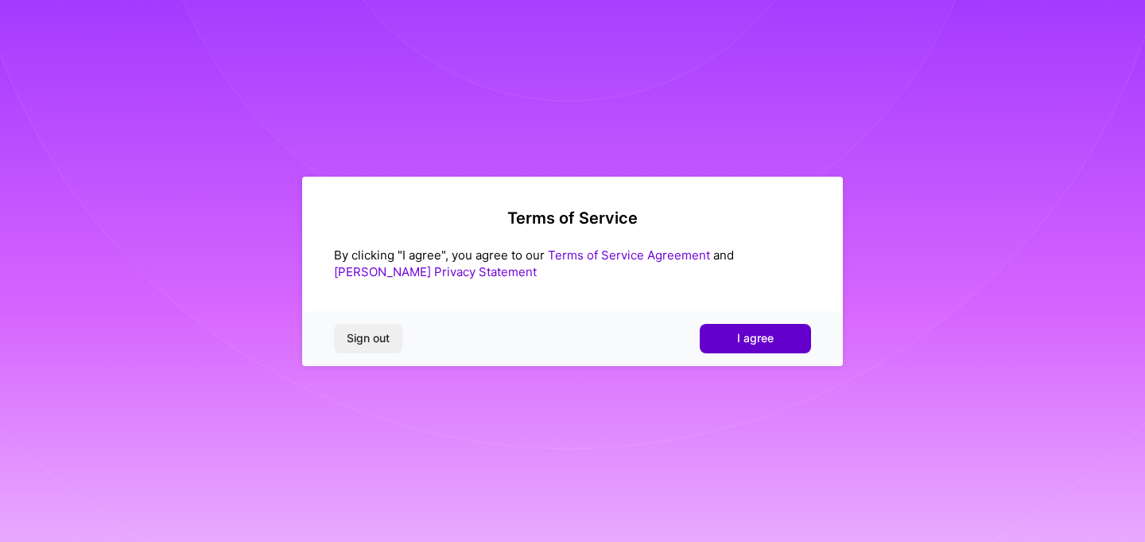
click at [714, 337] on button "I agree" at bounding box center [755, 338] width 111 height 29
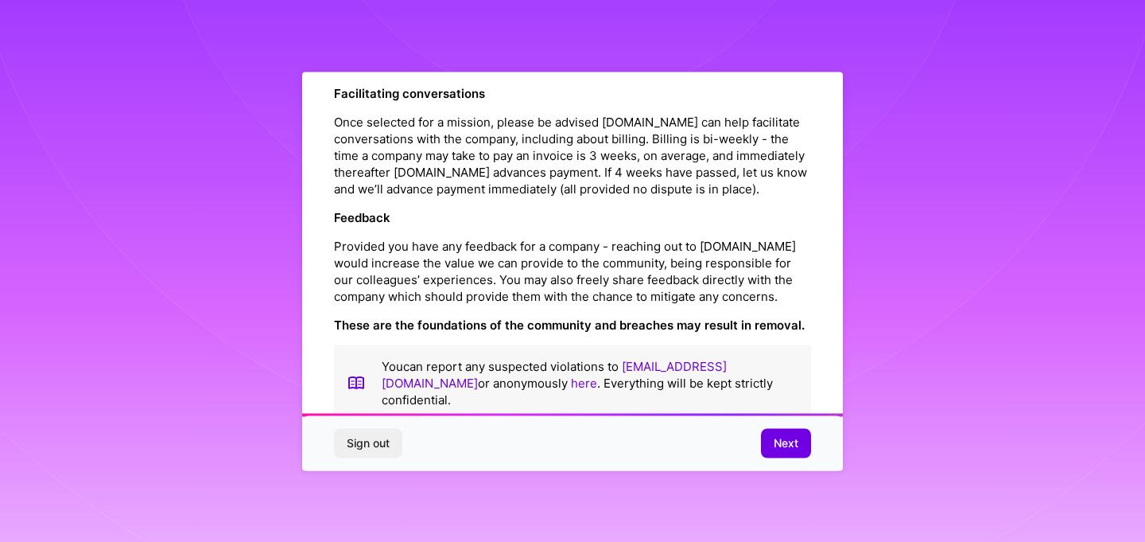
scroll to position [1789, 0]
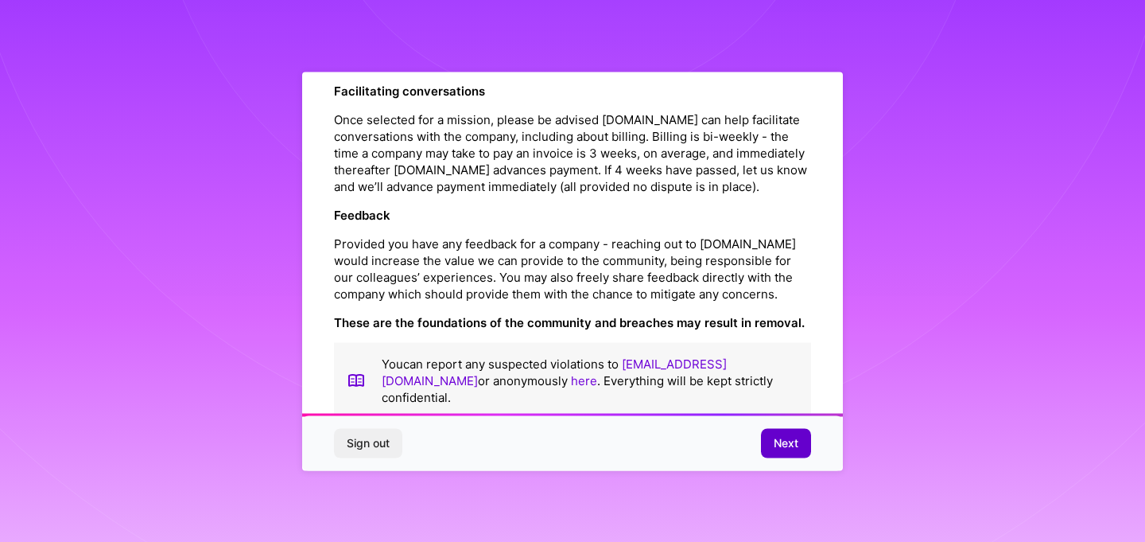
click at [789, 441] on span "Next" at bounding box center [786, 443] width 25 height 16
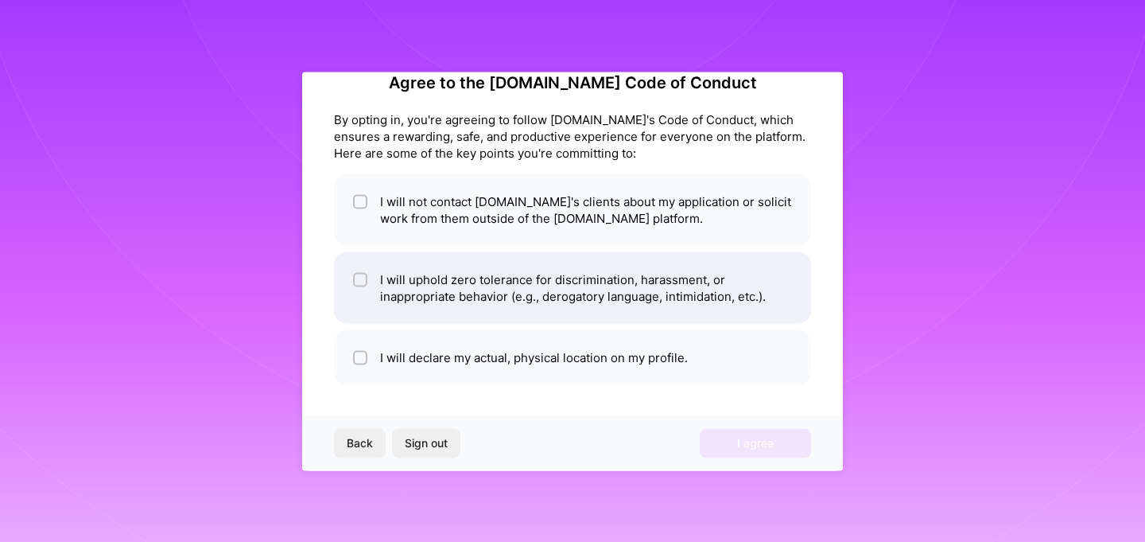
scroll to position [0, 0]
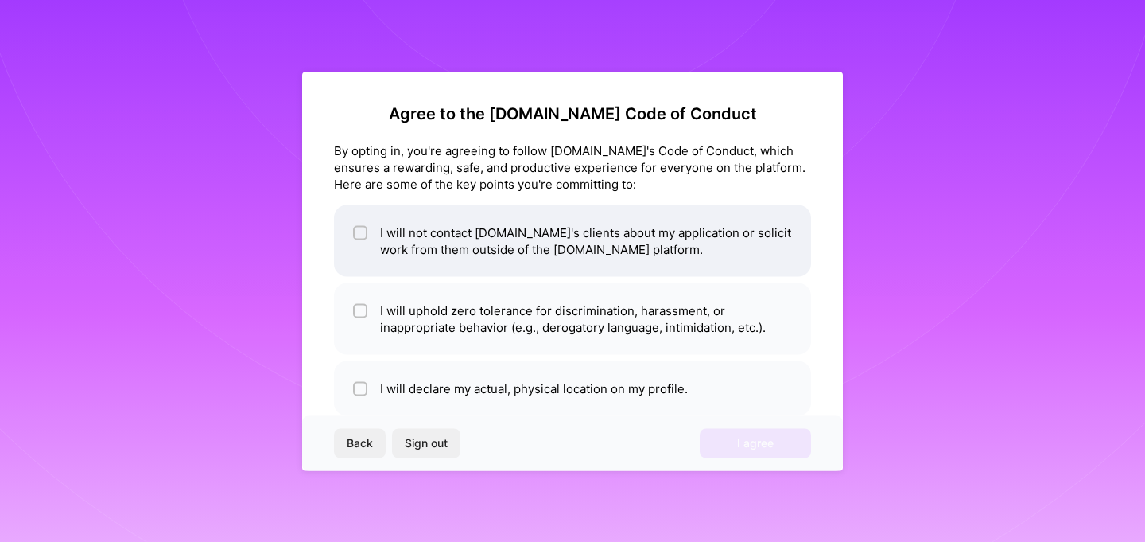
click at [428, 238] on li "I will not contact [DOMAIN_NAME]'s clients about my application or solicit work…" at bounding box center [572, 240] width 477 height 72
checkbox input "true"
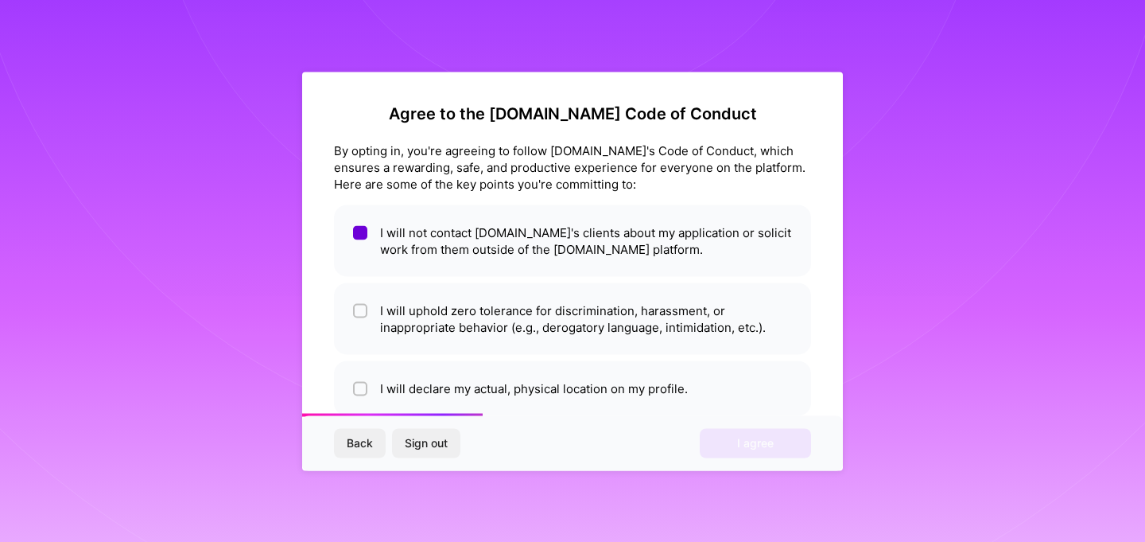
scroll to position [31, 0]
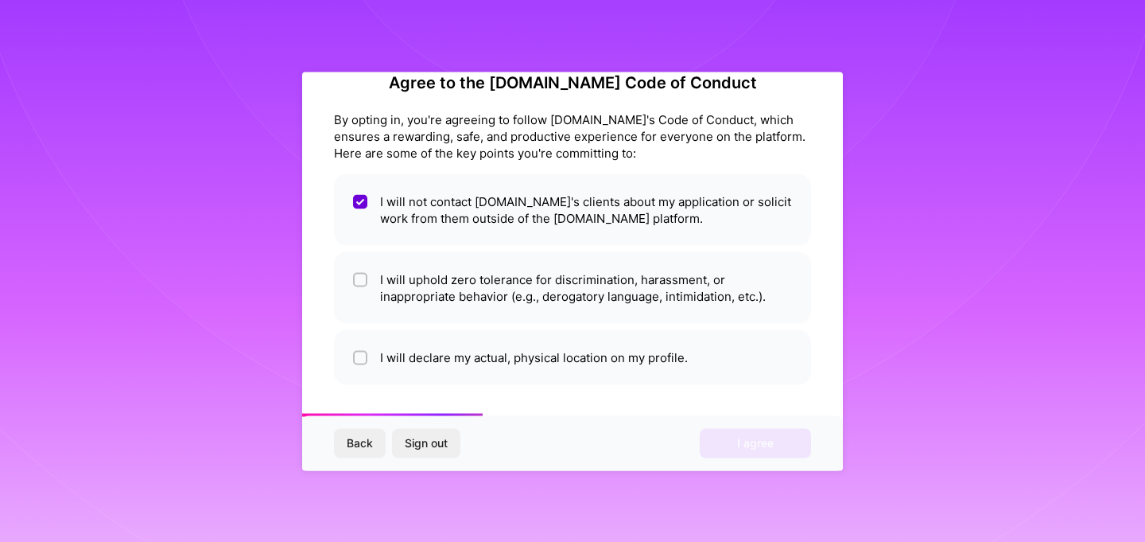
click at [476, 278] on li "I will uphold zero tolerance for discrimination, harassment, or inappropriate b…" at bounding box center [572, 287] width 477 height 72
checkbox input "true"
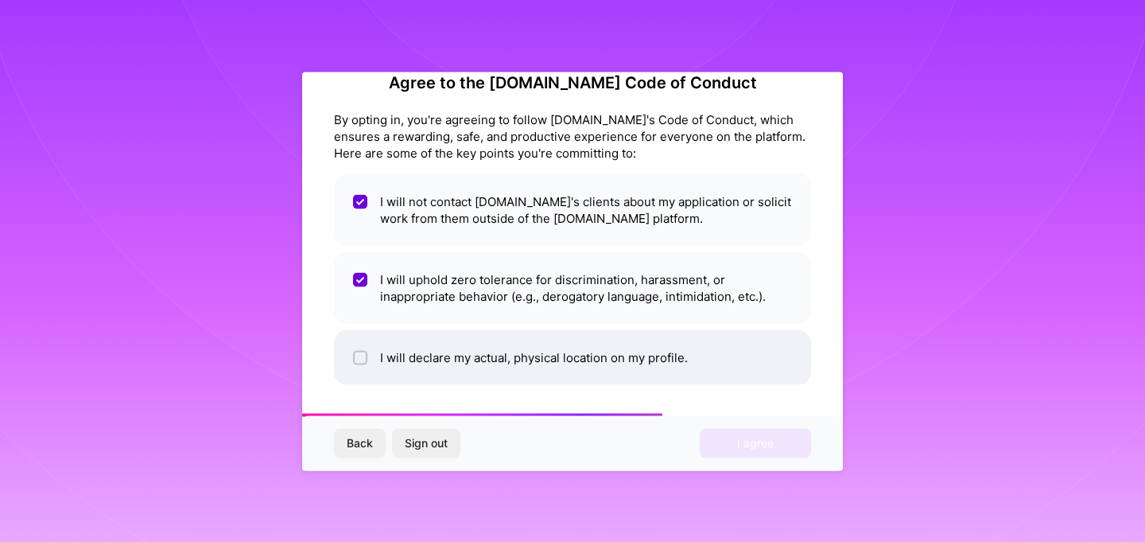
click at [497, 363] on li "I will declare my actual, physical location on my profile." at bounding box center [572, 356] width 477 height 55
checkbox input "true"
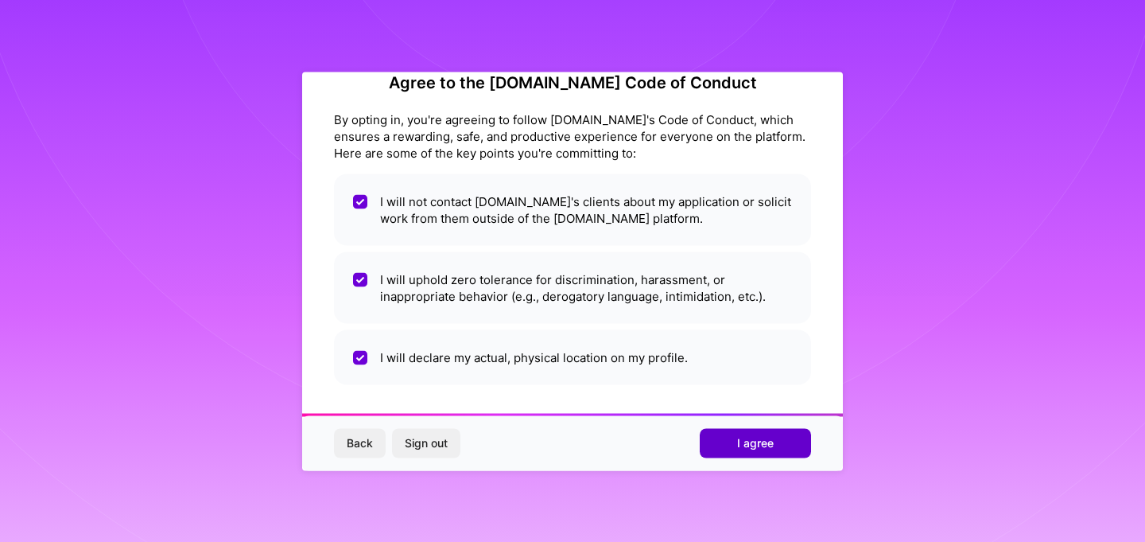
click at [768, 448] on span "I agree" at bounding box center [755, 443] width 37 height 16
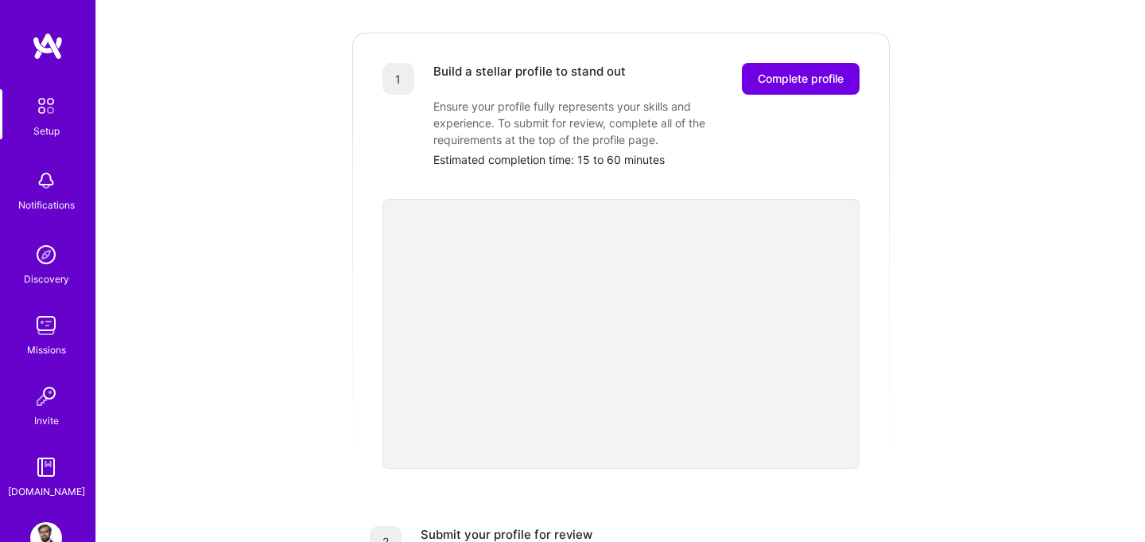
scroll to position [204, 0]
click at [811, 73] on span "Complete profile" at bounding box center [801, 81] width 86 height 16
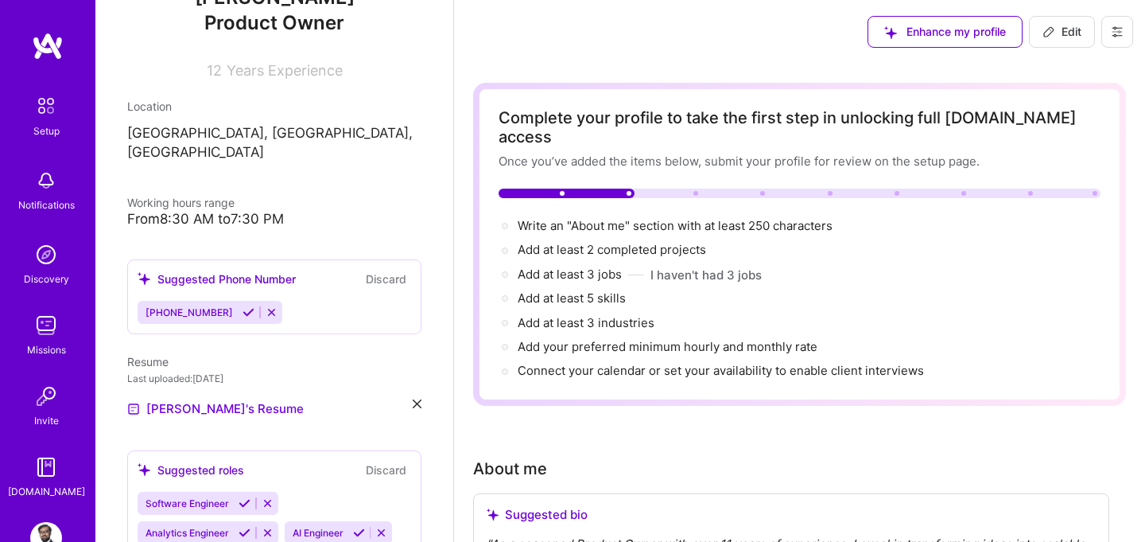
scroll to position [197, 0]
click at [243, 305] on icon at bounding box center [249, 311] width 12 height 12
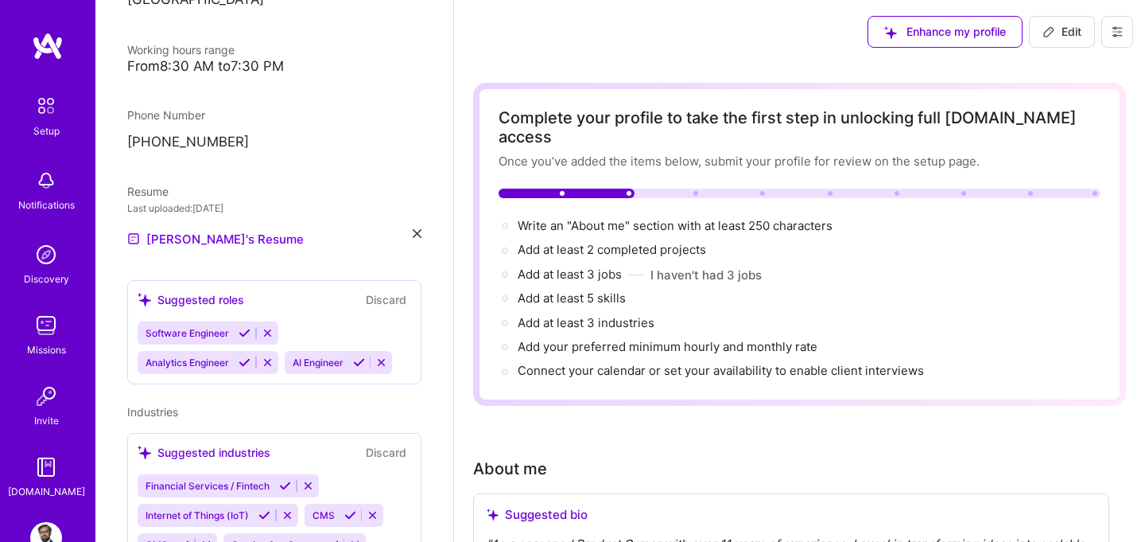
scroll to position [363, 0]
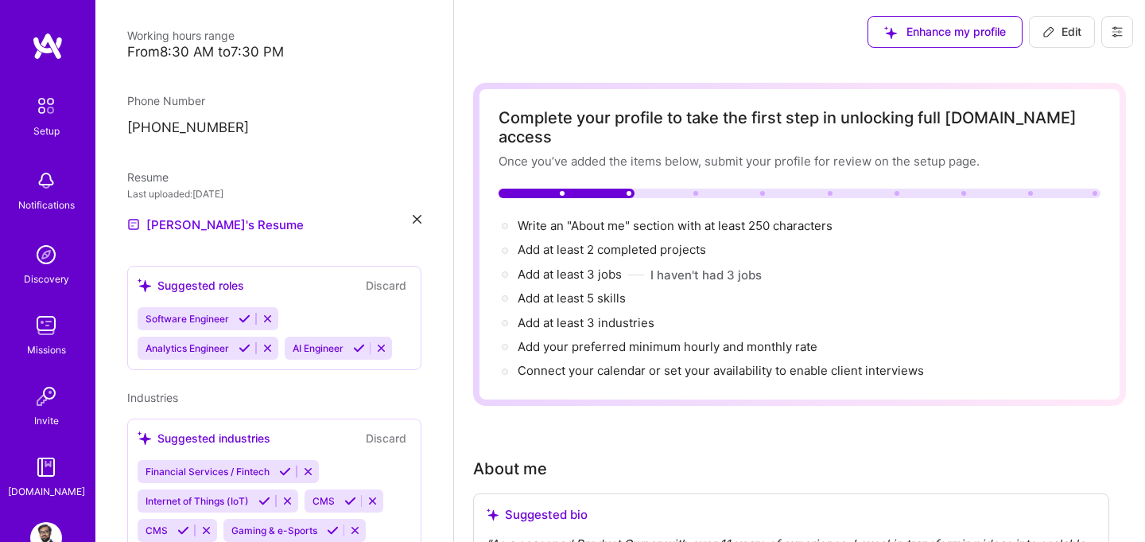
click at [266, 313] on icon at bounding box center [268, 319] width 12 height 12
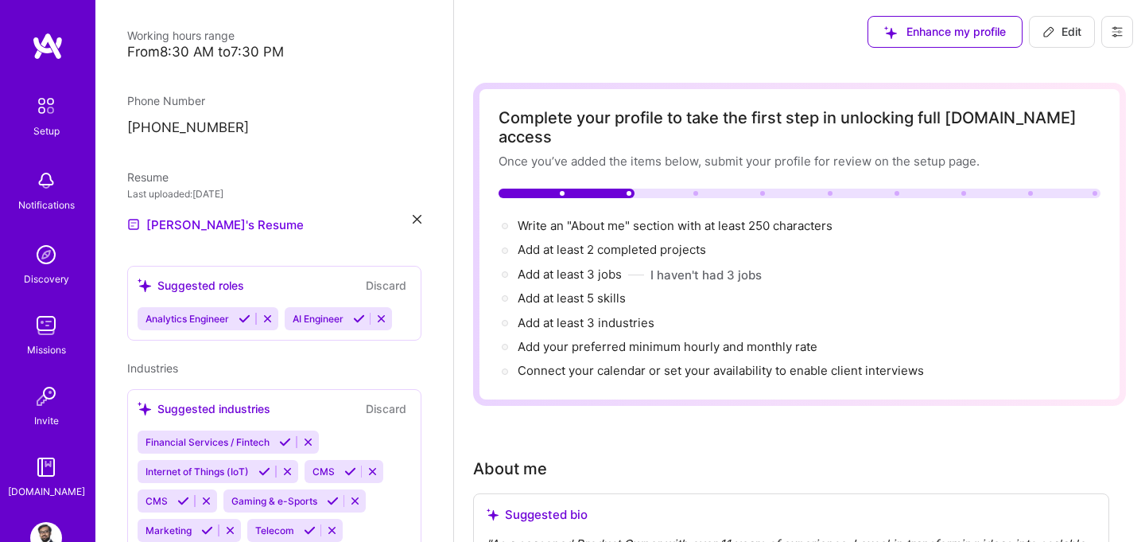
click at [270, 313] on icon at bounding box center [268, 319] width 12 height 12
click at [240, 313] on icon at bounding box center [235, 319] width 12 height 12
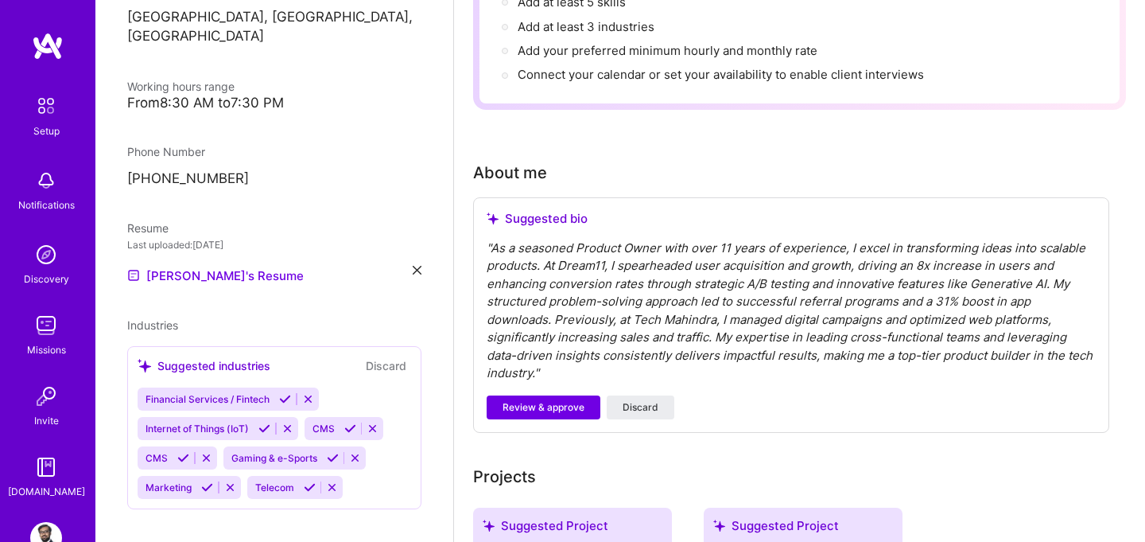
scroll to position [291, 0]
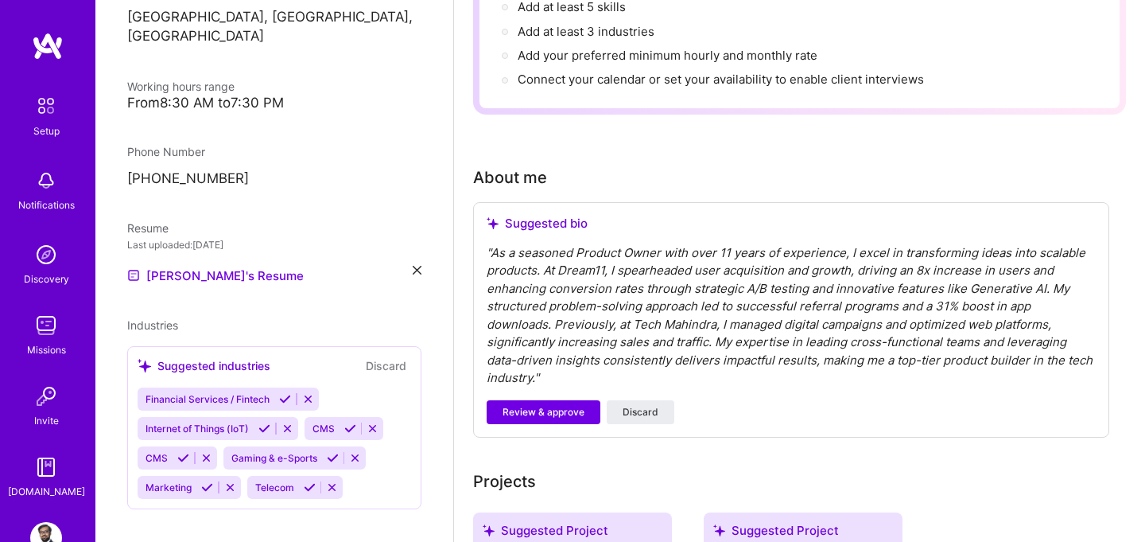
click at [625, 257] on div "" As a seasoned Product Owner with over 11 years of experience, I excel in tran…" at bounding box center [791, 315] width 609 height 143
click at [609, 256] on div "" As a seasoned Product Owner with over 11 years of experience, I excel in tran…" at bounding box center [791, 315] width 609 height 143
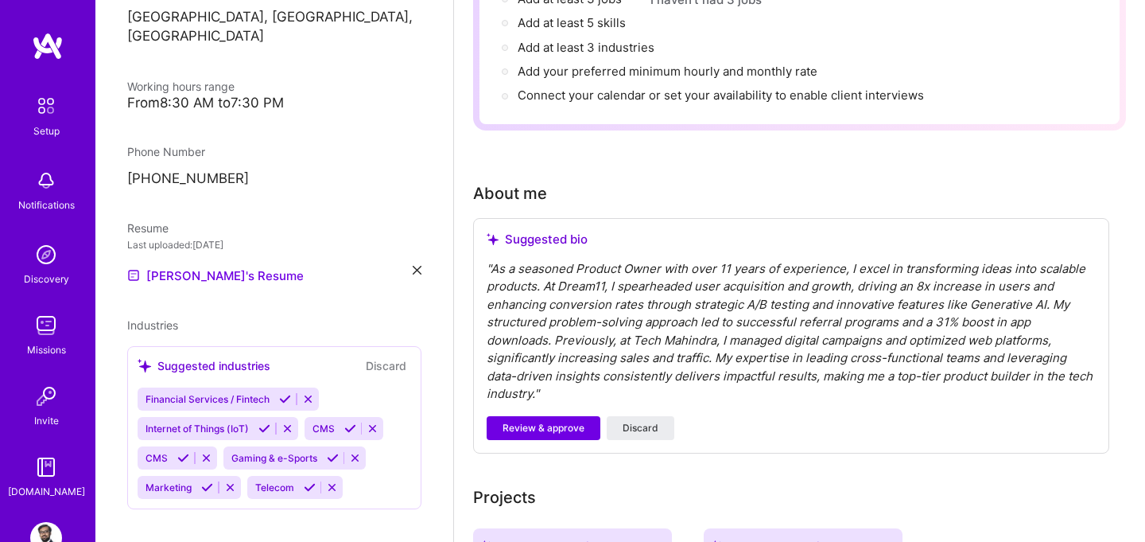
scroll to position [269, 0]
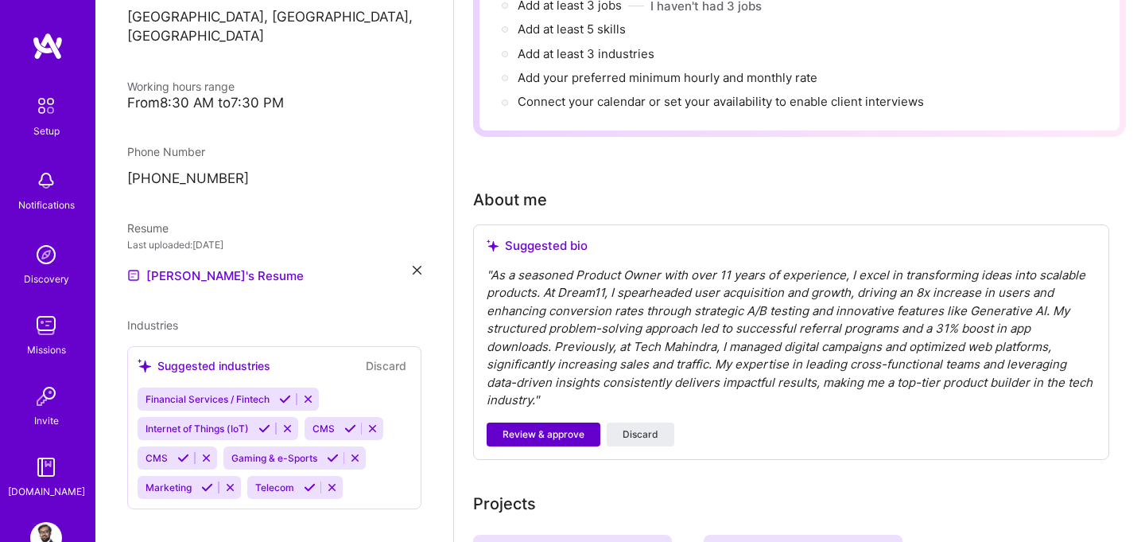
click at [550, 427] on span "Review & approve" at bounding box center [544, 434] width 82 height 14
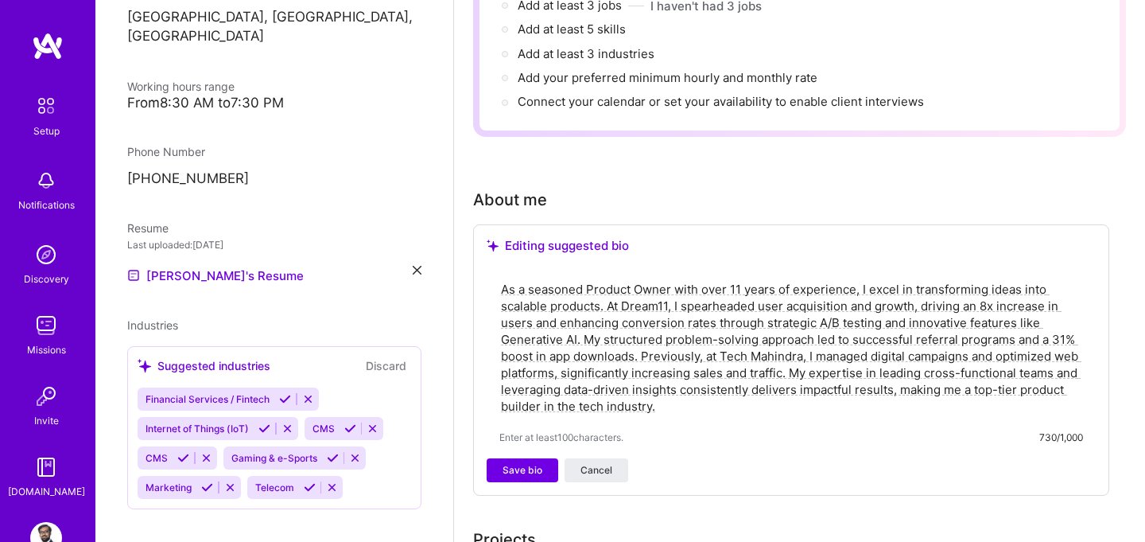
drag, startPoint x: 605, startPoint y: 282, endPoint x: 712, endPoint y: 393, distance: 153.5
click at [712, 393] on textarea "As a seasoned Product Owner with over 11 years of experience, I excel in transf…" at bounding box center [791, 347] width 584 height 137
drag, startPoint x: 712, startPoint y: 393, endPoint x: 609, endPoint y: 285, distance: 149.1
click at [609, 285] on textarea "As a seasoned Product Owner with over 11 years of experience, I excel in transf…" at bounding box center [791, 347] width 584 height 137
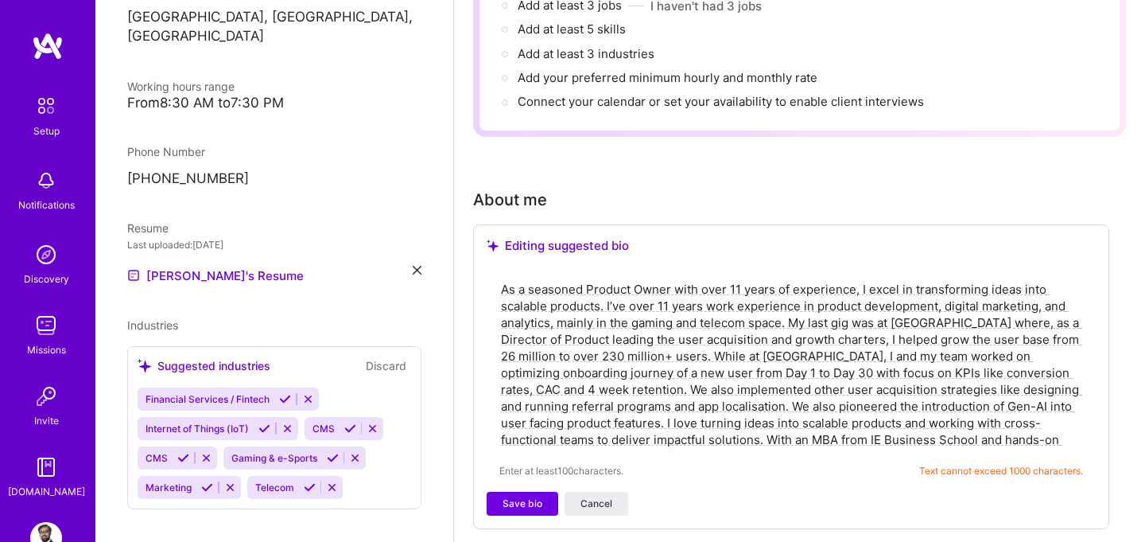
drag, startPoint x: 790, startPoint y: 303, endPoint x: 608, endPoint y: 283, distance: 183.2
click at [608, 283] on textarea "As a seasoned Product Owner with over 11 years of experience, I excel in transf…" at bounding box center [791, 364] width 584 height 170
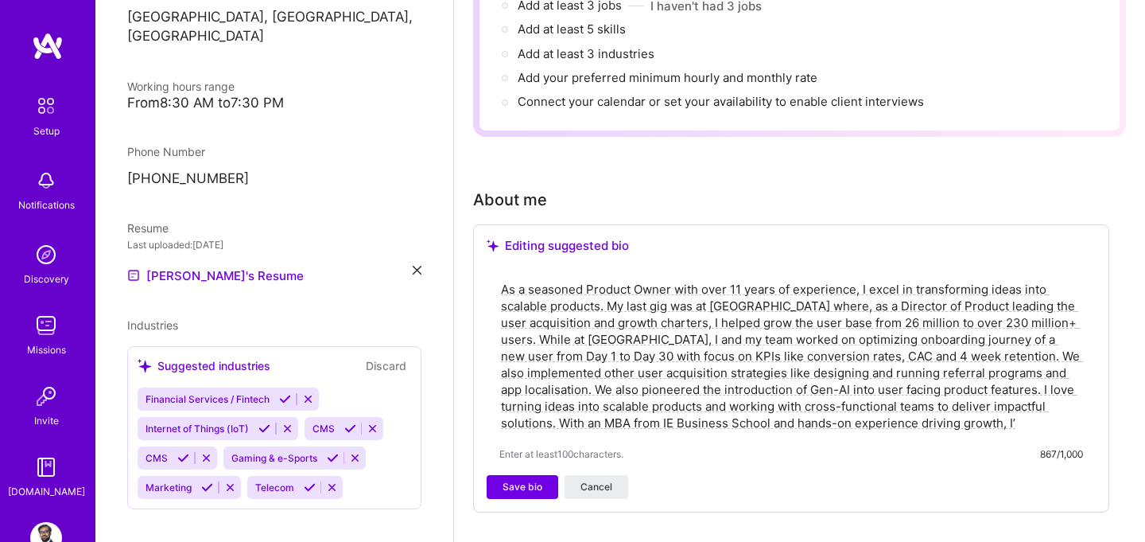
click at [655, 286] on textarea "As a seasoned Product Owner with over 11 years of experience, I excel in transf…" at bounding box center [791, 355] width 584 height 153
click at [764, 289] on textarea "As a seasoned Product Owner with over 11 years of experience, I excel in transf…" at bounding box center [791, 355] width 584 height 153
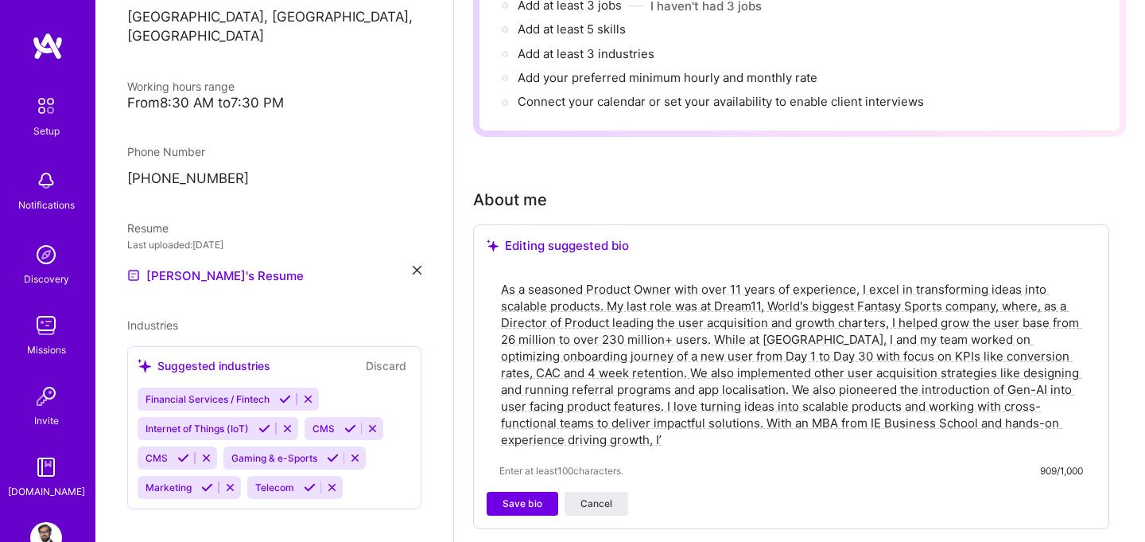
drag, startPoint x: 822, startPoint y: 318, endPoint x: 891, endPoint y: 322, distance: 68.5
click at [891, 322] on textarea "As a seasoned Product Owner with over 11 years of experience, I excel in transf…" at bounding box center [791, 364] width 584 height 170
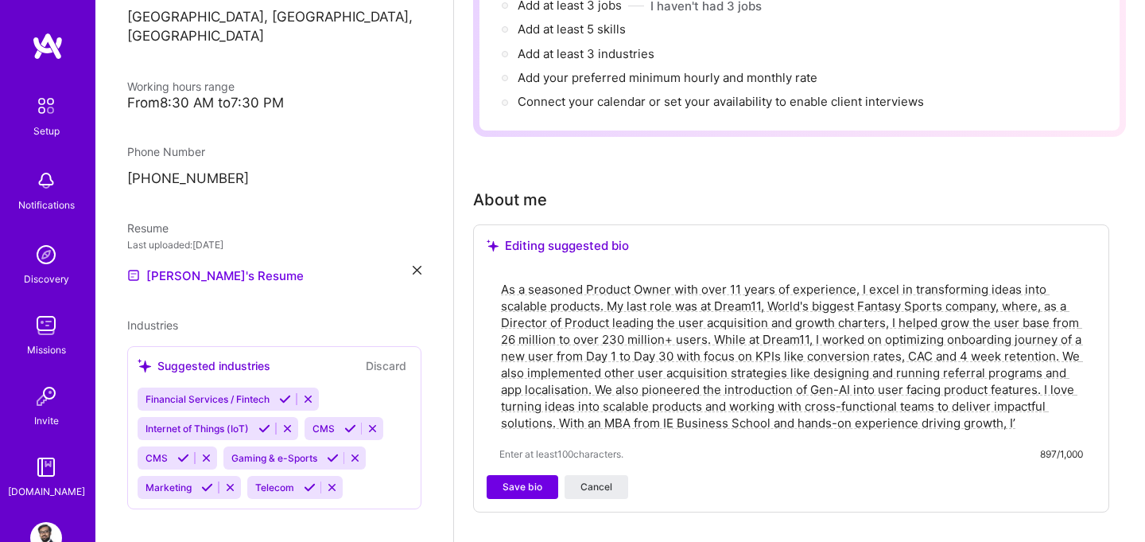
click at [1069, 332] on textarea "As a seasoned Product Owner with over 11 years of experience, I excel in transf…" at bounding box center [791, 355] width 584 height 153
click at [627, 379] on textarea "As a seasoned Product Owner with over 11 years of experience, I excel in transf…" at bounding box center [791, 355] width 584 height 153
drag, startPoint x: 1059, startPoint y: 333, endPoint x: 610, endPoint y: 371, distance: 450.9
click at [610, 371] on textarea "As a seasoned Product Owner with over 11 years of experience, I excel in transf…" at bounding box center [791, 355] width 584 height 153
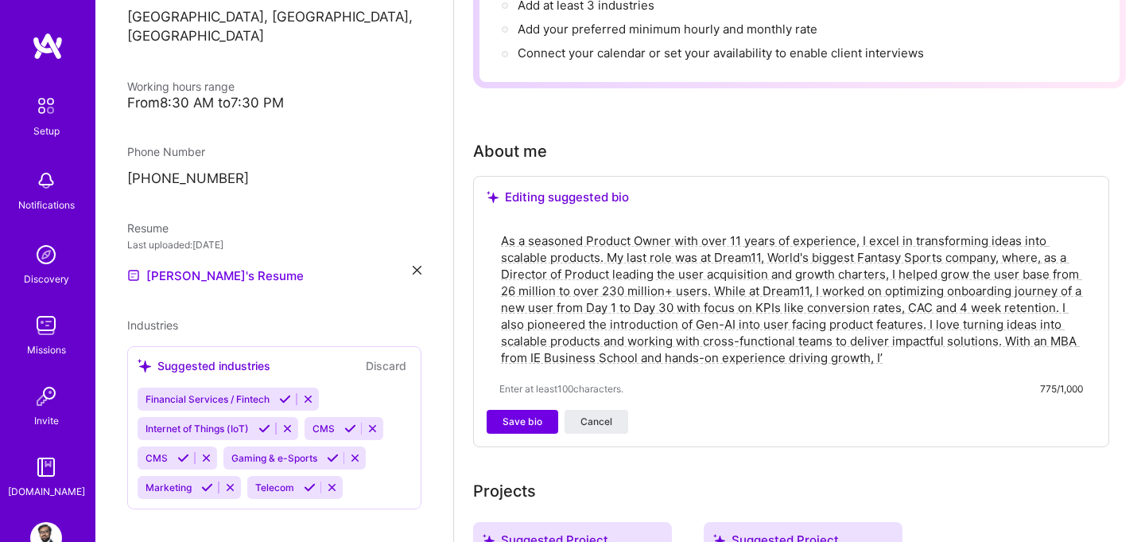
scroll to position [320, 0]
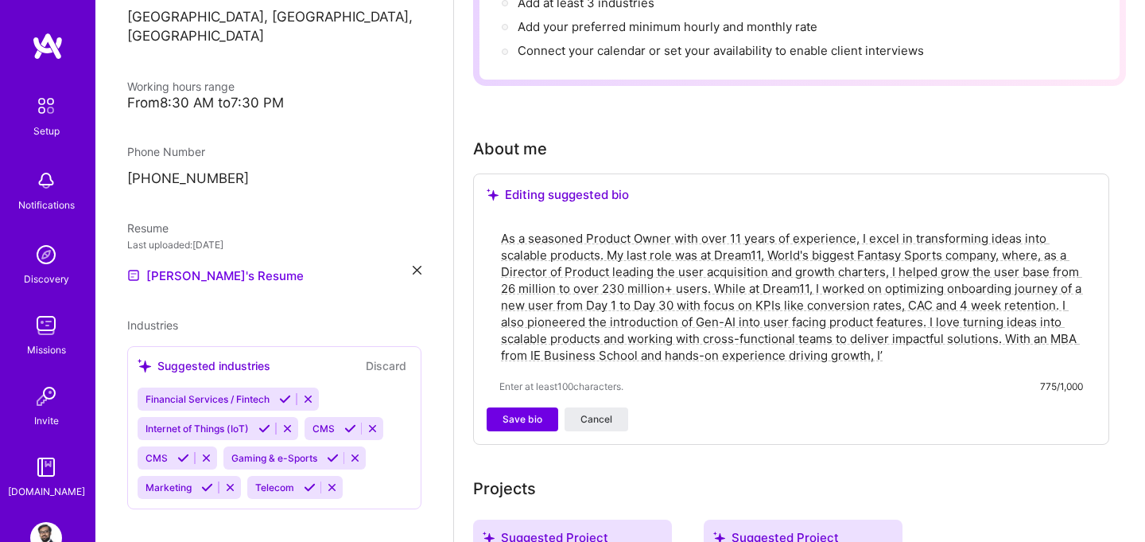
click at [801, 340] on textarea "As a seasoned Product Owner with over 11 years of experience, I excel in transf…" at bounding box center [791, 296] width 584 height 137
click at [884, 337] on textarea "As a seasoned Product Owner with over 11 years of experience, I excel in transf…" at bounding box center [791, 296] width 584 height 137
paste textarea "I’m excited to bring my skills to a team looking to innovate and scale."
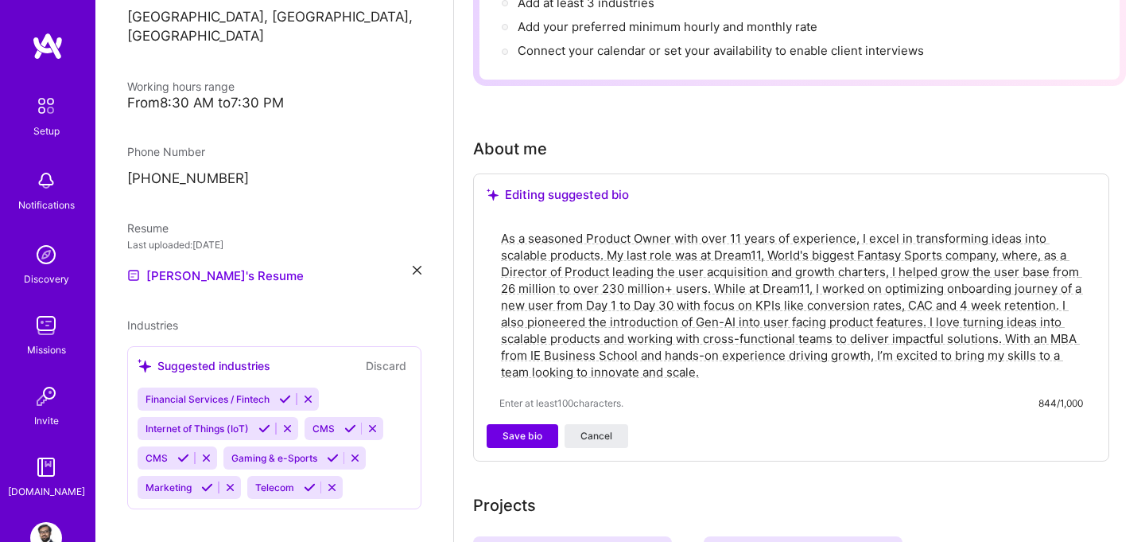
click at [758, 359] on textarea "As a seasoned Product Owner with over 11 years of experience, I excel in transf…" at bounding box center [791, 304] width 584 height 153
type textarea "As a seasoned Product Owner with over 11 years of experience, I excel in transf…"
click at [532, 429] on span "Save bio" at bounding box center [523, 436] width 40 height 14
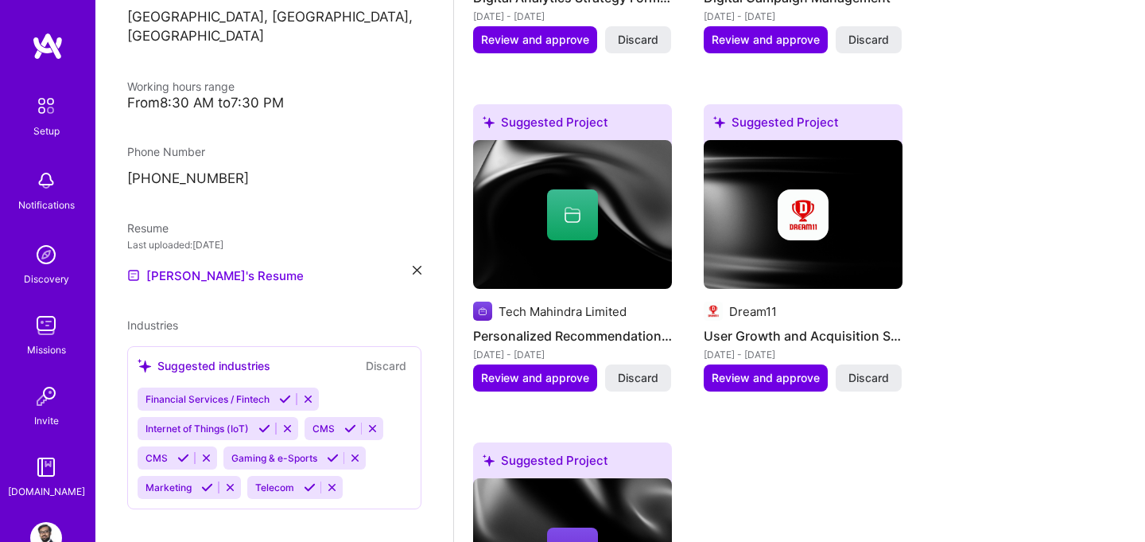
scroll to position [907, 0]
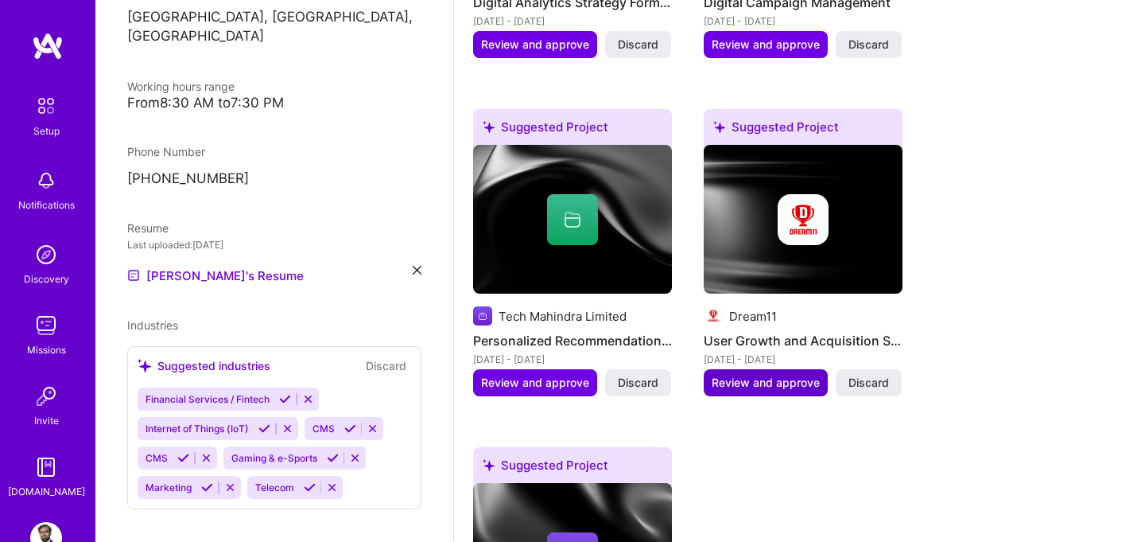
click at [749, 375] on span "Review and approve" at bounding box center [766, 383] width 108 height 16
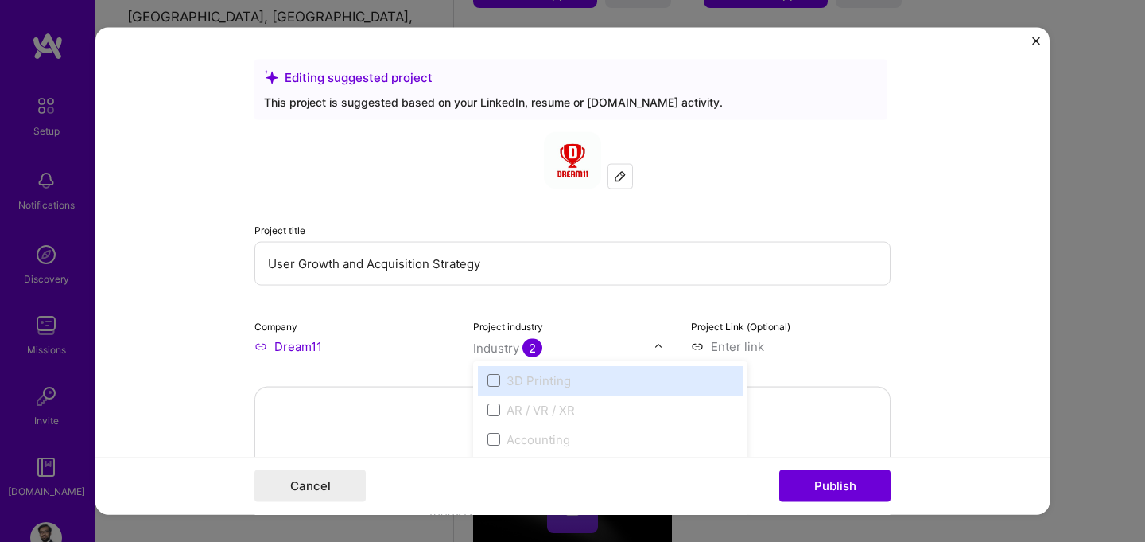
click at [656, 347] on img at bounding box center [659, 346] width 10 height 10
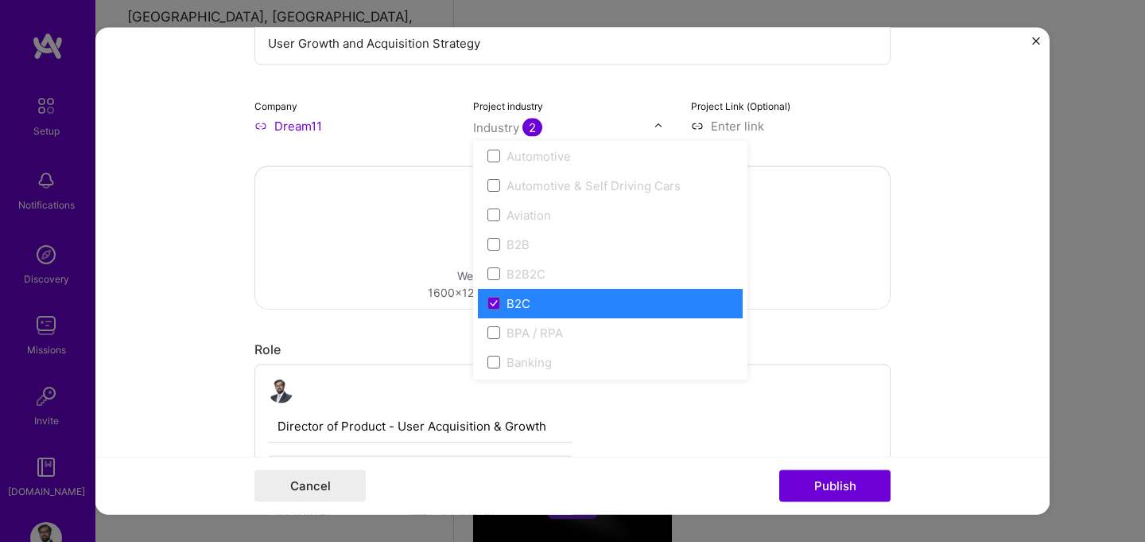
scroll to position [355, 0]
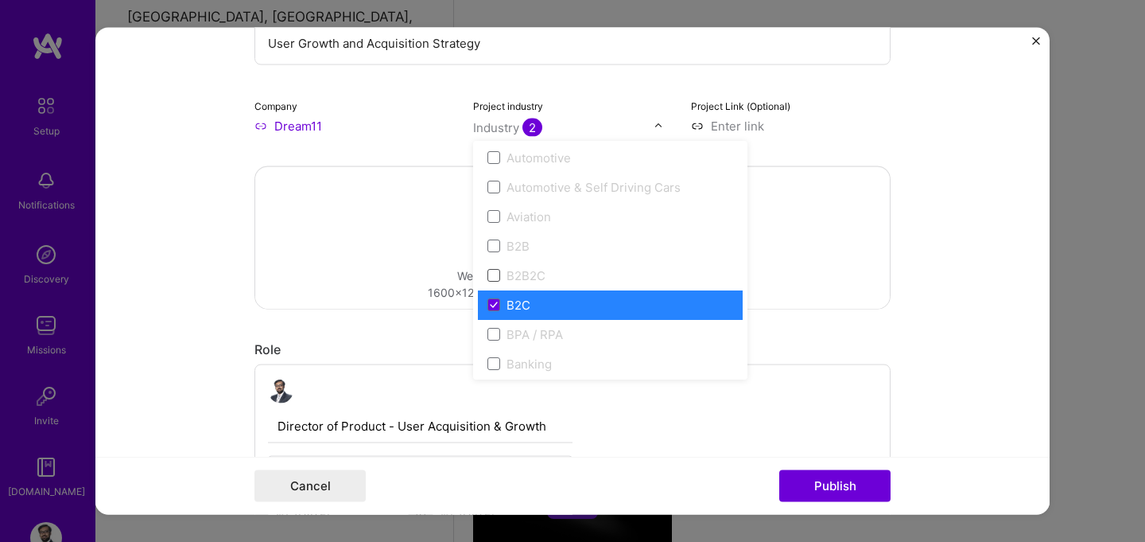
click at [495, 276] on span at bounding box center [493, 275] width 13 height 13
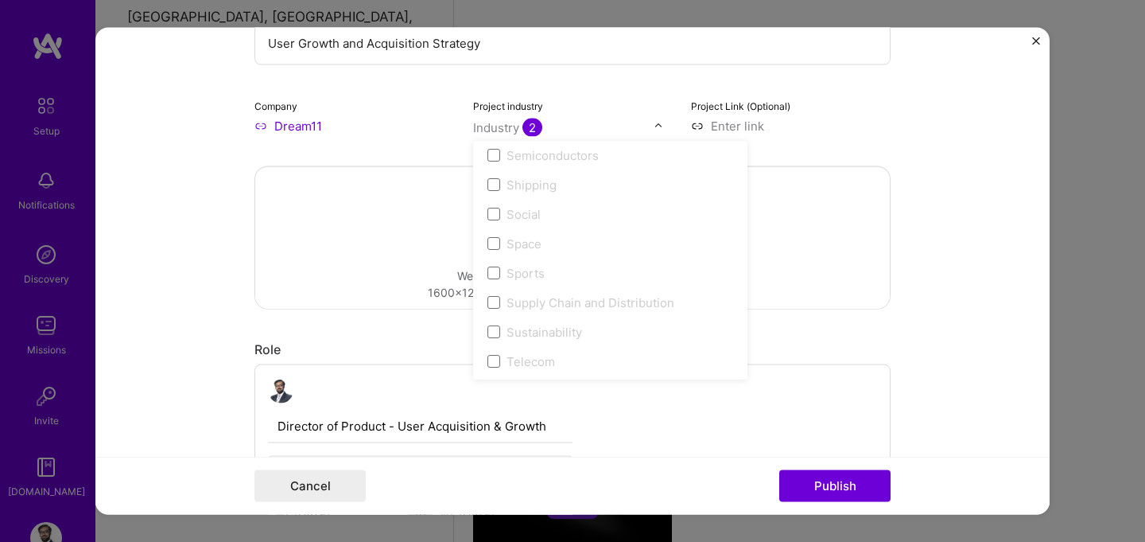
scroll to position [3302, 0]
click at [252, 214] on form "Editing suggested project This project is suggested based on your LinkedIn, res…" at bounding box center [572, 270] width 954 height 487
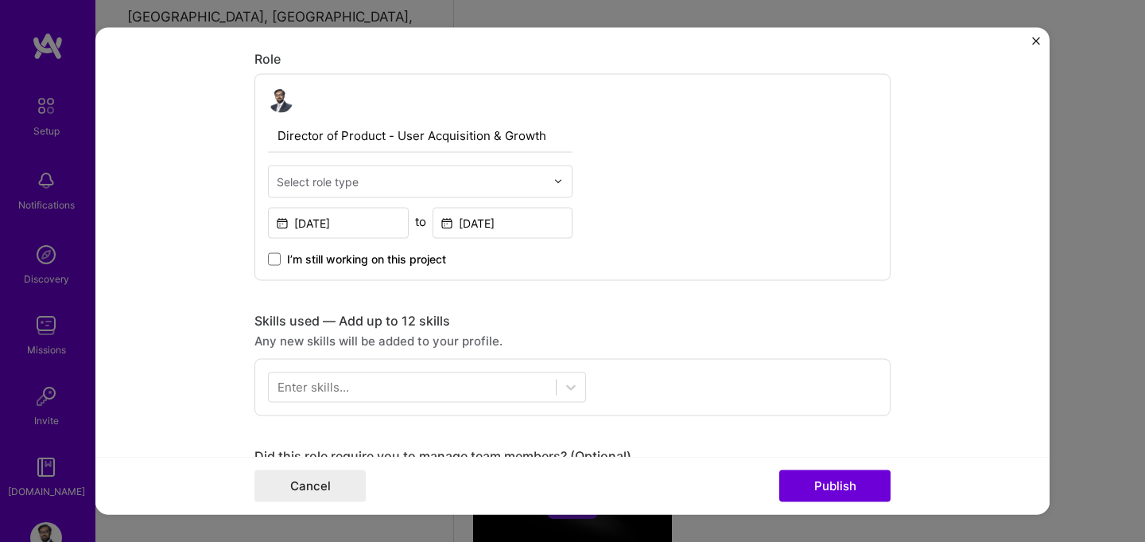
scroll to position [508, 0]
click at [544, 186] on input "text" at bounding box center [411, 183] width 269 height 17
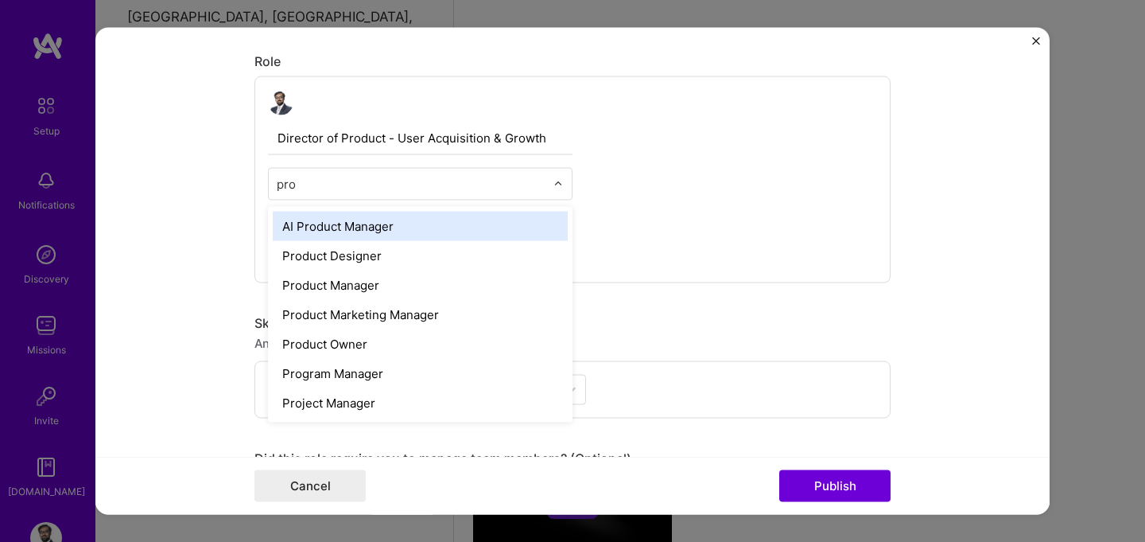
scroll to position [0, 0]
type input "product"
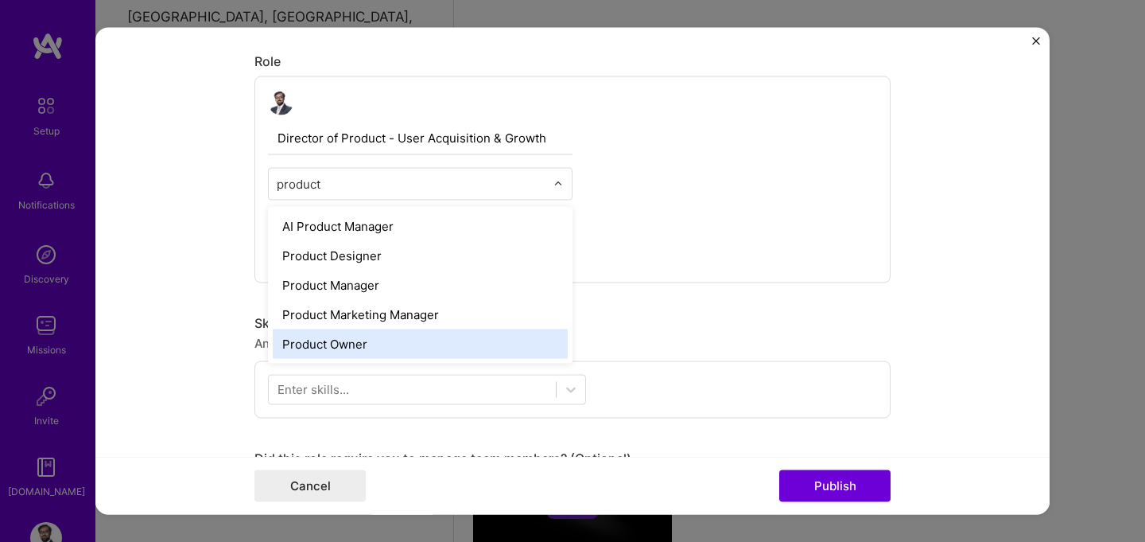
click at [385, 343] on div "Product Owner" at bounding box center [420, 342] width 295 height 29
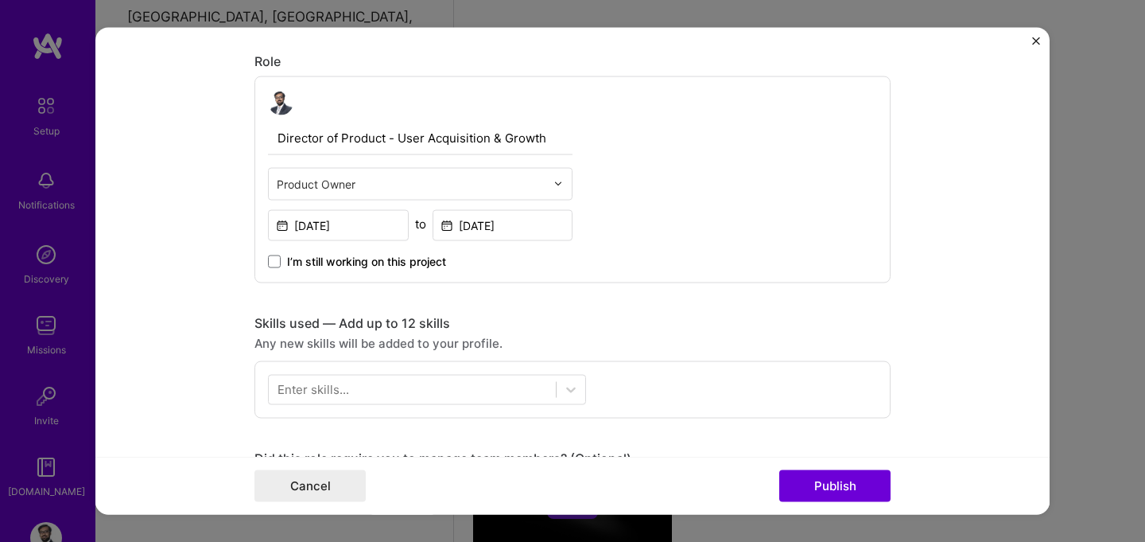
click at [560, 310] on div "Editing suggested project This project is suggested based on your LinkedIn, res…" at bounding box center [572, 383] width 636 height 1665
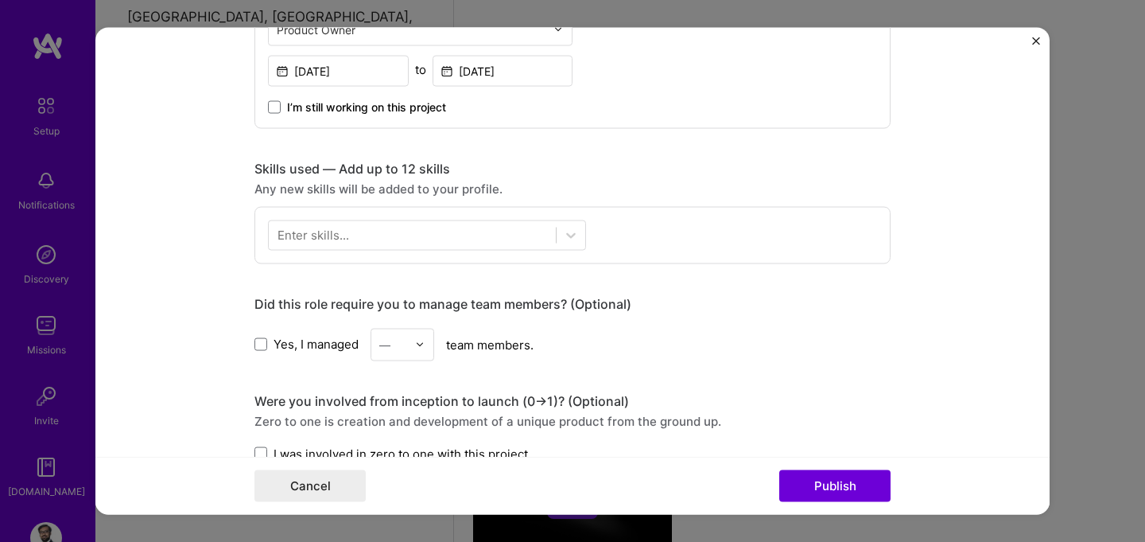
scroll to position [675, 0]
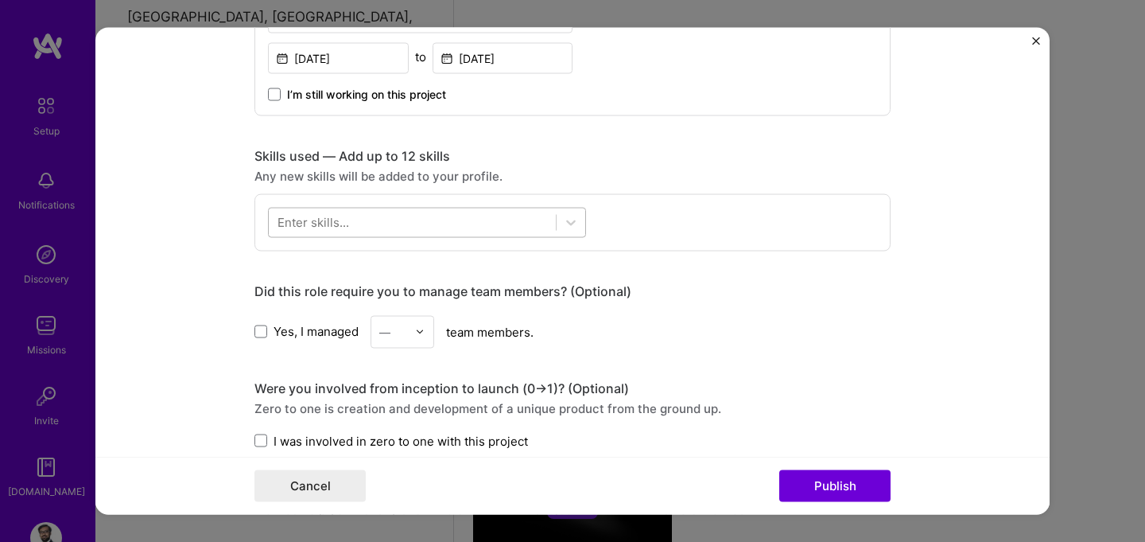
click at [356, 228] on div at bounding box center [412, 222] width 287 height 26
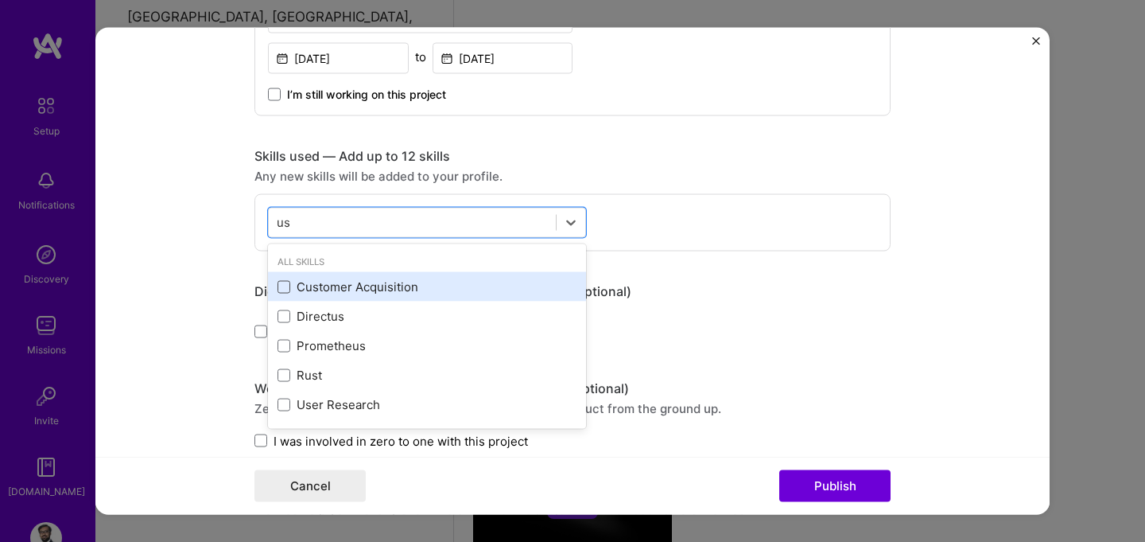
click at [280, 290] on span at bounding box center [284, 286] width 13 height 13
click at [0, 0] on input "checkbox" at bounding box center [0, 0] width 0 height 0
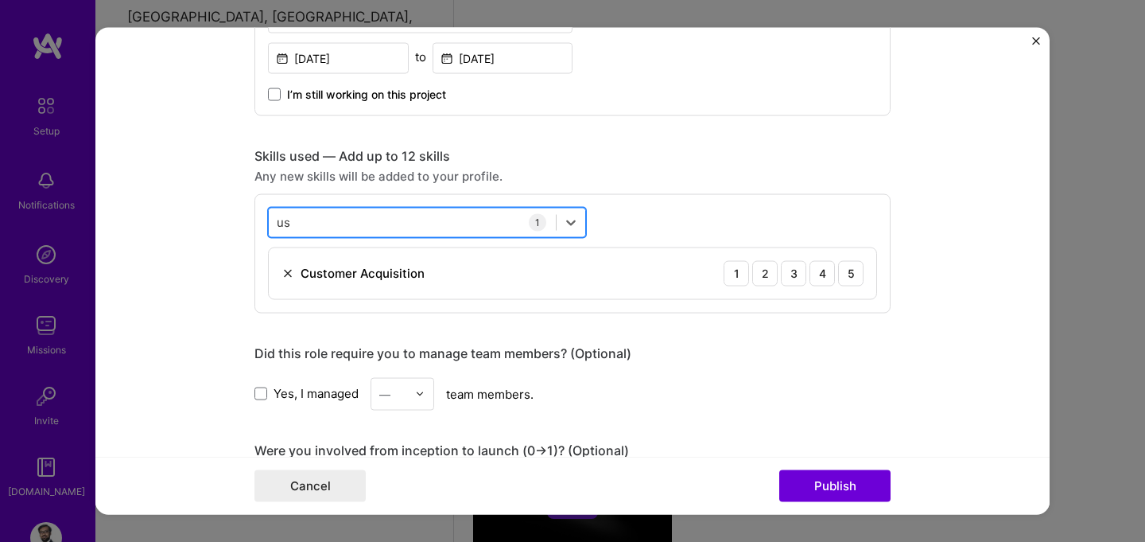
click at [324, 226] on div "us us" at bounding box center [412, 222] width 287 height 26
type input "u"
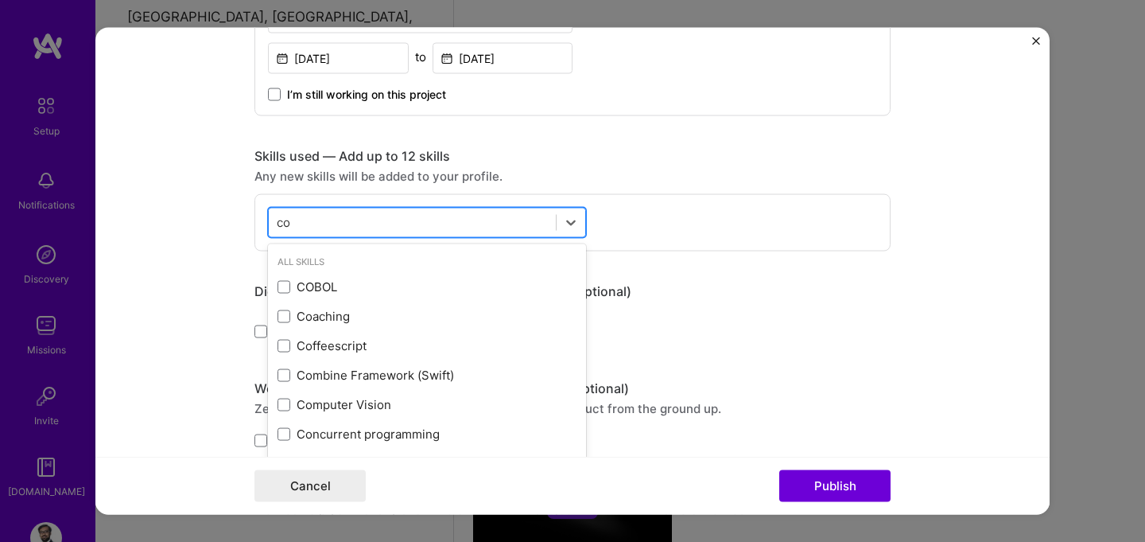
type input "c"
type input "o"
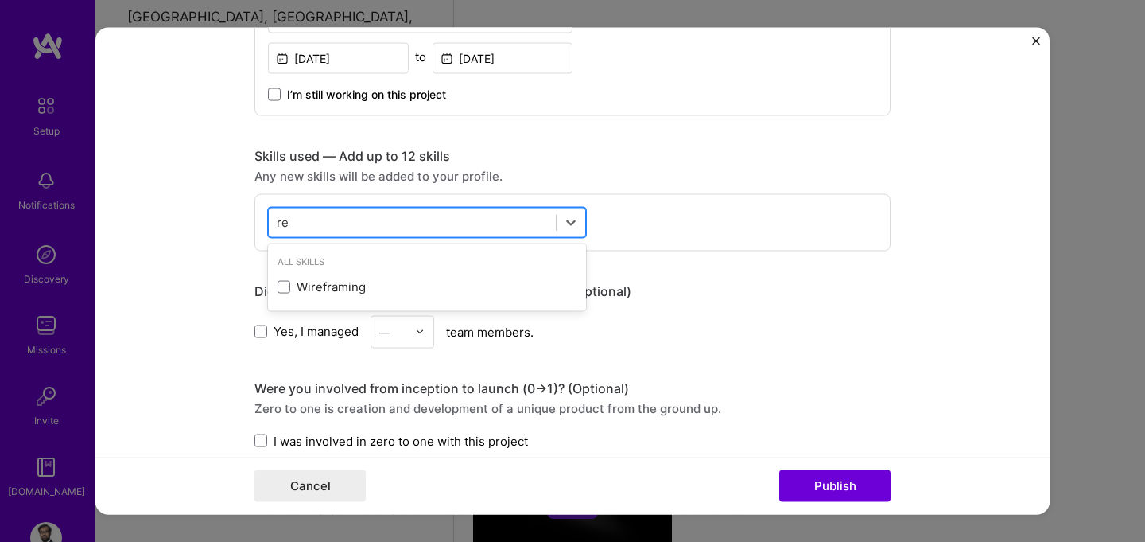
type input "r"
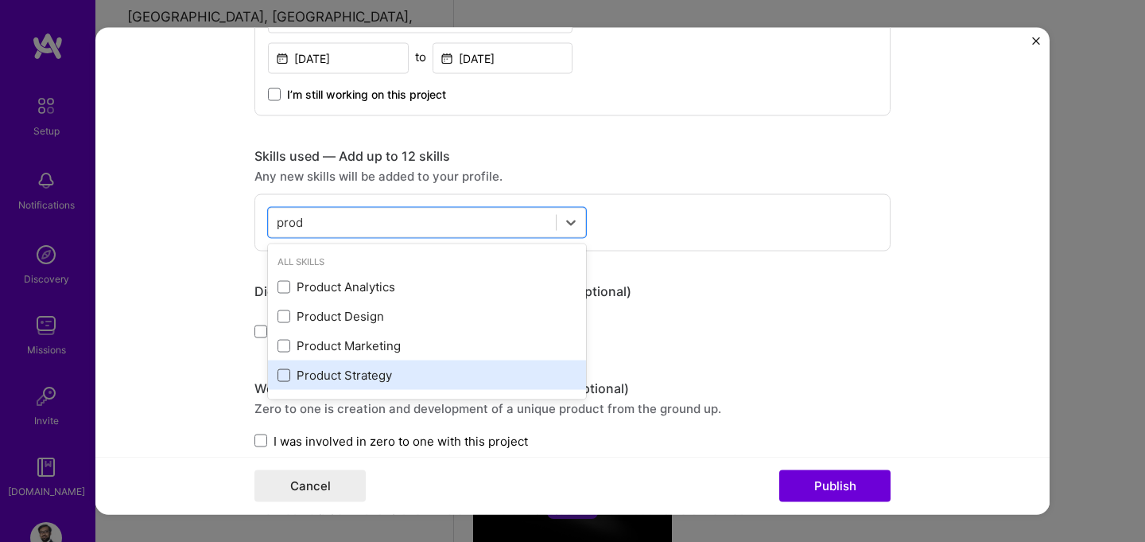
click at [284, 374] on span at bounding box center [284, 374] width 13 height 13
click at [0, 0] on input "checkbox" at bounding box center [0, 0] width 0 height 0
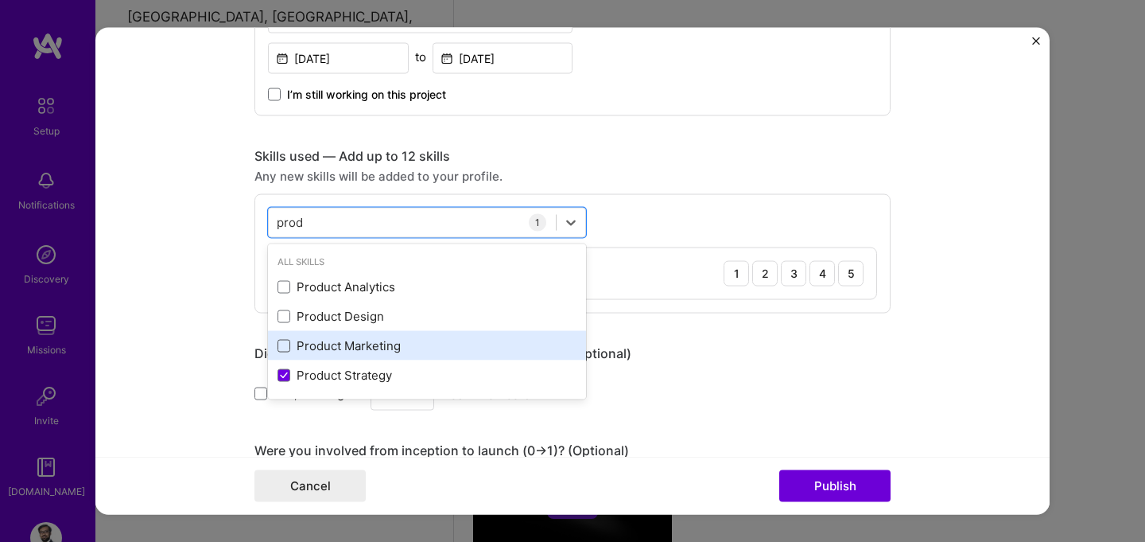
click at [289, 348] on span at bounding box center [284, 345] width 13 height 13
click at [0, 0] on input "checkbox" at bounding box center [0, 0] width 0 height 0
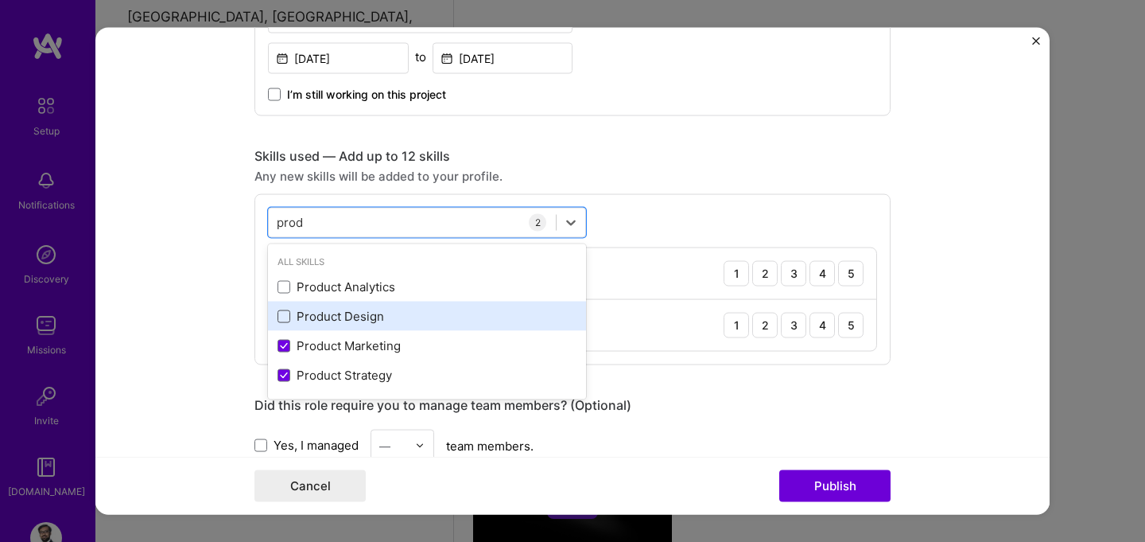
click at [285, 318] on span at bounding box center [284, 315] width 13 height 13
click at [0, 0] on input "checkbox" at bounding box center [0, 0] width 0 height 0
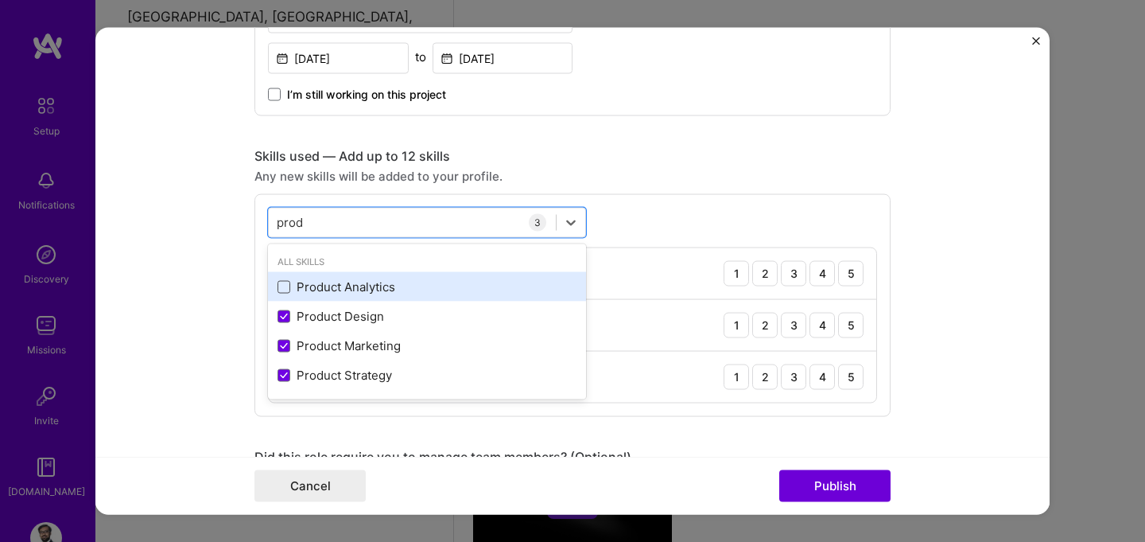
click at [283, 287] on span at bounding box center [284, 286] width 13 height 13
click at [0, 0] on input "checkbox" at bounding box center [0, 0] width 0 height 0
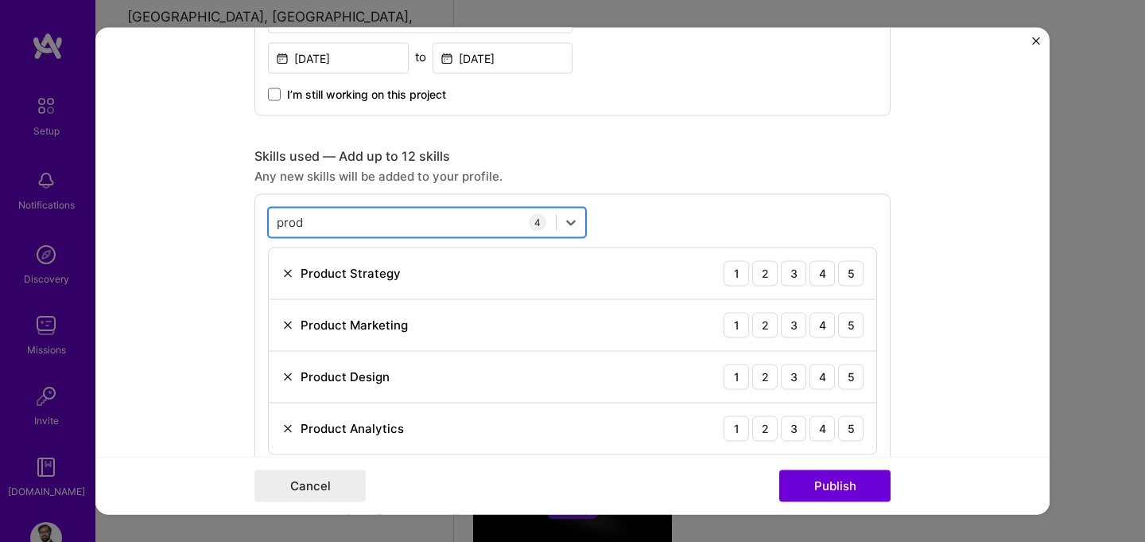
click at [339, 224] on div "prod prod" at bounding box center [412, 222] width 287 height 26
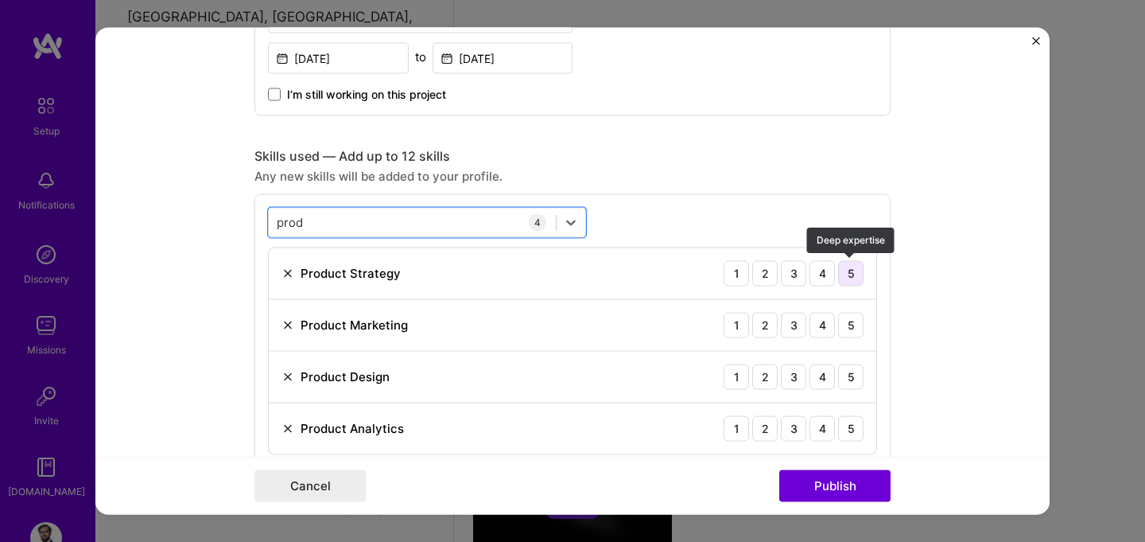
click at [851, 270] on div "5" at bounding box center [850, 272] width 25 height 25
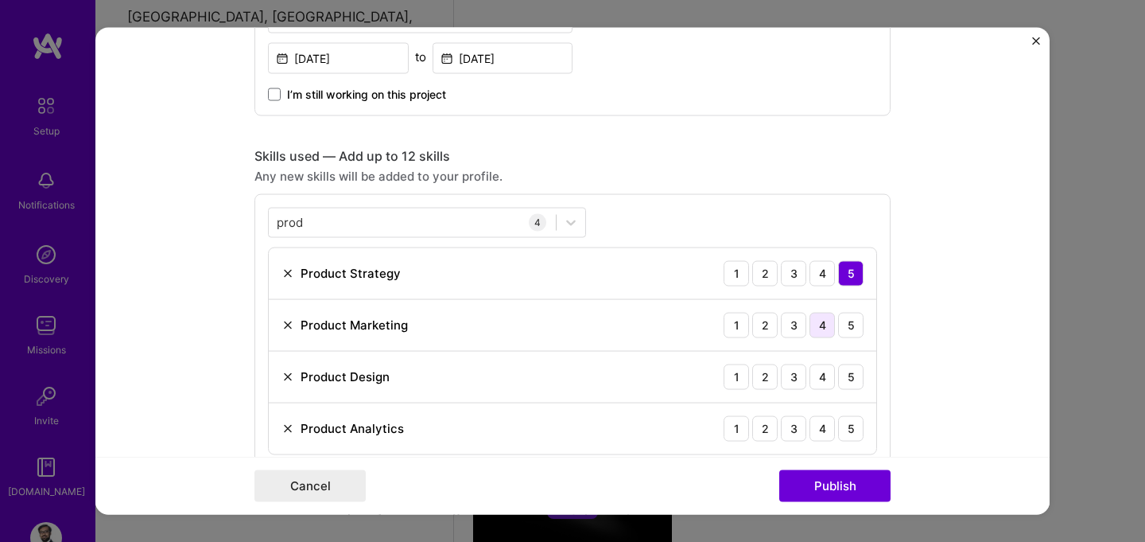
click at [825, 321] on div "4" at bounding box center [822, 324] width 25 height 25
click at [827, 368] on div "4" at bounding box center [822, 375] width 25 height 25
click at [846, 419] on div "5" at bounding box center [850, 427] width 25 height 25
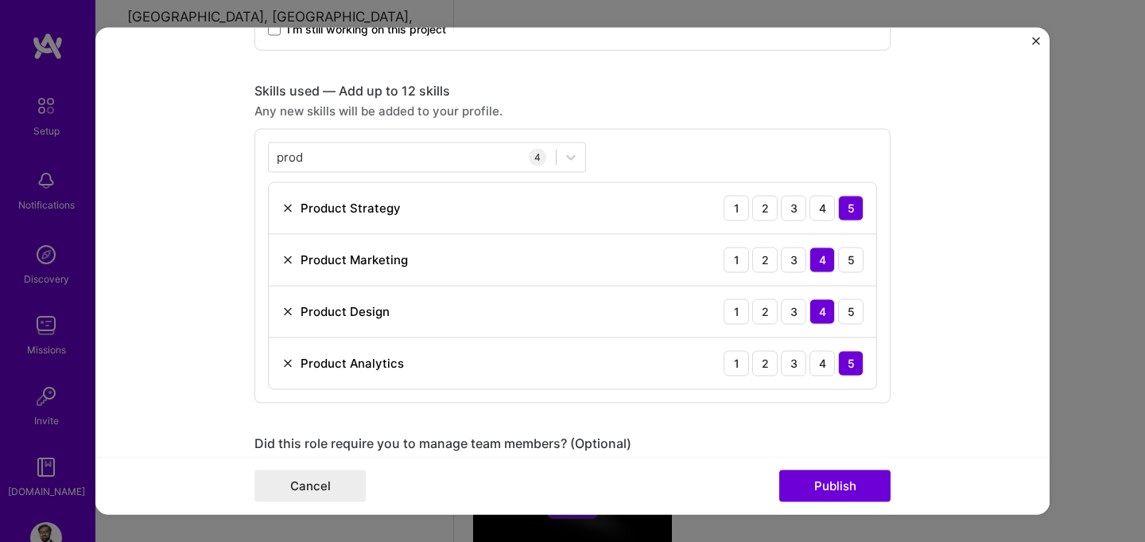
scroll to position [732, 0]
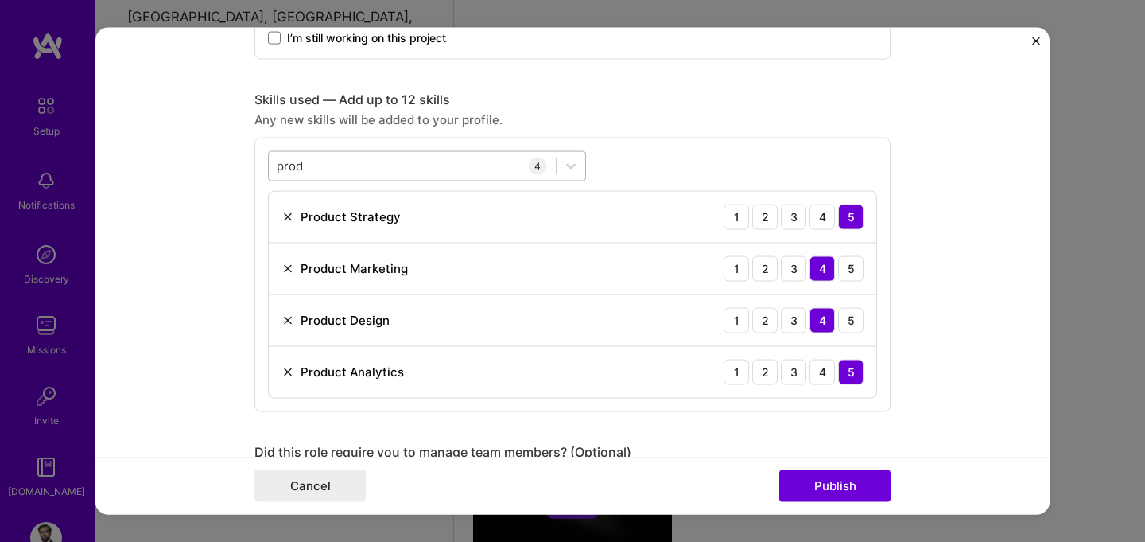
click at [451, 166] on div "prod prod" at bounding box center [412, 166] width 287 height 26
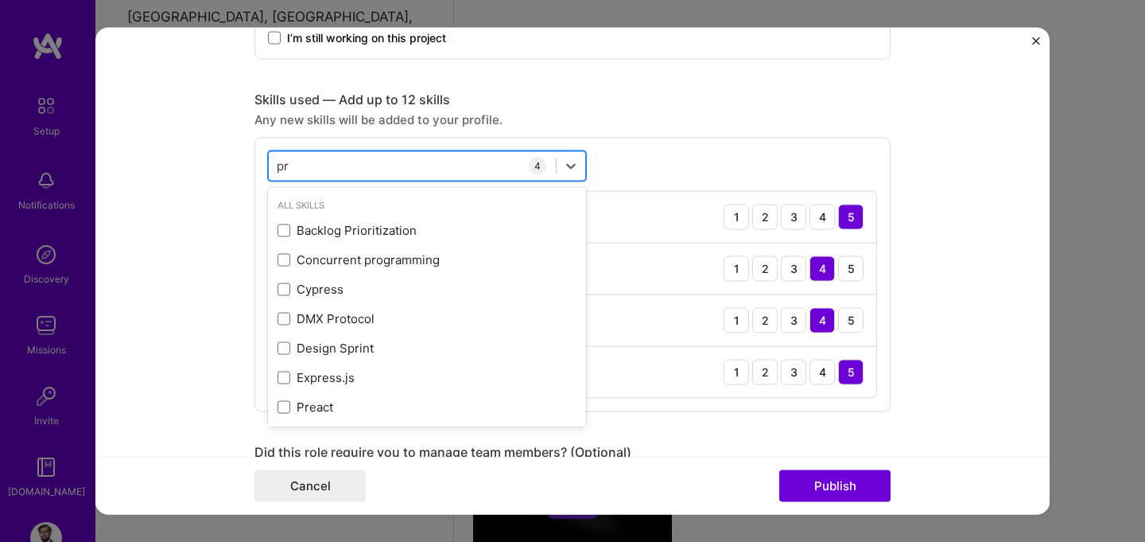
type input "p"
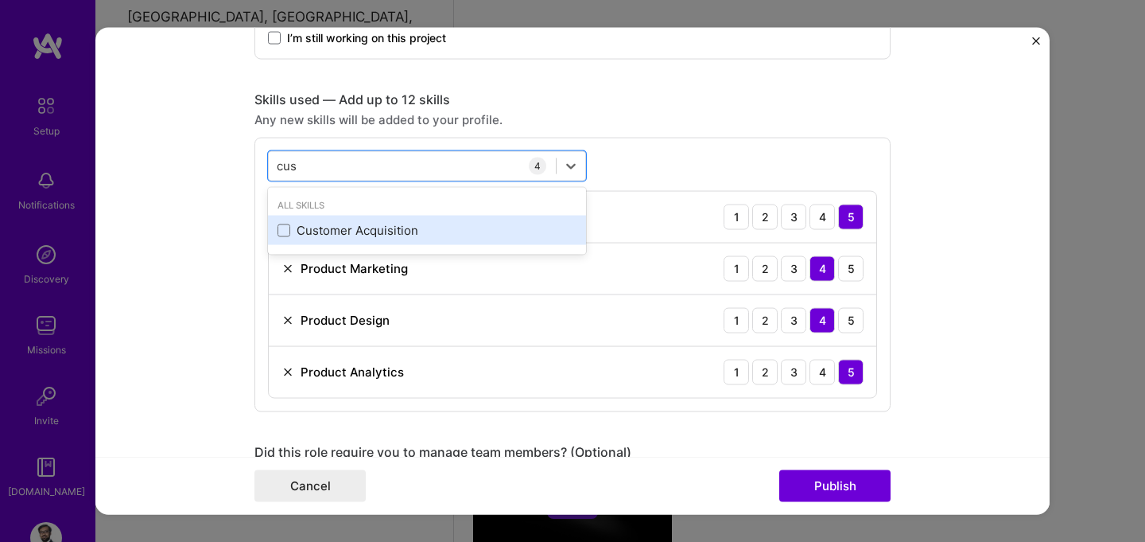
click at [363, 237] on div "Customer Acquisition" at bounding box center [427, 230] width 299 height 17
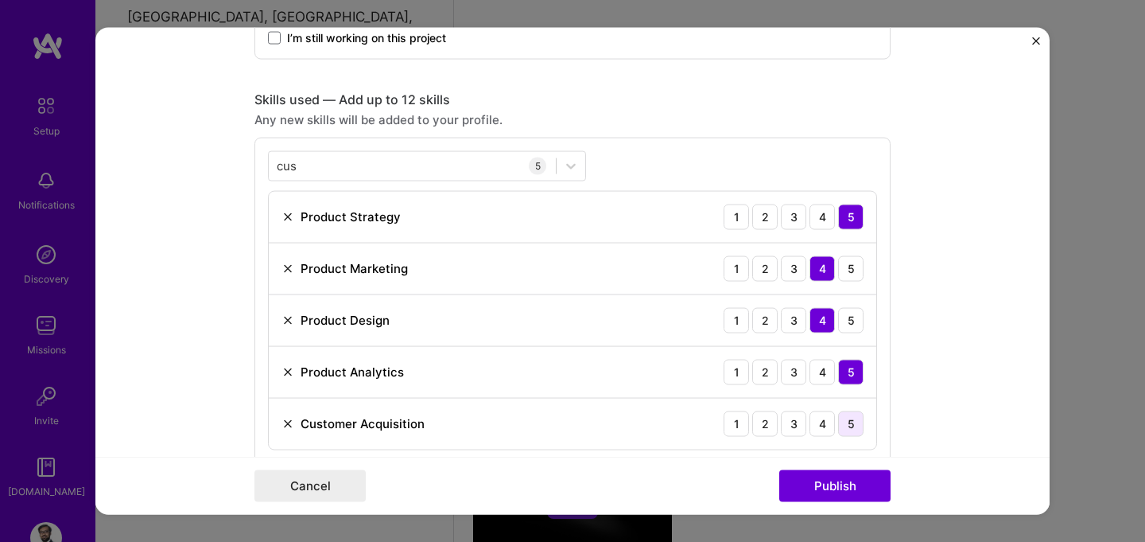
click at [860, 427] on div "5" at bounding box center [850, 422] width 25 height 25
click at [324, 171] on div "cus cus" at bounding box center [412, 166] width 287 height 26
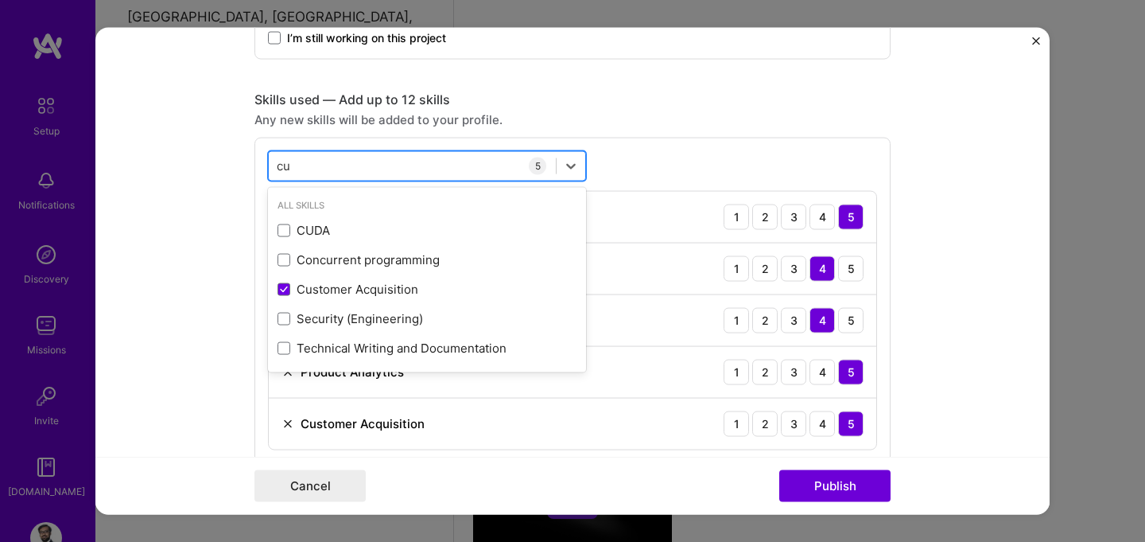
type input "c"
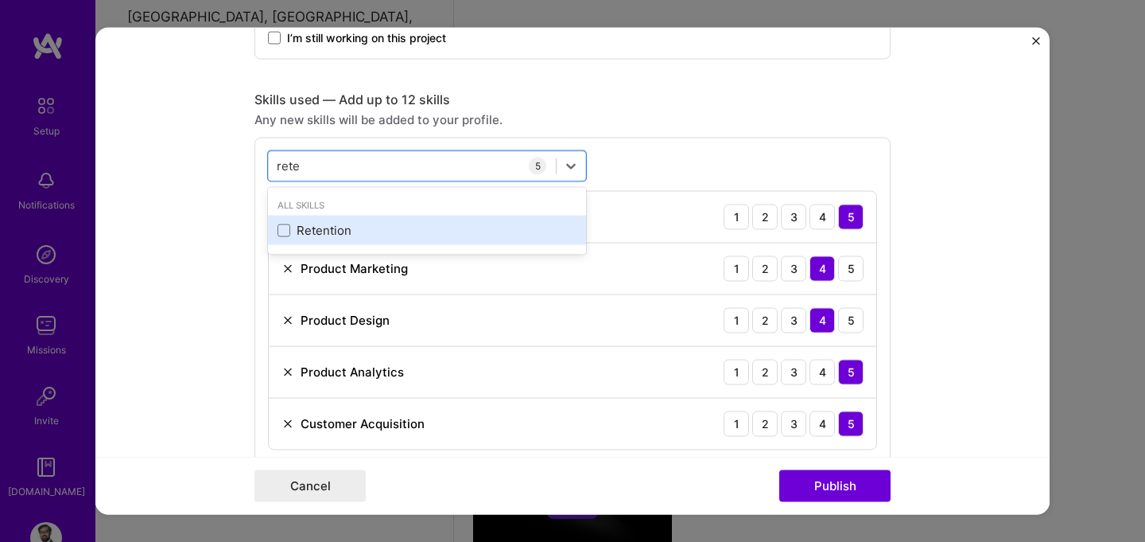
click at [319, 227] on div "Retention" at bounding box center [427, 230] width 299 height 17
click at [460, 230] on div "Retention" at bounding box center [427, 230] width 299 height 17
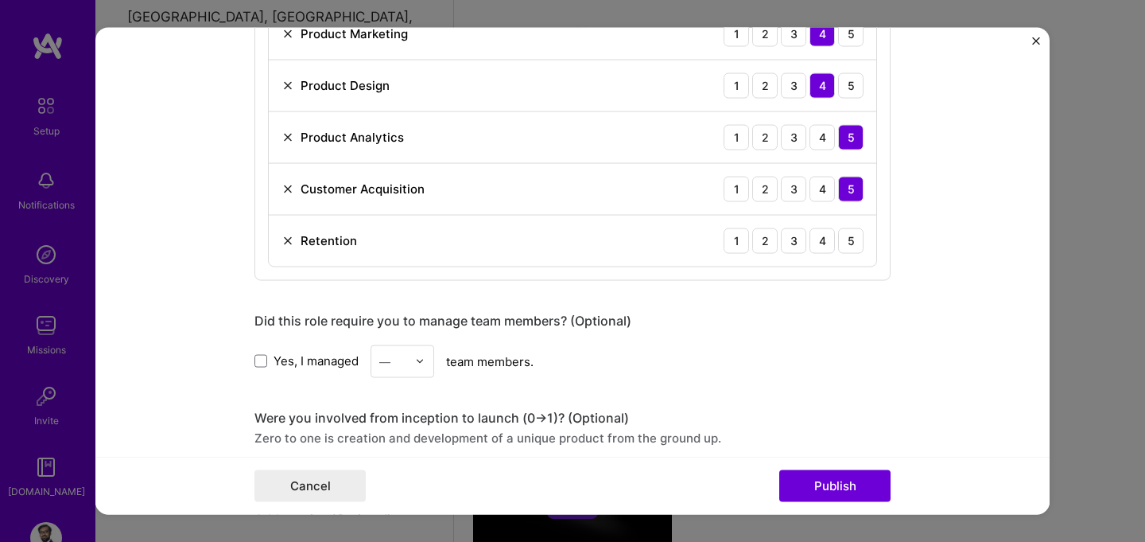
scroll to position [985, 0]
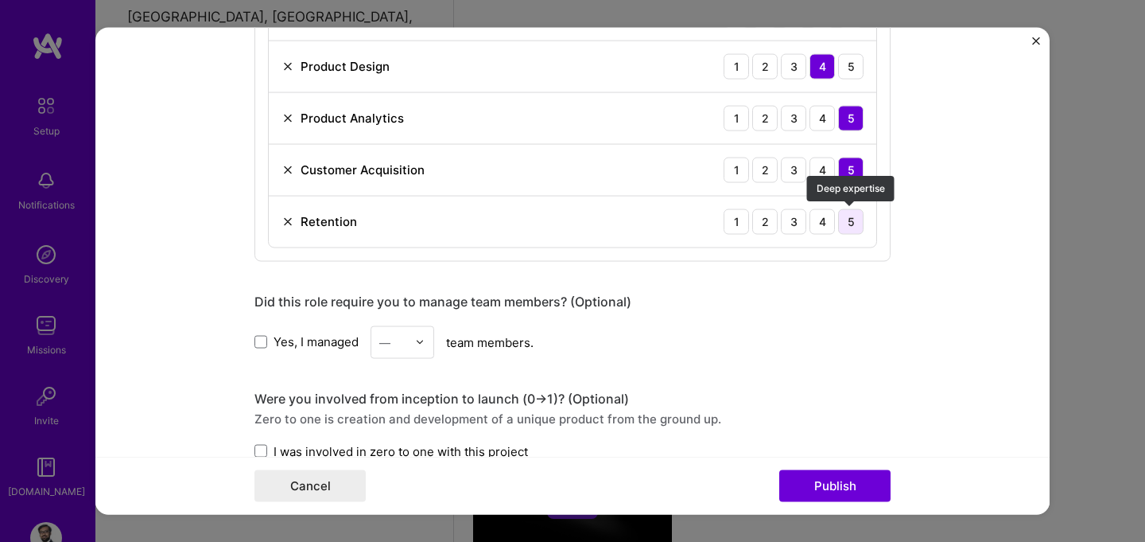
click at [851, 222] on div "5" at bounding box center [850, 220] width 25 height 25
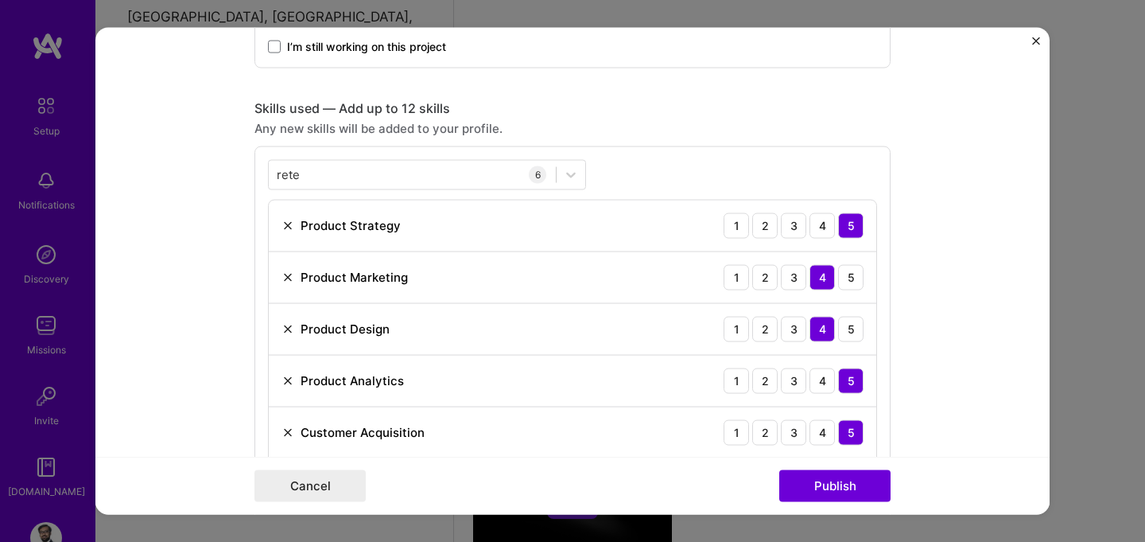
scroll to position [720, 0]
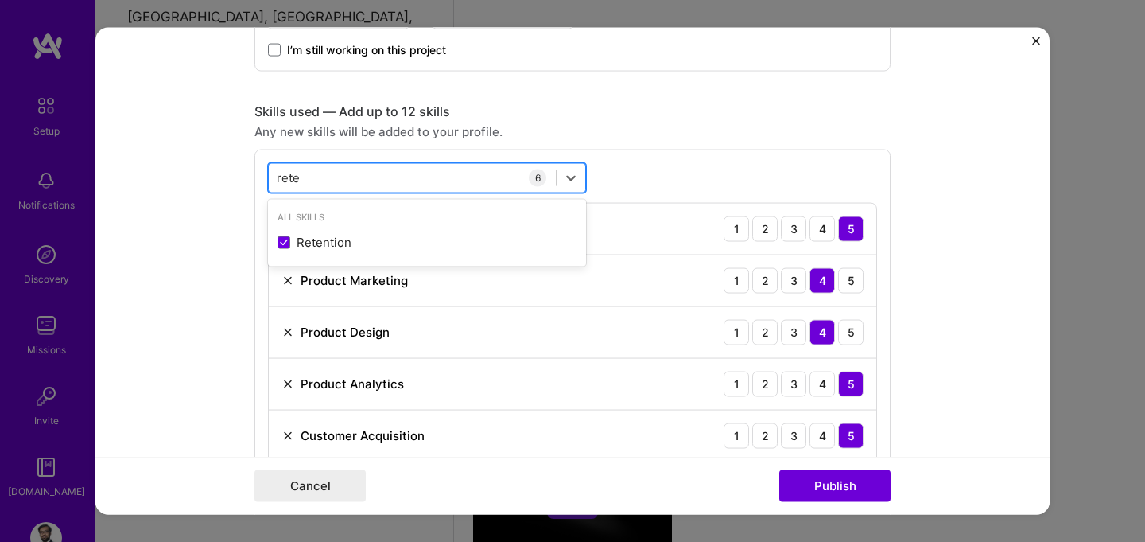
click at [451, 183] on div "rete rete" at bounding box center [412, 178] width 287 height 26
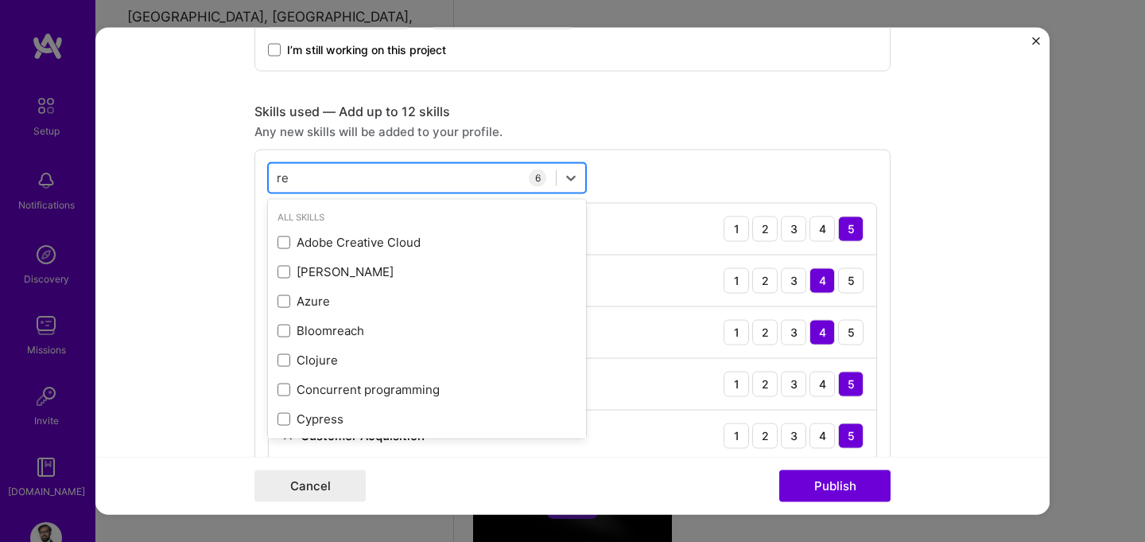
type input "r"
type input "c"
type input "a"
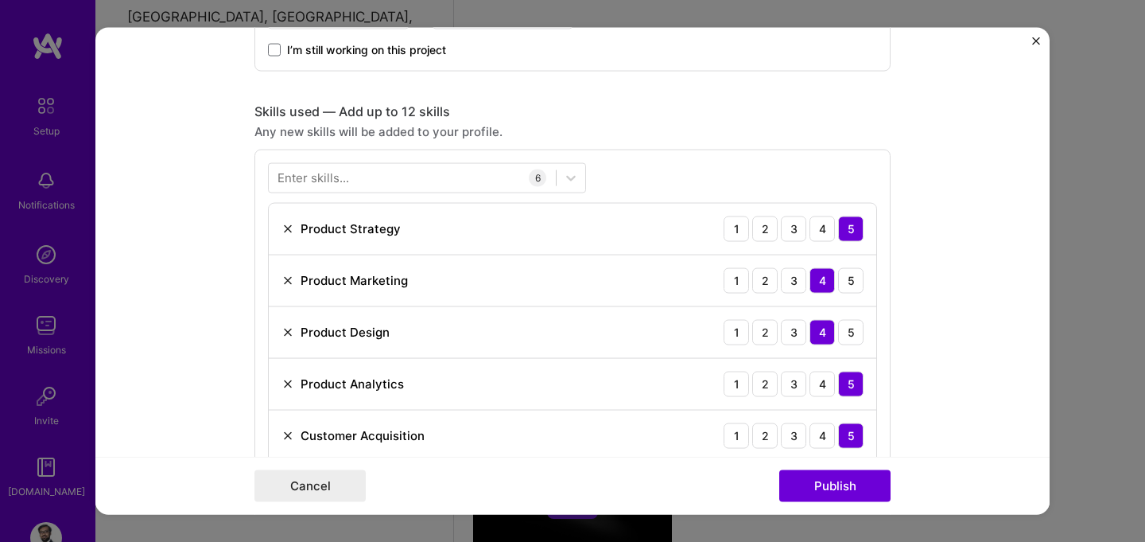
click at [947, 253] on form "Editing suggested project This project is suggested based on your LinkedIn, res…" at bounding box center [572, 270] width 954 height 487
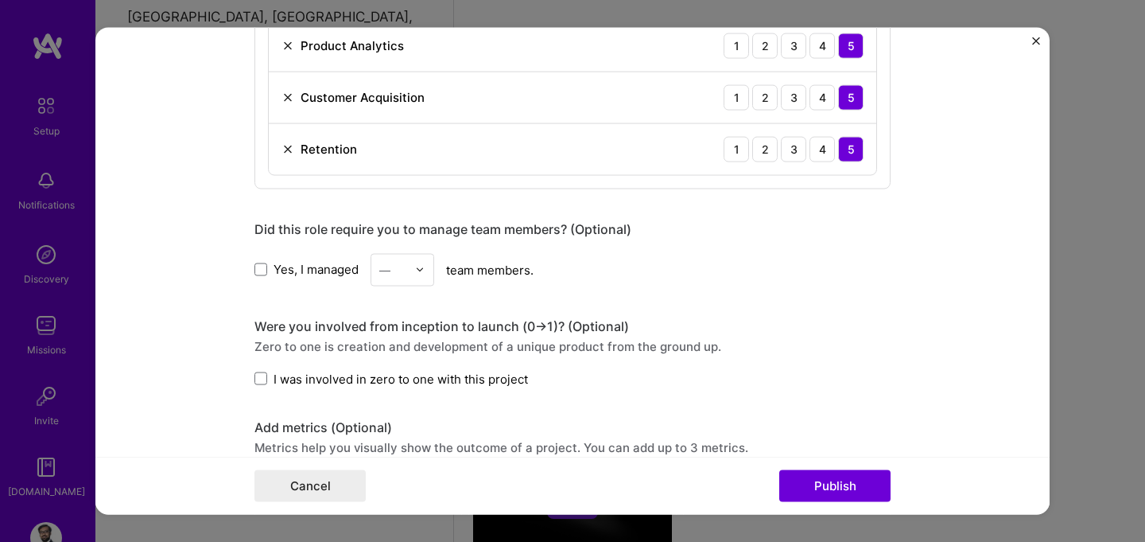
scroll to position [1071, 0]
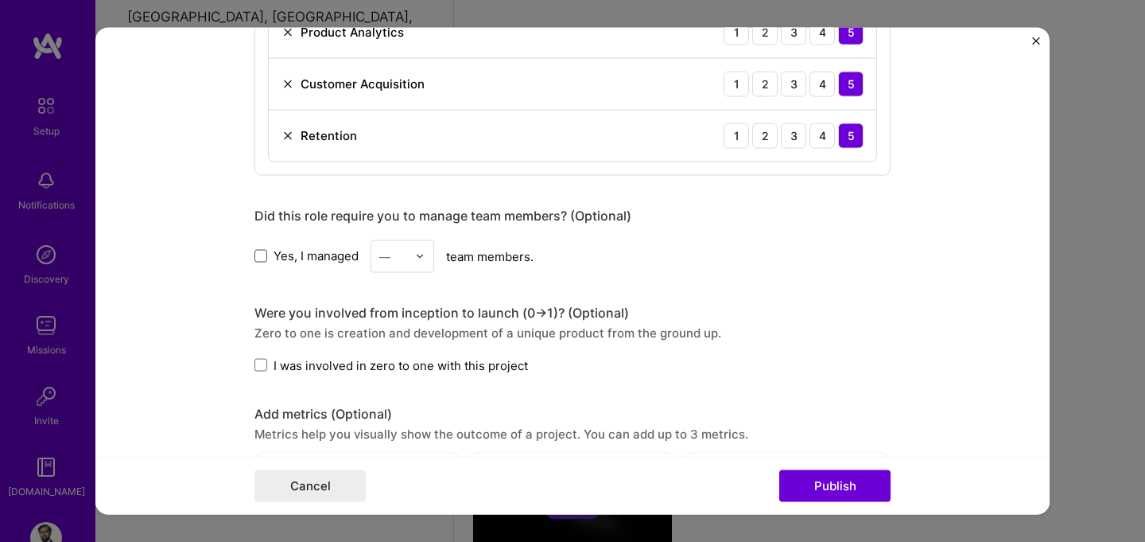
click at [257, 256] on span at bounding box center [260, 256] width 13 height 13
click at [0, 0] on input "Yes, I managed" at bounding box center [0, 0] width 0 height 0
click at [420, 254] on img at bounding box center [420, 256] width 10 height 10
click at [394, 435] on div "12" at bounding box center [402, 437] width 54 height 29
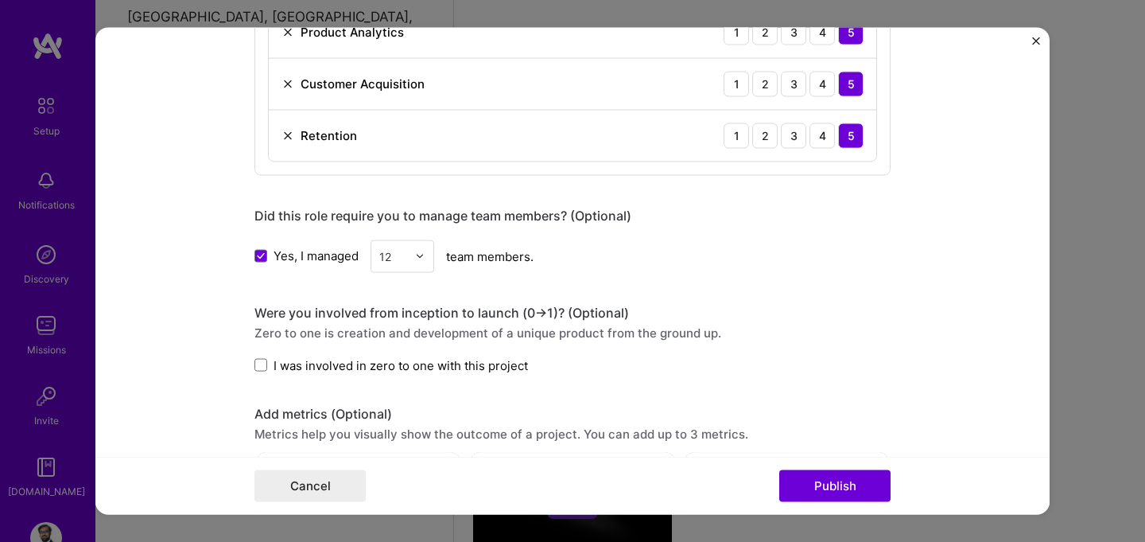
click at [432, 310] on div "Were you involved from inception to launch (0 -> 1)? (Optional)" at bounding box center [572, 312] width 636 height 17
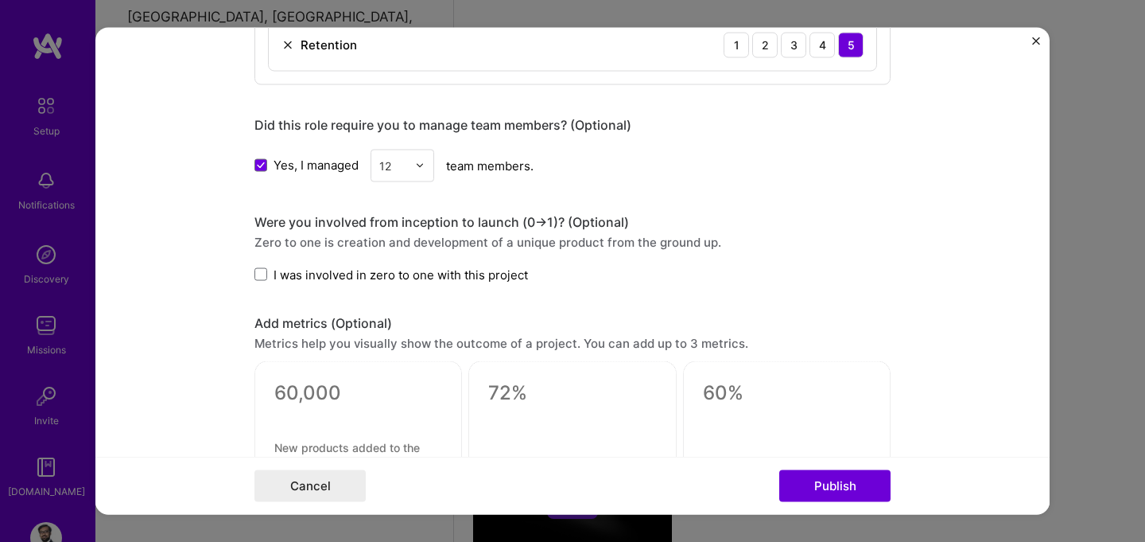
scroll to position [1166, 0]
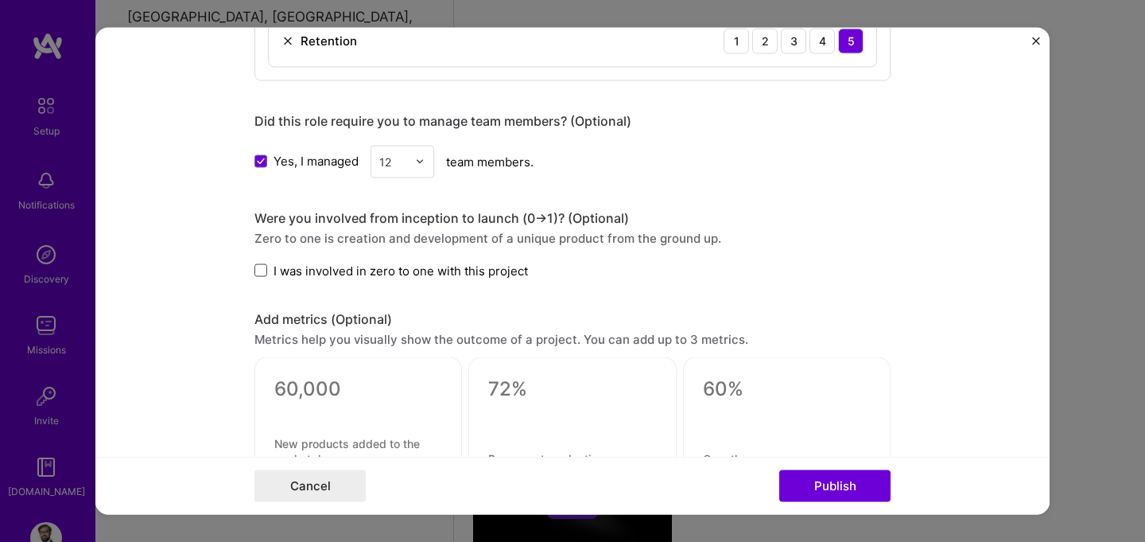
click at [259, 271] on span at bounding box center [260, 270] width 13 height 13
click at [0, 0] on input "I was involved in zero to one with this project" at bounding box center [0, 0] width 0 height 0
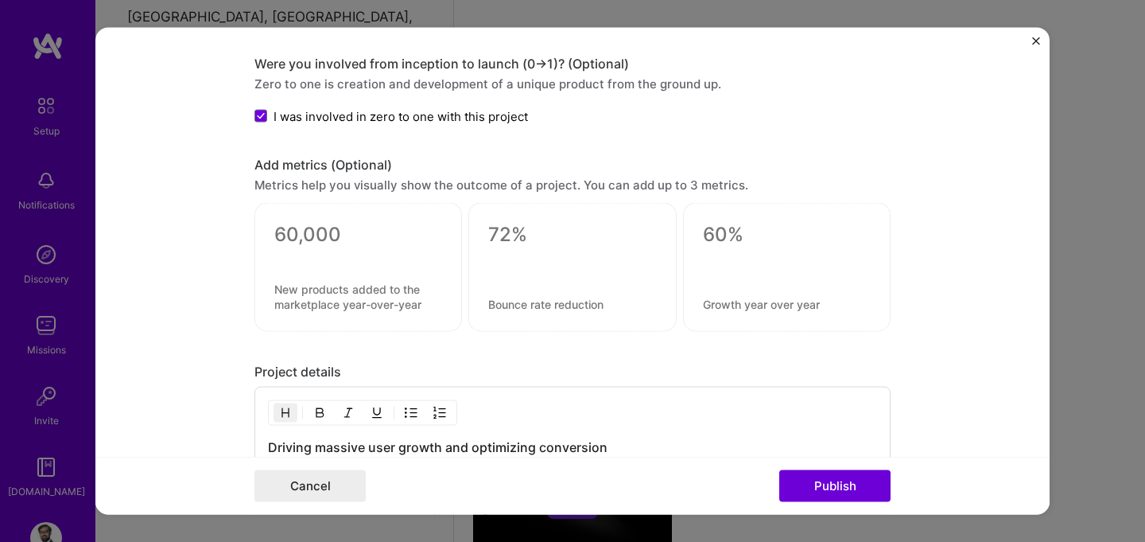
scroll to position [1324, 0]
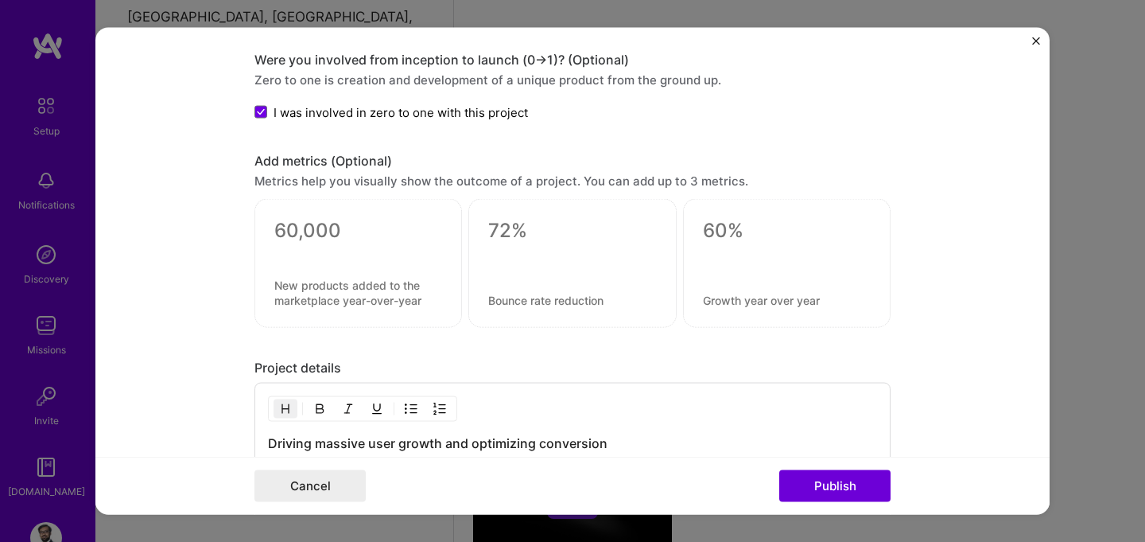
click at [326, 250] on div at bounding box center [358, 251] width 168 height 17
click at [326, 305] on textarea at bounding box center [358, 293] width 168 height 30
type textarea "s"
type textarea "U"
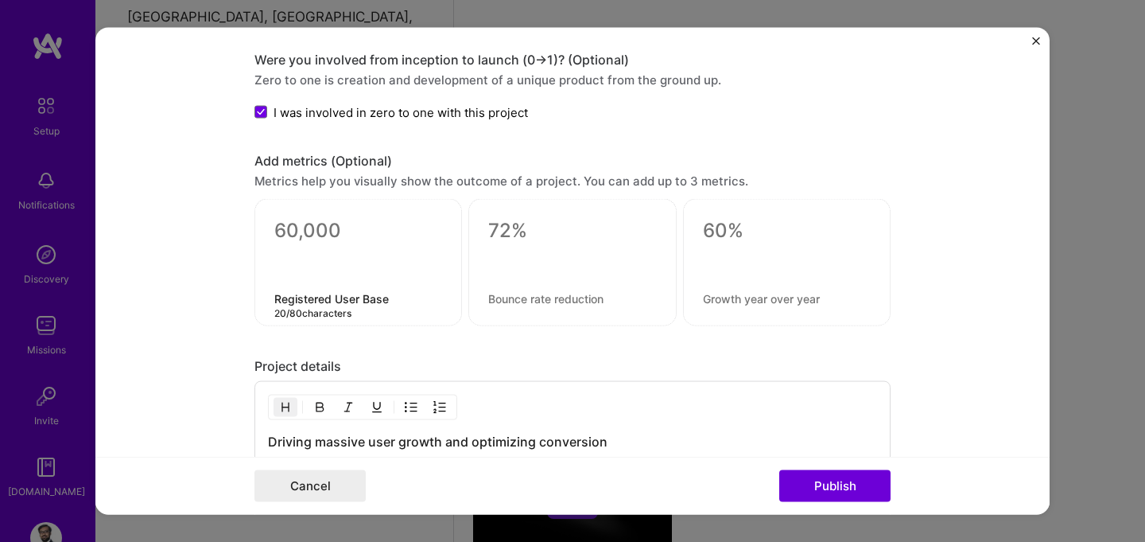
type textarea "Registered User Base"
click at [305, 242] on textarea at bounding box center [358, 231] width 168 height 24
type textarea "235 million"
click at [520, 308] on div at bounding box center [572, 262] width 208 height 127
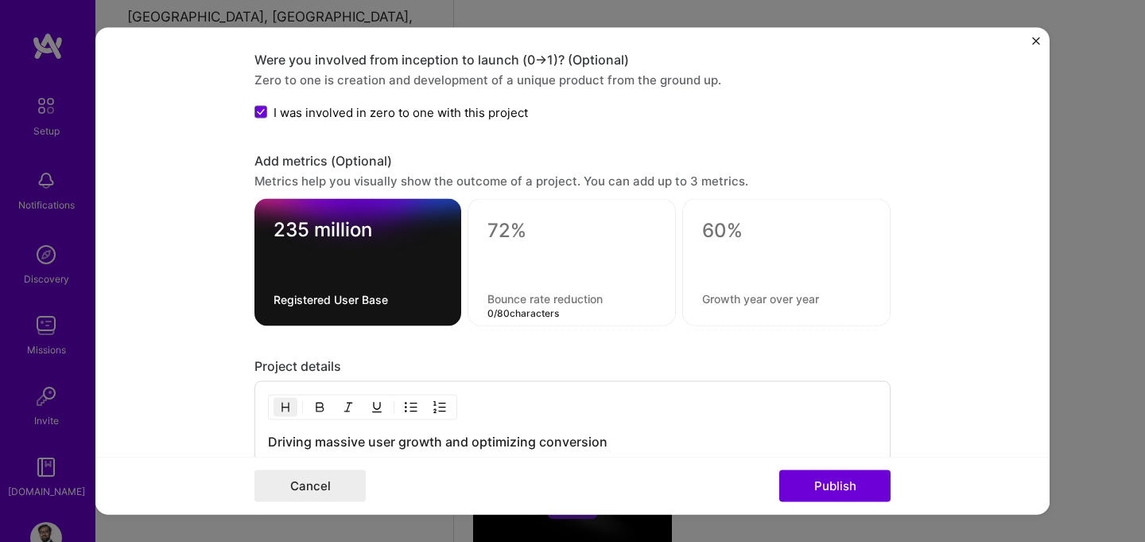
click at [500, 299] on textarea at bounding box center [571, 298] width 169 height 15
type textarea "Best in class Conversion Rates"
click at [497, 235] on textarea at bounding box center [571, 231] width 169 height 24
type textarea "48%"
click at [740, 304] on textarea at bounding box center [786, 298] width 169 height 15
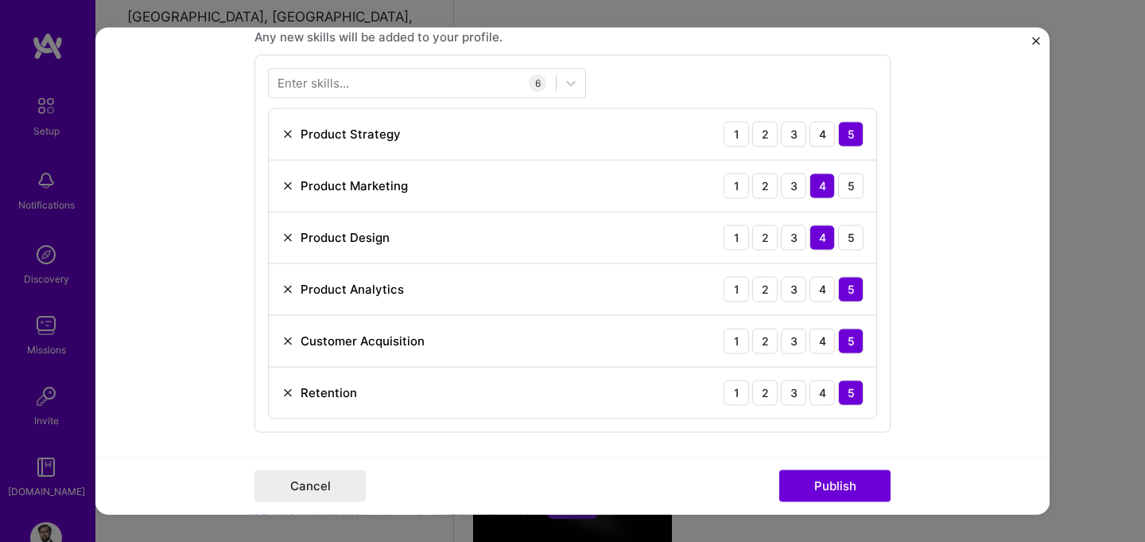
scroll to position [732, 0]
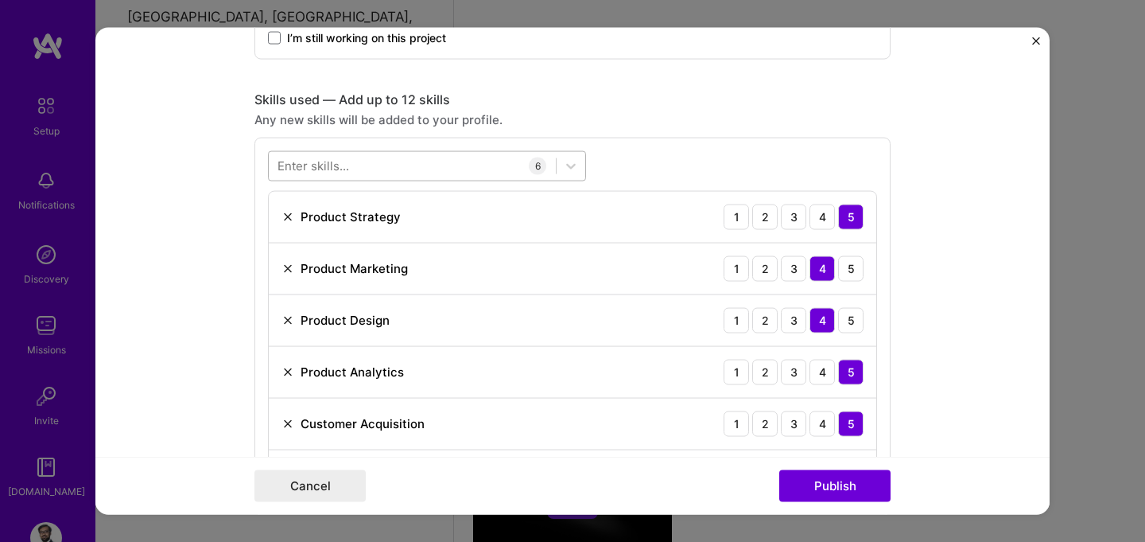
click at [355, 161] on div at bounding box center [412, 166] width 287 height 26
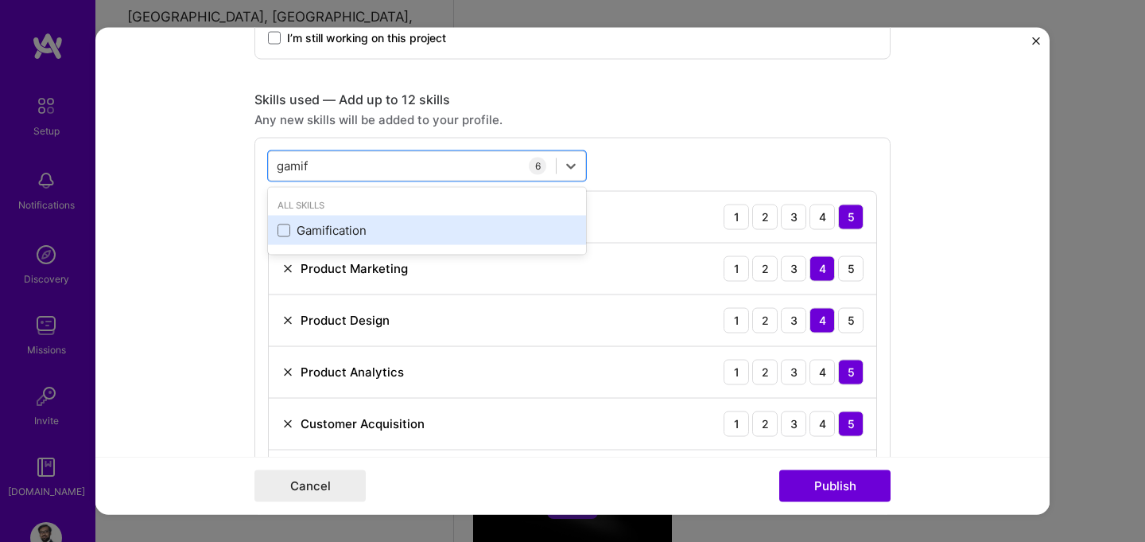
click at [334, 239] on div "Gamification" at bounding box center [427, 230] width 318 height 29
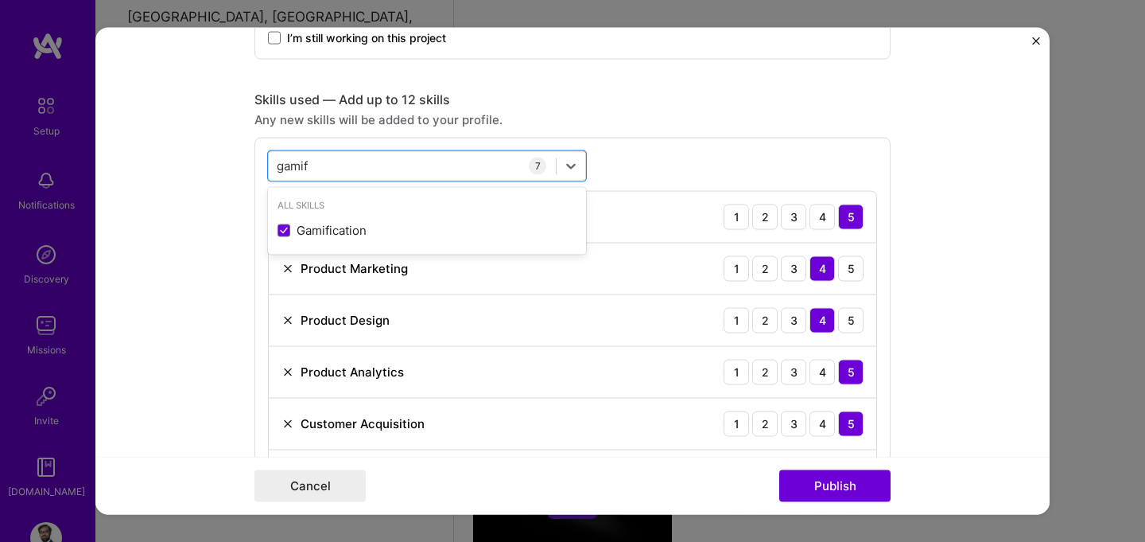
type input "gamif"
click at [678, 165] on div "option Gamification, selected. option Gamification selected, 0 of 2. 1 result a…" at bounding box center [572, 351] width 636 height 429
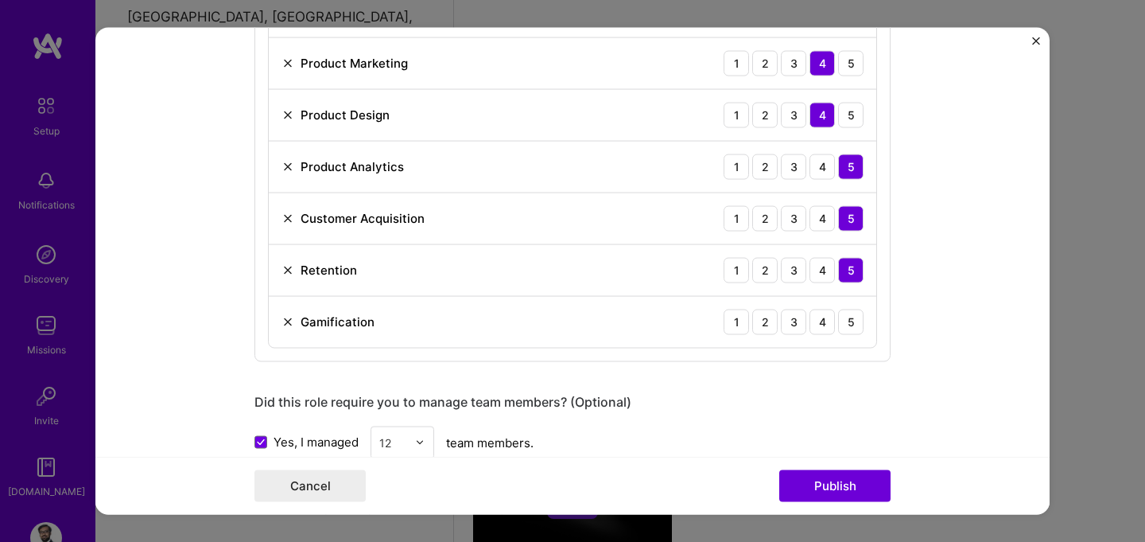
scroll to position [985, 0]
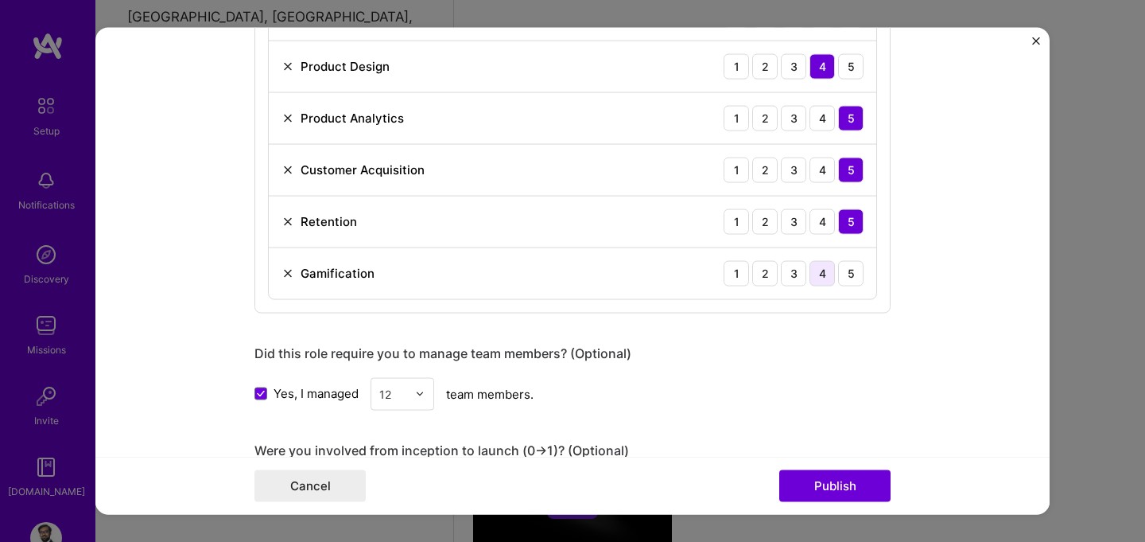
click at [828, 277] on div "4" at bounding box center [822, 272] width 25 height 25
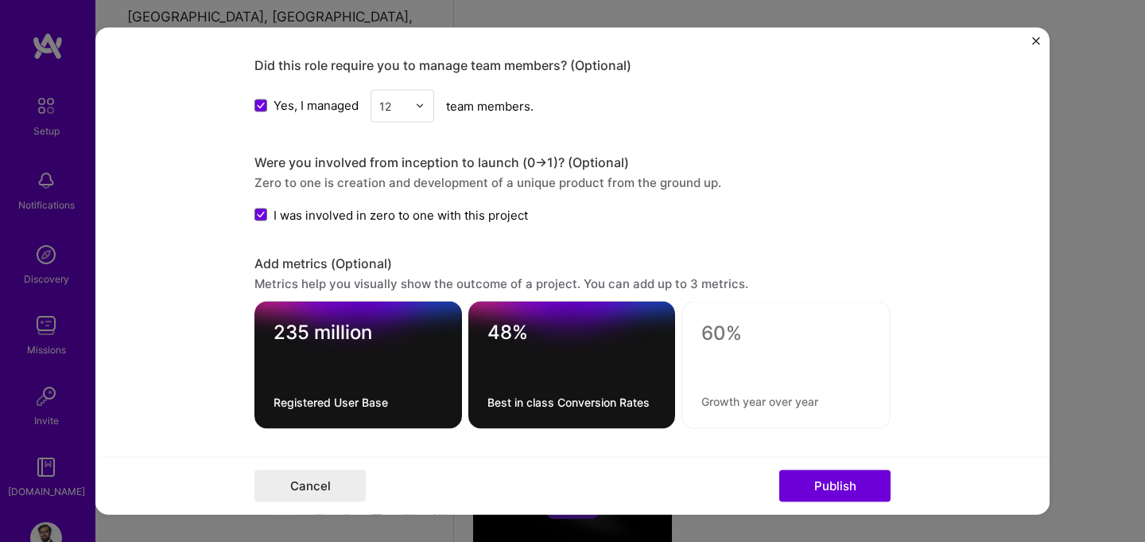
scroll to position [1288, 0]
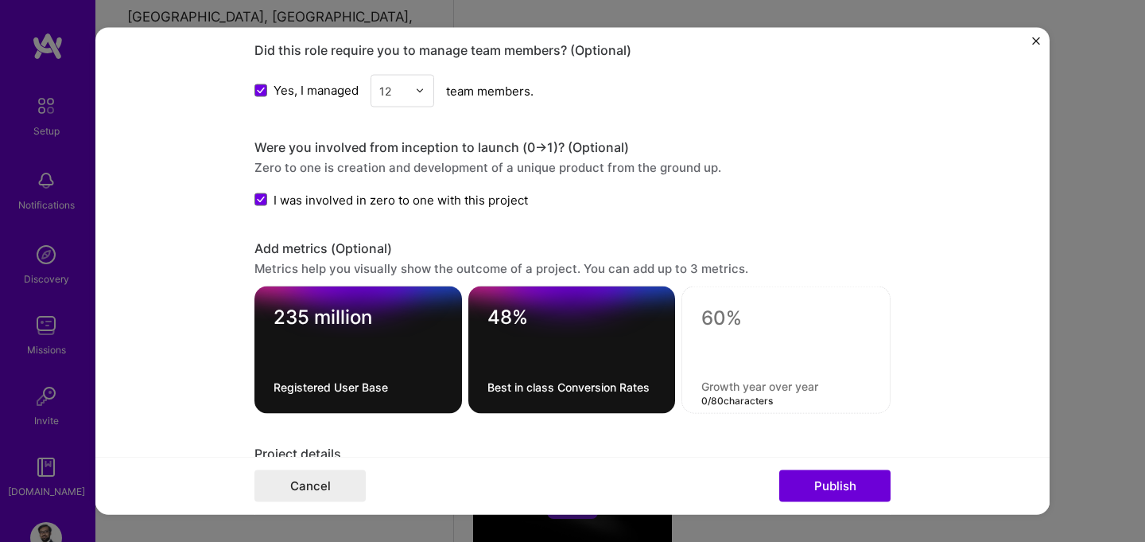
click at [721, 382] on textarea at bounding box center [785, 386] width 169 height 15
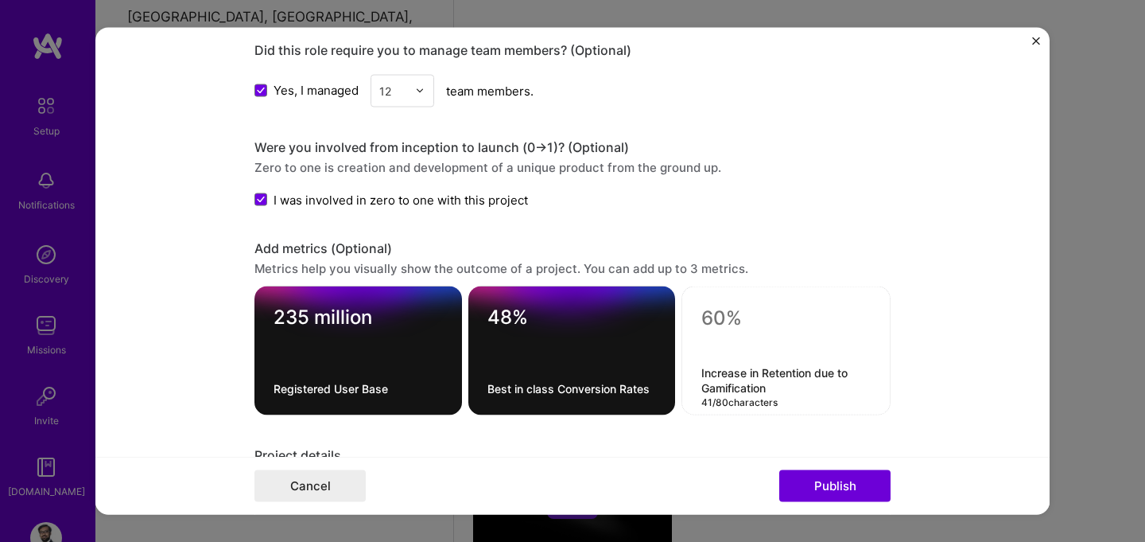
type textarea "Increase in Retention due to Gamification"
click at [720, 318] on textarea at bounding box center [785, 318] width 169 height 24
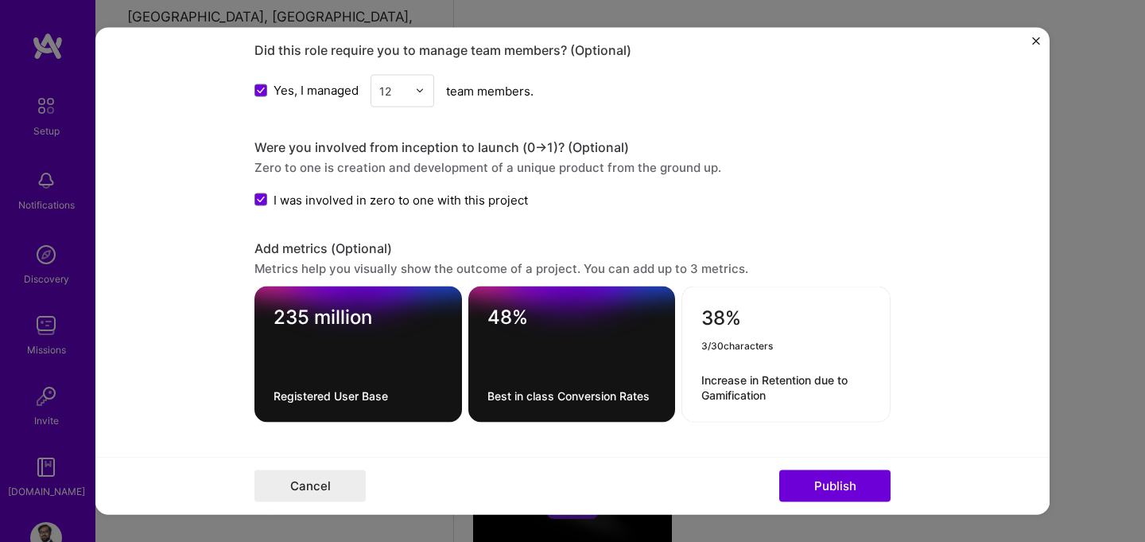
type textarea "38%"
click at [978, 326] on form "Editing suggested project This project is suggested based on your LinkedIn, res…" at bounding box center [572, 270] width 954 height 487
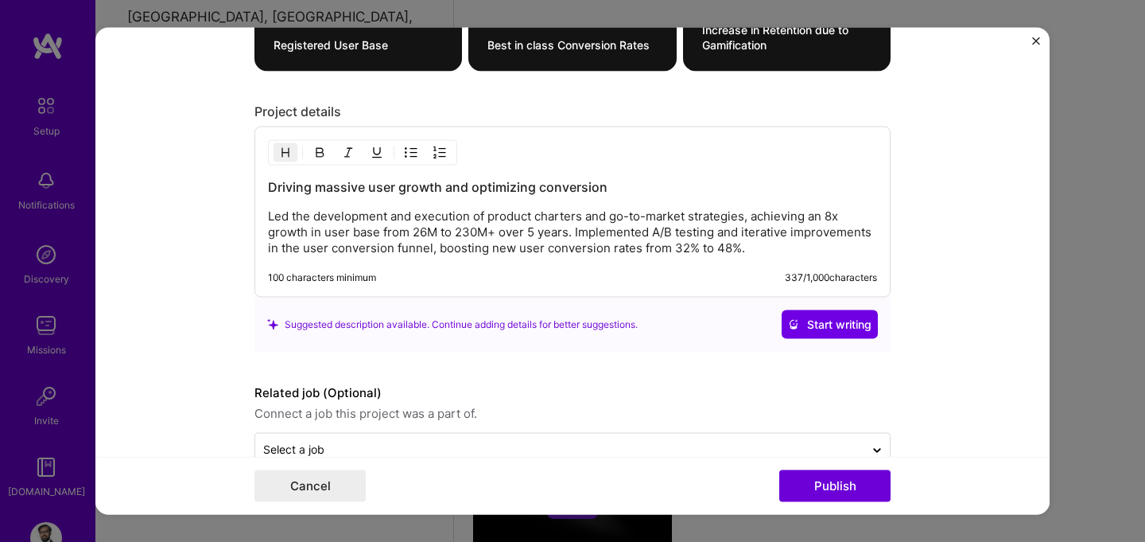
scroll to position [1641, 0]
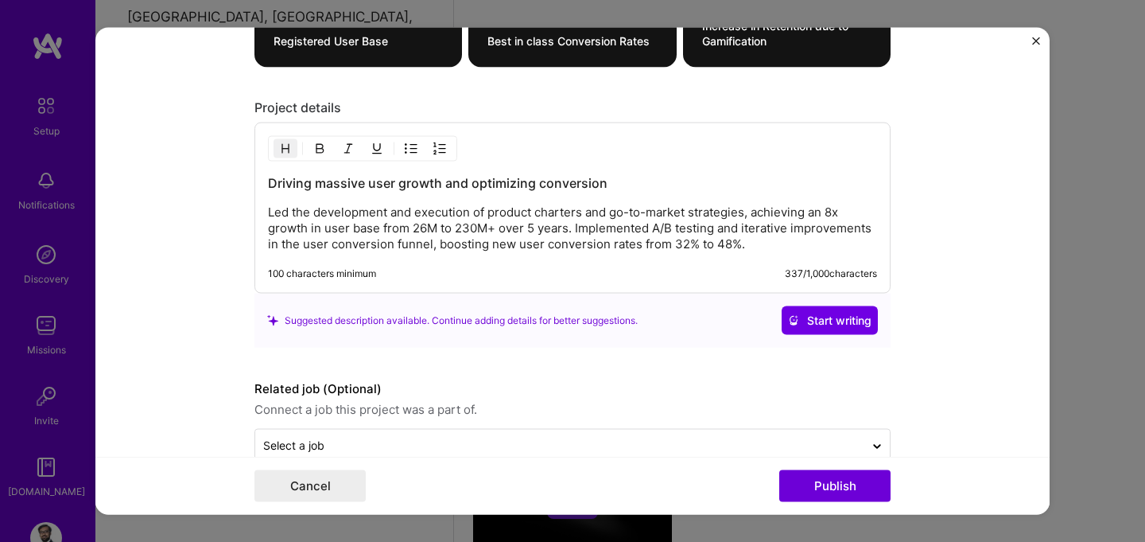
click at [515, 229] on p "Led the development and execution of product charters and go-to-market strategi…" at bounding box center [572, 228] width 609 height 48
click at [581, 226] on p "Led the development and execution of product charters and go-to-market strategi…" at bounding box center [572, 228] width 609 height 48
click at [748, 244] on p "Led the development and execution of product charters and go-to-market strategi…" at bounding box center [572, 228] width 609 height 48
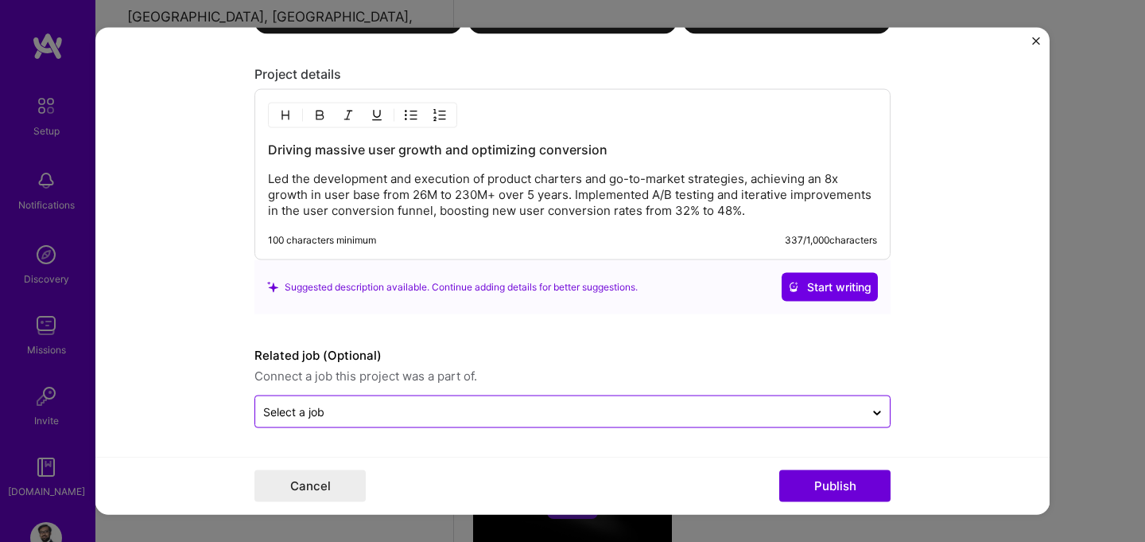
click at [687, 410] on input "text" at bounding box center [559, 411] width 593 height 17
click at [873, 402] on div at bounding box center [876, 410] width 25 height 25
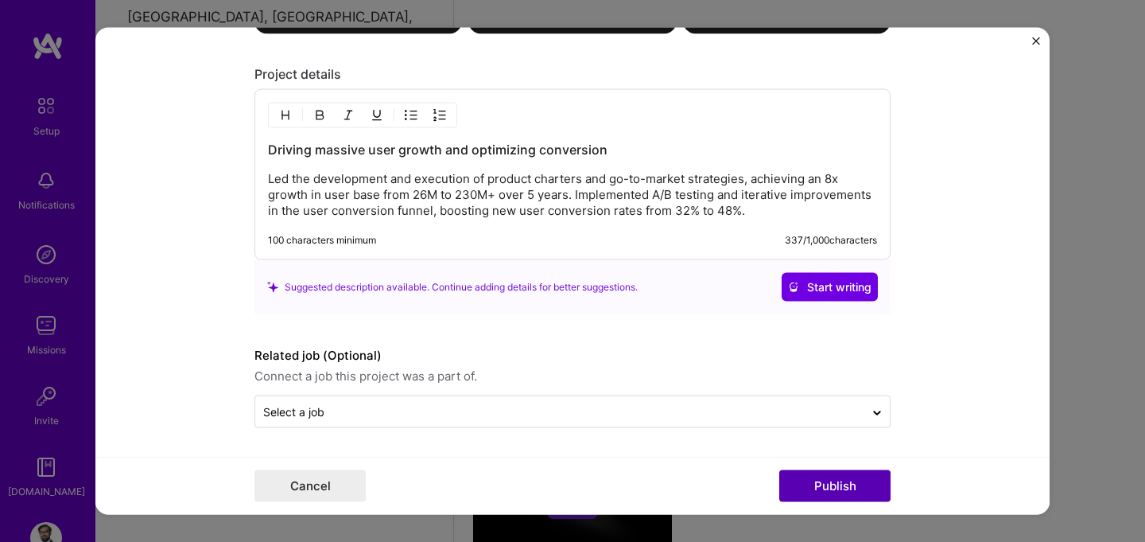
click at [821, 480] on button "Publish" at bounding box center [834, 486] width 111 height 32
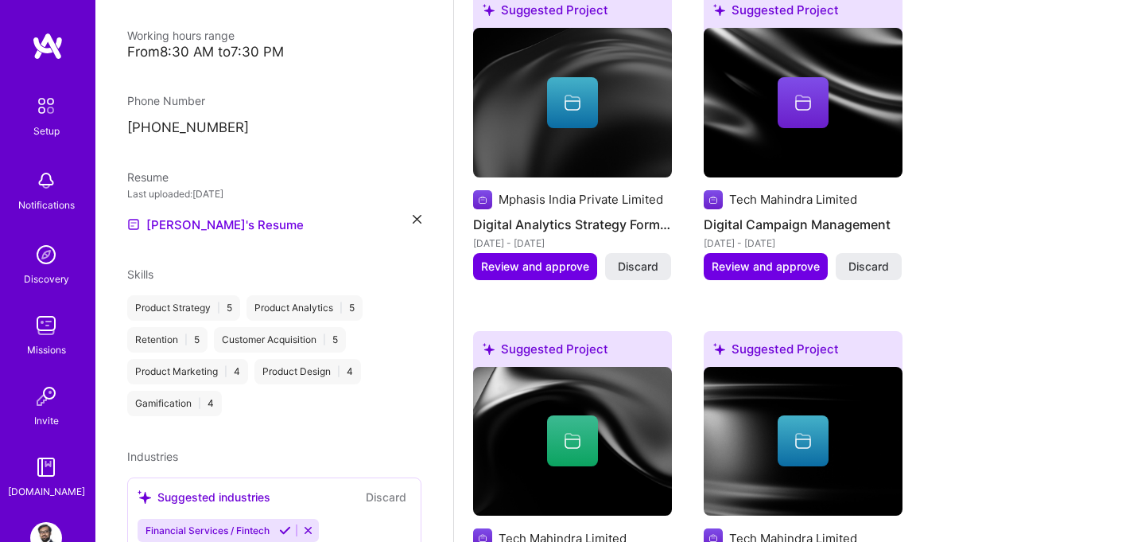
scroll to position [651, 0]
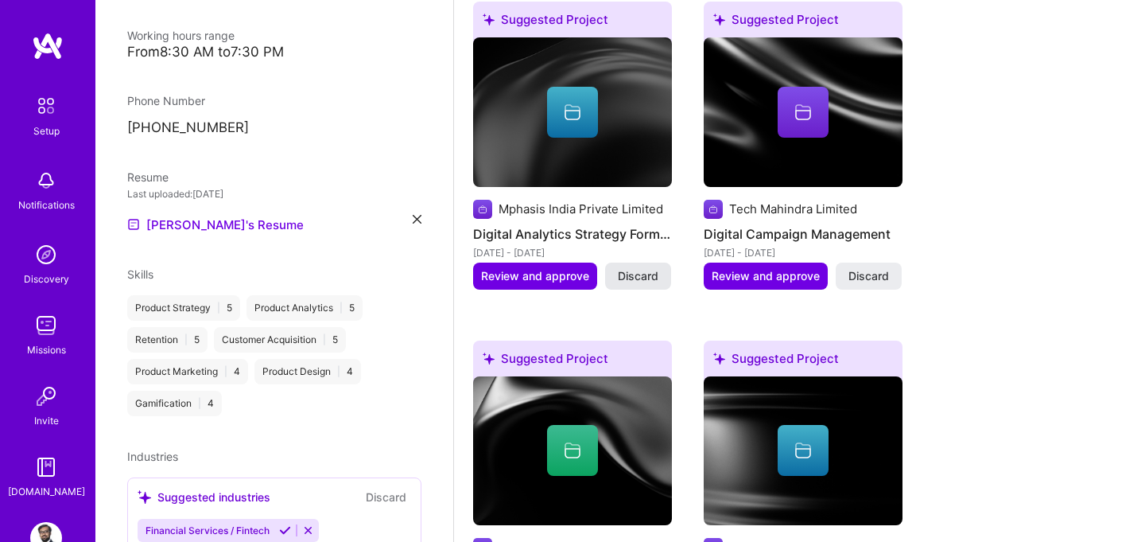
click at [658, 262] on button "Discard" at bounding box center [638, 275] width 66 height 27
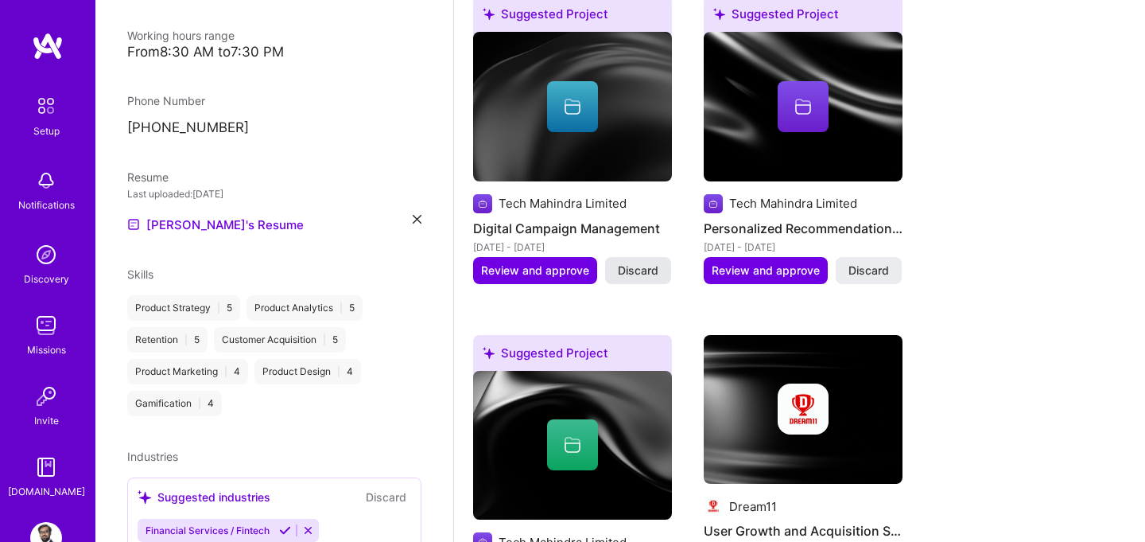
scroll to position [622, 0]
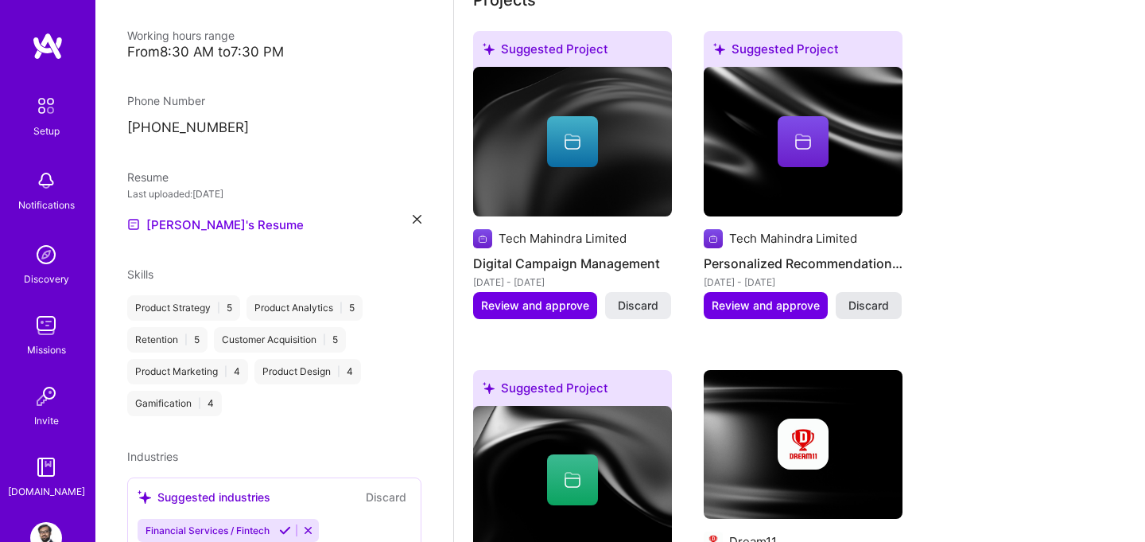
click at [884, 297] on span "Discard" at bounding box center [869, 305] width 41 height 16
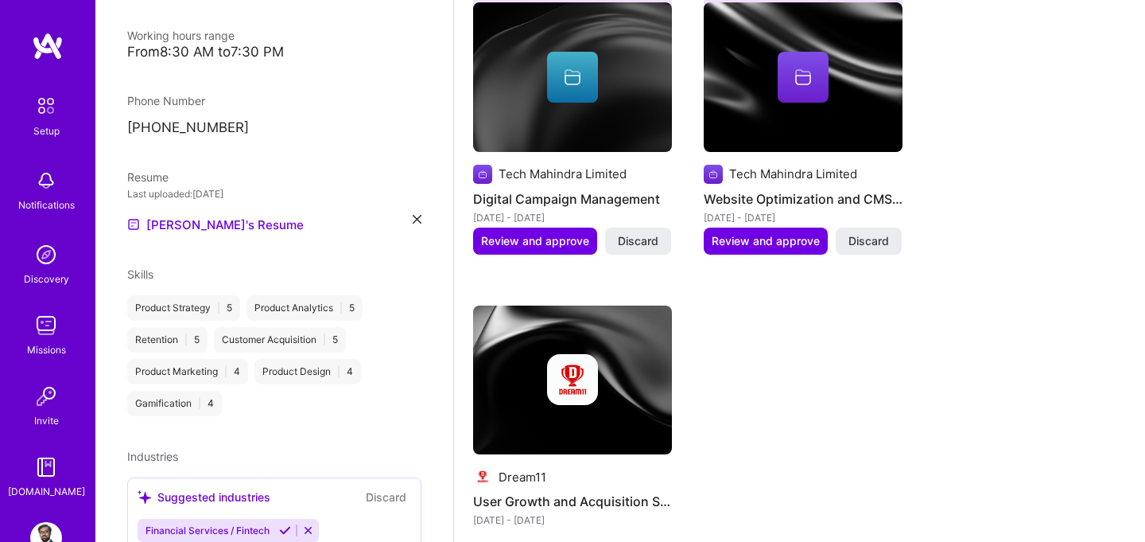
scroll to position [691, 0]
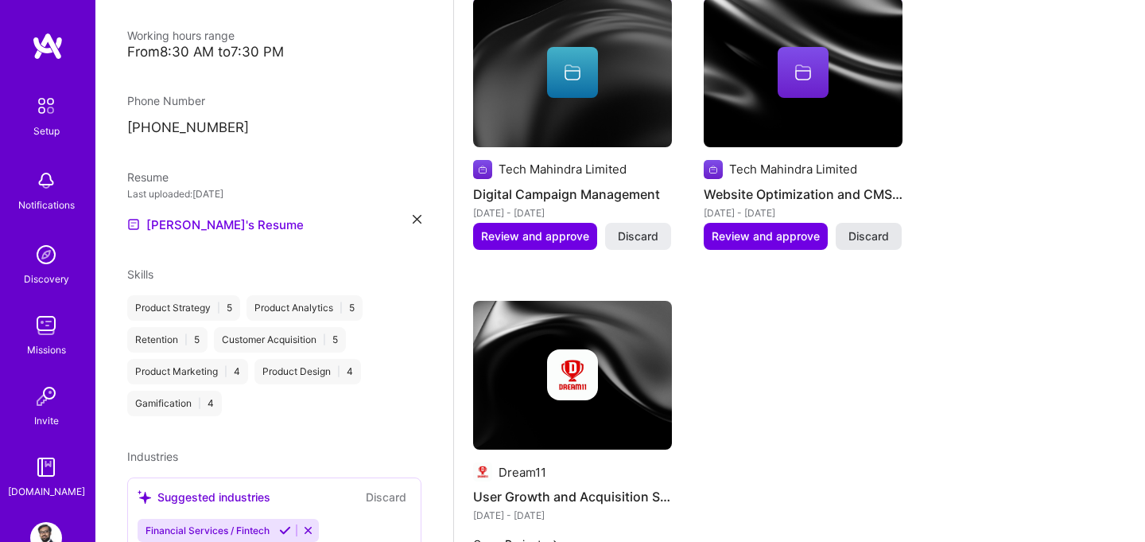
click at [872, 228] on span "Discard" at bounding box center [869, 236] width 41 height 16
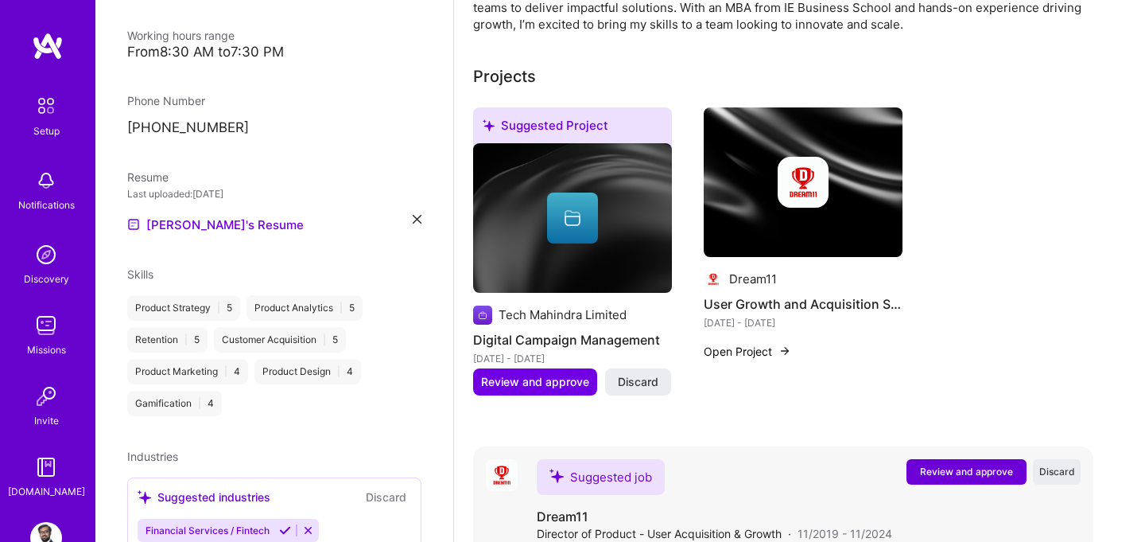
scroll to position [550, 0]
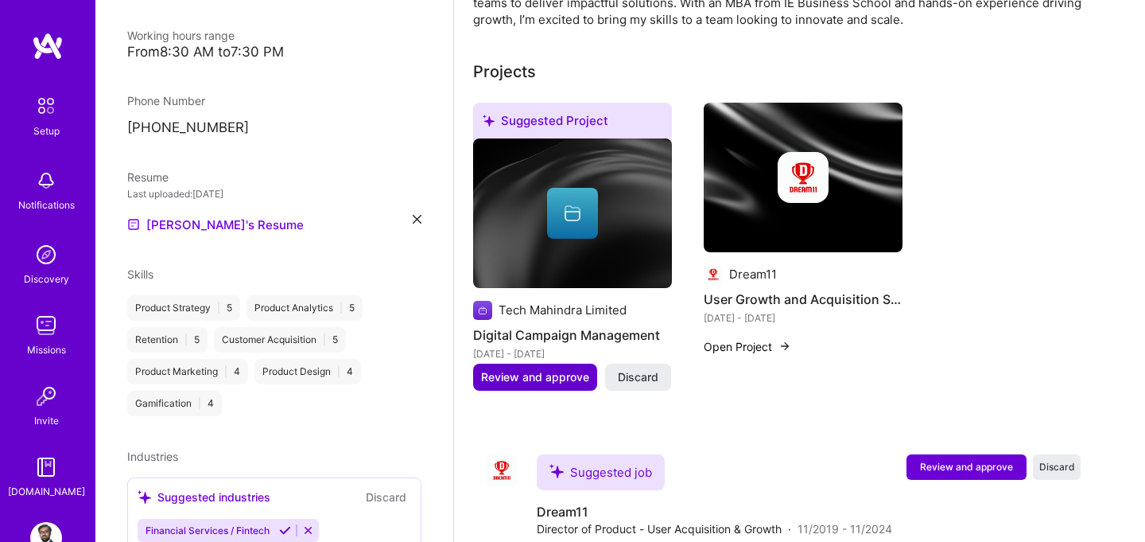
click at [550, 369] on span "Review and approve" at bounding box center [535, 377] width 108 height 16
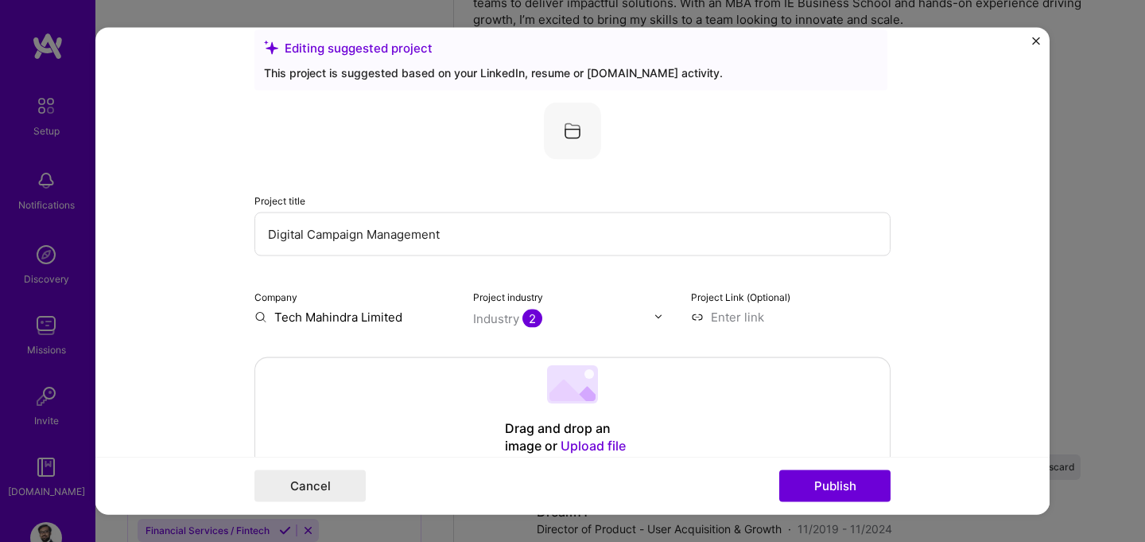
scroll to position [33, 0]
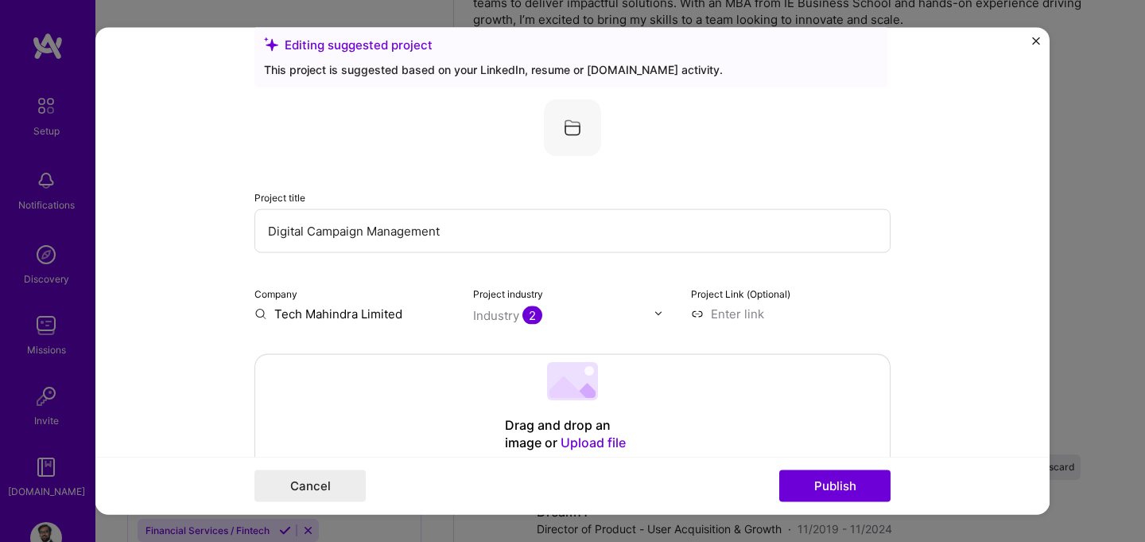
drag, startPoint x: 448, startPoint y: 227, endPoint x: 309, endPoint y: 228, distance: 138.4
click at [309, 228] on input "Digital Campaign Management" at bounding box center [572, 230] width 636 height 44
click at [479, 226] on input "Digital Campaign Management" at bounding box center [572, 230] width 636 height 44
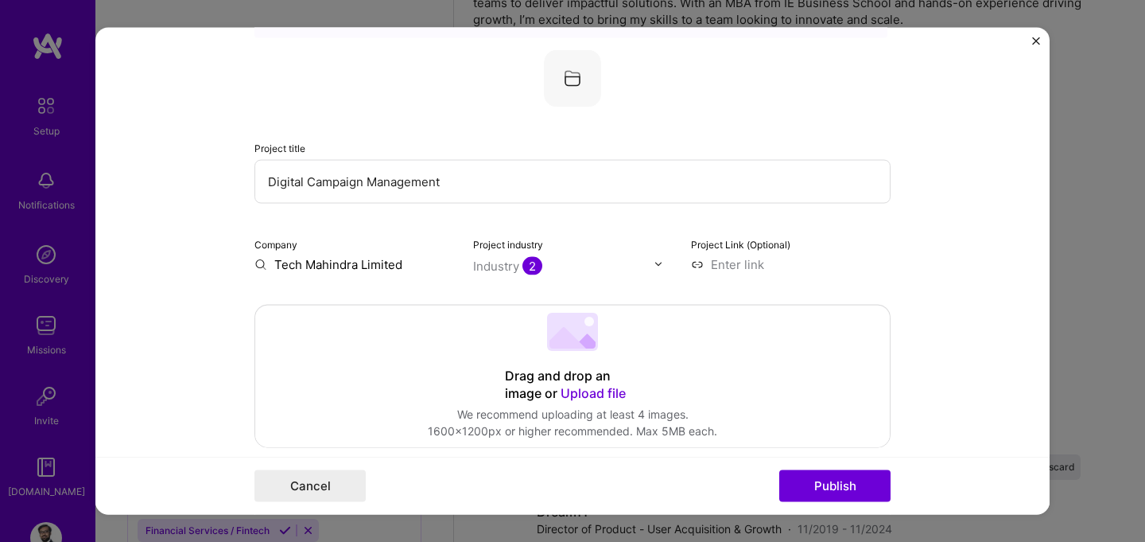
scroll to position [88, 0]
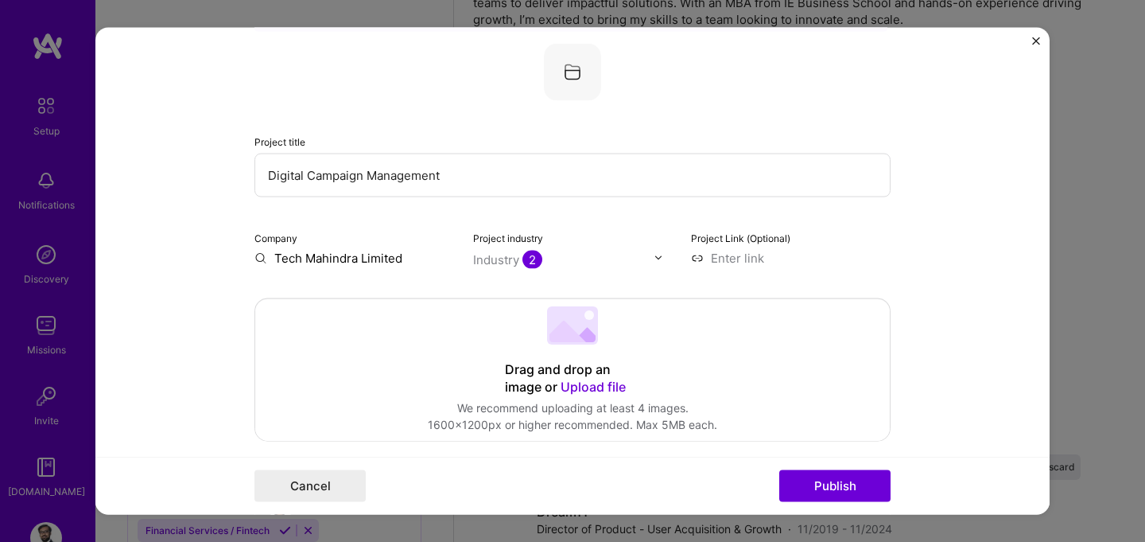
click at [369, 258] on input "Tech Mahindra Limited" at bounding box center [354, 257] width 200 height 17
click at [255, 258] on input "Tech Mahindra Limited" at bounding box center [354, 257] width 200 height 17
click at [351, 256] on input "Tech Mahindra Limited" at bounding box center [354, 257] width 200 height 17
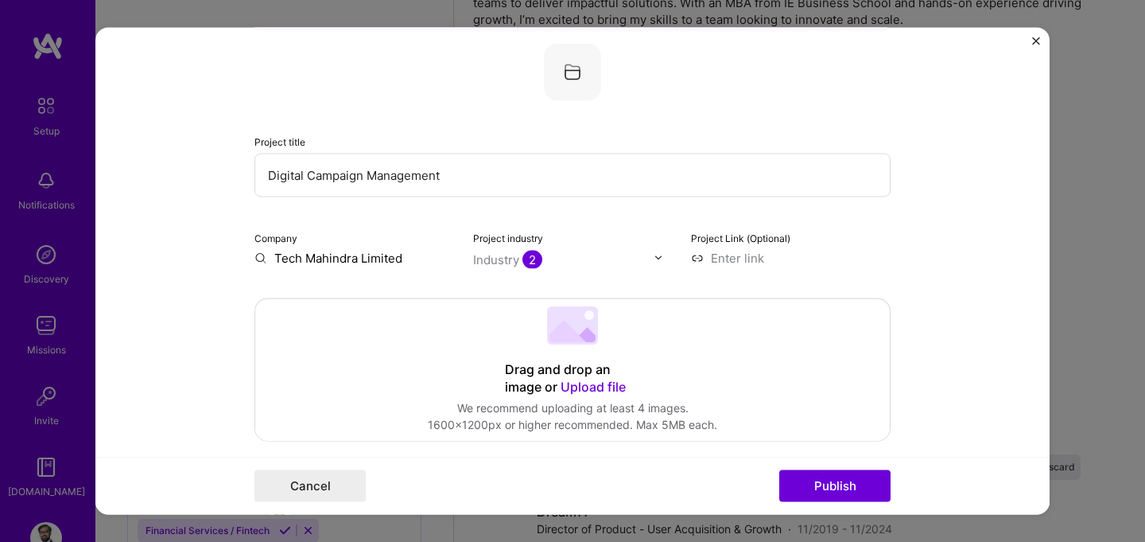
click at [351, 256] on input "Tech Mahindra Limited" at bounding box center [354, 257] width 200 height 17
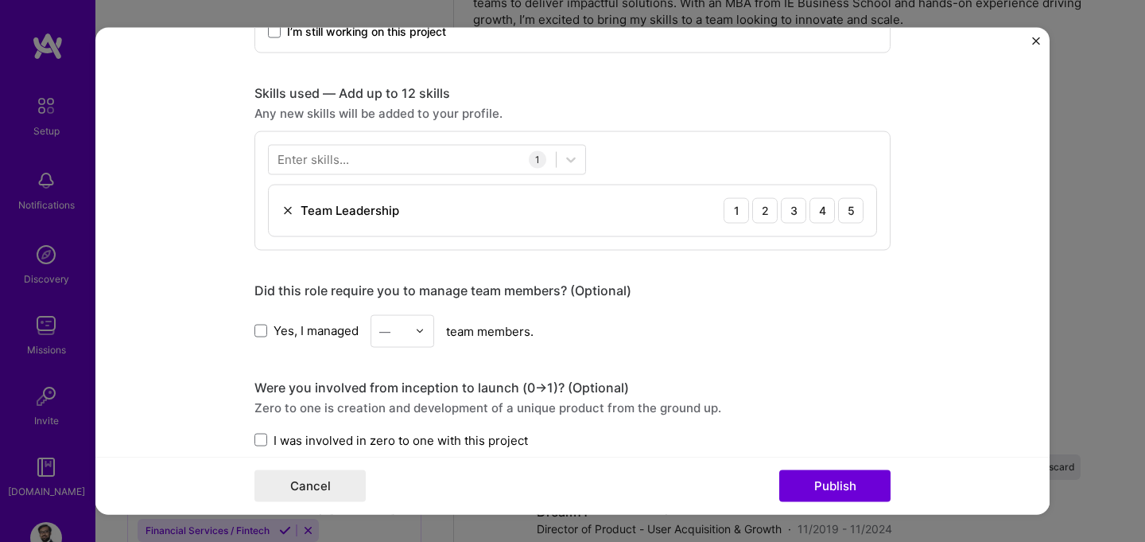
scroll to position [740, 0]
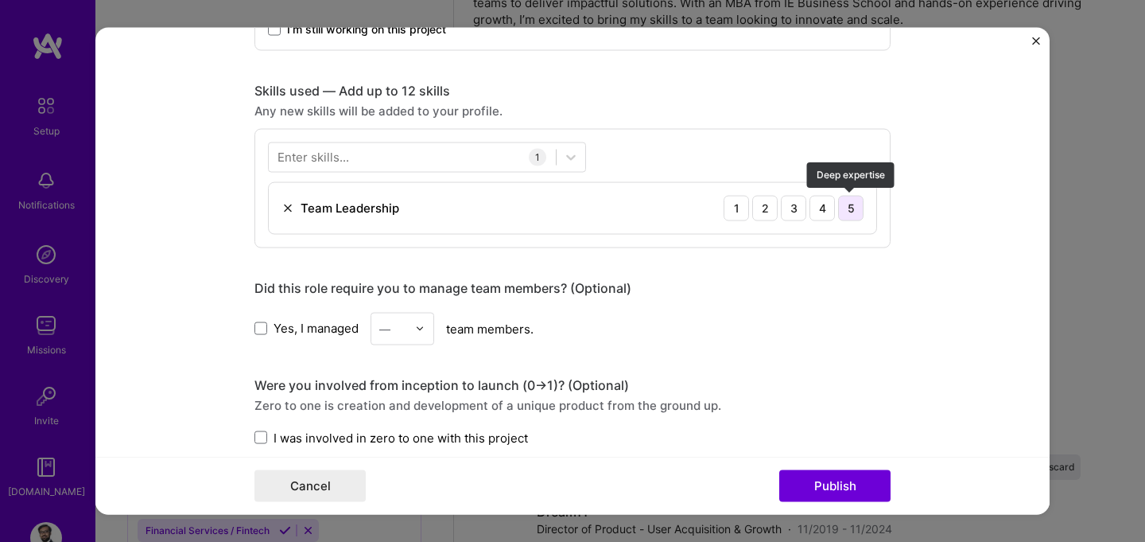
click at [857, 208] on div "5" at bounding box center [850, 207] width 25 height 25
click at [337, 489] on button "Cancel" at bounding box center [309, 486] width 111 height 32
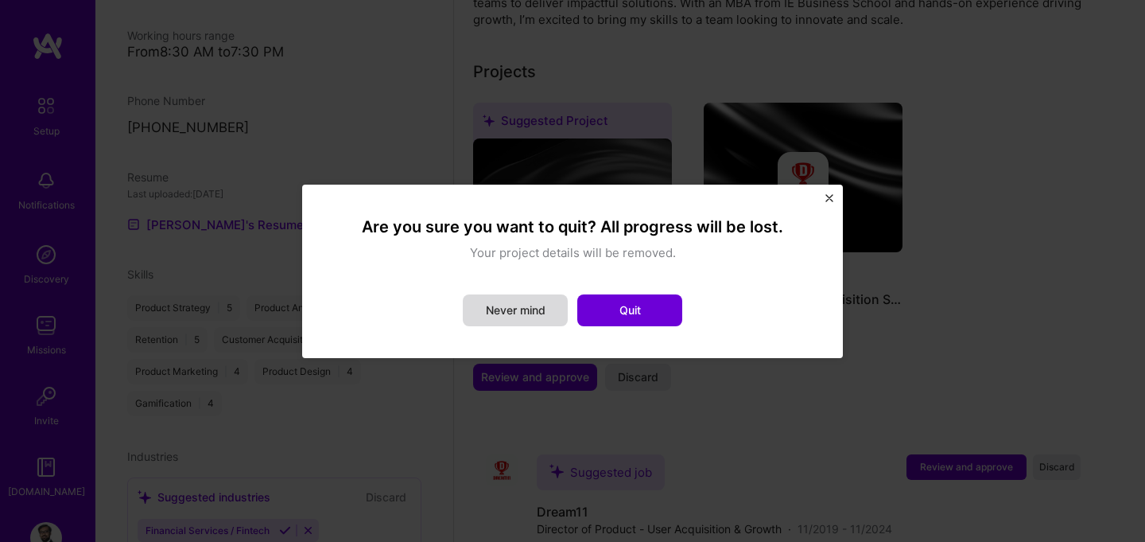
click at [548, 311] on button "Never mind" at bounding box center [515, 310] width 105 height 32
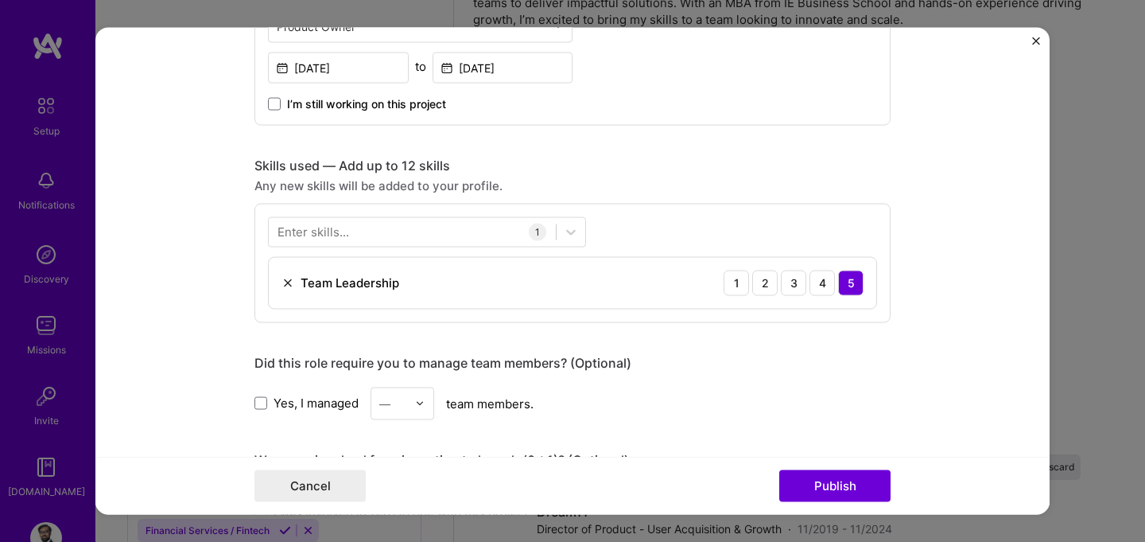
scroll to position [448, 0]
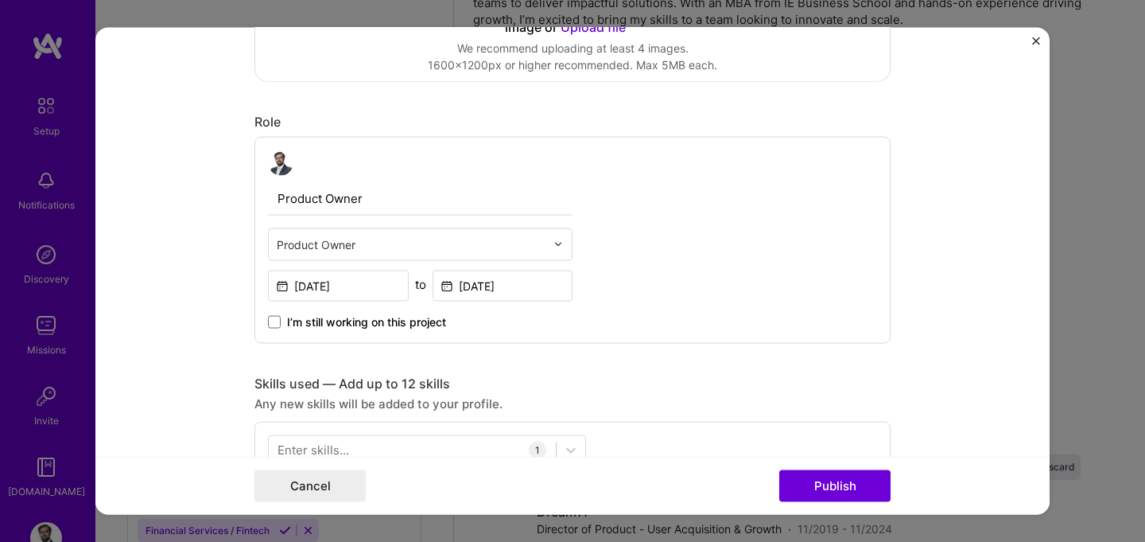
click at [1034, 40] on img "Close" at bounding box center [1036, 41] width 8 height 8
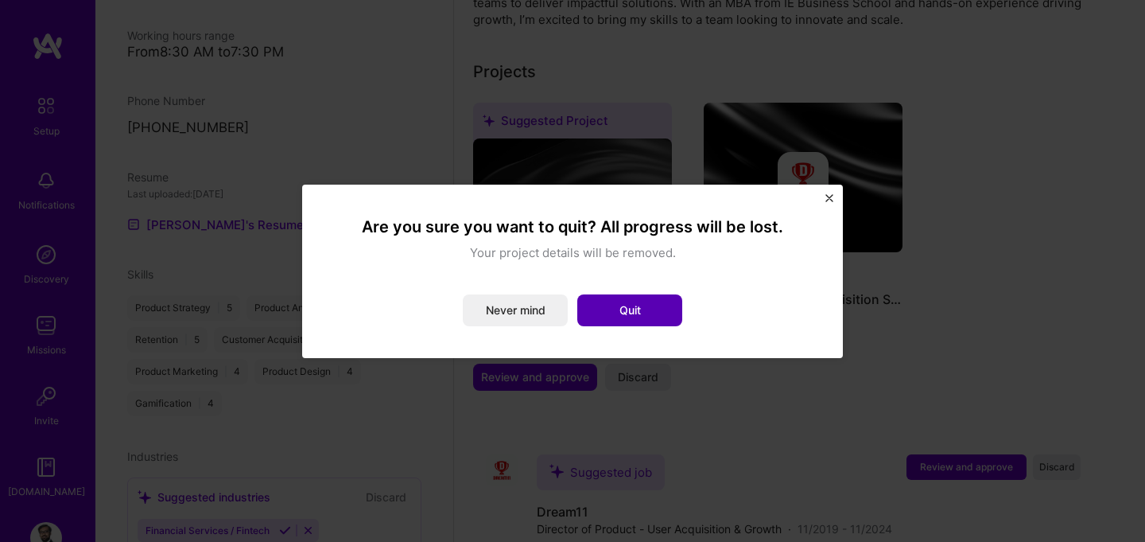
click at [647, 304] on button "Quit" at bounding box center [629, 310] width 105 height 32
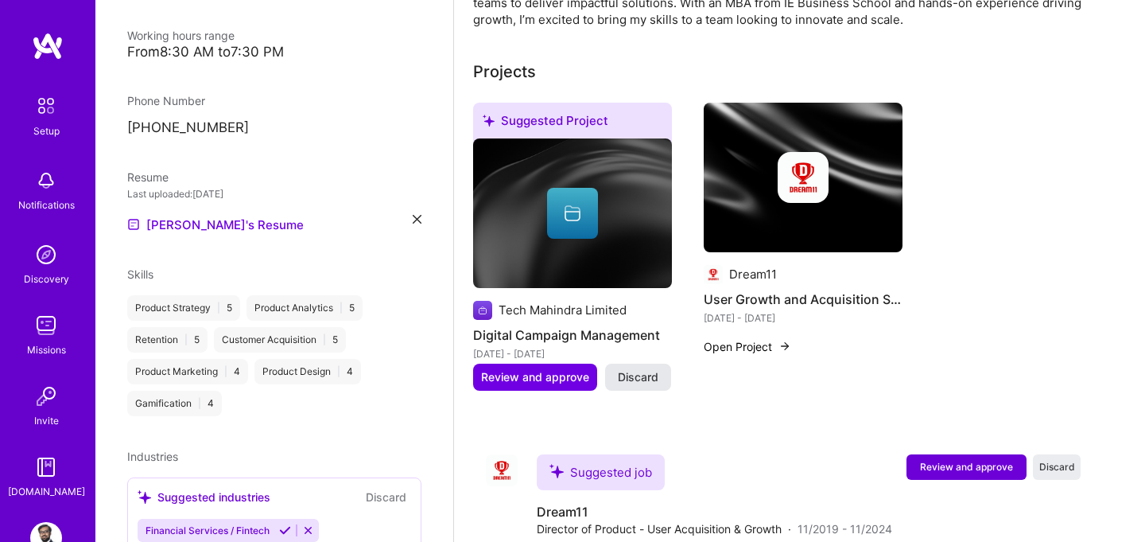
click at [634, 369] on span "Discard" at bounding box center [638, 377] width 41 height 16
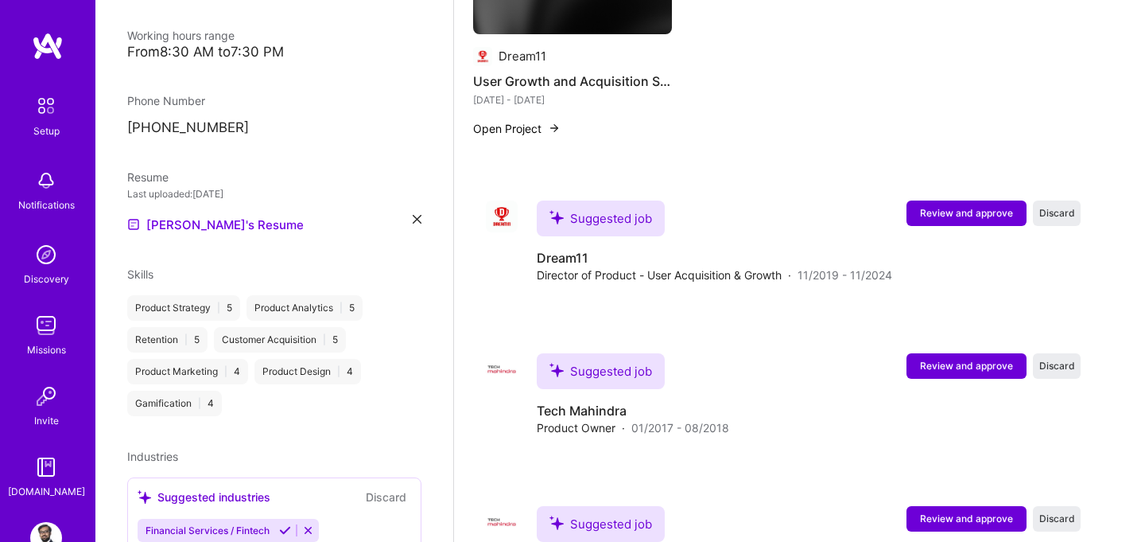
scroll to position [775, 0]
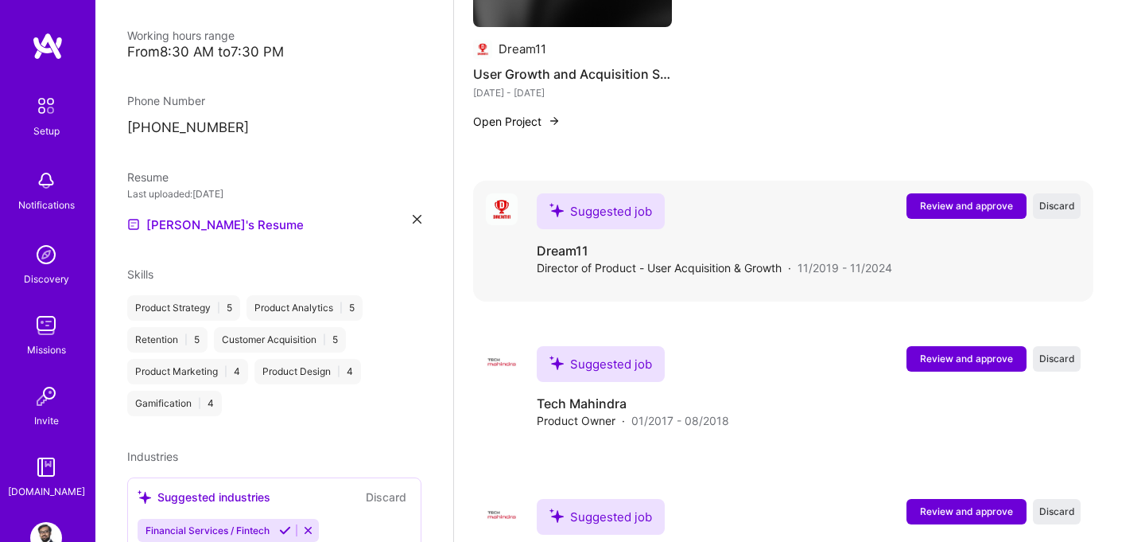
click at [973, 199] on span "Review and approve" at bounding box center [966, 206] width 93 height 14
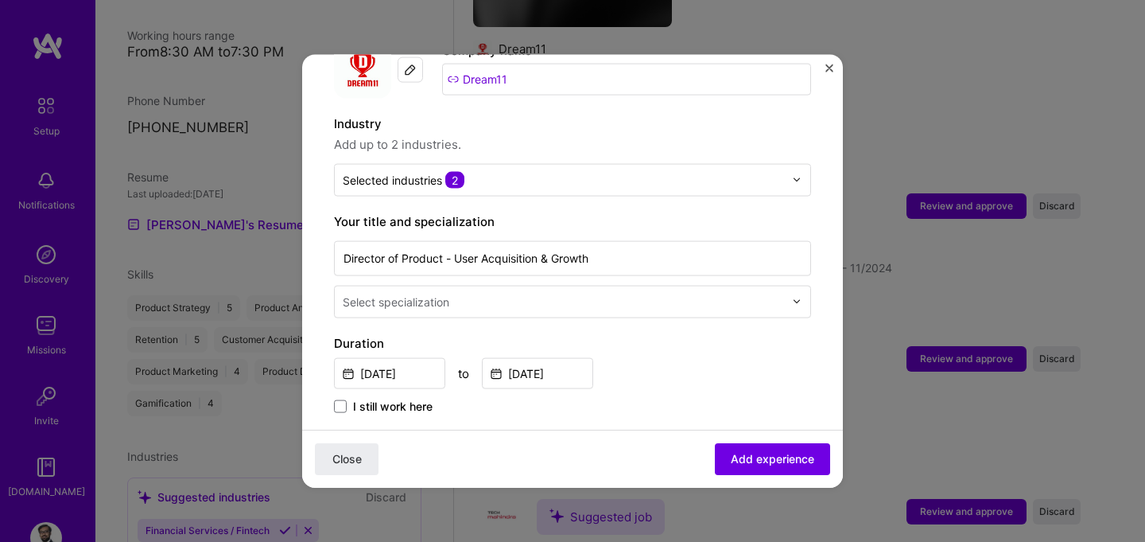
scroll to position [201, 0]
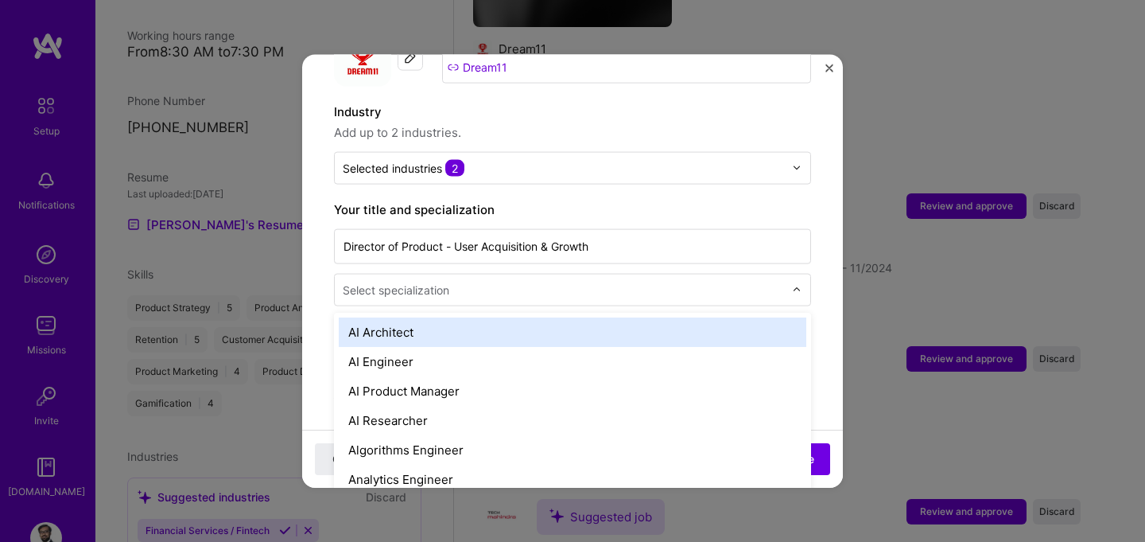
click at [571, 281] on input "text" at bounding box center [565, 289] width 445 height 17
type input "prod"
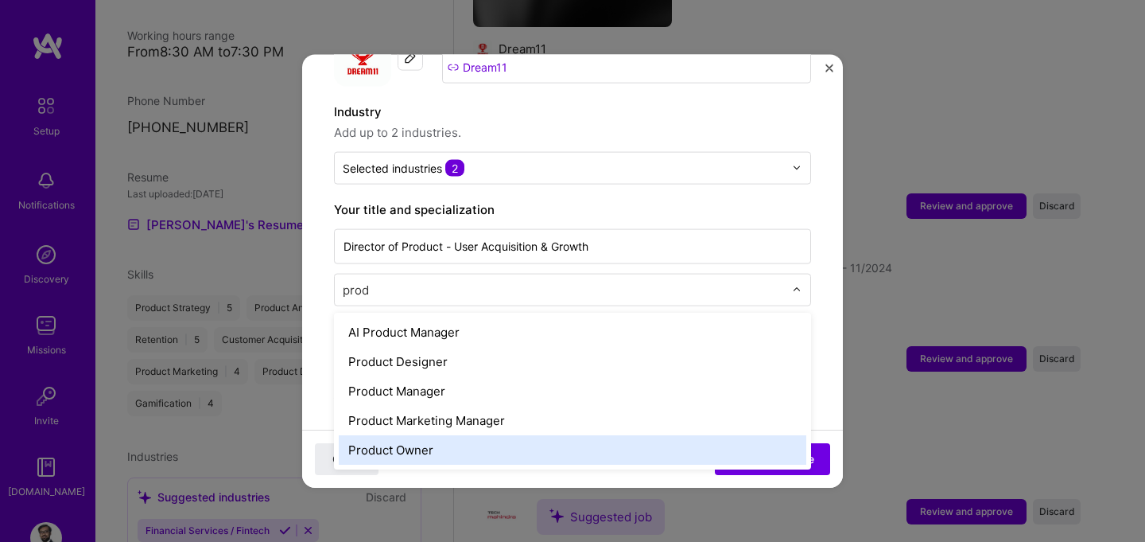
click at [482, 434] on div "Product Owner" at bounding box center [573, 448] width 468 height 29
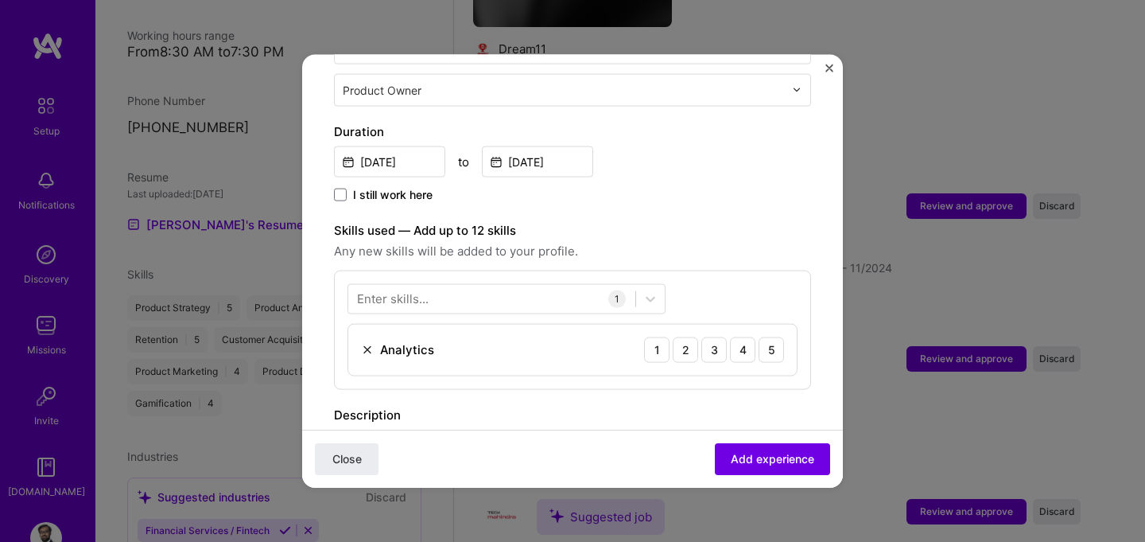
scroll to position [425, 0]
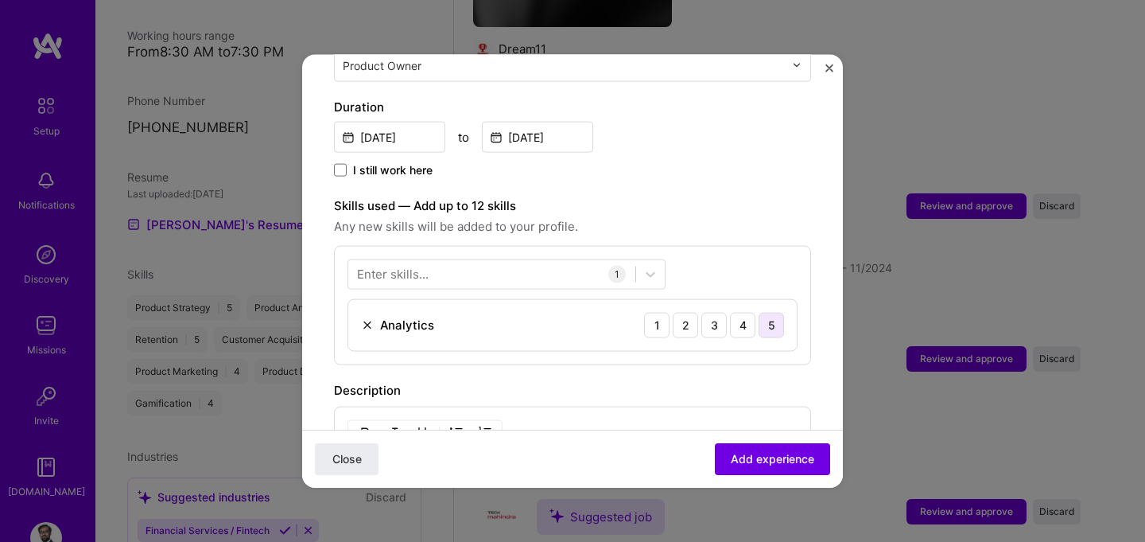
click at [766, 312] on div "5" at bounding box center [771, 324] width 25 height 25
click at [490, 261] on div at bounding box center [491, 274] width 287 height 26
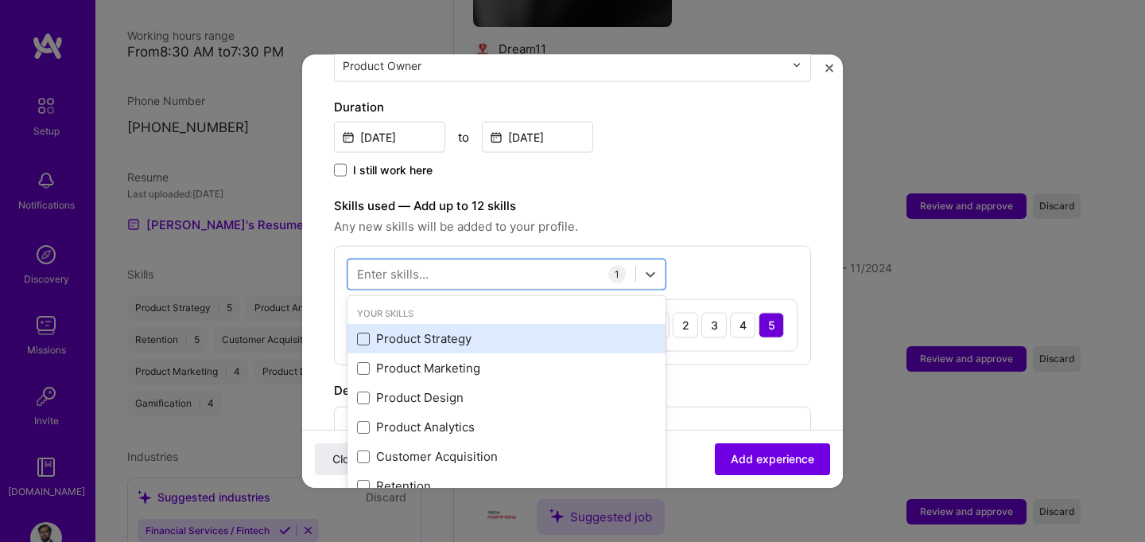
click at [360, 332] on span at bounding box center [363, 338] width 13 height 13
click at [0, 0] on input "checkbox" at bounding box center [0, 0] width 0 height 0
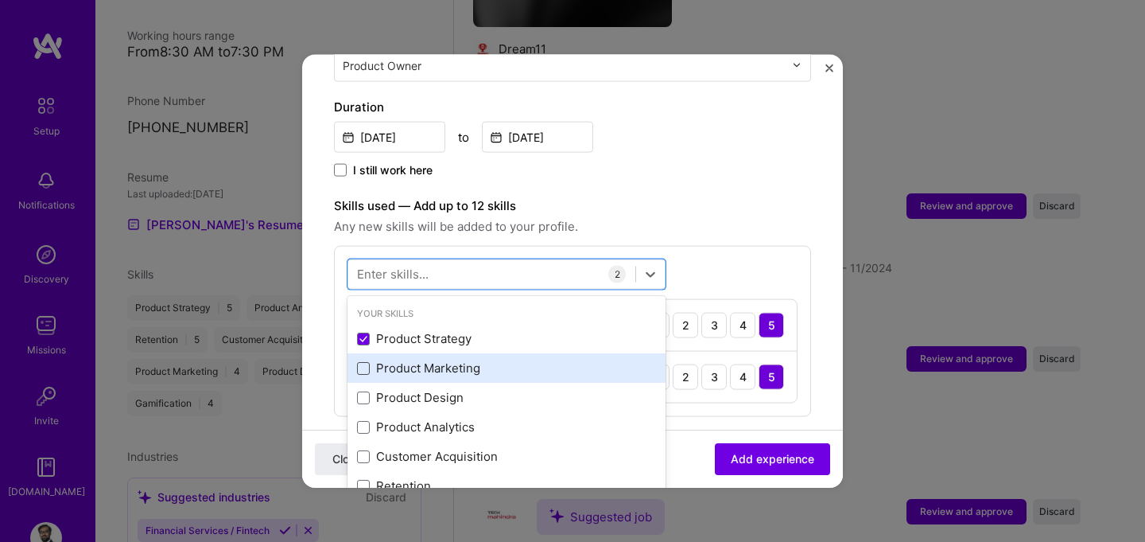
click at [360, 361] on span at bounding box center [363, 367] width 13 height 13
click at [0, 0] on input "checkbox" at bounding box center [0, 0] width 0 height 0
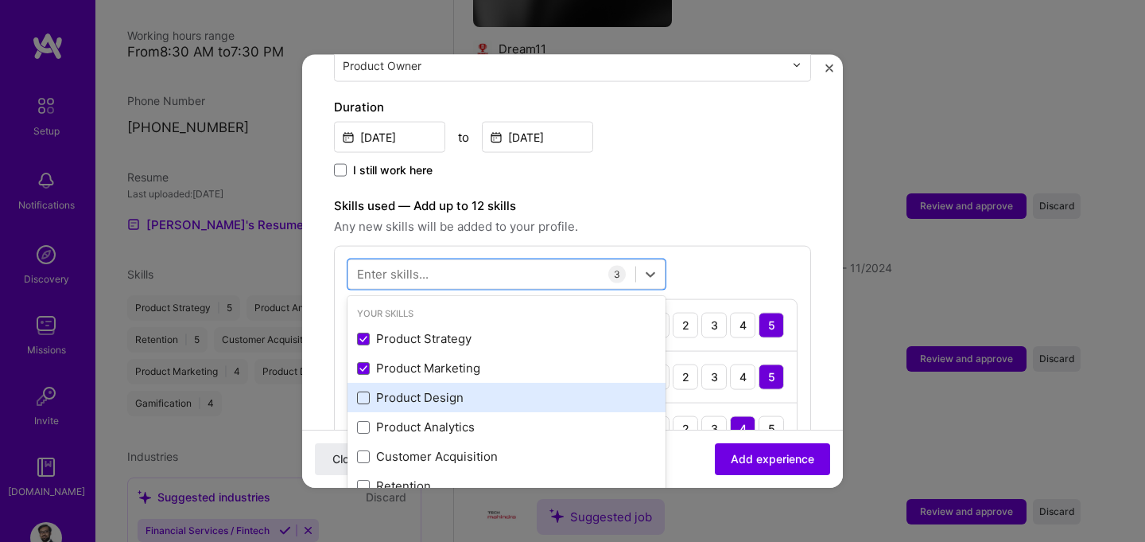
click at [363, 390] on span at bounding box center [363, 396] width 13 height 13
click at [0, 0] on input "checkbox" at bounding box center [0, 0] width 0 height 0
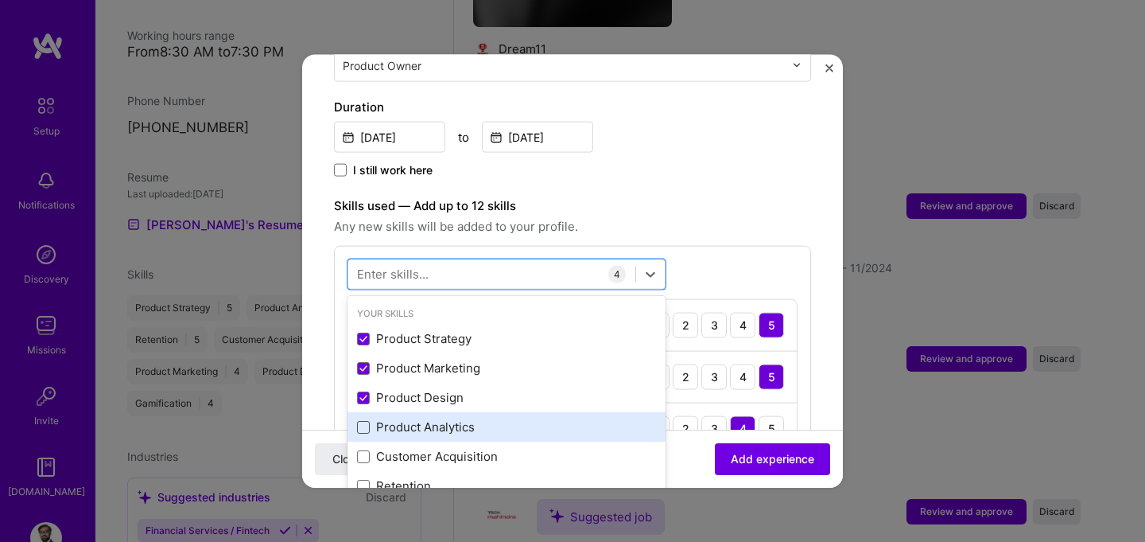
click at [362, 420] on span at bounding box center [363, 426] width 13 height 13
click at [0, 0] on input "checkbox" at bounding box center [0, 0] width 0 height 0
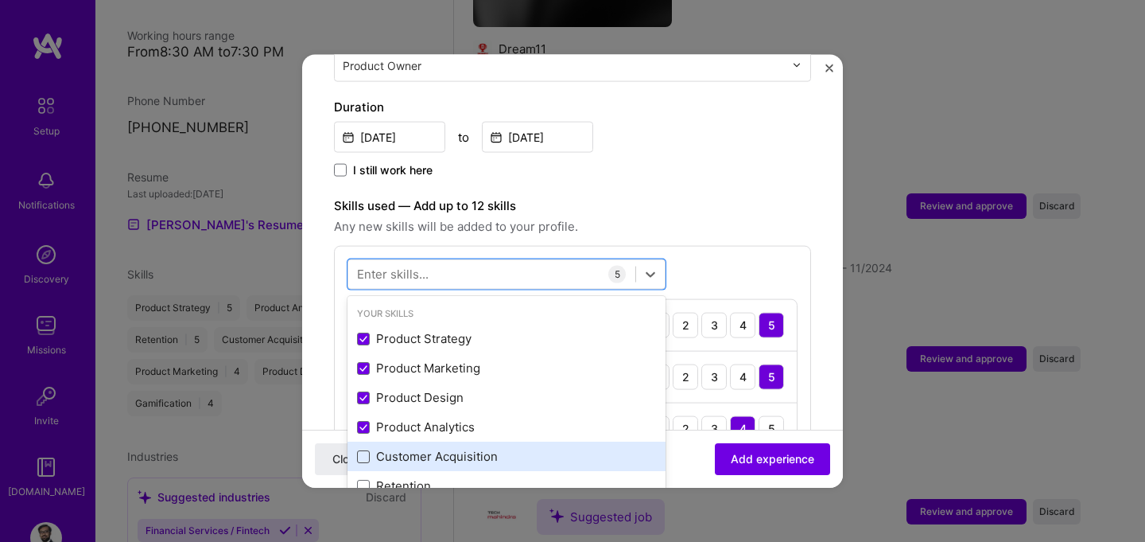
click at [362, 449] on span at bounding box center [363, 455] width 13 height 13
click at [0, 0] on input "checkbox" at bounding box center [0, 0] width 0 height 0
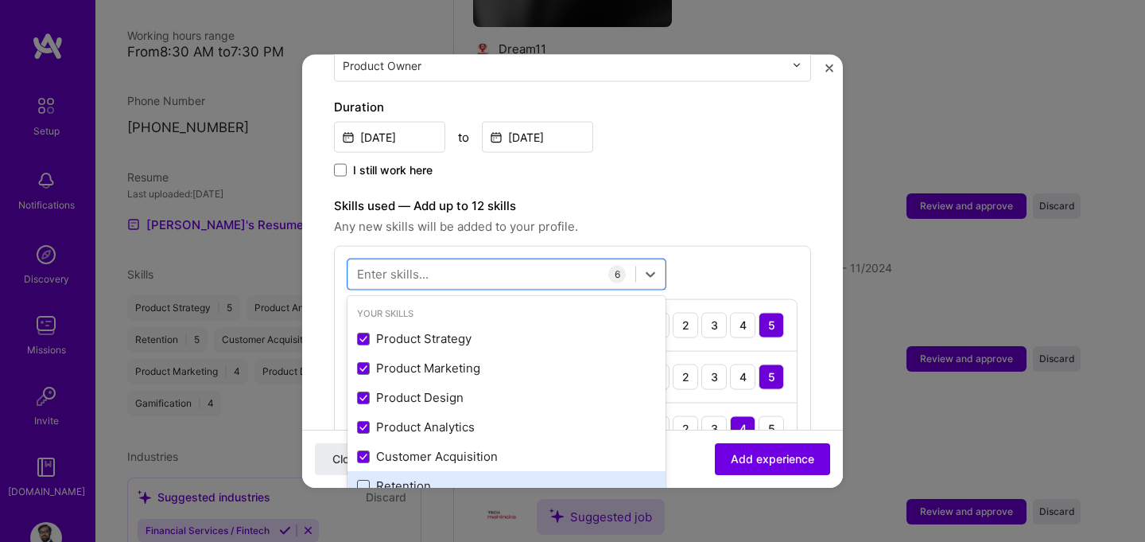
click at [363, 479] on span at bounding box center [363, 485] width 13 height 13
click at [0, 0] on input "checkbox" at bounding box center [0, 0] width 0 height 0
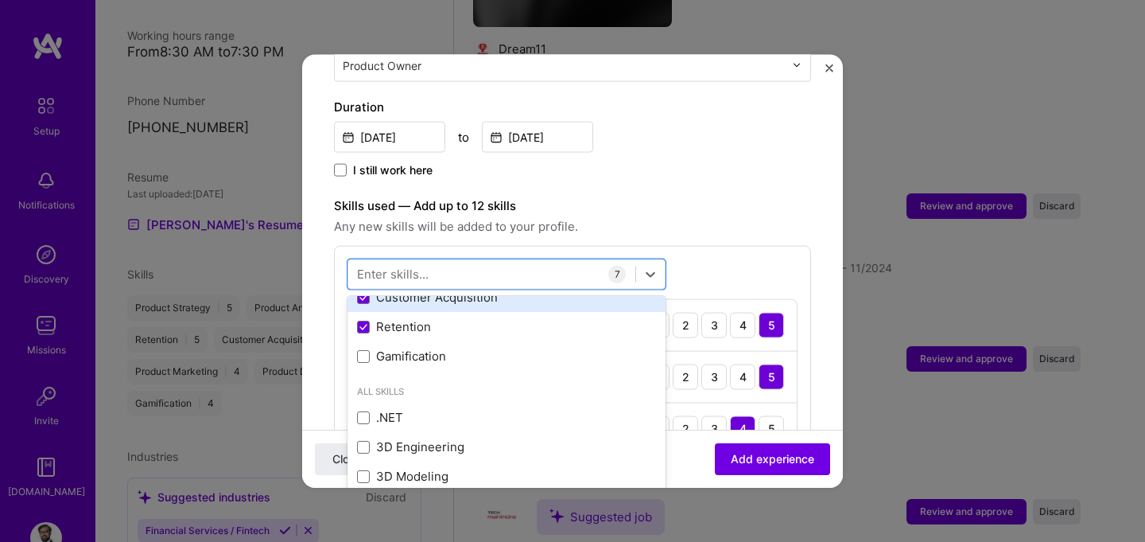
scroll to position [181, 0]
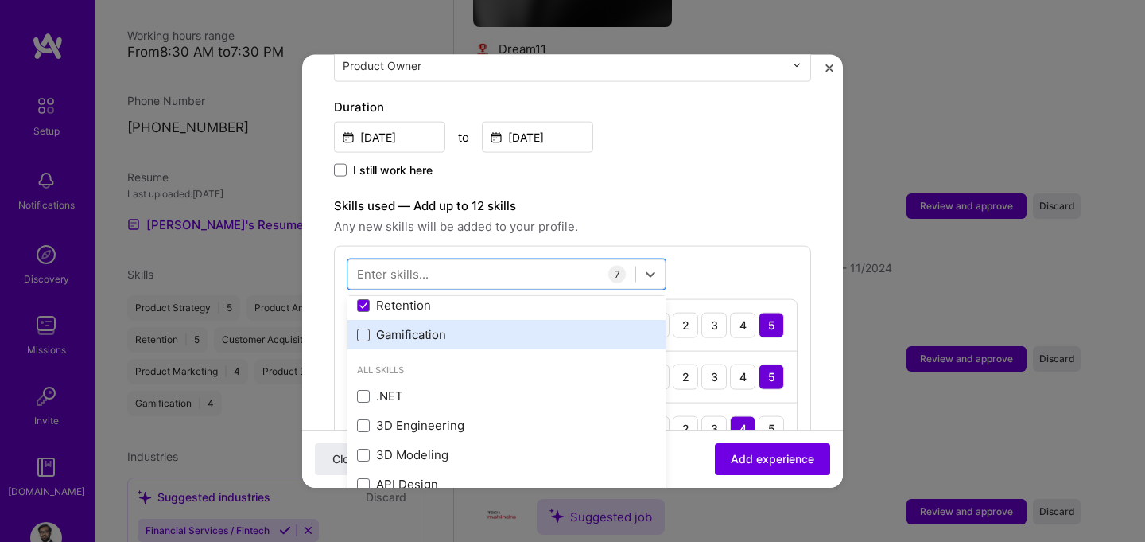
click at [366, 328] on span at bounding box center [363, 334] width 13 height 13
click at [0, 0] on input "checkbox" at bounding box center [0, 0] width 0 height 0
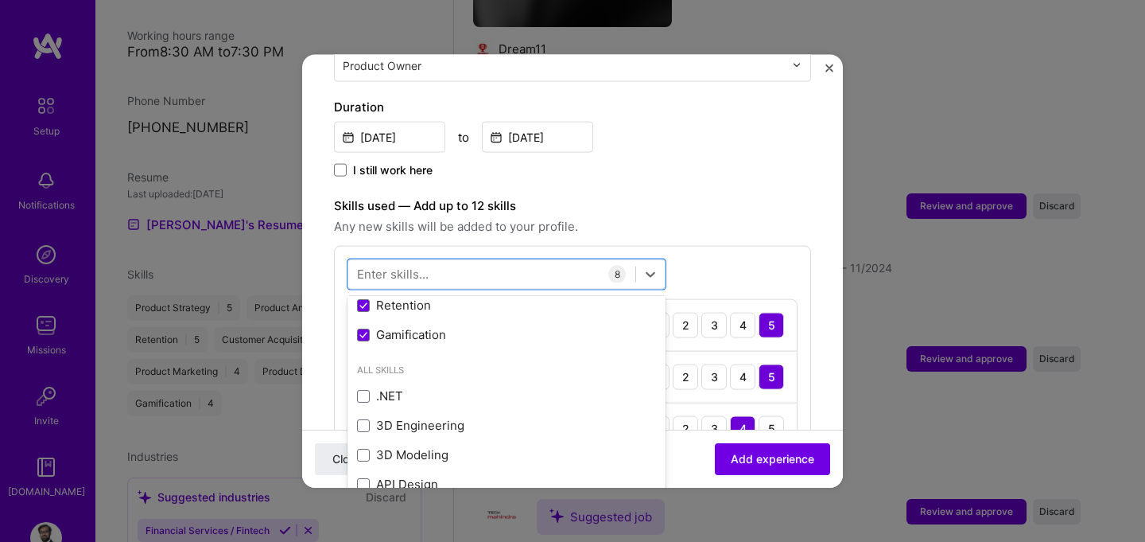
click at [727, 222] on div "Skills used — Add up to 12 skills Any new skills will be added to your profile.…" at bounding box center [572, 461] width 477 height 530
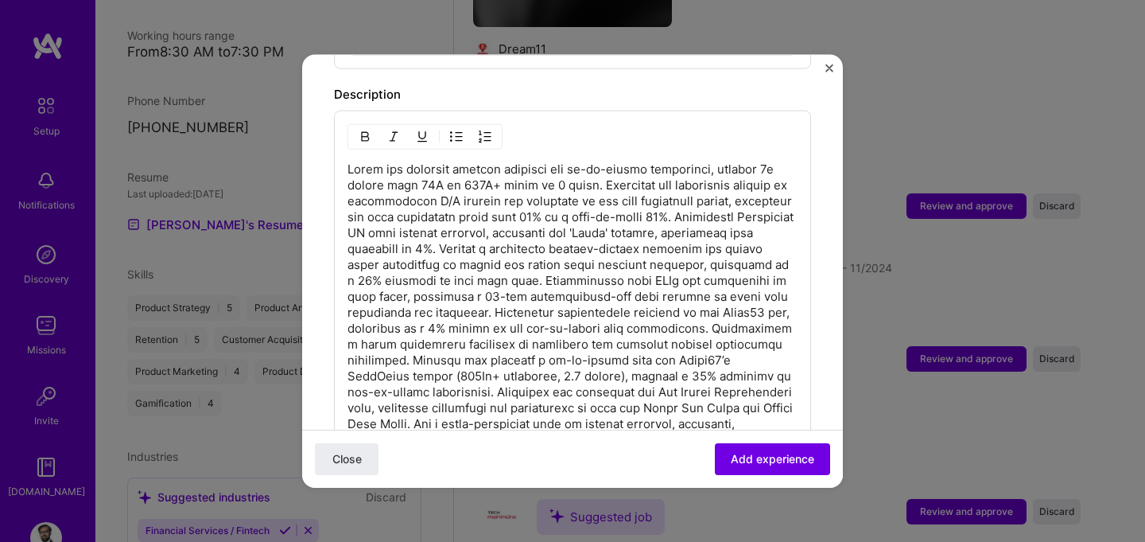
scroll to position [1069, 0]
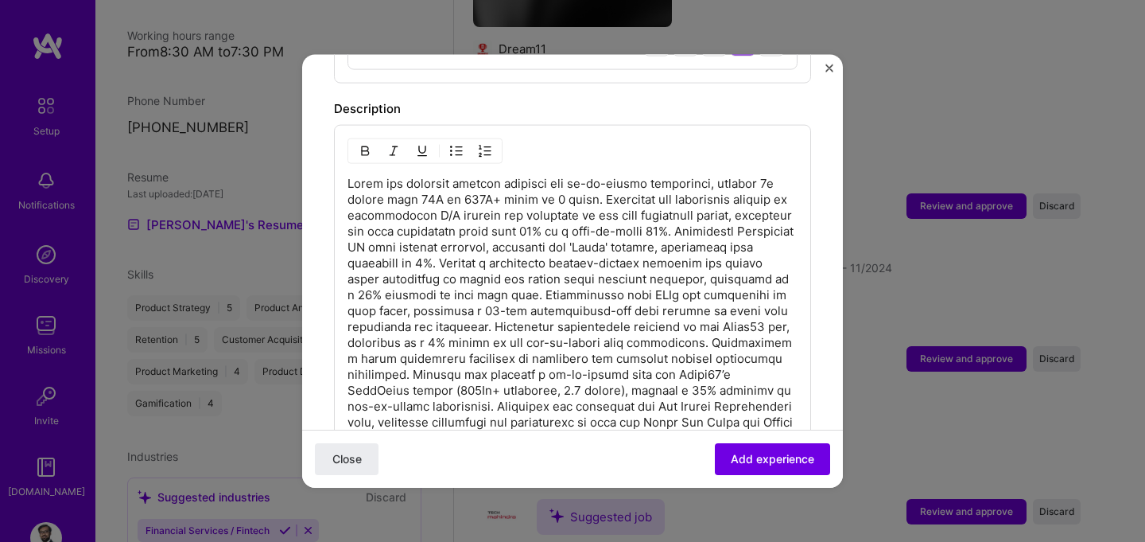
click at [460, 144] on img "button" at bounding box center [456, 150] width 13 height 13
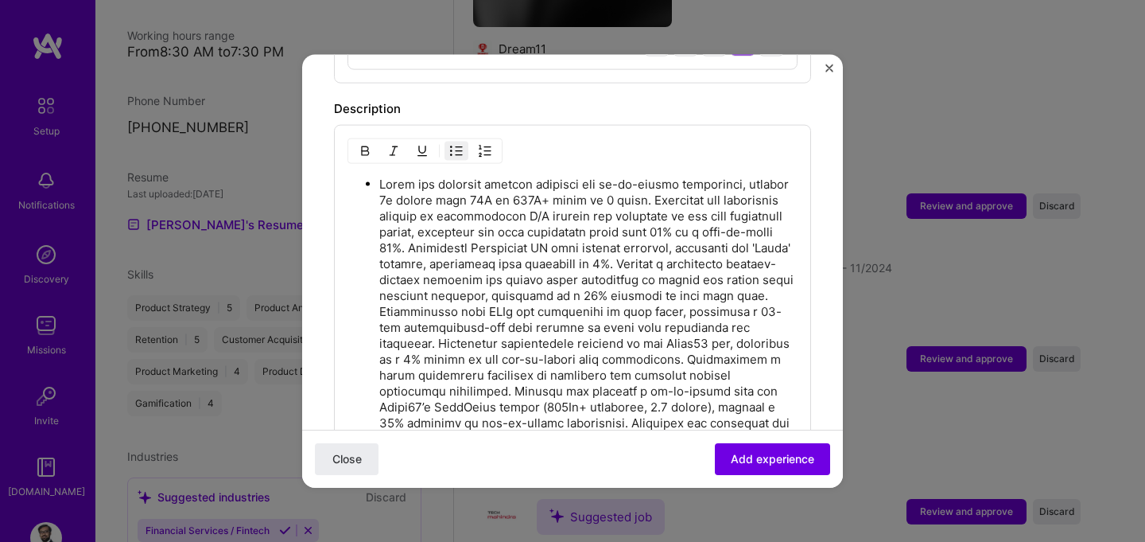
click at [695, 184] on p at bounding box center [588, 335] width 418 height 318
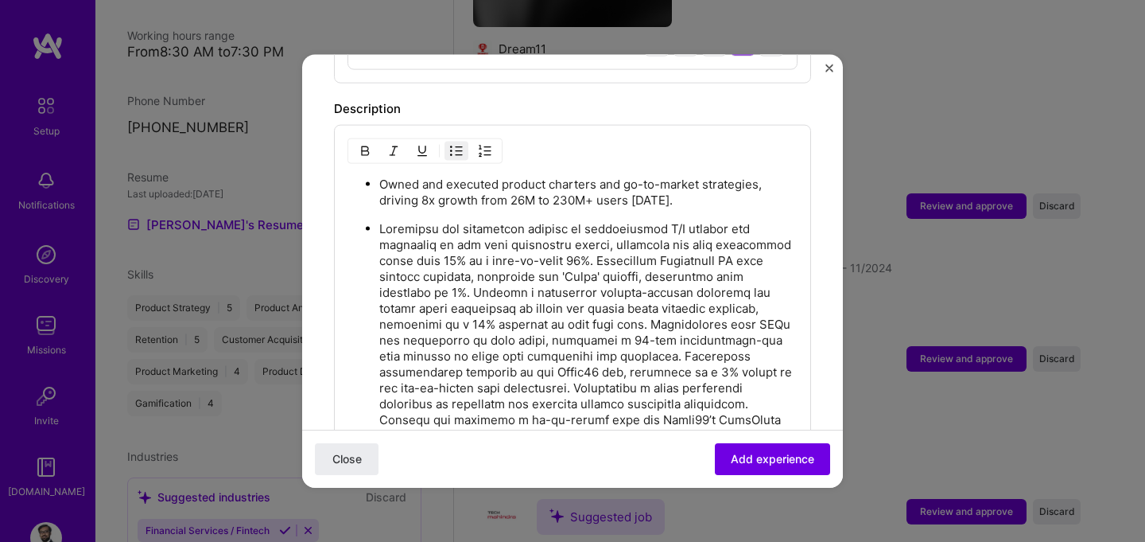
click at [600, 245] on p at bounding box center [588, 371] width 418 height 302
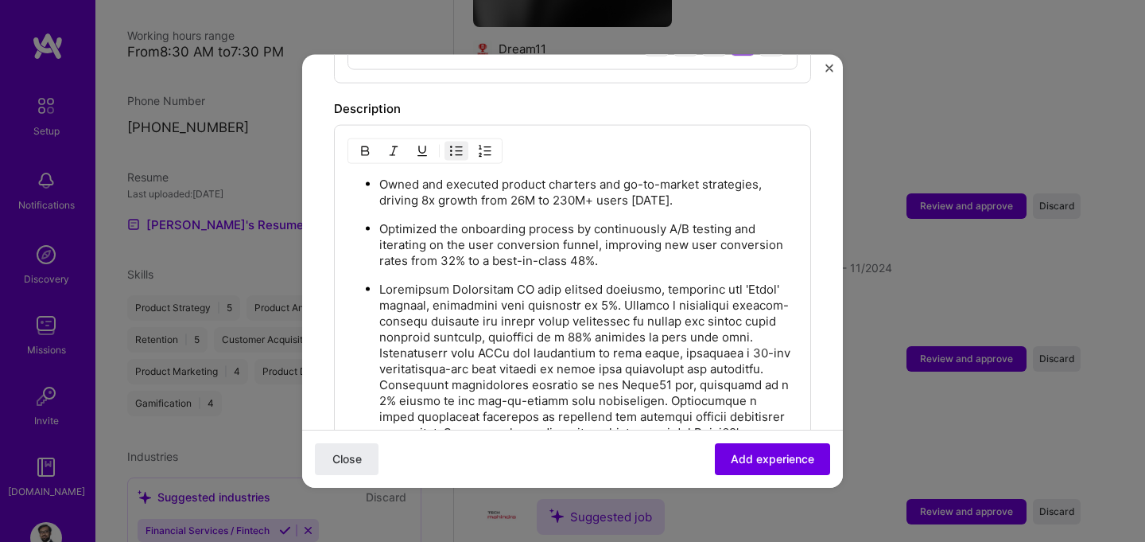
click at [612, 285] on p at bounding box center [588, 408] width 418 height 254
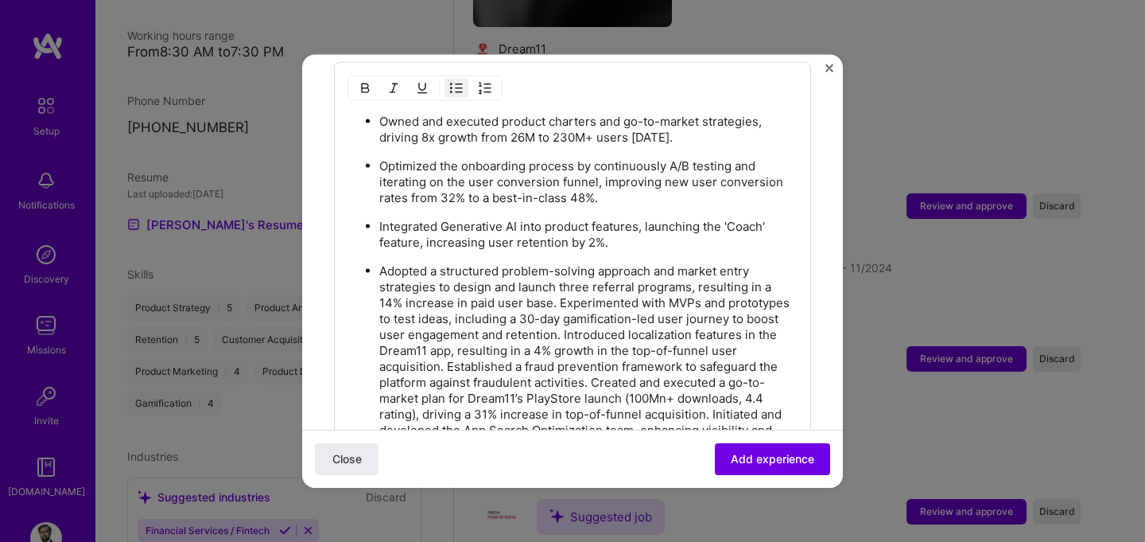
scroll to position [1148, 0]
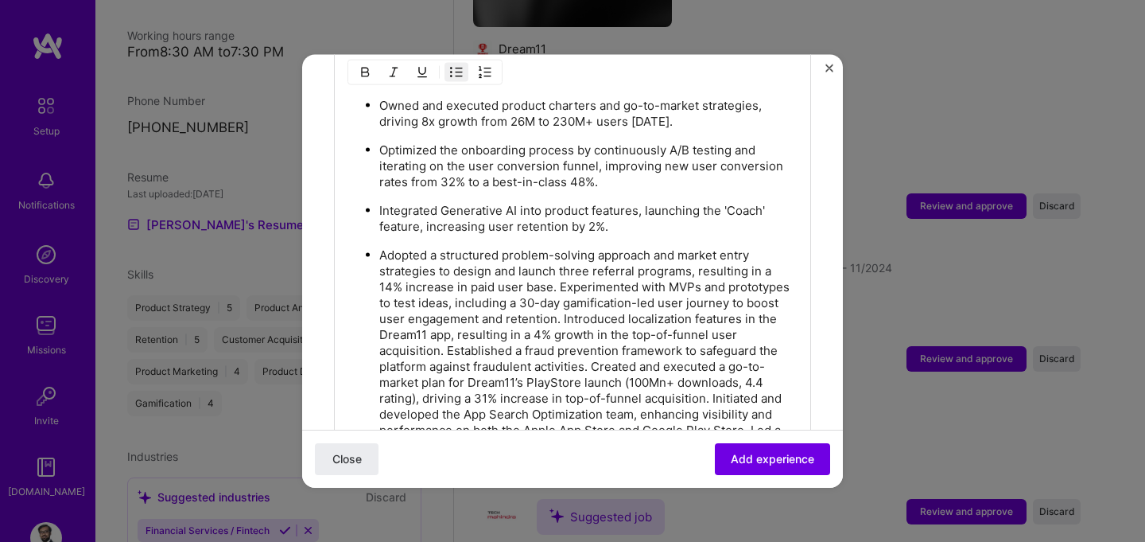
click at [558, 265] on p "Adopted a structured problem-solving approach and market entry strategies to de…" at bounding box center [588, 366] width 418 height 239
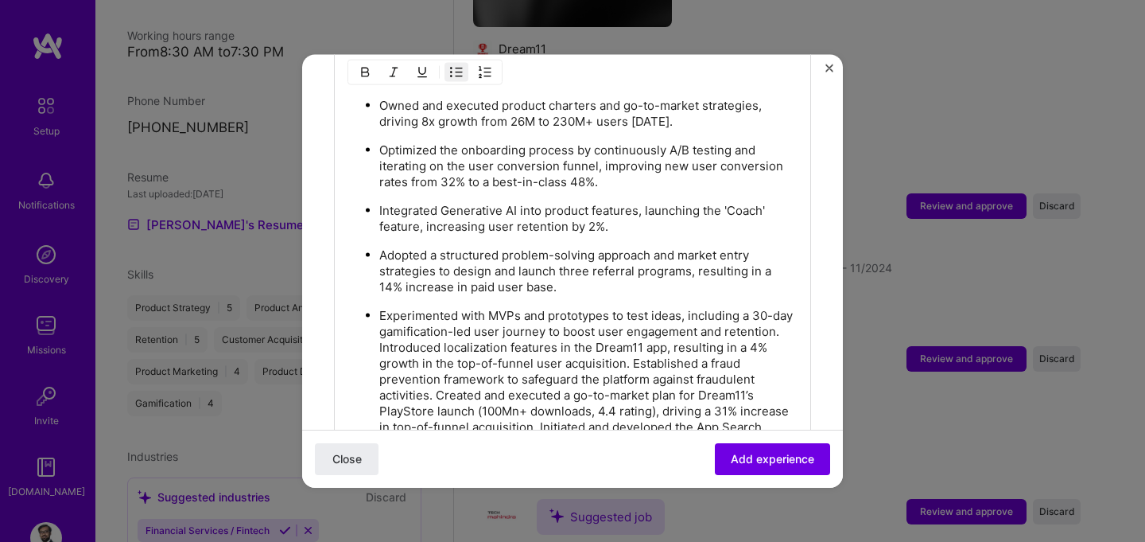
click at [437, 325] on p "Experimented with MVPs and prototypes to test ideas, including a 30-day gamific…" at bounding box center [588, 402] width 418 height 191
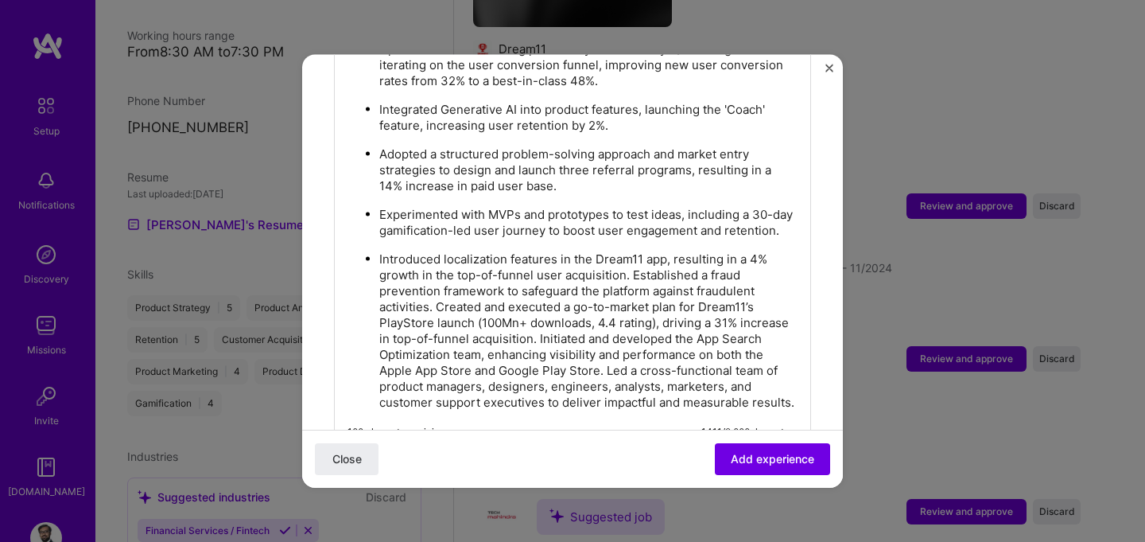
scroll to position [1257, 0]
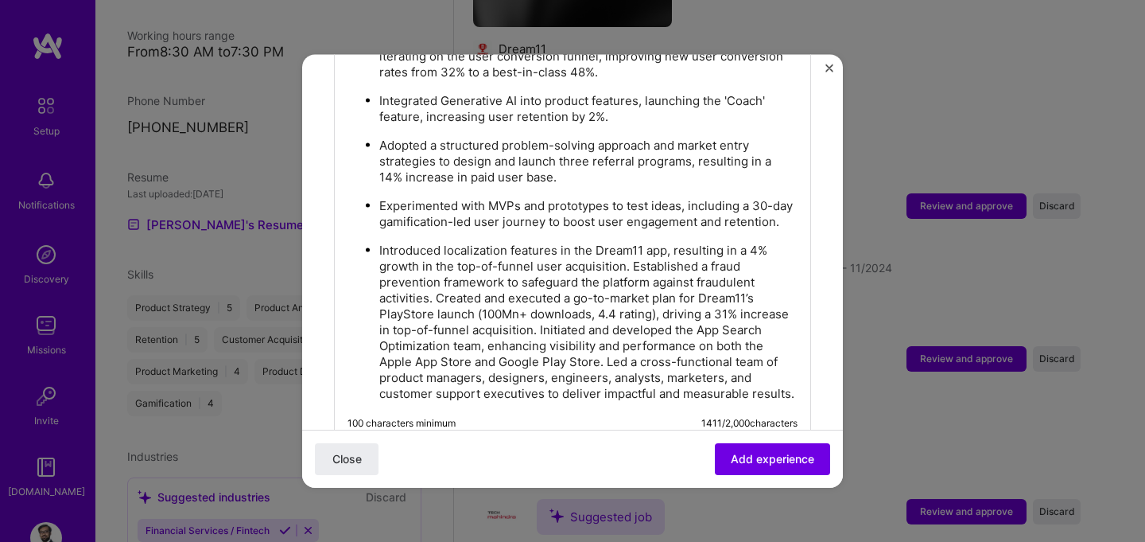
click at [634, 264] on p "Introduced localization features in the Dream11 app, resulting in a 4% growth i…" at bounding box center [588, 321] width 418 height 159
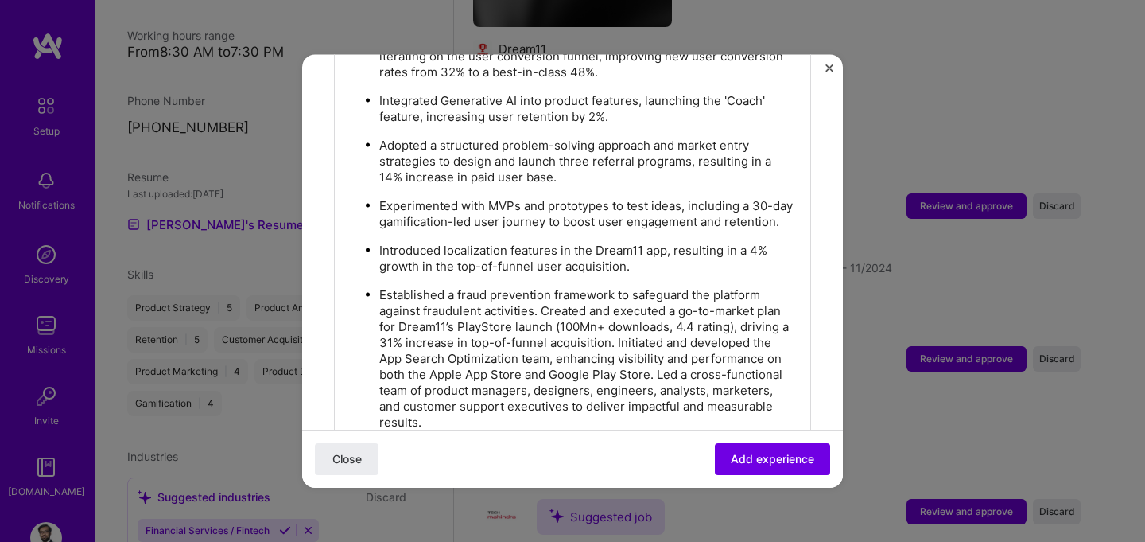
click at [546, 306] on p "Established a fraud prevention framework to safeguard the platform against frau…" at bounding box center [588, 357] width 418 height 143
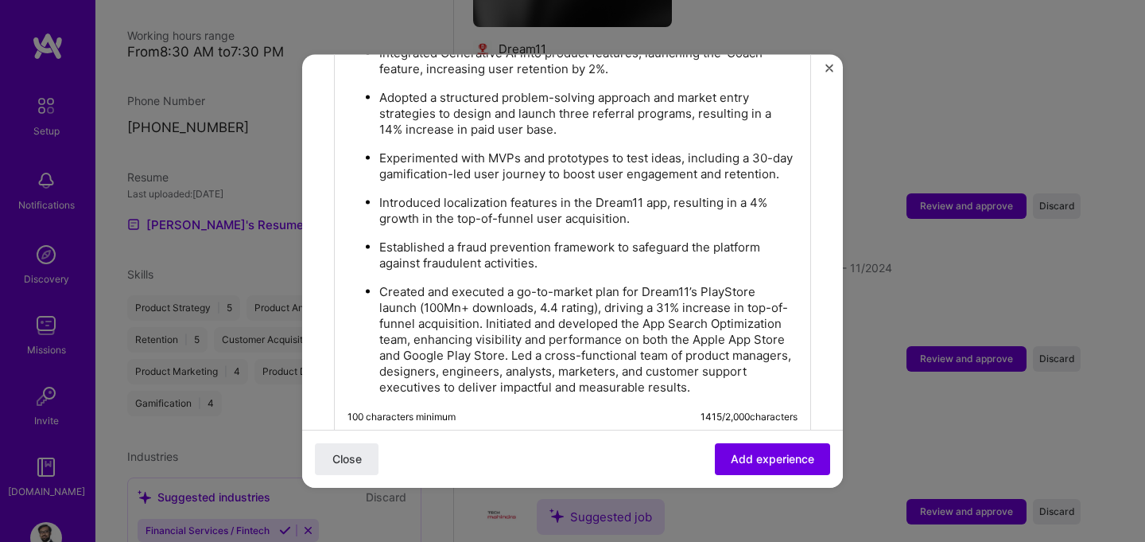
scroll to position [1310, 0]
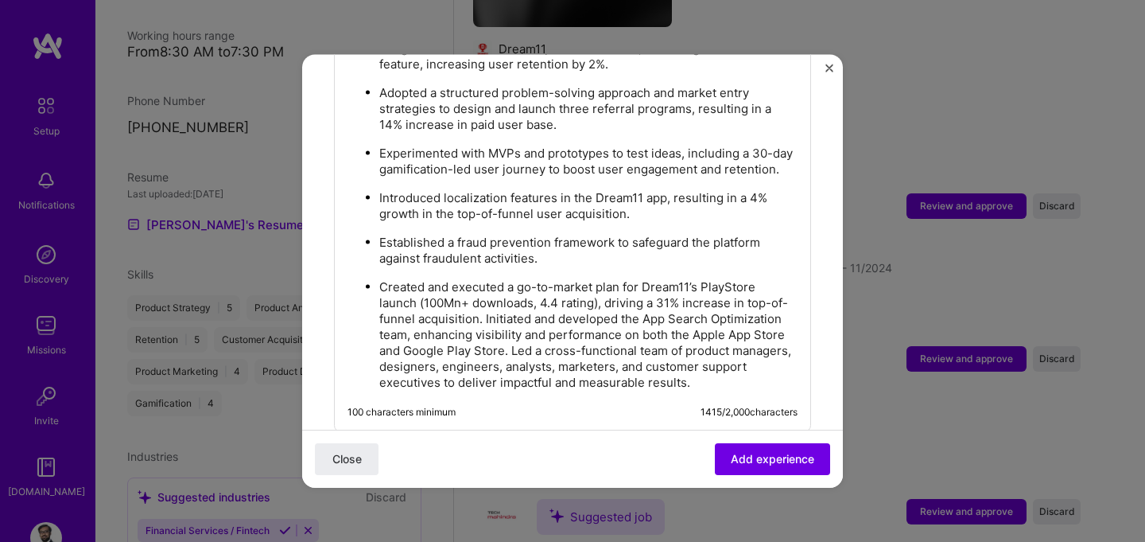
click at [487, 314] on p "Created and executed a go-to-market plan for Dream11’s PlayStore launch (100Mn+…" at bounding box center [588, 333] width 418 height 111
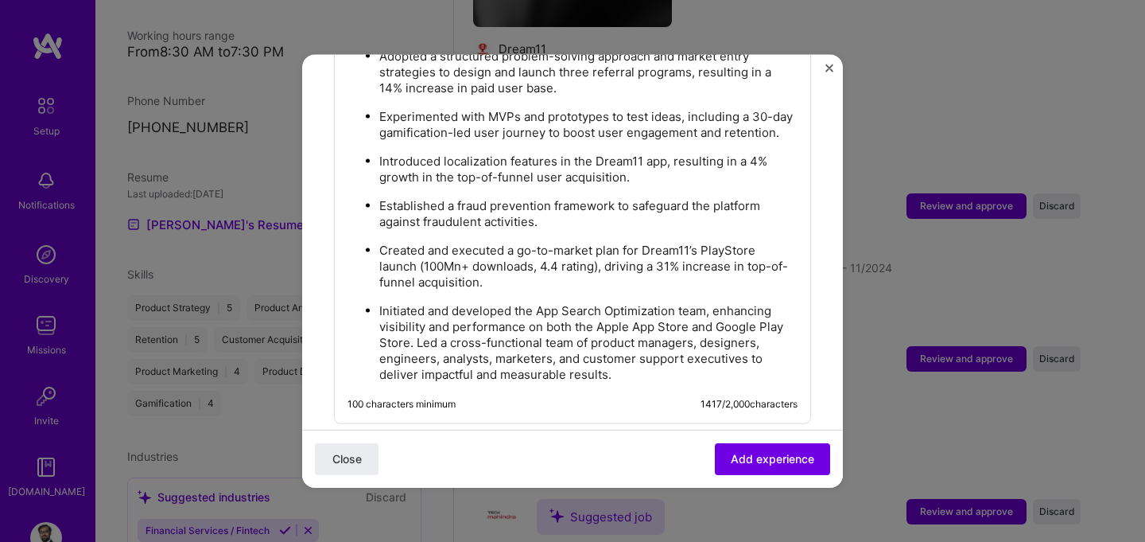
scroll to position [1358, 0]
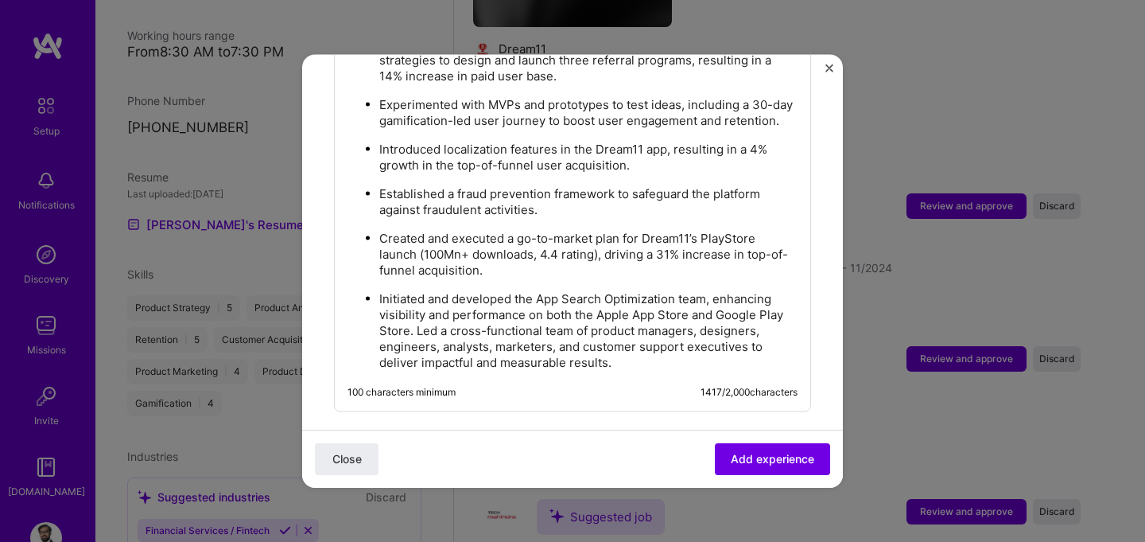
click at [415, 327] on p "Initiated and developed the App Search Optimization team, enhancing visibility …" at bounding box center [588, 330] width 418 height 80
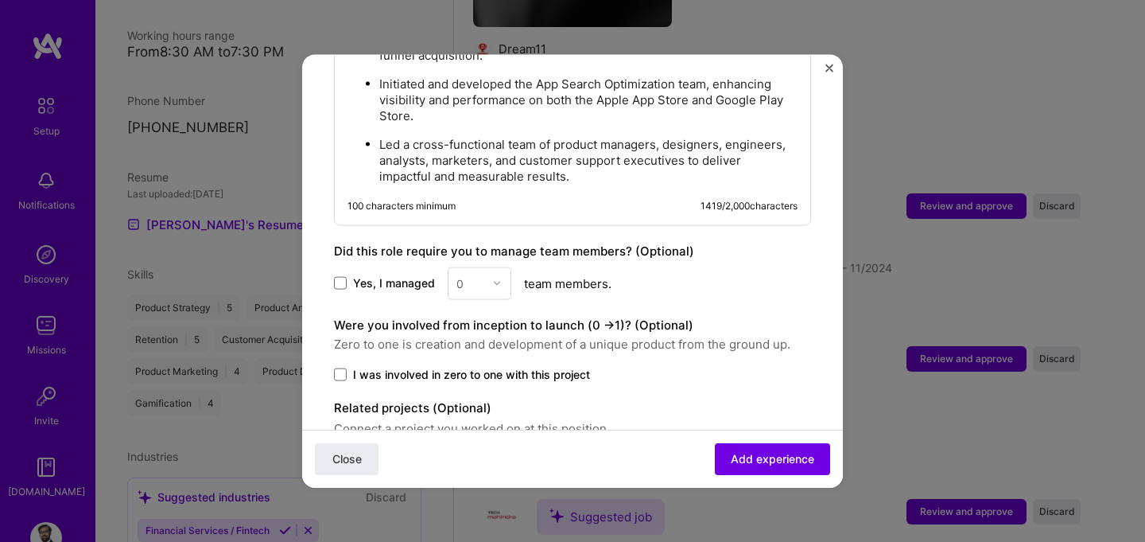
scroll to position [1579, 0]
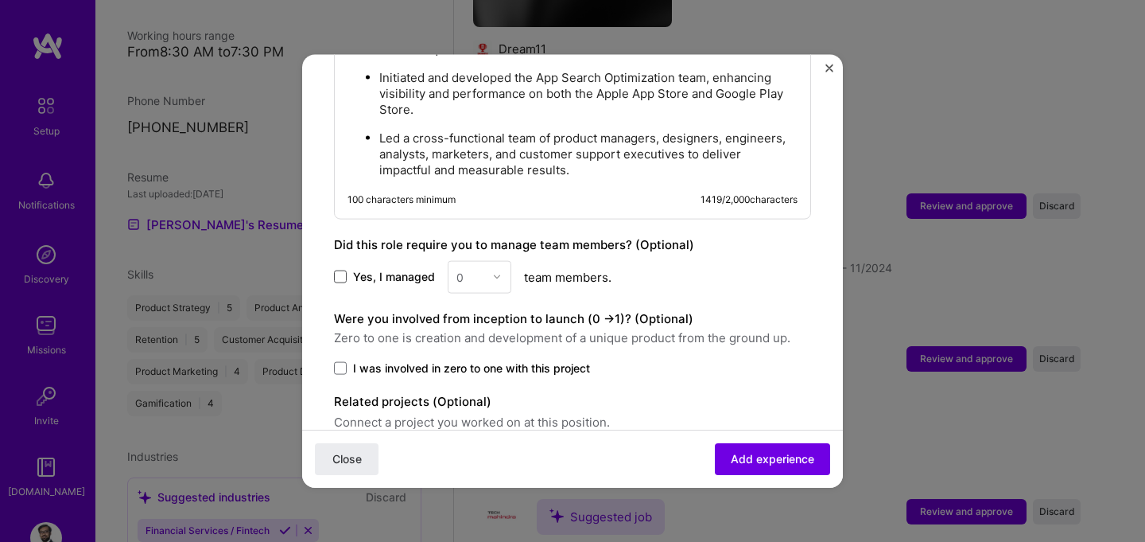
click at [345, 274] on span at bounding box center [340, 276] width 13 height 13
click at [0, 0] on input "Yes, I managed" at bounding box center [0, 0] width 0 height 0
click at [492, 273] on img at bounding box center [497, 277] width 10 height 10
click at [471, 327] on div "12" at bounding box center [479, 327] width 54 height 29
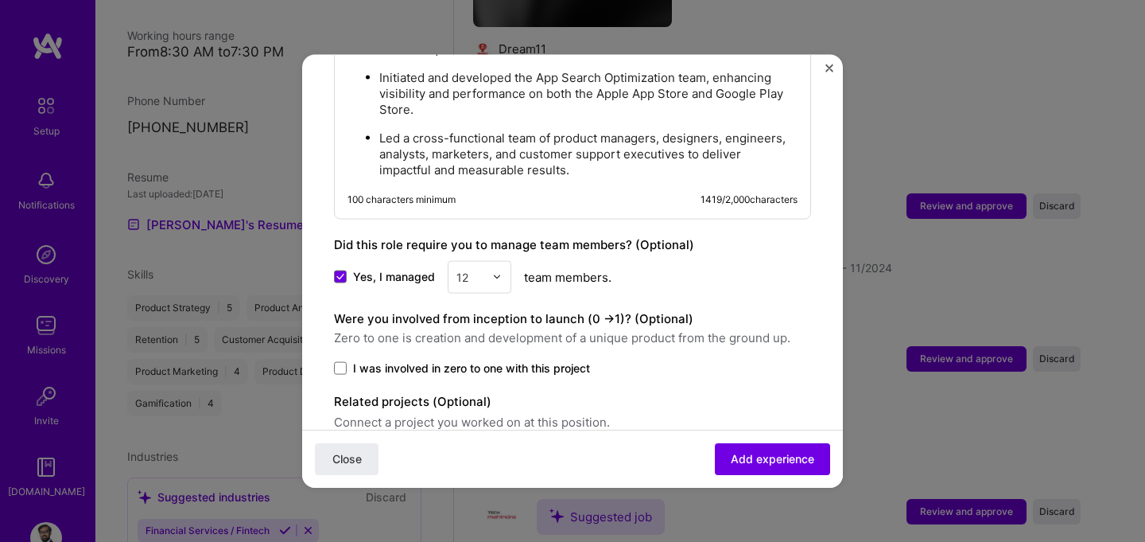
click at [498, 341] on span "Zero to one is creation and development of a unique product from the ground up." at bounding box center [572, 337] width 477 height 19
click at [340, 364] on span at bounding box center [340, 367] width 13 height 13
click at [0, 0] on input "I was involved in zero to one with this project" at bounding box center [0, 0] width 0 height 0
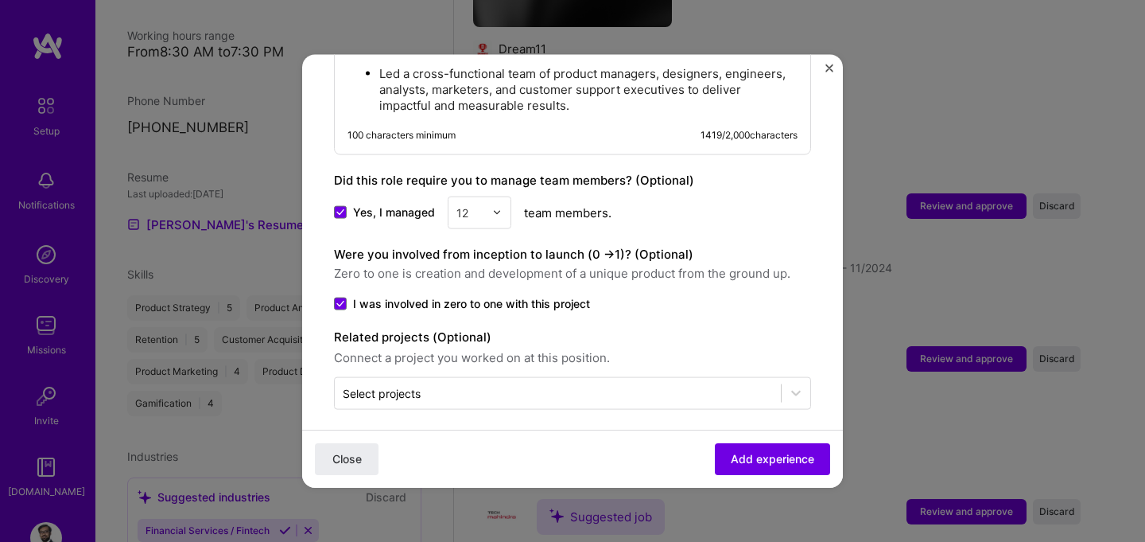
scroll to position [1650, 0]
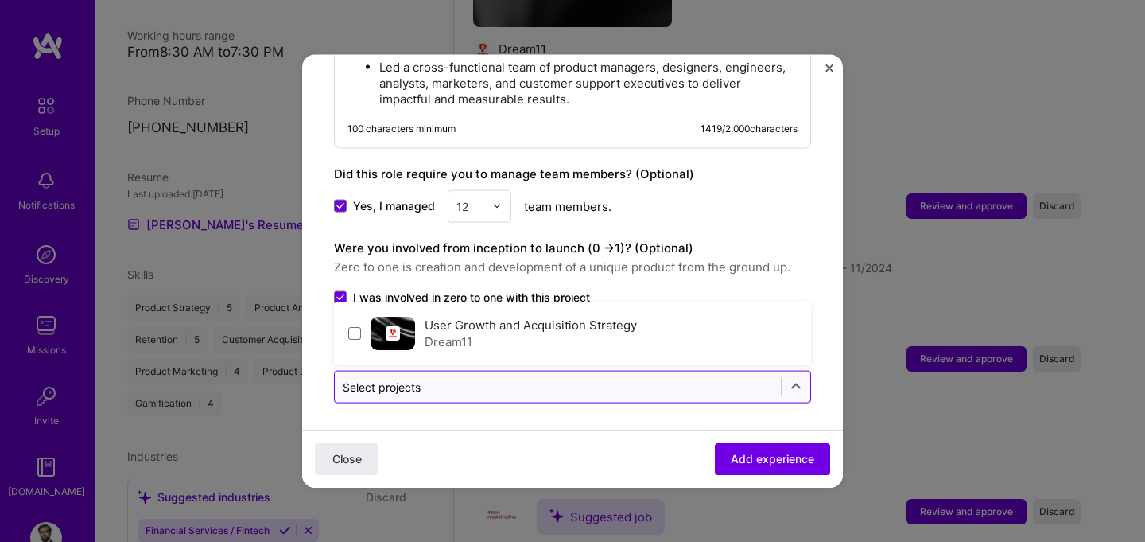
click at [584, 384] on input "text" at bounding box center [558, 386] width 430 height 17
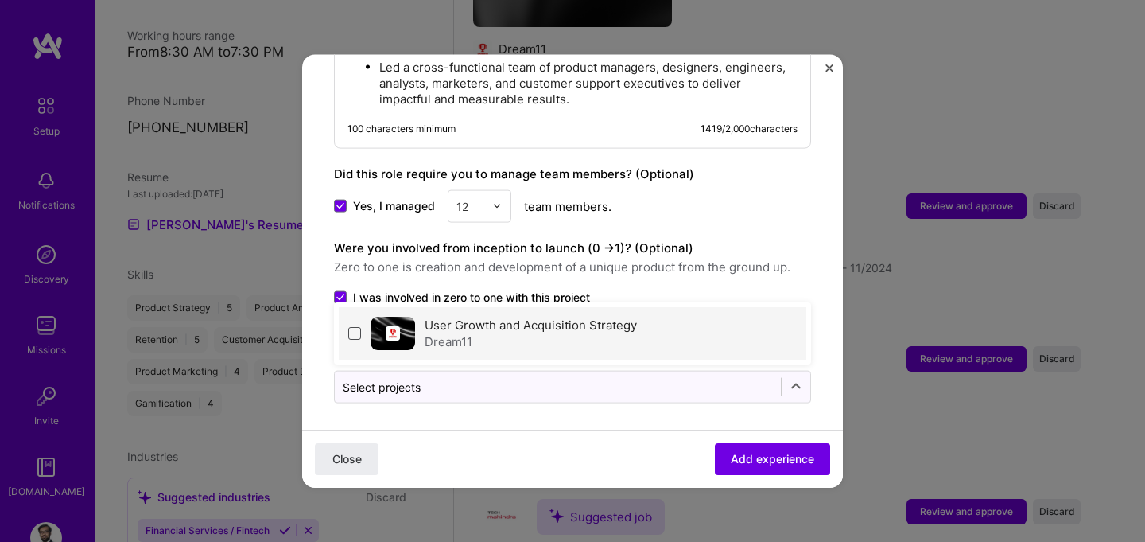
click at [359, 327] on span at bounding box center [354, 332] width 13 height 13
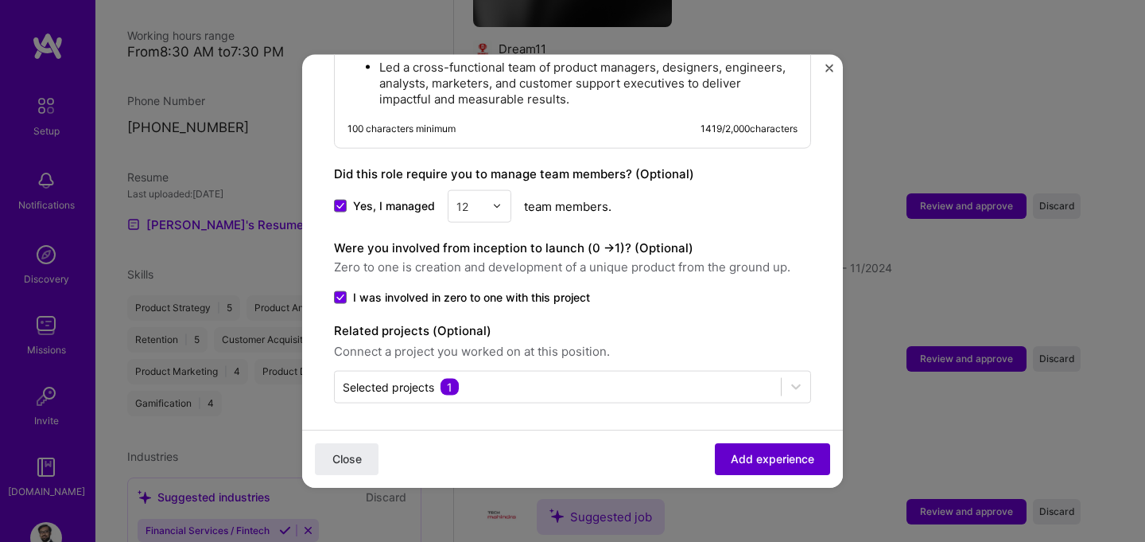
click at [775, 456] on span "Add experience" at bounding box center [772, 459] width 83 height 16
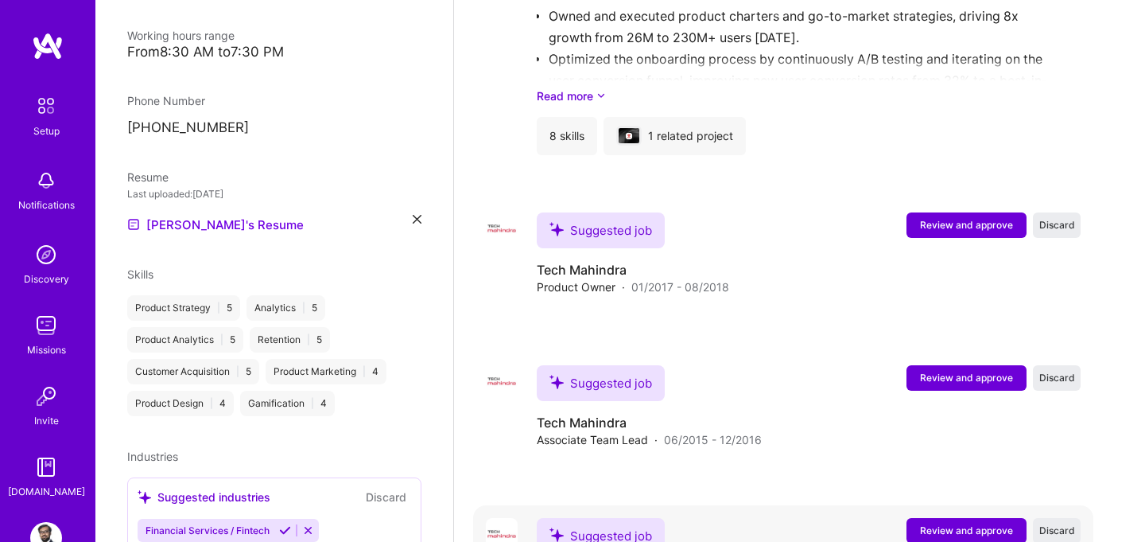
scroll to position [1077, 0]
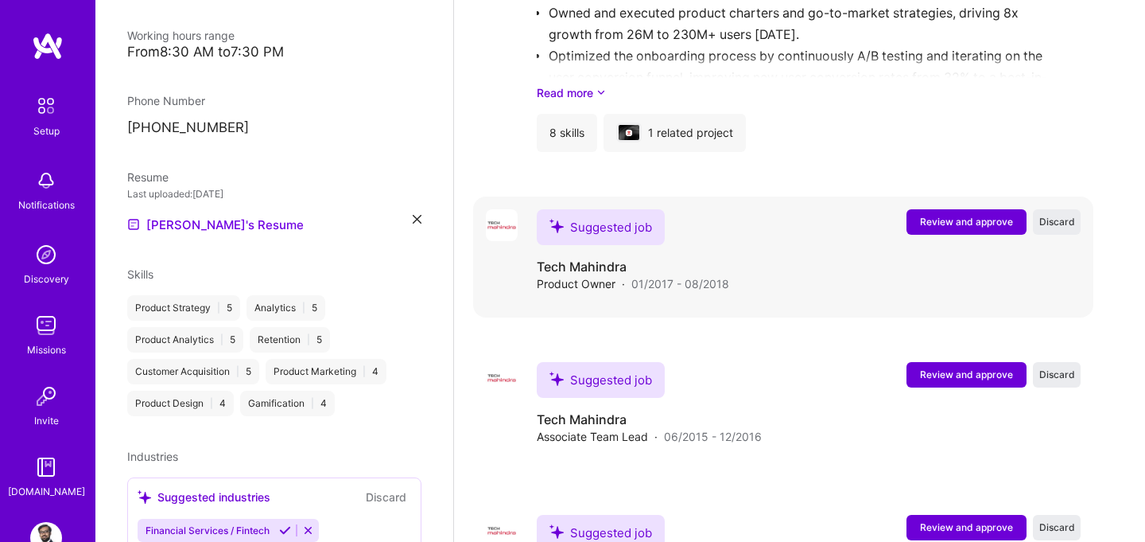
click at [940, 215] on span "Review and approve" at bounding box center [966, 222] width 93 height 14
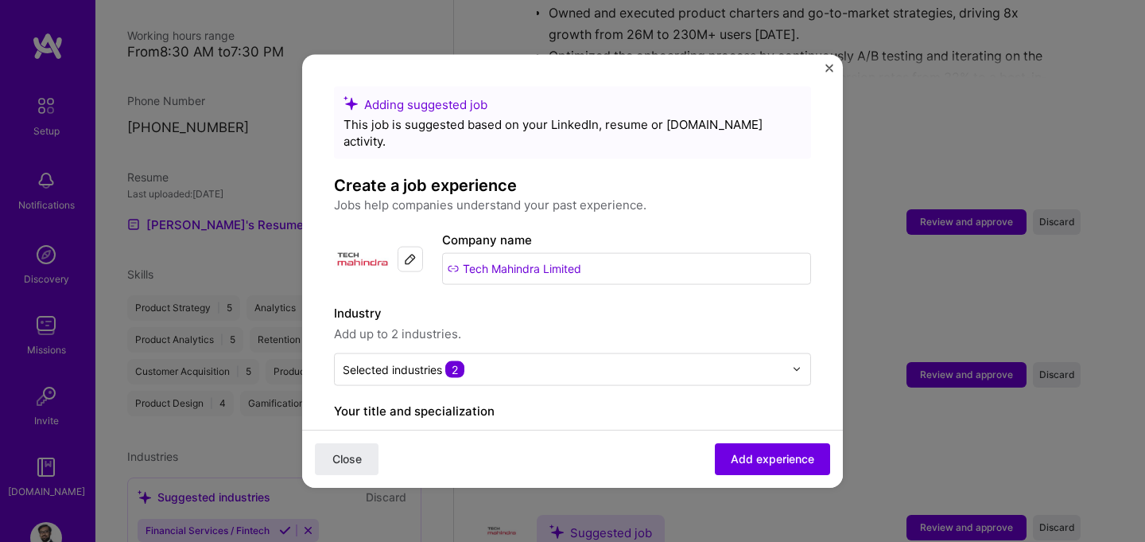
click at [496, 258] on input "Tech Mahindra Limited" at bounding box center [626, 268] width 369 height 32
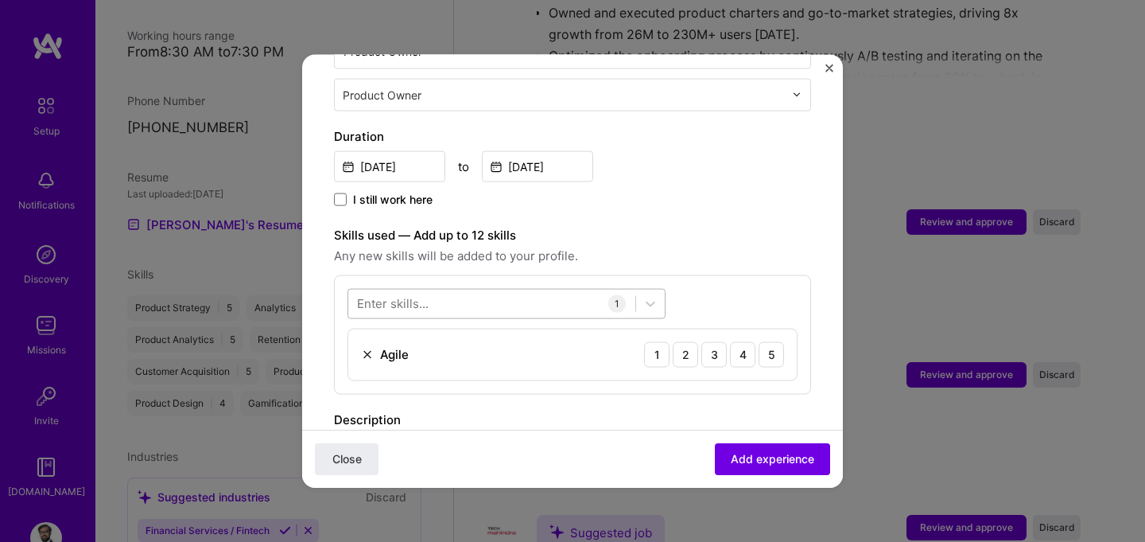
scroll to position [398, 0]
click at [596, 288] on div at bounding box center [491, 301] width 287 height 26
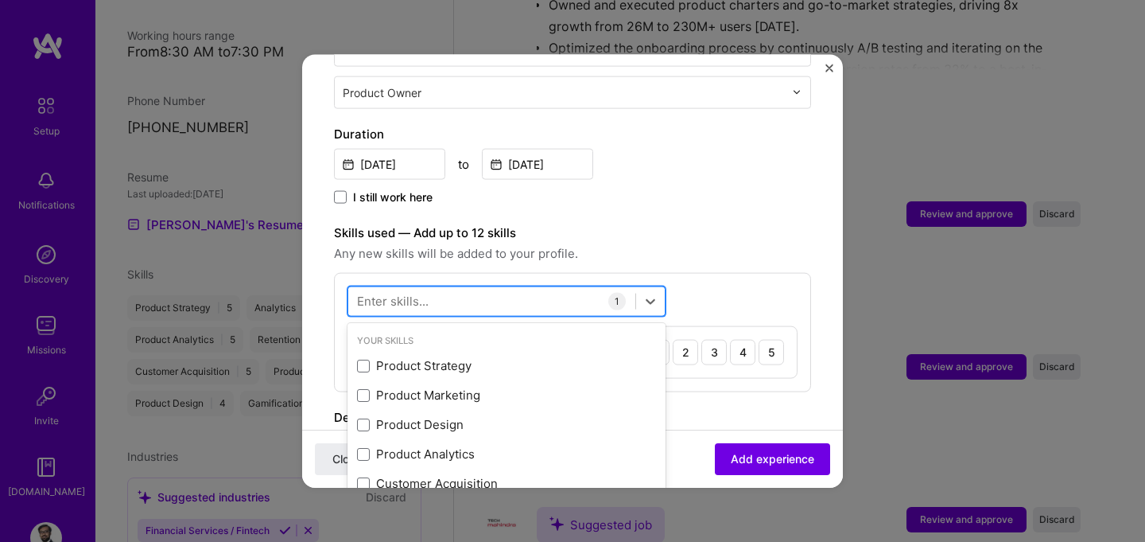
scroll to position [1085, 0]
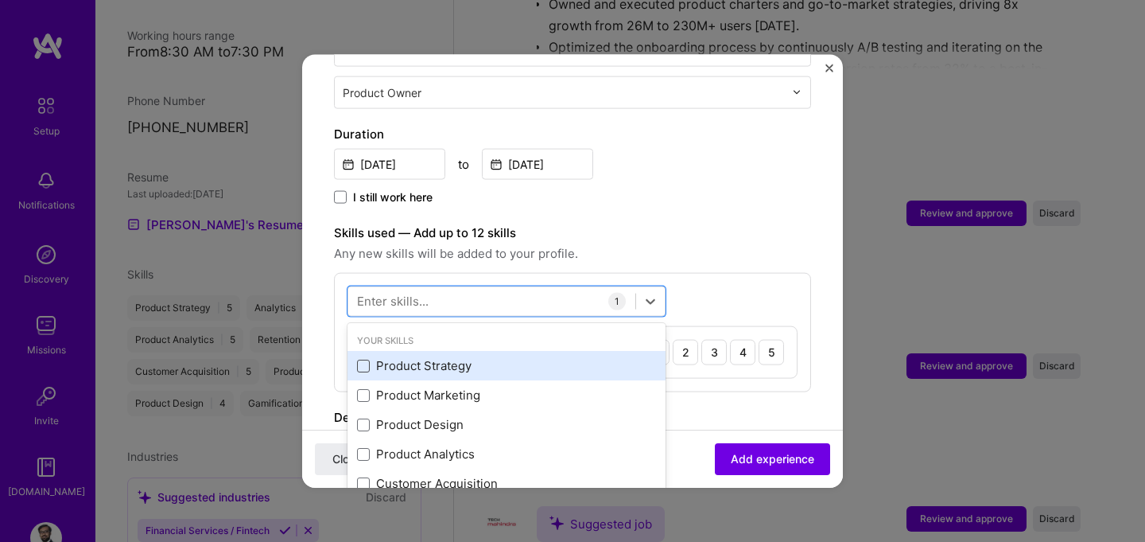
click at [364, 359] on span at bounding box center [363, 365] width 13 height 13
click at [0, 0] on input "checkbox" at bounding box center [0, 0] width 0 height 0
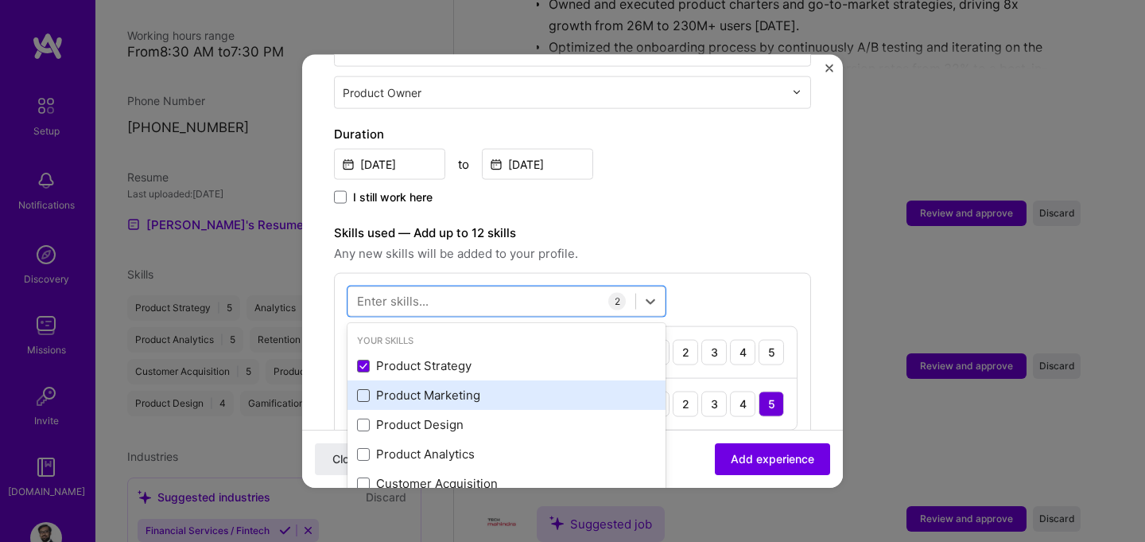
click at [366, 388] on span at bounding box center [363, 394] width 13 height 13
click at [0, 0] on input "checkbox" at bounding box center [0, 0] width 0 height 0
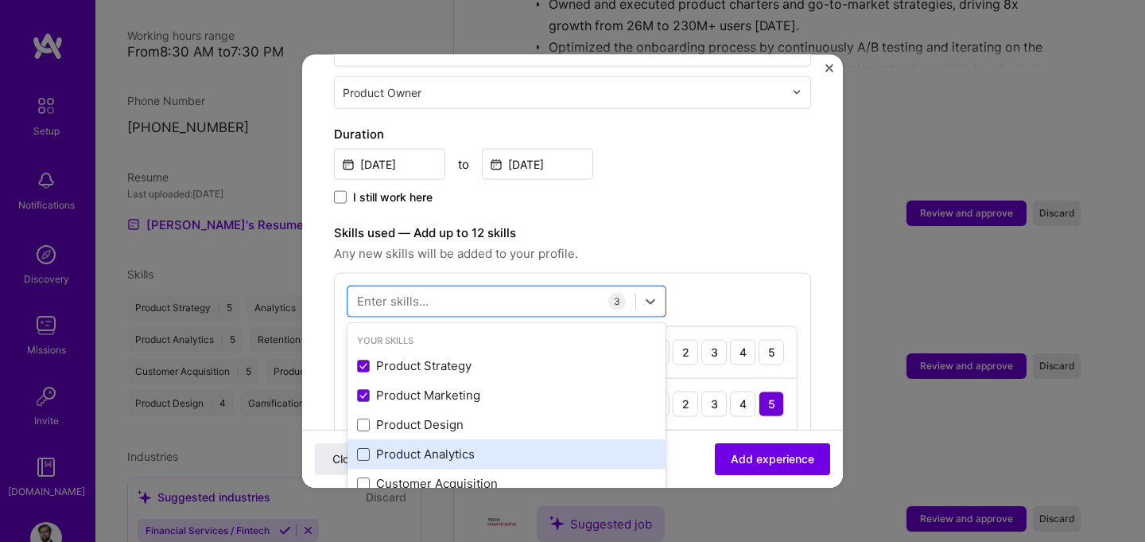
click at [368, 447] on span at bounding box center [363, 453] width 13 height 13
click at [0, 0] on input "checkbox" at bounding box center [0, 0] width 0 height 0
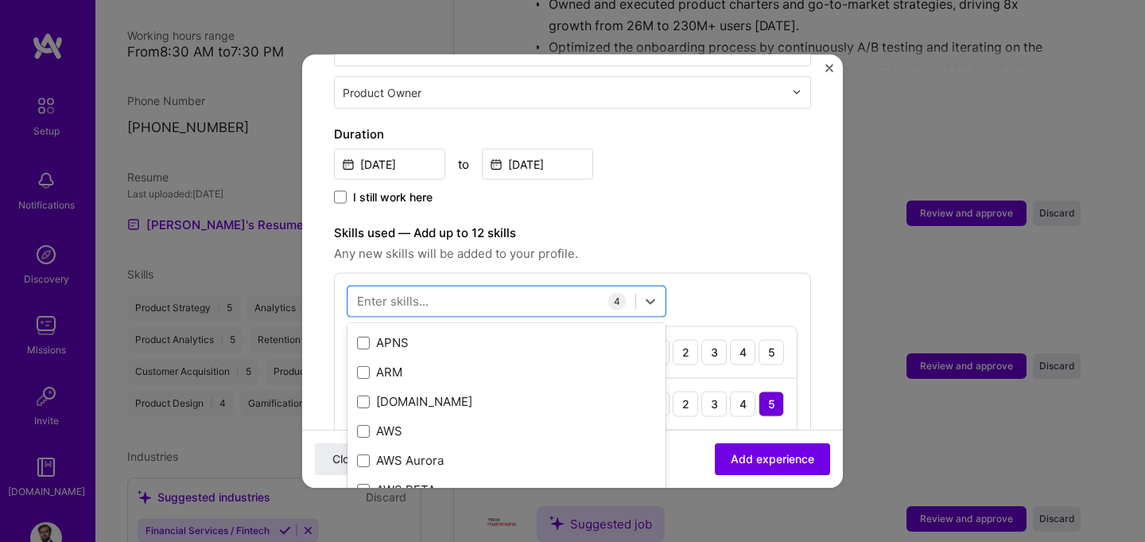
scroll to position [449, 0]
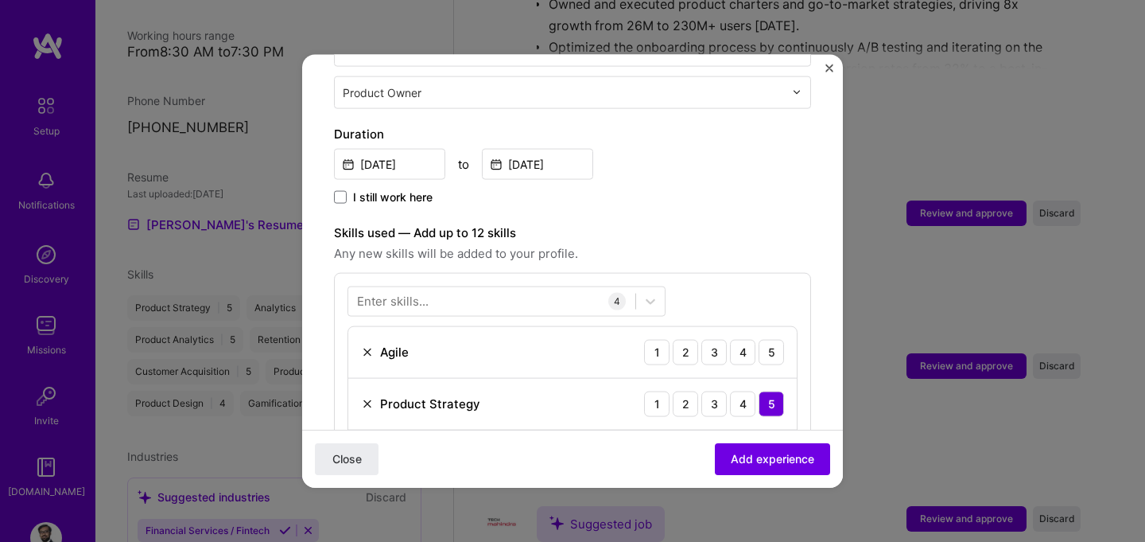
click at [397, 293] on div "Enter skills..." at bounding box center [393, 301] width 72 height 17
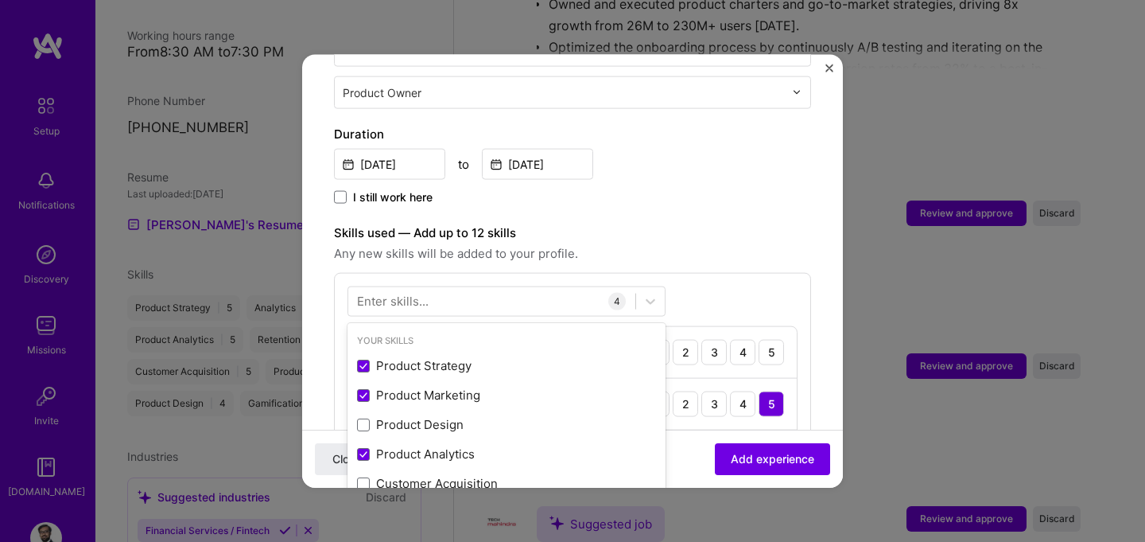
scroll to position [1094, 0]
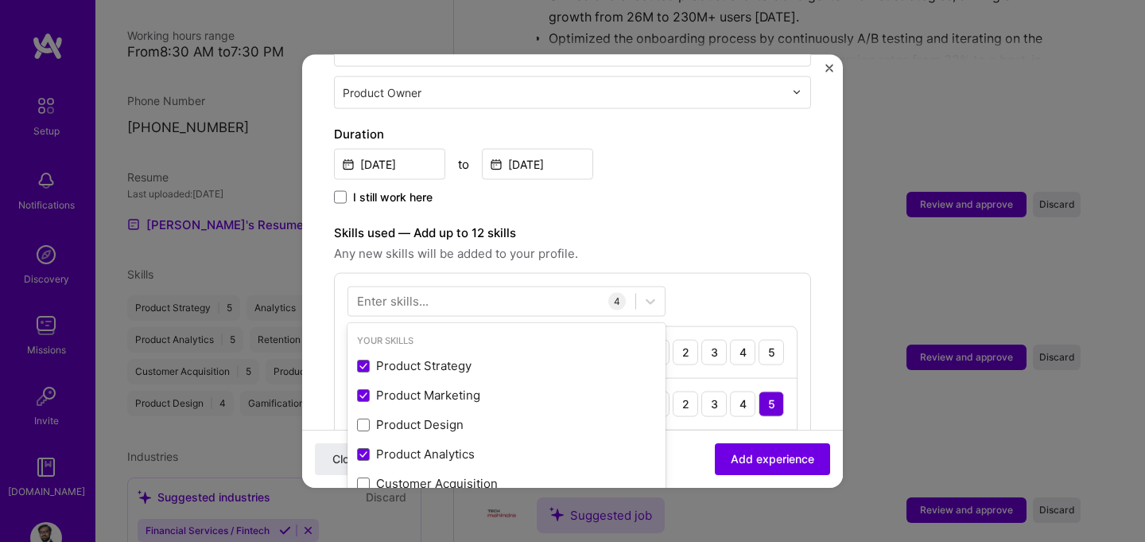
click at [397, 293] on div "Enter skills..." at bounding box center [393, 301] width 72 height 17
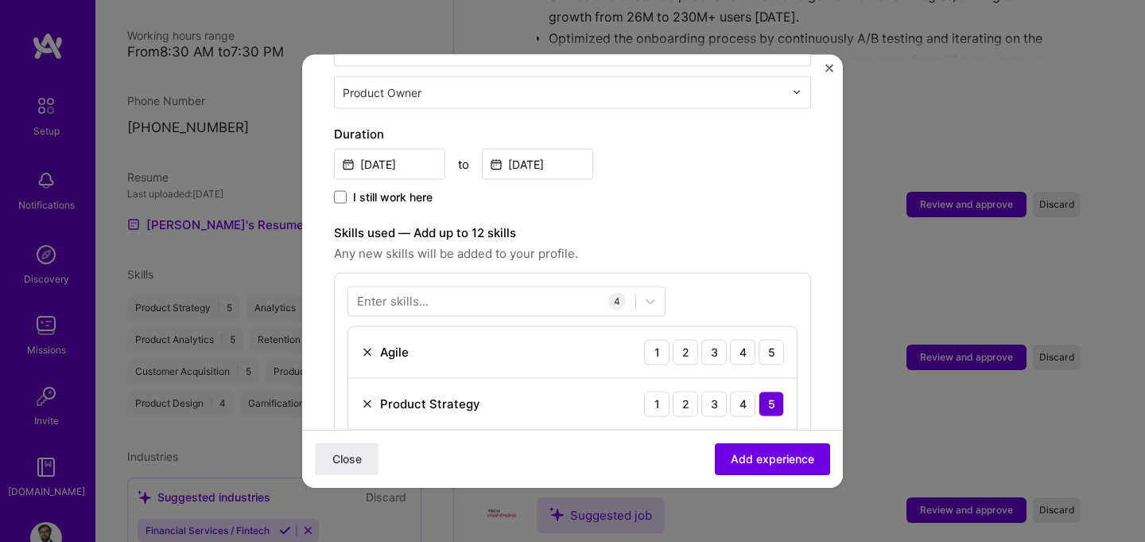
click at [397, 293] on div "Enter skills..." at bounding box center [393, 301] width 72 height 17
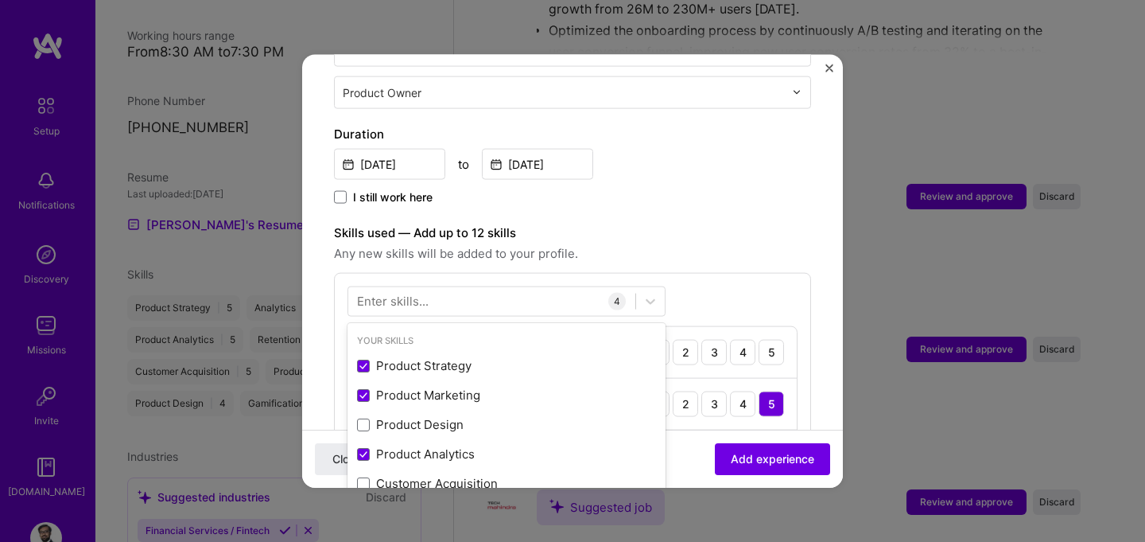
scroll to position [1103, 0]
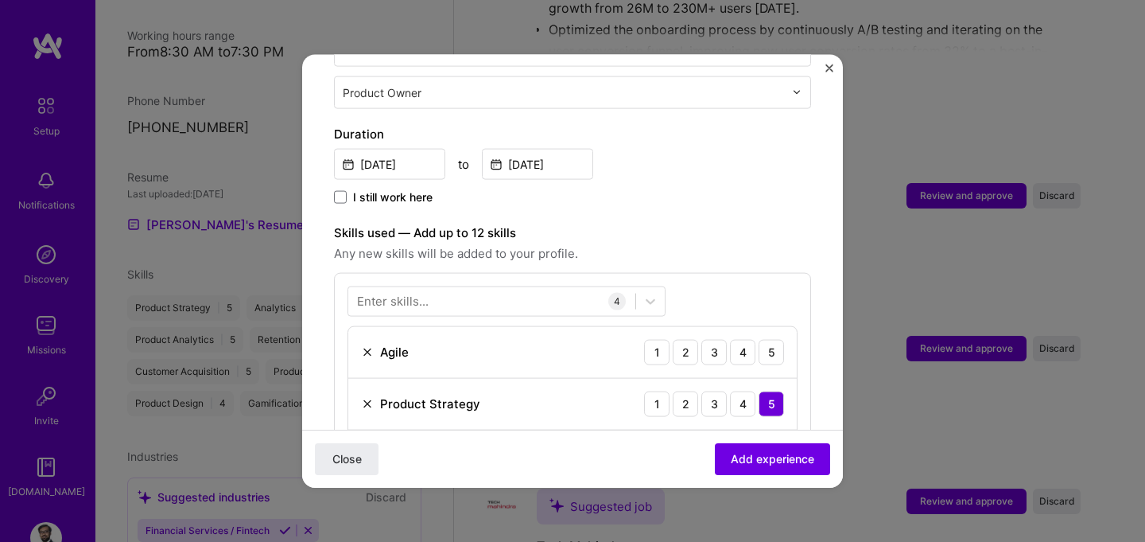
click at [641, 223] on label "Skills used — Add up to 12 skills" at bounding box center [572, 232] width 477 height 19
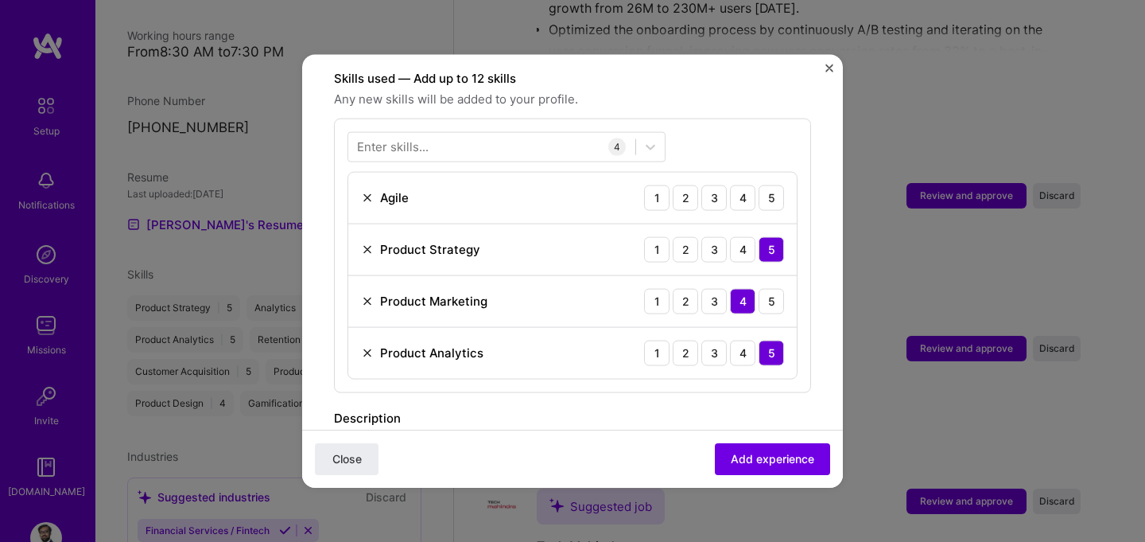
scroll to position [543, 0]
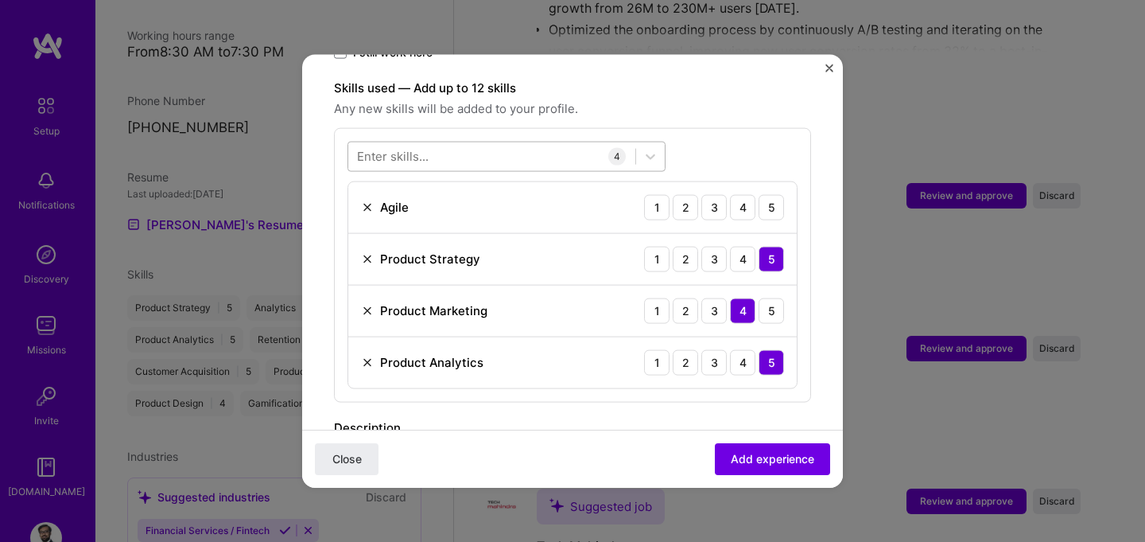
click at [606, 143] on div at bounding box center [491, 156] width 287 height 26
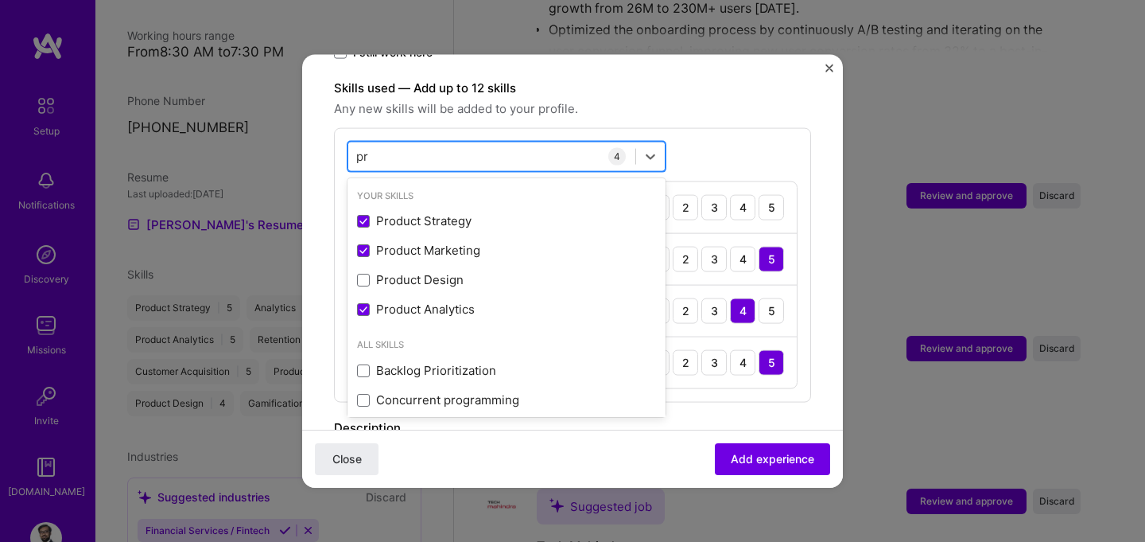
type input "p"
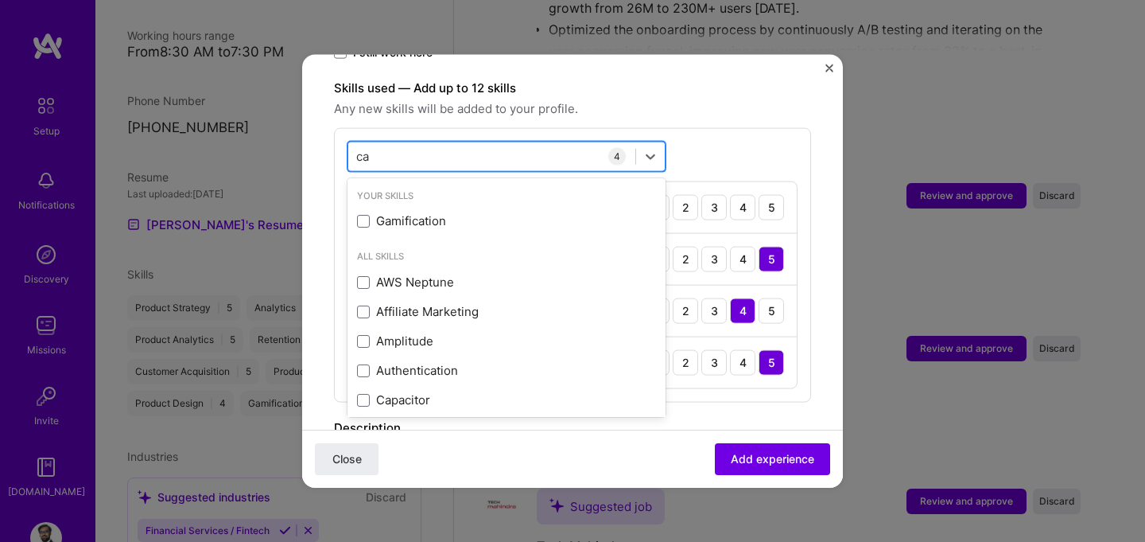
type input "c"
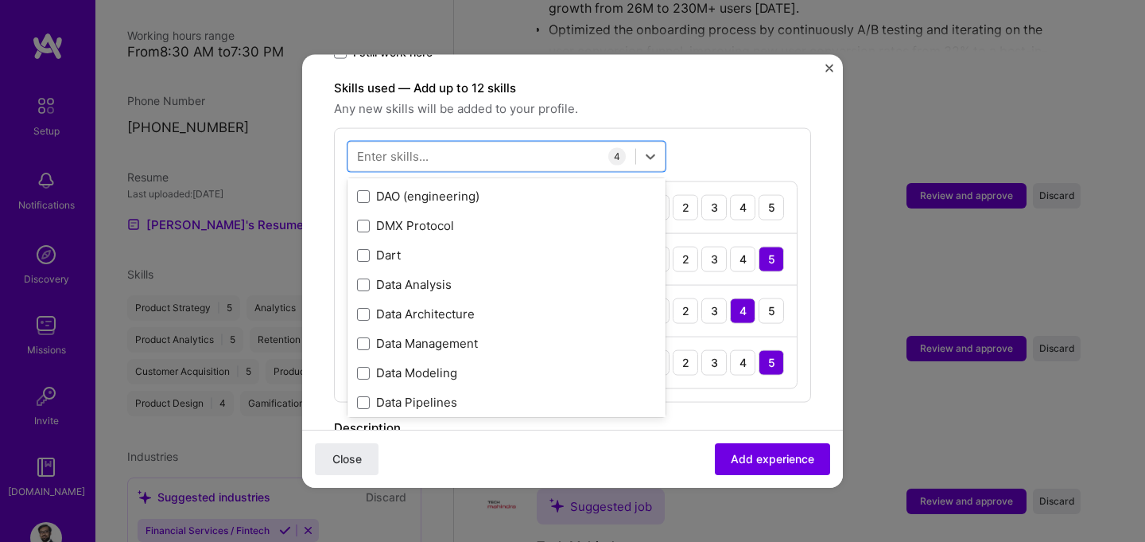
scroll to position [2649, 0]
click at [722, 128] on div "option Product Analytics, selected. option DMX Protocol focused, 0 of 2. 378 re…" at bounding box center [572, 264] width 477 height 274
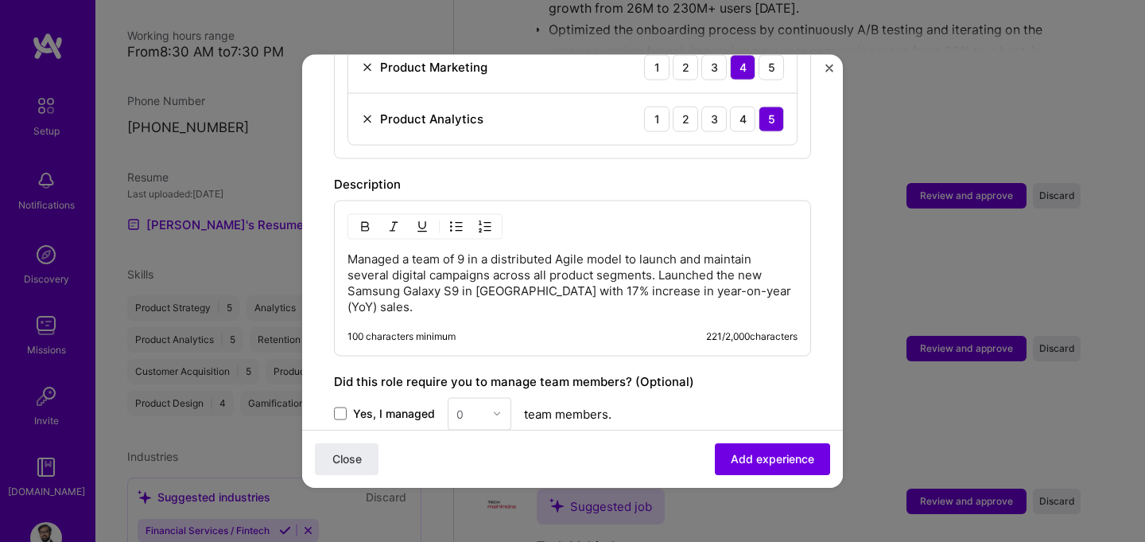
scroll to position [807, 0]
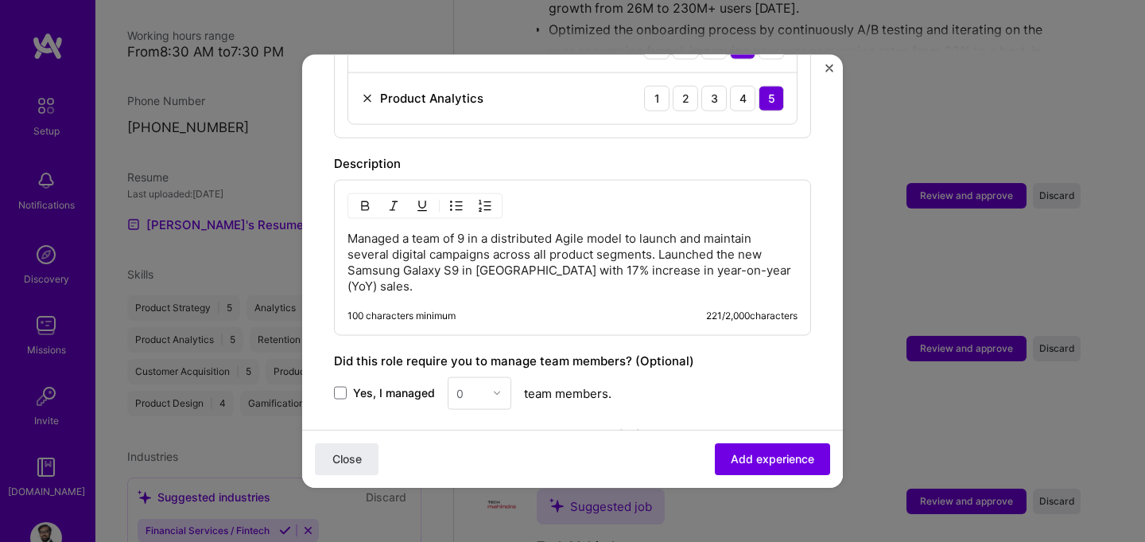
click at [526, 244] on p "Managed a team of 9 in a distributed Agile model to launch and maintain several…" at bounding box center [573, 262] width 450 height 64
click at [453, 199] on img "button" at bounding box center [456, 205] width 13 height 13
click at [693, 237] on p "Managed a team of 9 in a distributed Agile model to launch and maintain several…" at bounding box center [588, 263] width 418 height 64
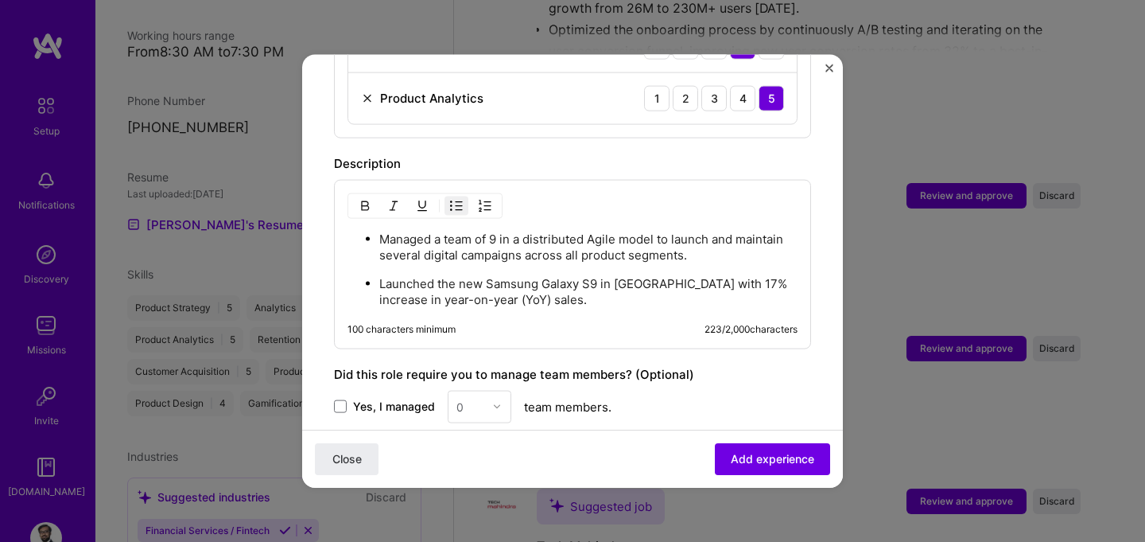
click at [557, 284] on p "Launched the new Samsung Galaxy S9 in [GEOGRAPHIC_DATA] with 17% increase in ye…" at bounding box center [588, 291] width 418 height 32
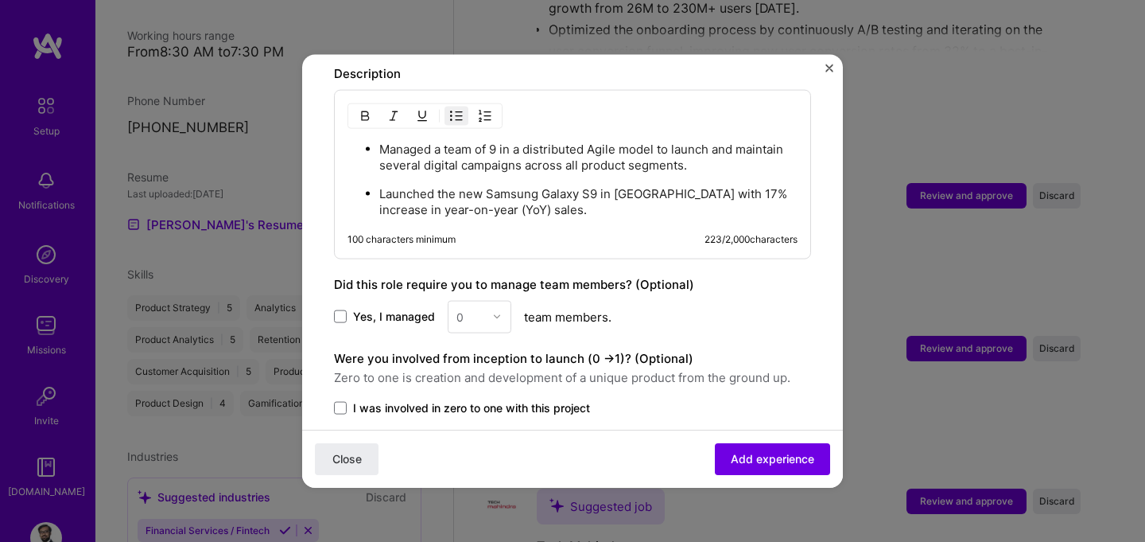
scroll to position [907, 0]
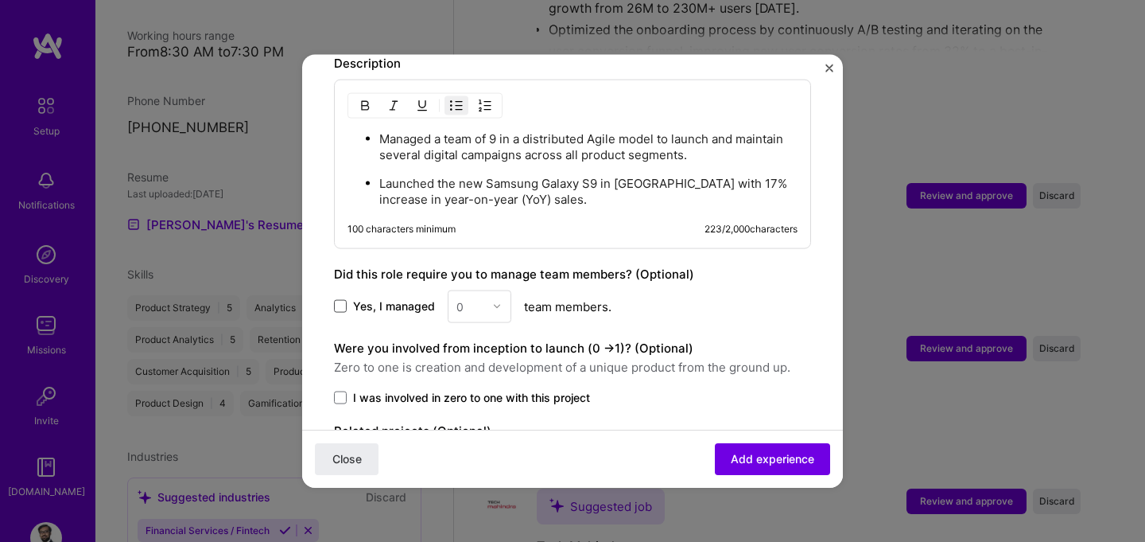
click at [343, 300] on span at bounding box center [340, 306] width 13 height 13
click at [0, 0] on input "Yes, I managed" at bounding box center [0, 0] width 0 height 0
click at [496, 301] on img at bounding box center [497, 306] width 10 height 10
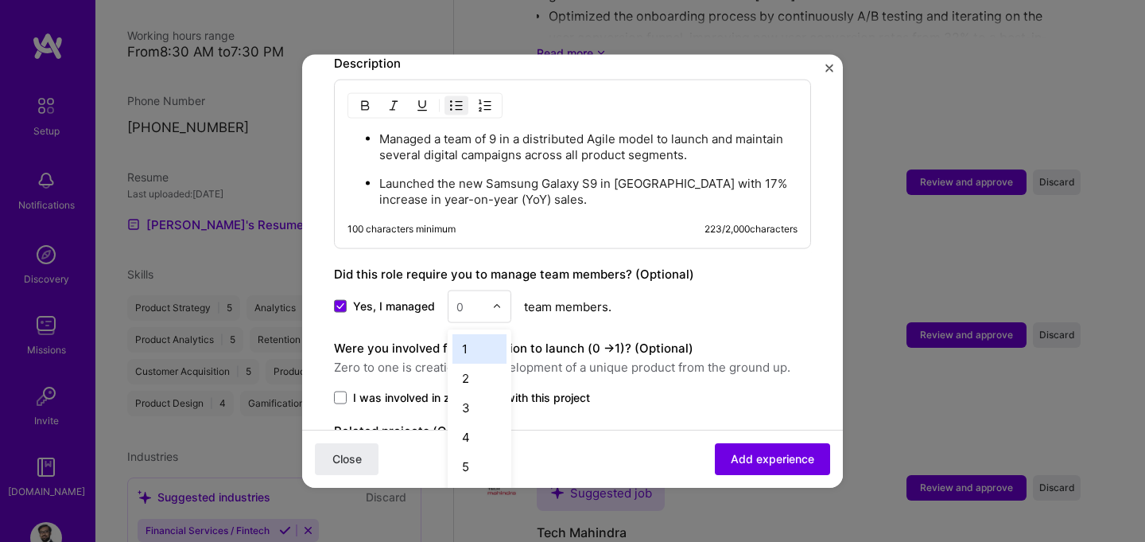
scroll to position [1117, 0]
click at [471, 480] on div "6" at bounding box center [479, 494] width 54 height 29
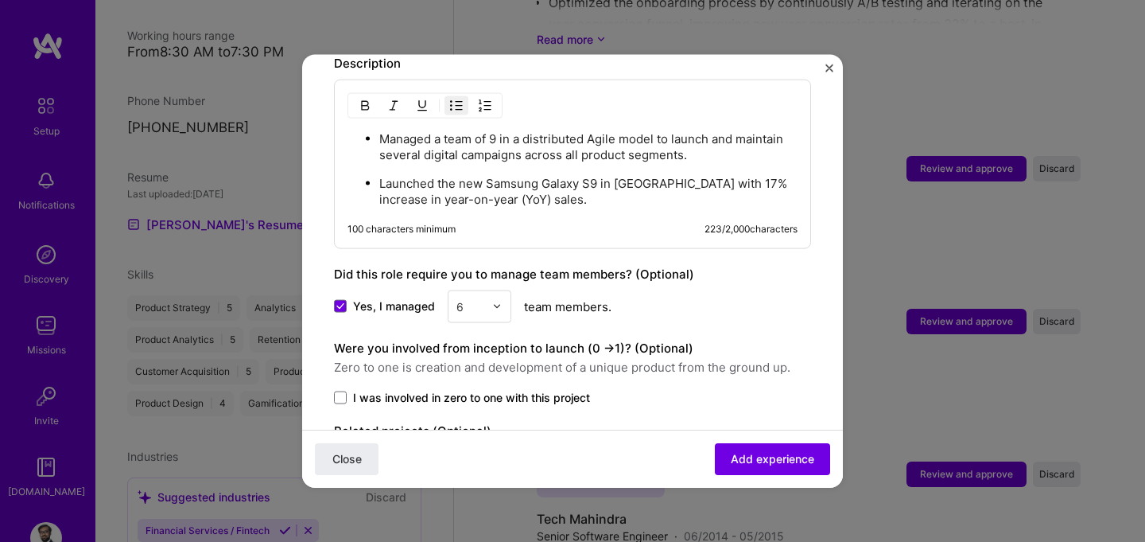
click at [499, 301] on img at bounding box center [497, 306] width 10 height 10
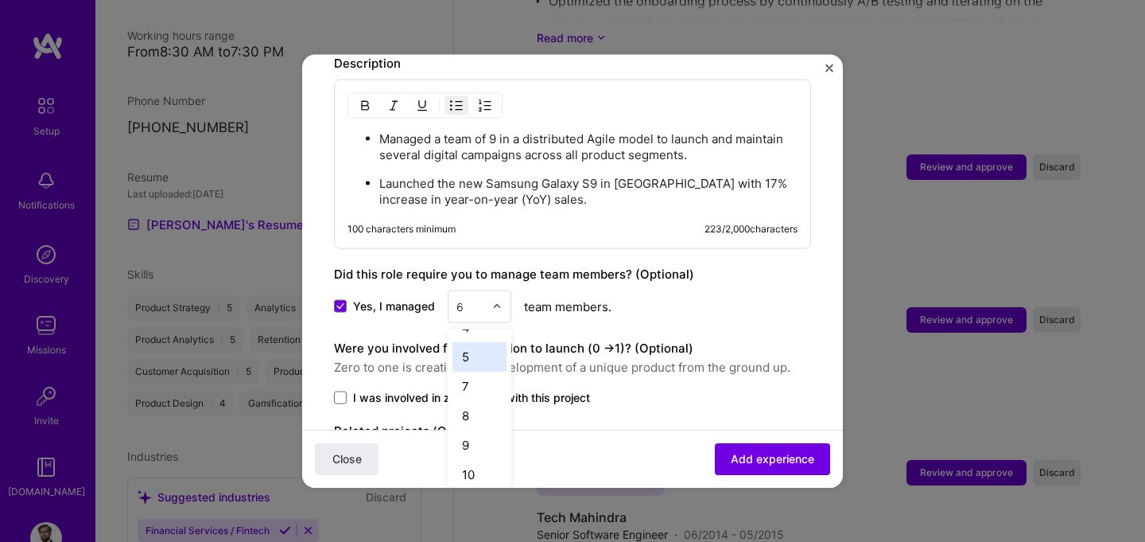
scroll to position [115, 0]
click at [474, 425] on div "9" at bounding box center [479, 439] width 54 height 29
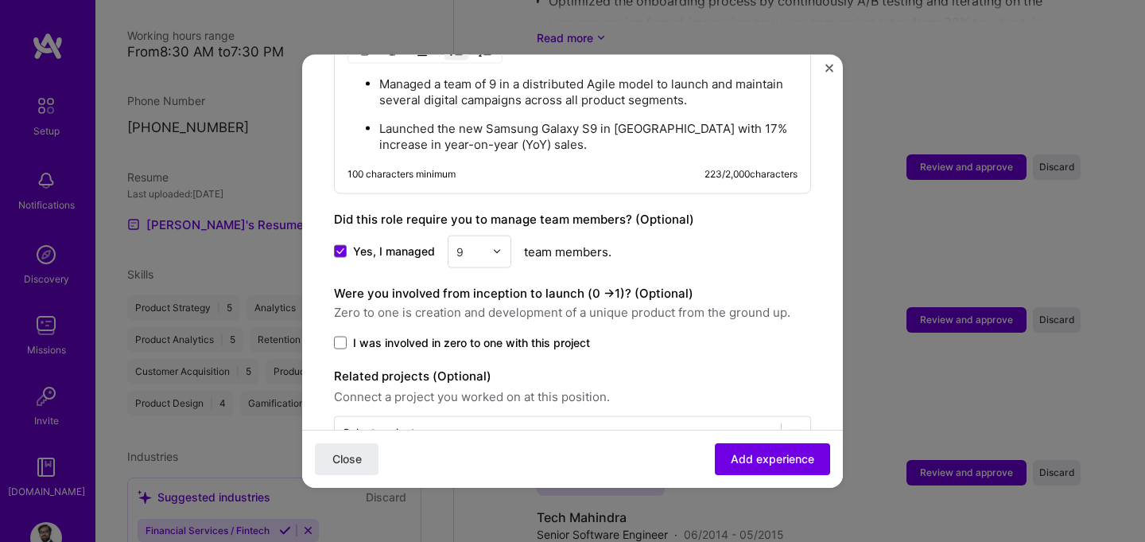
scroll to position [995, 0]
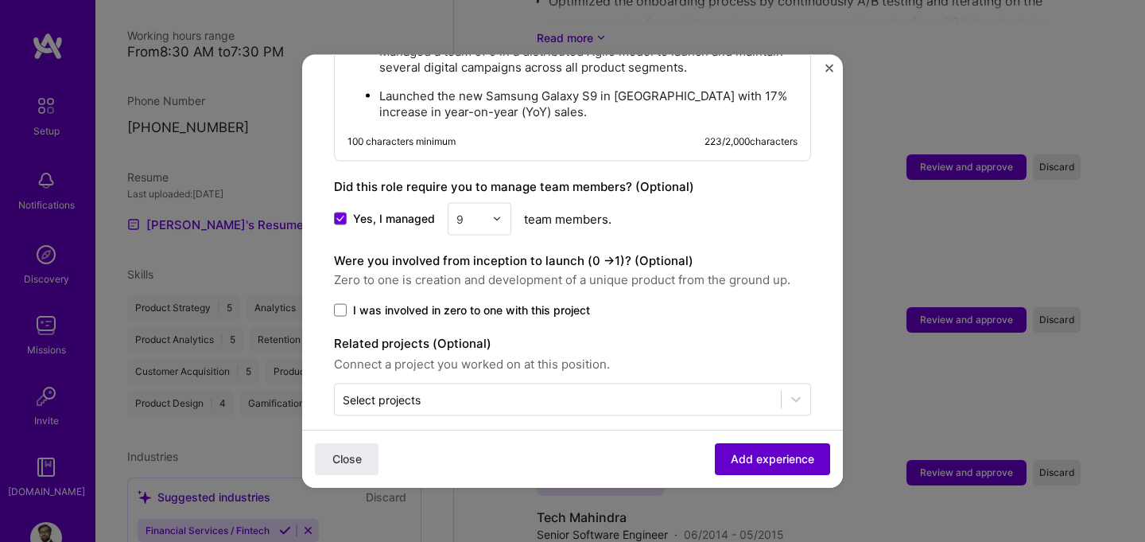
click at [752, 456] on span "Add experience" at bounding box center [772, 459] width 83 height 16
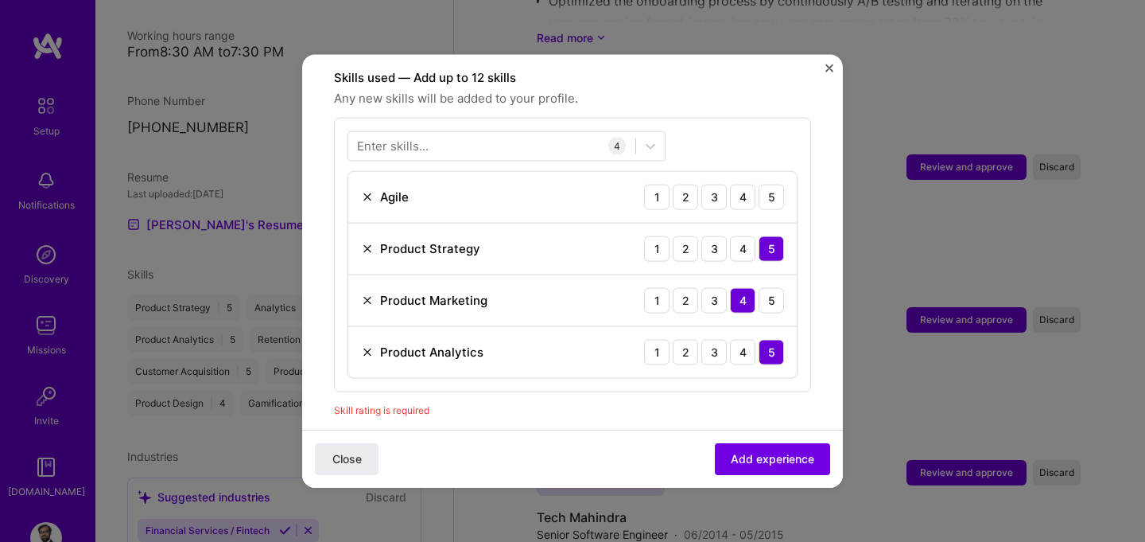
scroll to position [550, 0]
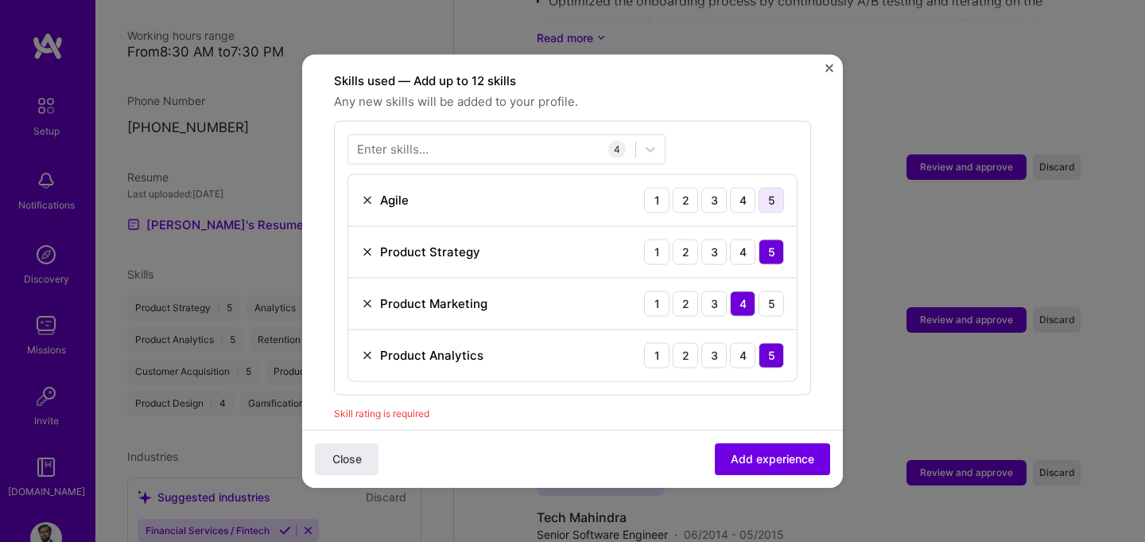
click at [774, 187] on div "5" at bounding box center [771, 199] width 25 height 25
click at [752, 458] on span "Add experience" at bounding box center [772, 459] width 83 height 16
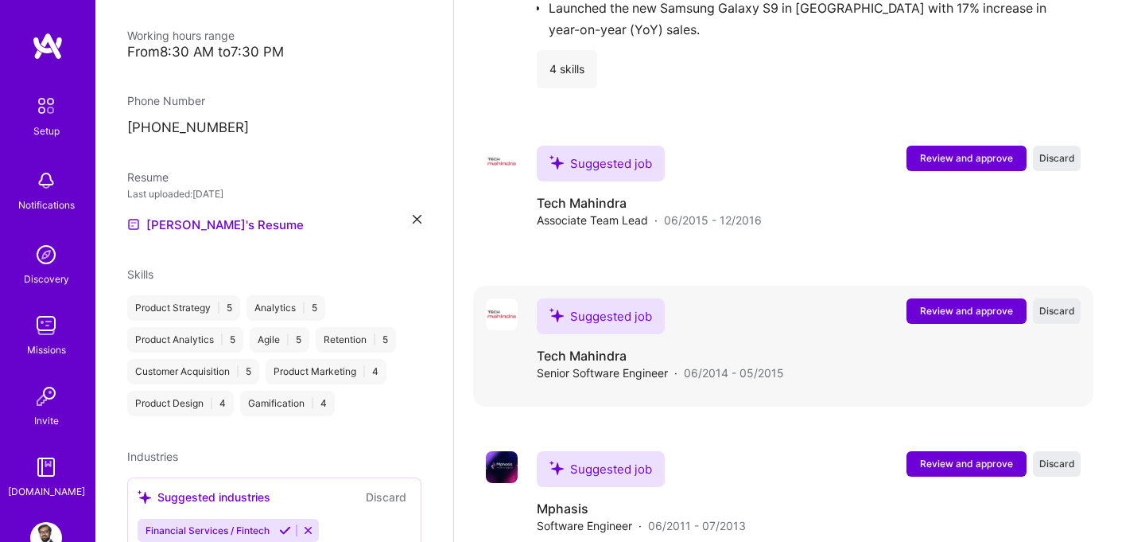
scroll to position [1423, 0]
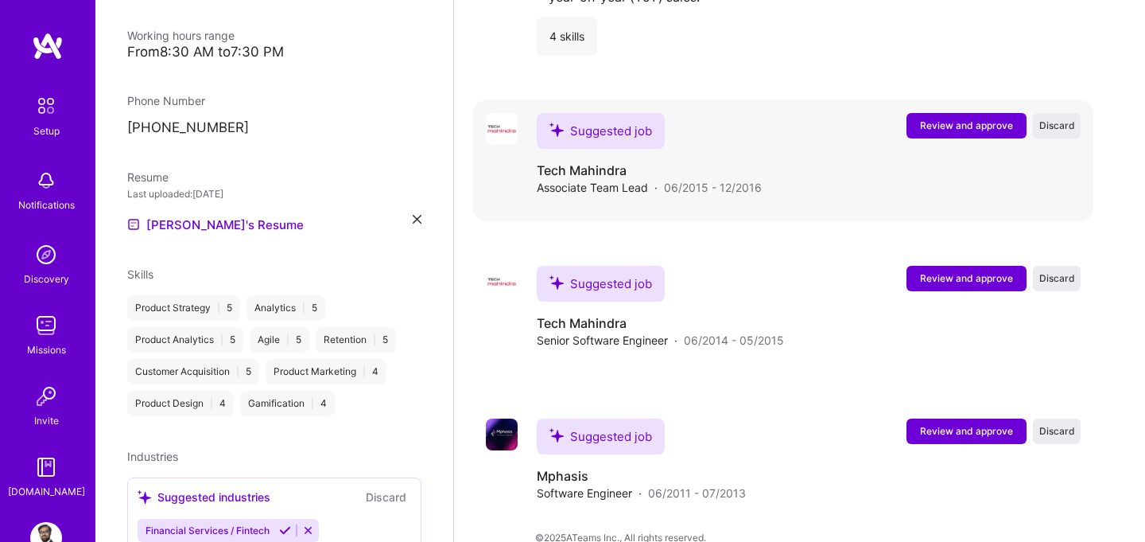
click at [947, 118] on span "Review and approve" at bounding box center [966, 125] width 93 height 14
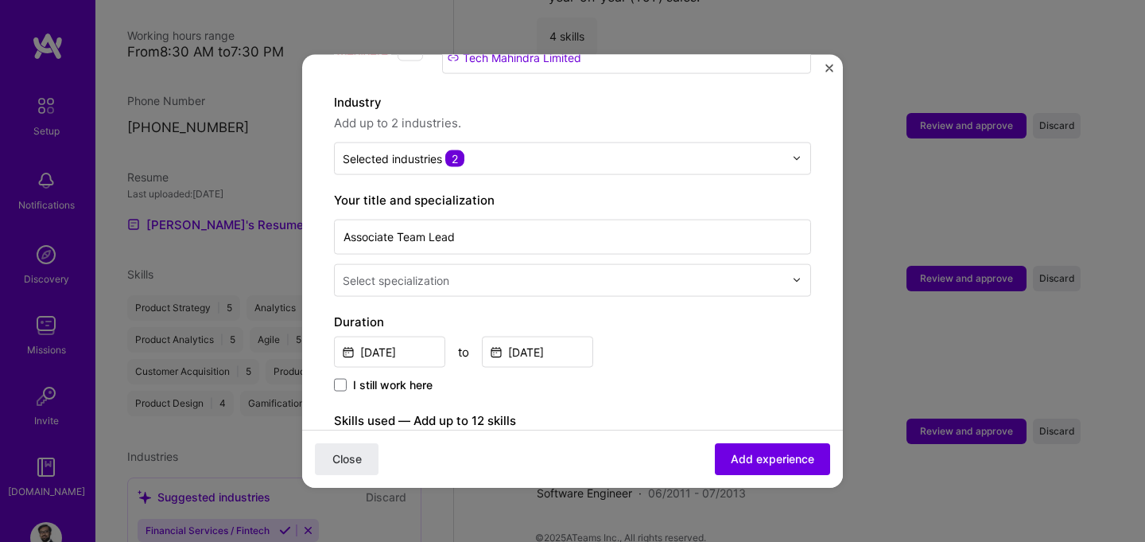
scroll to position [216, 0]
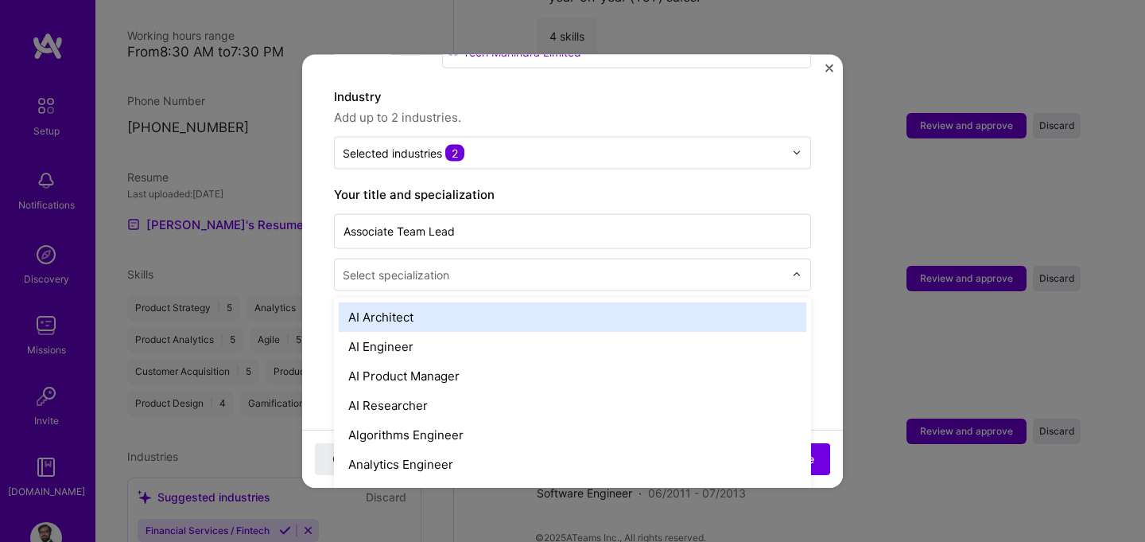
click at [788, 258] on div "Select specialization" at bounding box center [563, 273] width 457 height 31
click at [689, 266] on input "text" at bounding box center [565, 274] width 445 height 17
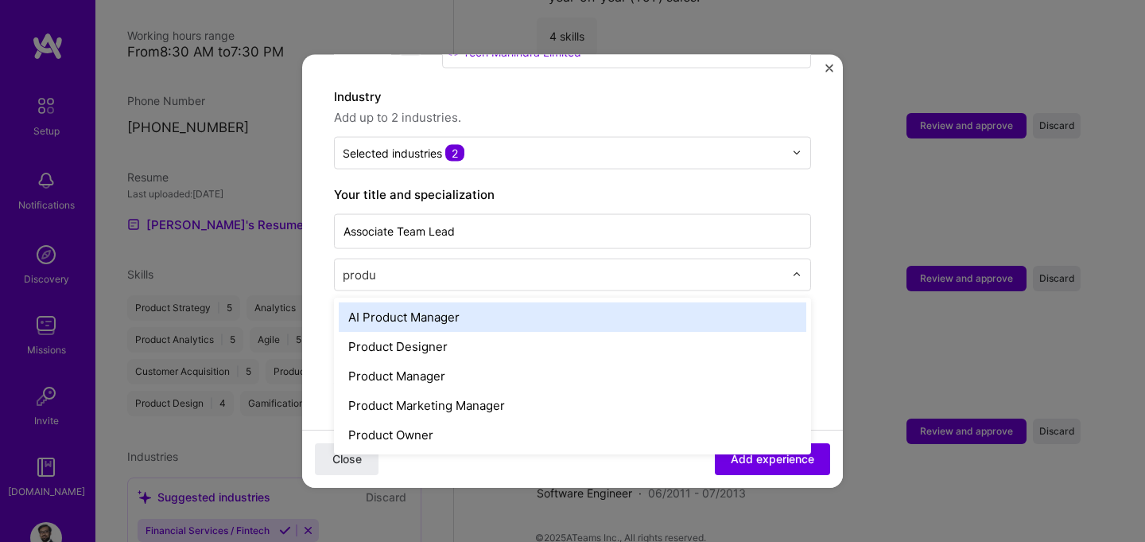
type input "produc"
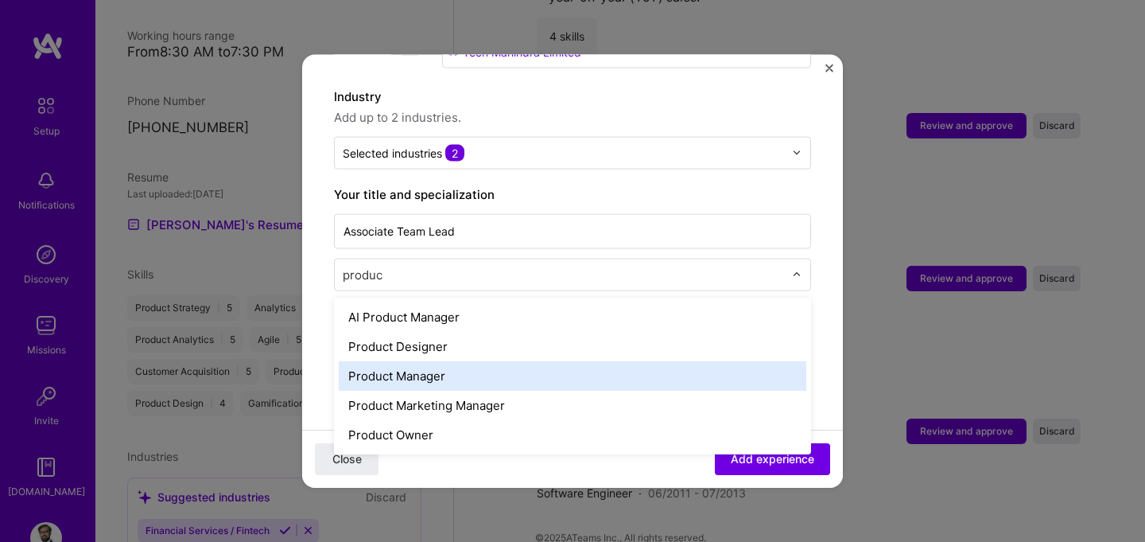
click at [430, 362] on div "Product Manager" at bounding box center [573, 374] width 468 height 29
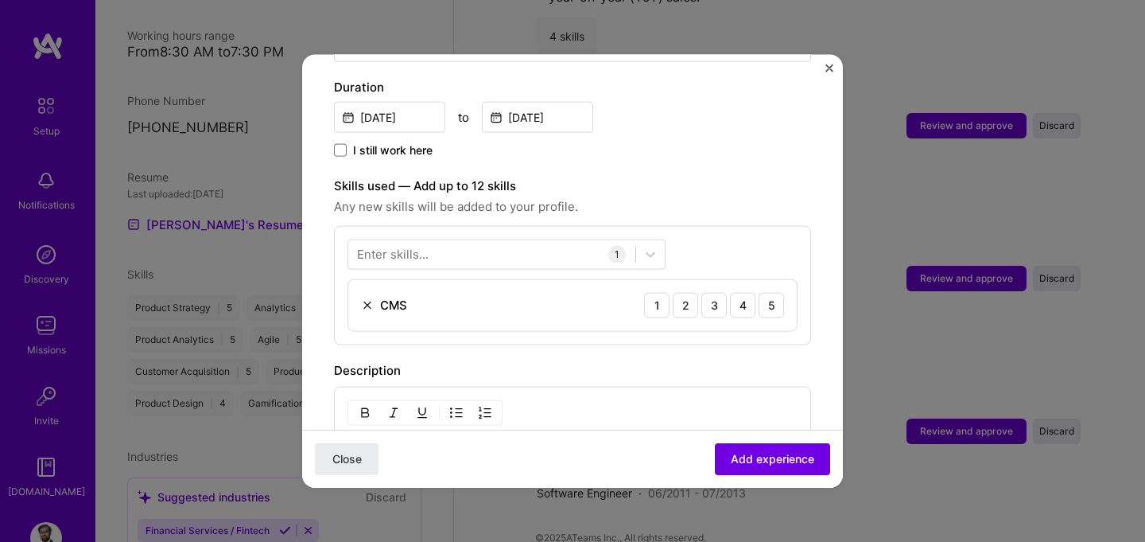
scroll to position [468, 0]
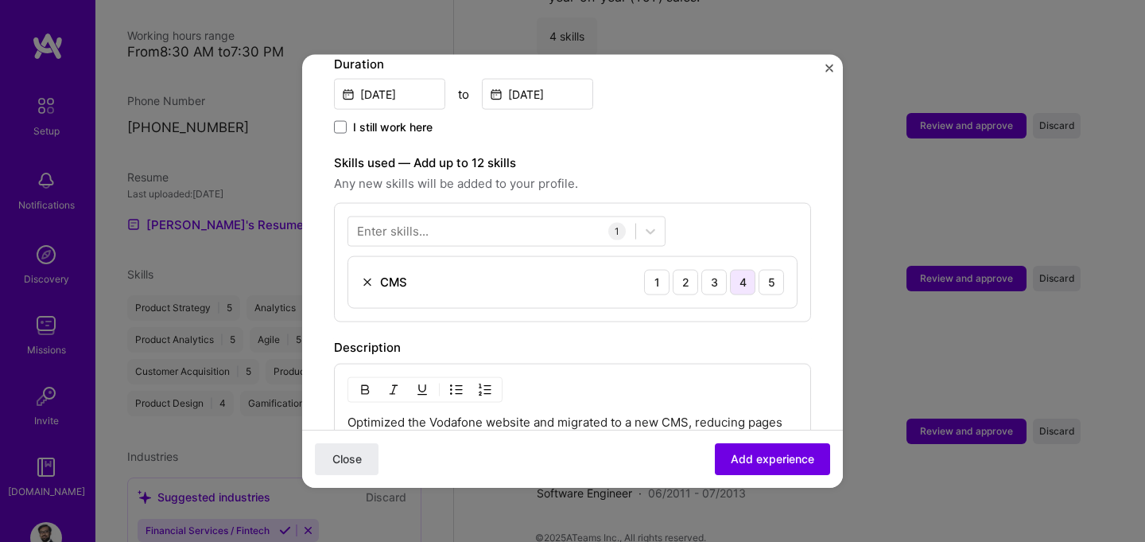
click at [744, 269] on div "4" at bounding box center [742, 281] width 25 height 25
click at [433, 218] on div at bounding box center [491, 231] width 287 height 26
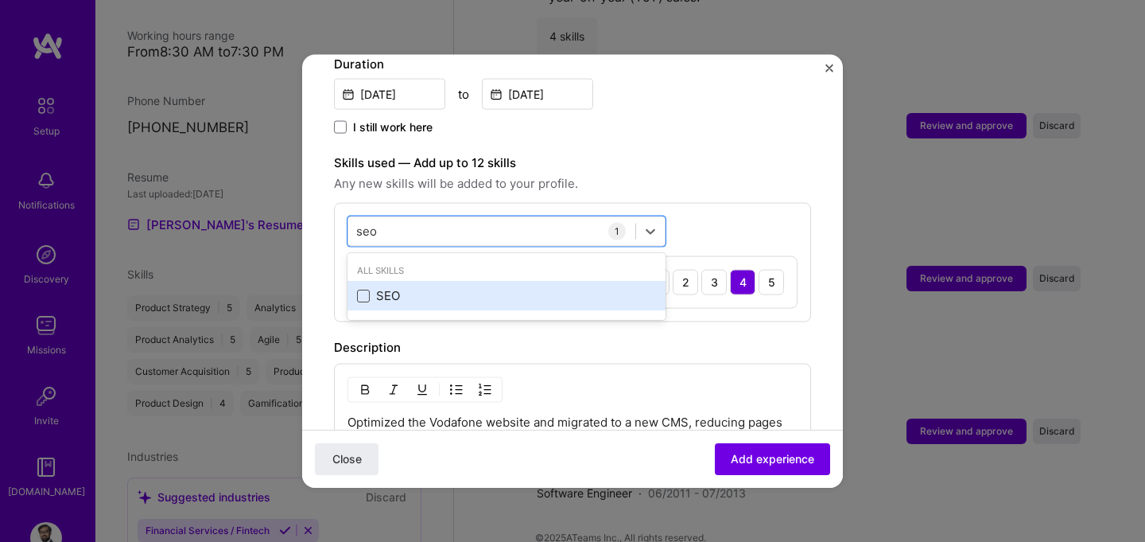
click at [357, 289] on span at bounding box center [363, 295] width 13 height 13
click at [0, 0] on input "checkbox" at bounding box center [0, 0] width 0 height 0
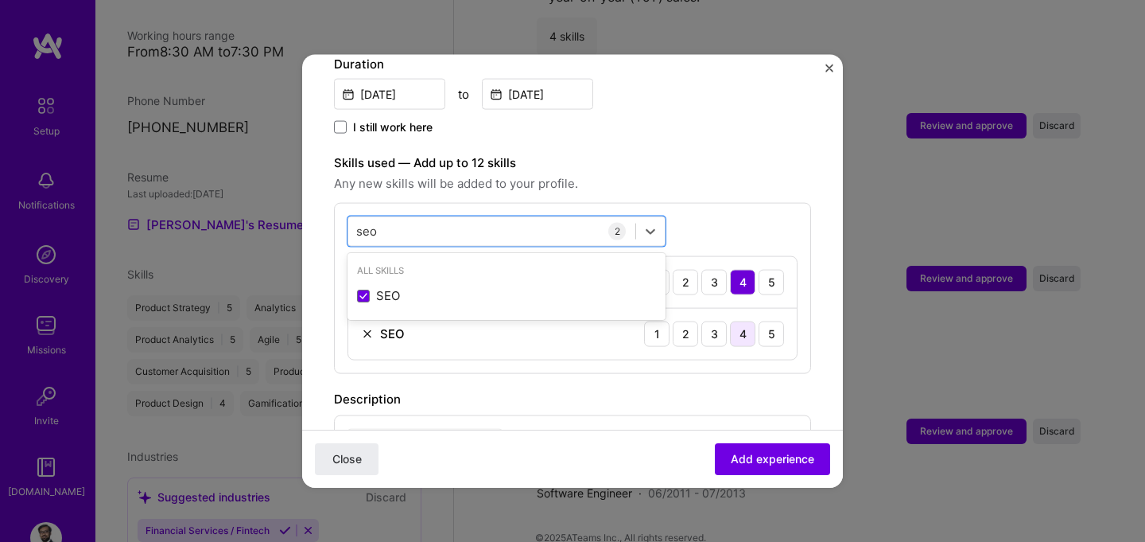
type input "seo"
click at [751, 320] on div "4" at bounding box center [742, 332] width 25 height 25
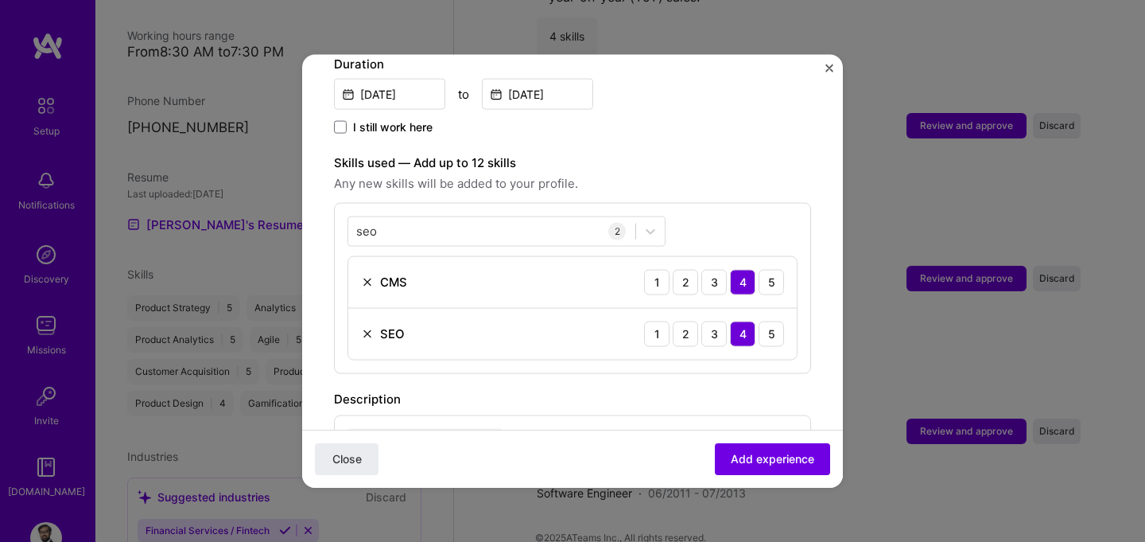
click at [810, 359] on div "Adding suggested job This job is suggested based on your LinkedIn, resume or [D…" at bounding box center [572, 220] width 477 height 1207
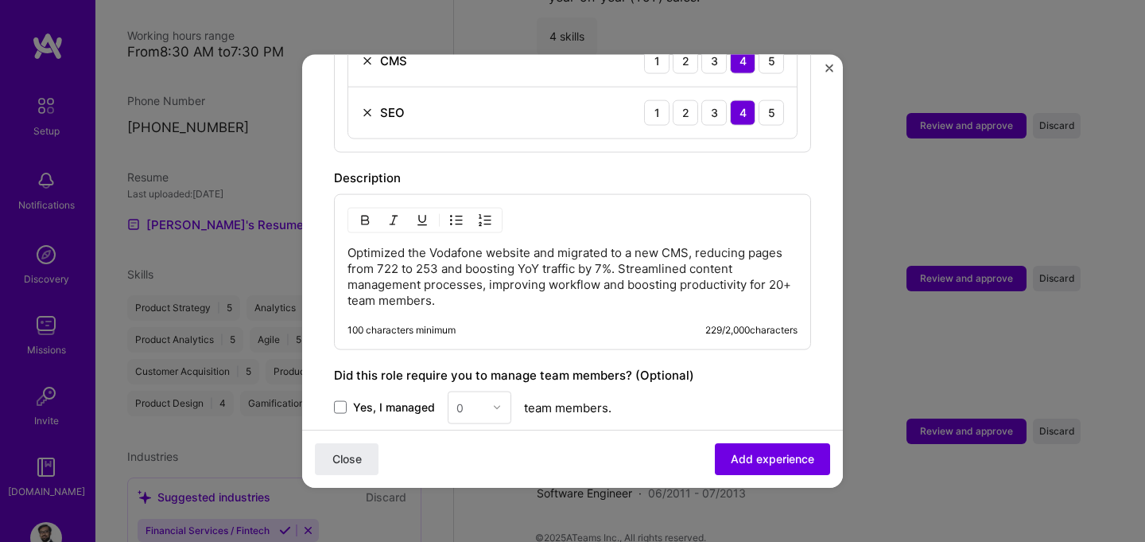
scroll to position [693, 0]
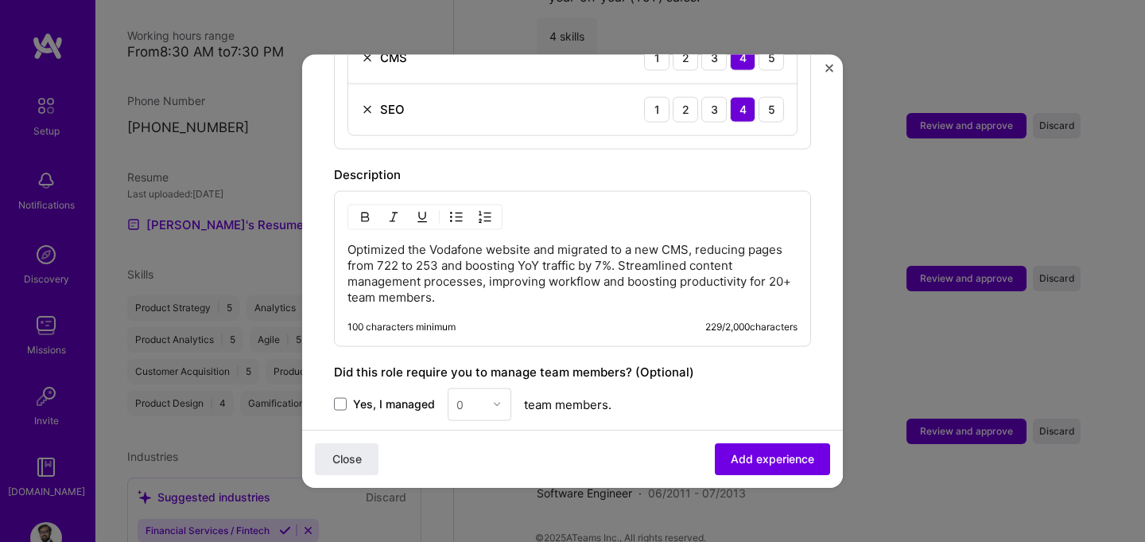
click at [448, 207] on button "button" at bounding box center [457, 216] width 24 height 19
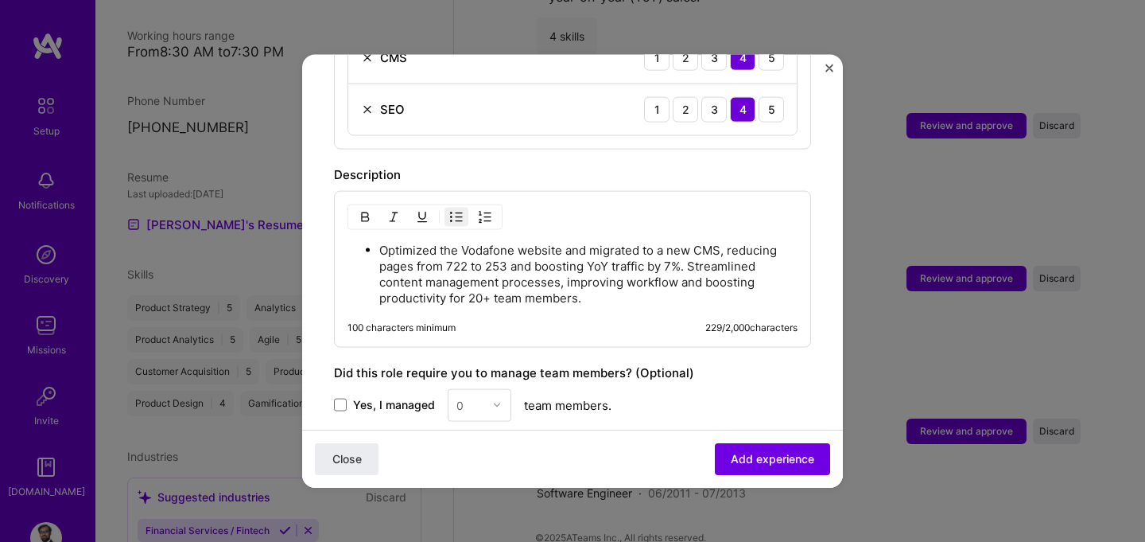
click at [690, 251] on p "Optimized the Vodafone website and migrated to a new CMS, reducing pages from 7…" at bounding box center [588, 274] width 418 height 64
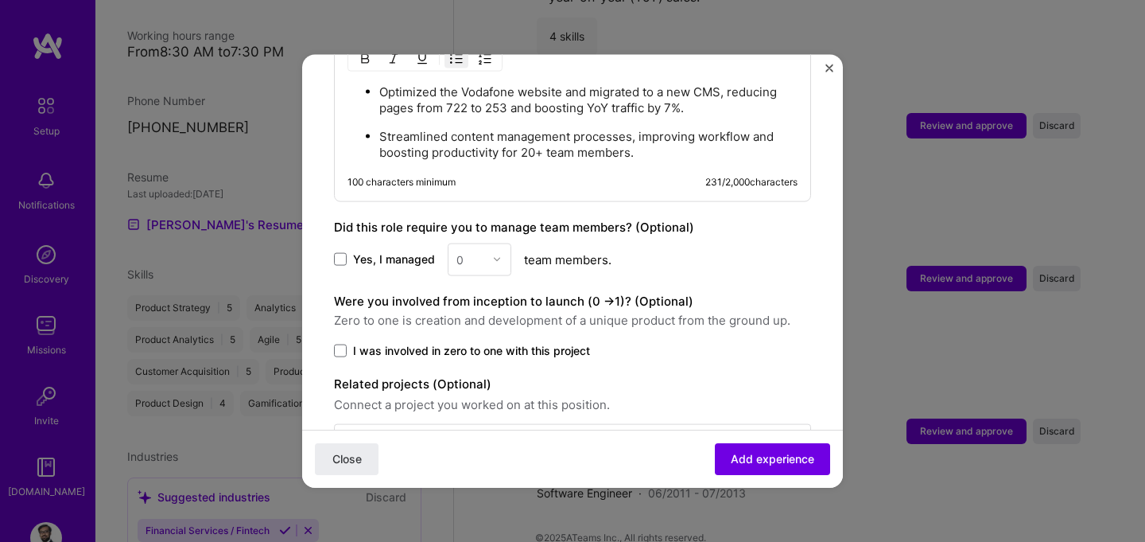
scroll to position [860, 0]
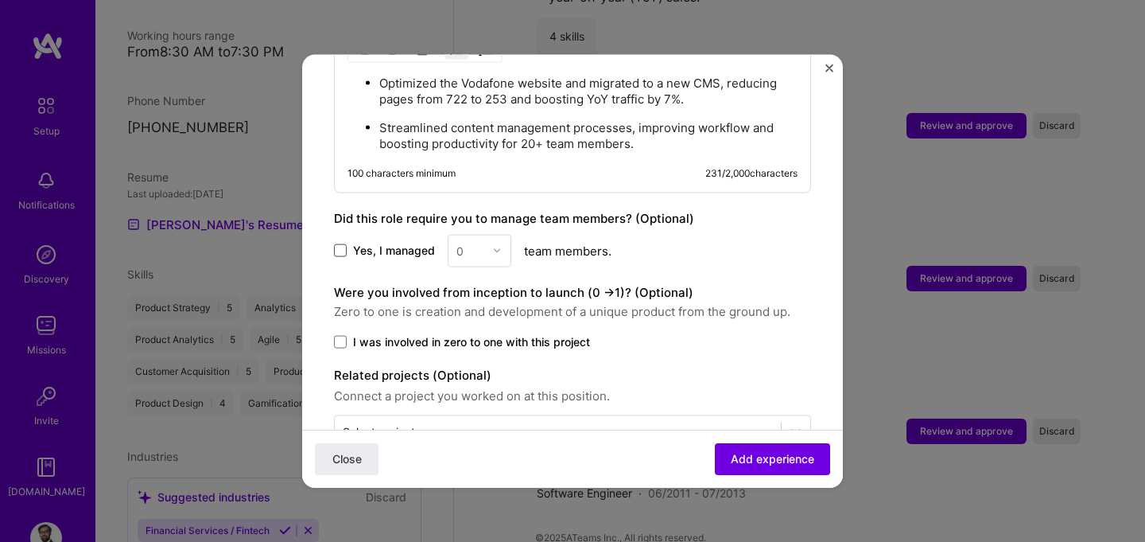
click at [341, 244] on span at bounding box center [340, 250] width 13 height 13
click at [0, 0] on input "Yes, I managed" at bounding box center [0, 0] width 0 height 0
click at [484, 241] on div "0" at bounding box center [471, 250] width 44 height 31
click at [471, 425] on div "6" at bounding box center [479, 439] width 54 height 29
click at [480, 301] on span "Zero to one is creation and development of a unique product from the ground up." at bounding box center [572, 310] width 477 height 19
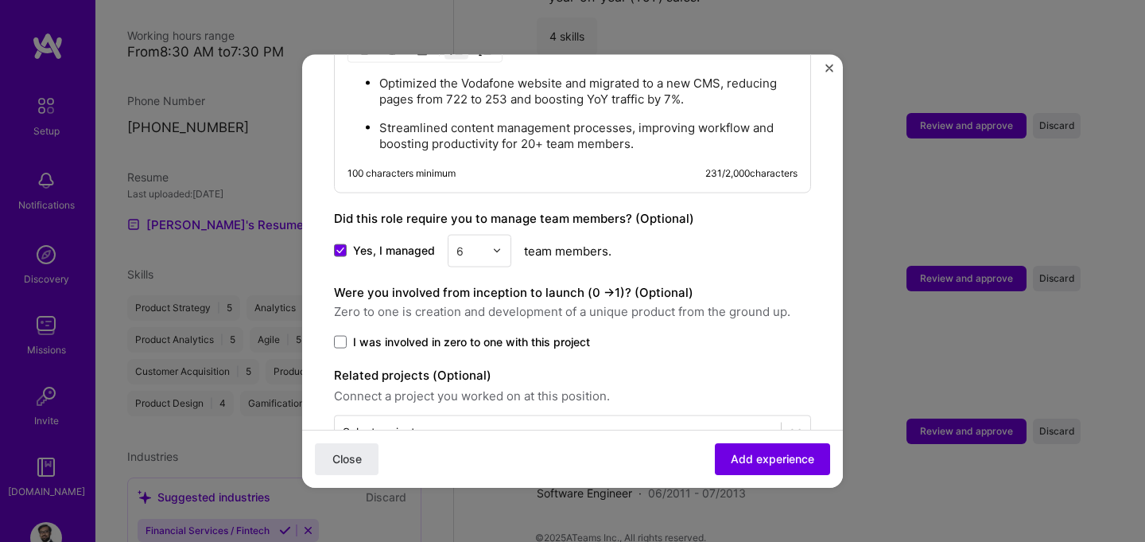
scroll to position [891, 0]
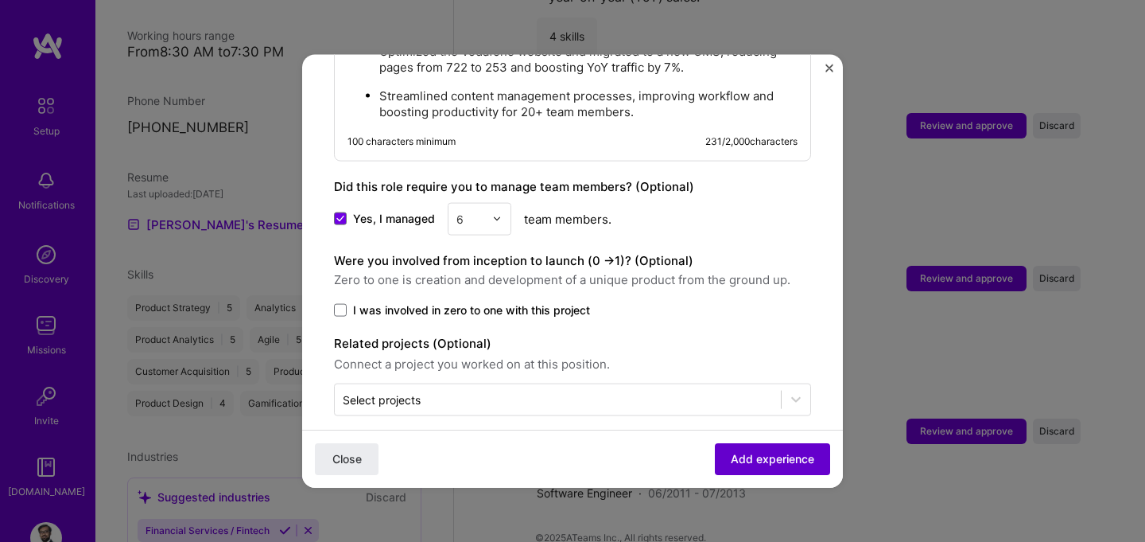
click at [742, 461] on span "Add experience" at bounding box center [772, 459] width 83 height 16
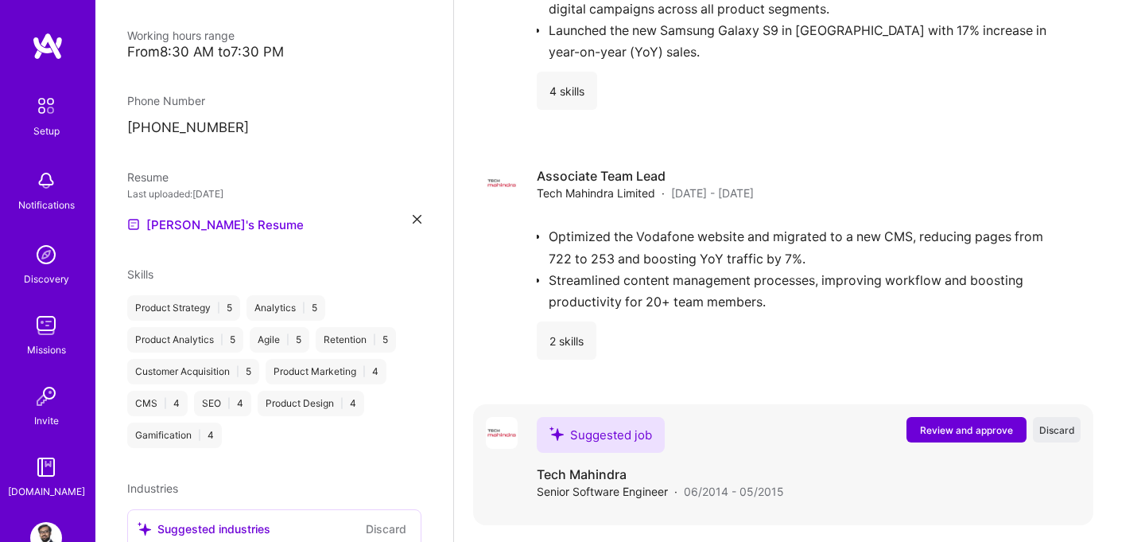
scroll to position [1291, 0]
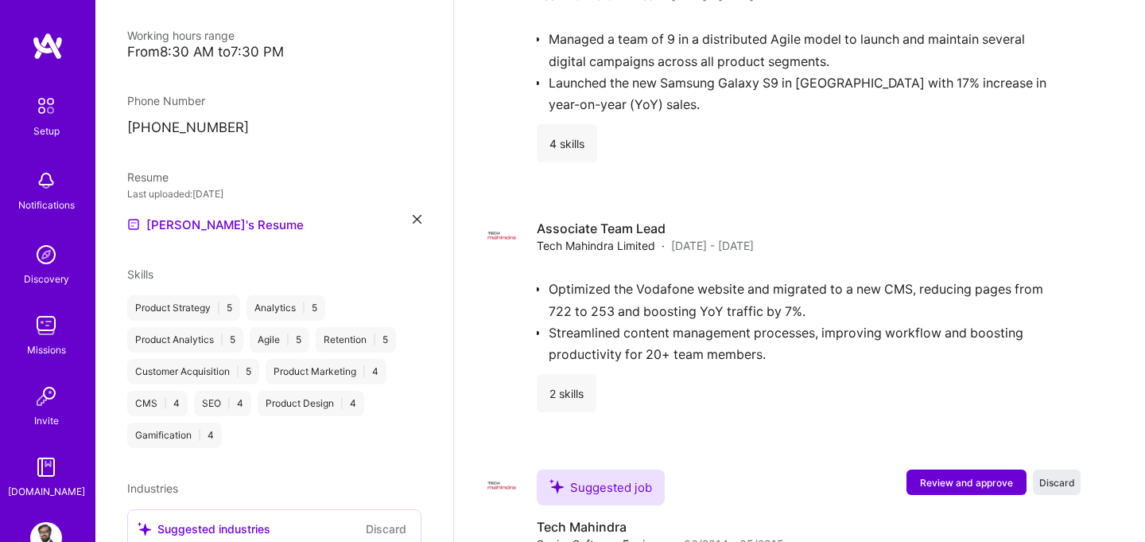
click at [236, 27] on div "Working hours range" at bounding box center [274, 35] width 294 height 17
click at [235, 44] on div "From 8:30 AM to 7:30 PM" at bounding box center [274, 52] width 294 height 17
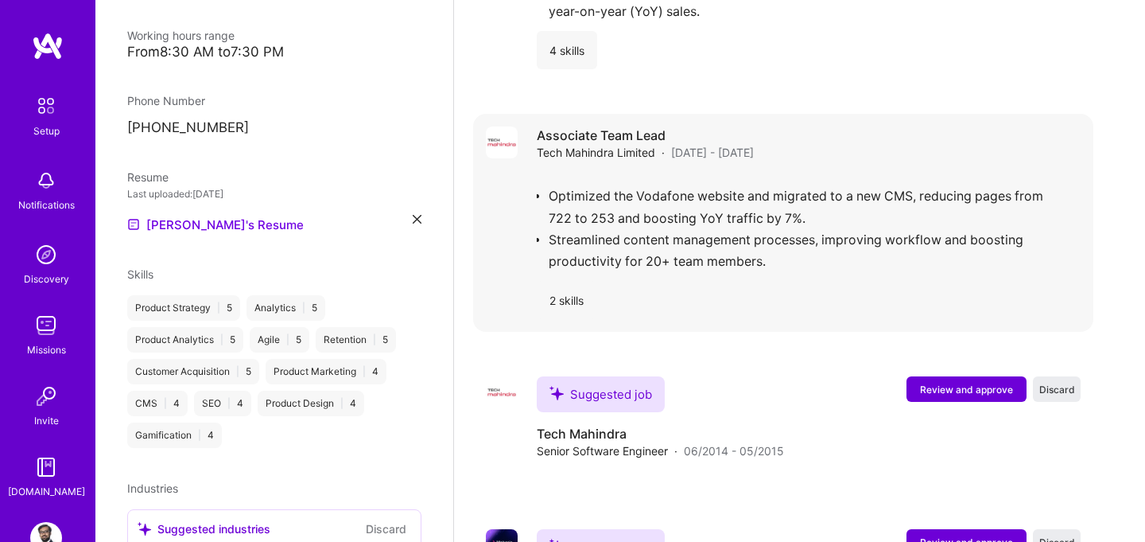
scroll to position [1499, 0]
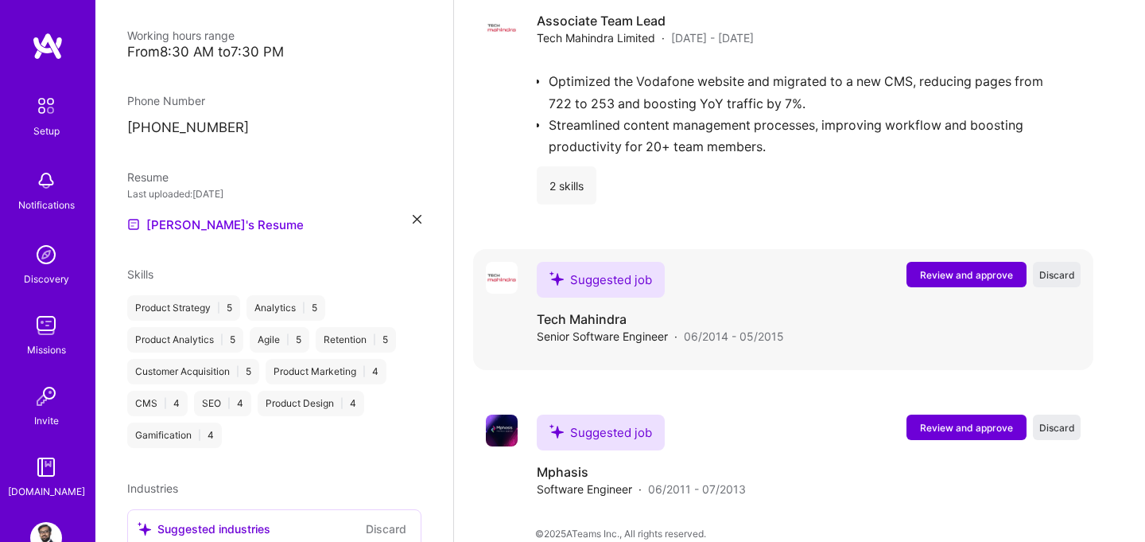
click at [921, 262] on button "Review and approve" at bounding box center [967, 274] width 120 height 25
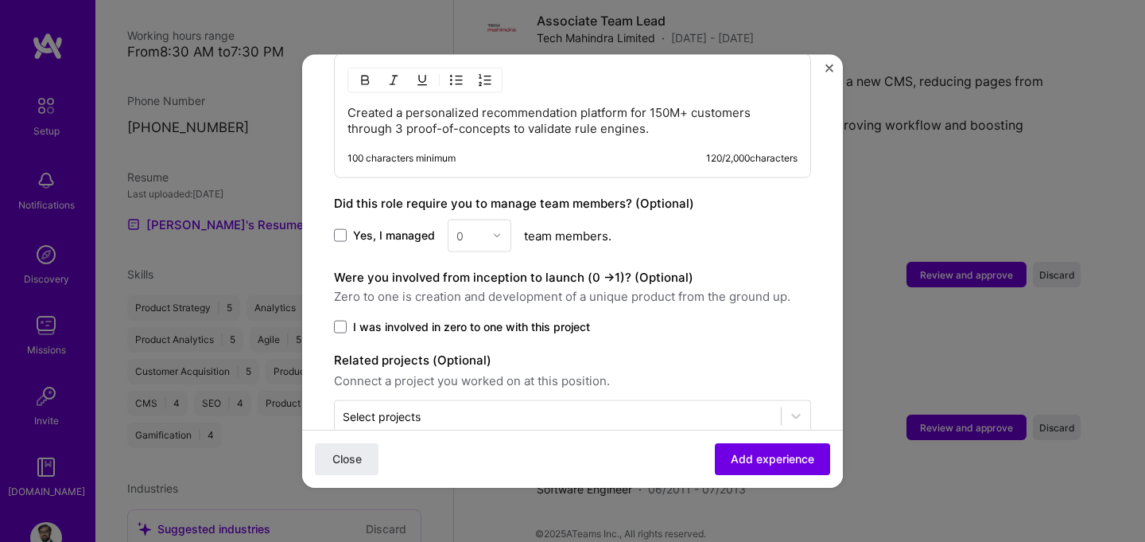
scroll to position [733, 0]
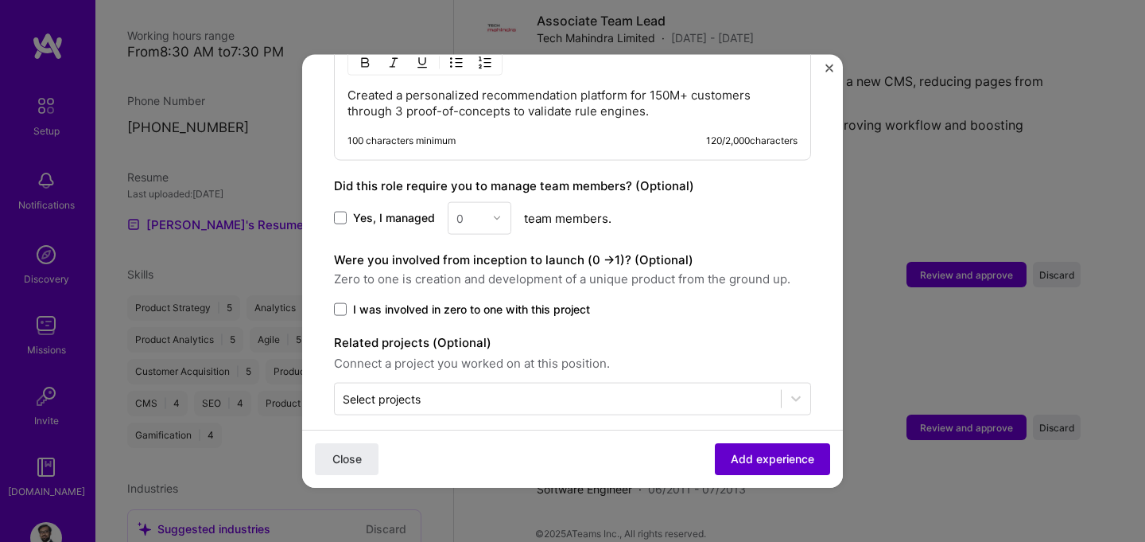
click at [751, 460] on span "Add experience" at bounding box center [772, 459] width 83 height 16
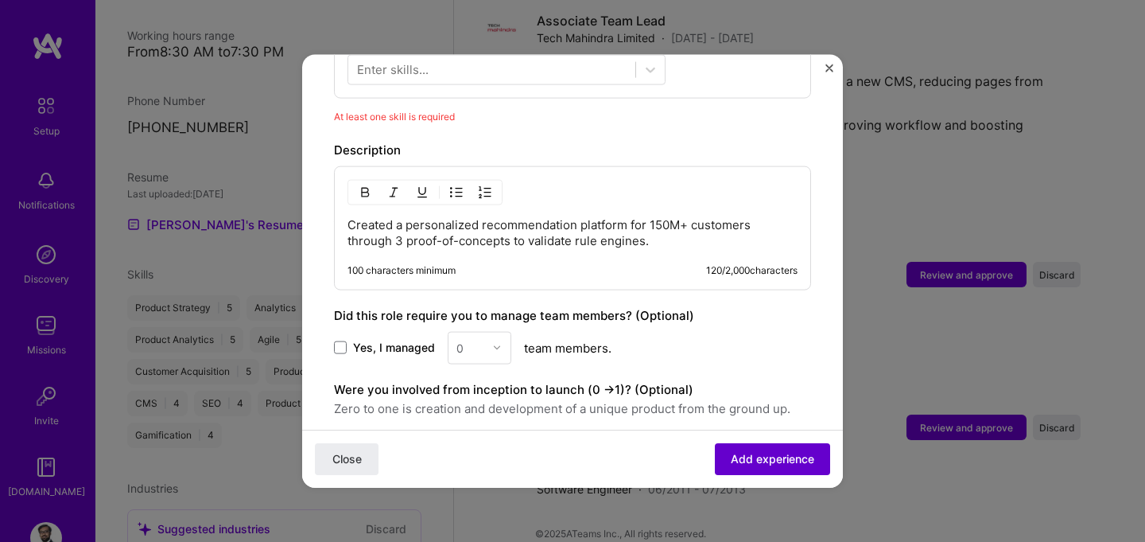
scroll to position [550, 0]
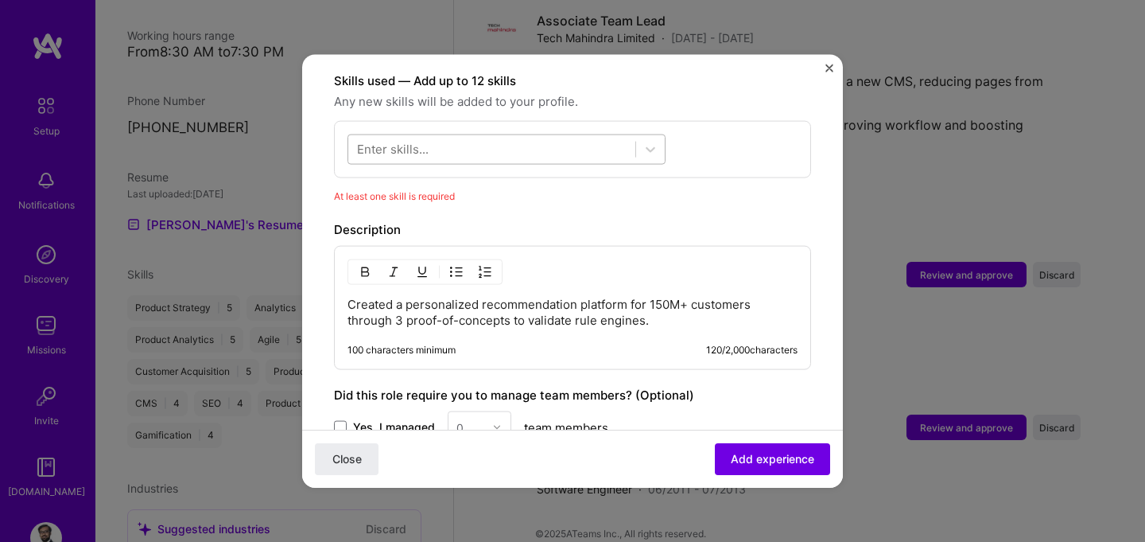
click at [504, 136] on div at bounding box center [491, 149] width 287 height 26
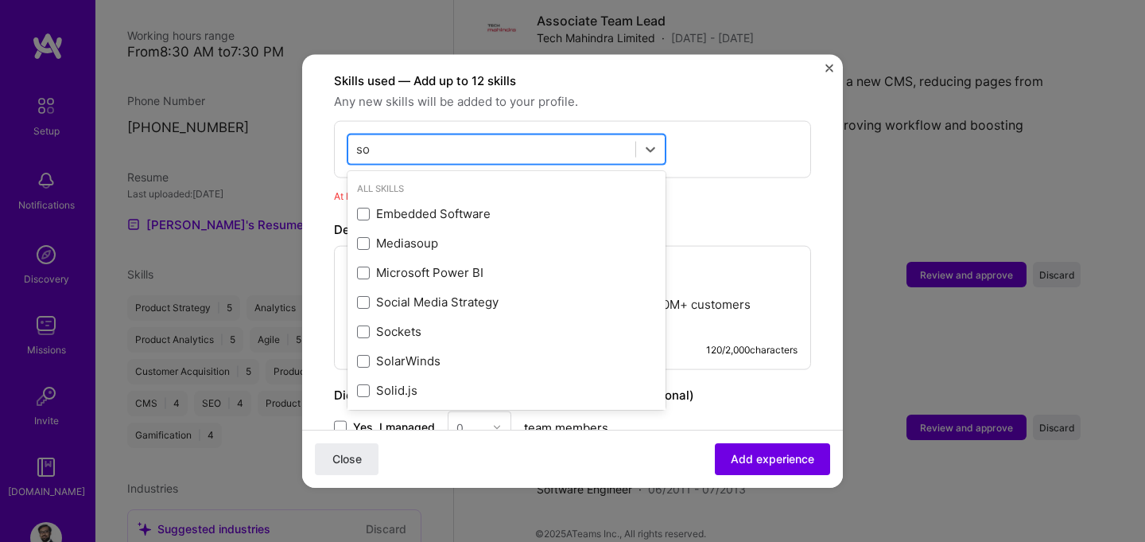
type input "s"
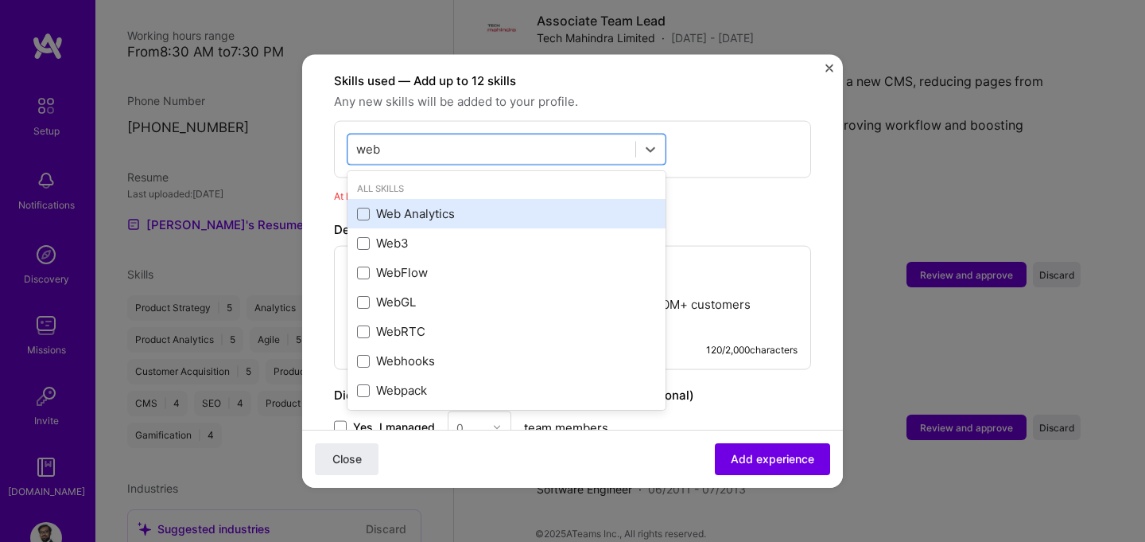
click at [415, 205] on div "Web Analytics" at bounding box center [506, 213] width 299 height 17
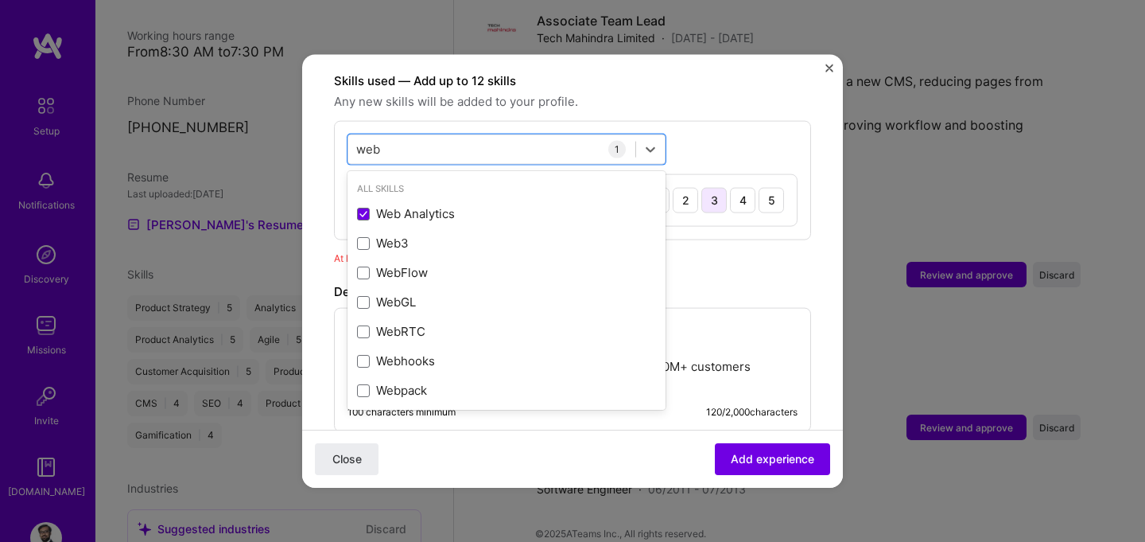
click at [722, 188] on div "3" at bounding box center [713, 199] width 25 height 25
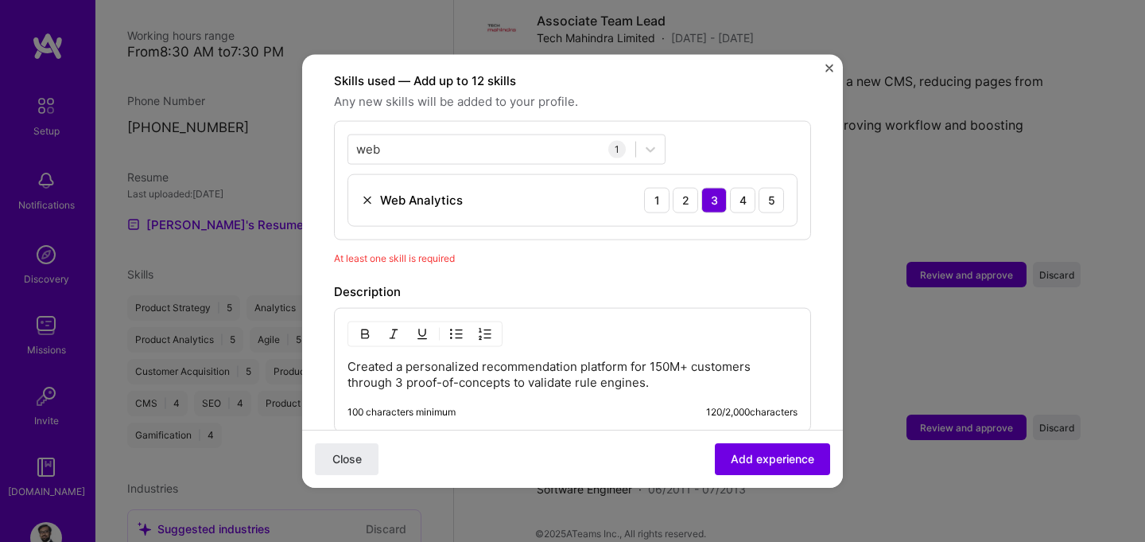
click at [689, 249] on div "At least one skill is required" at bounding box center [572, 257] width 477 height 17
click at [367, 193] on img at bounding box center [367, 199] width 13 height 13
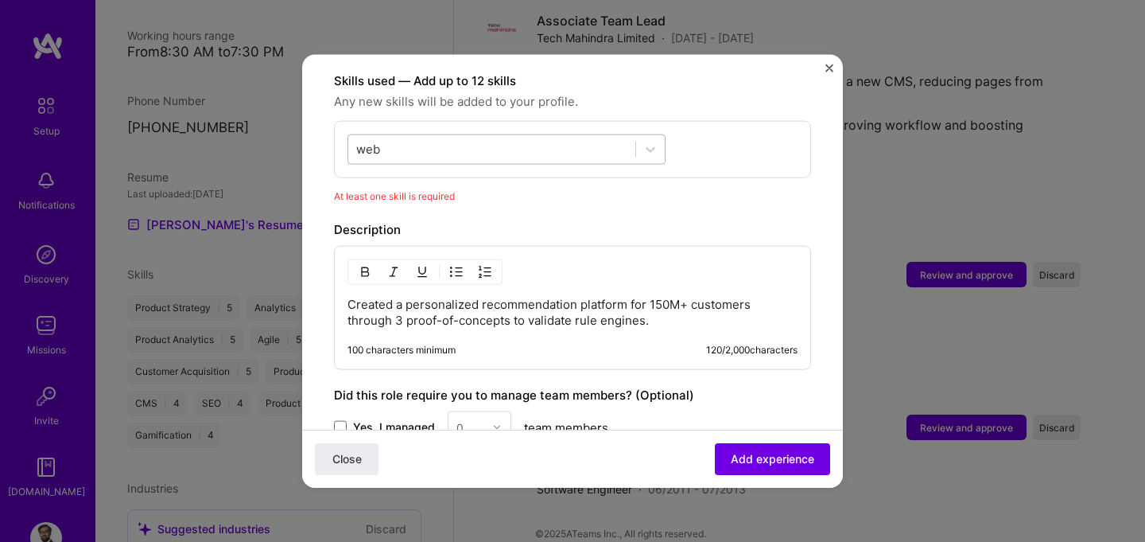
click at [403, 136] on div "web web" at bounding box center [491, 149] width 287 height 26
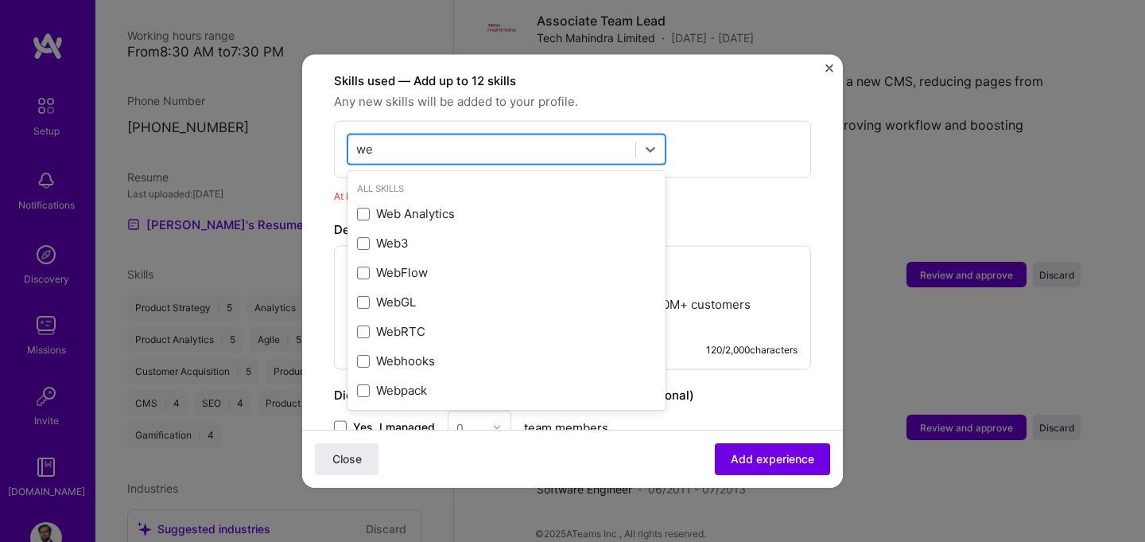
type input "w"
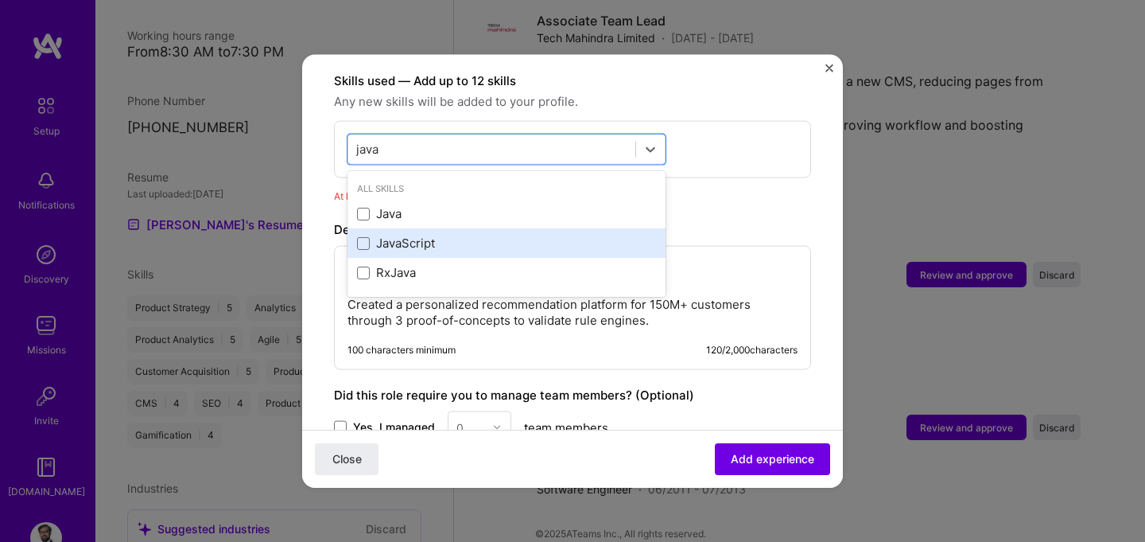
click at [390, 235] on div "JavaScript" at bounding box center [506, 243] width 299 height 17
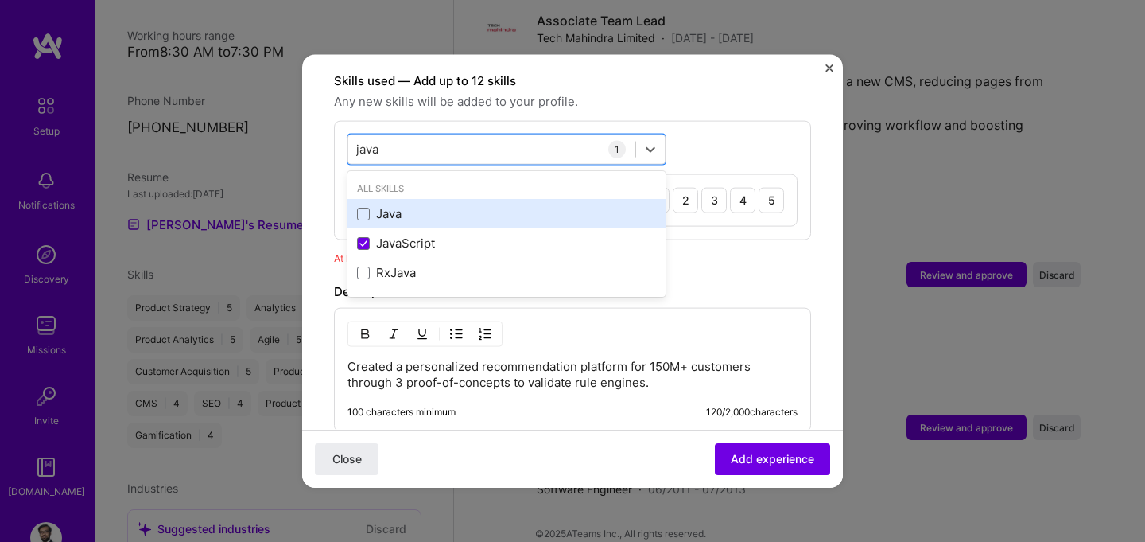
click at [390, 205] on div "Java" at bounding box center [506, 213] width 299 height 17
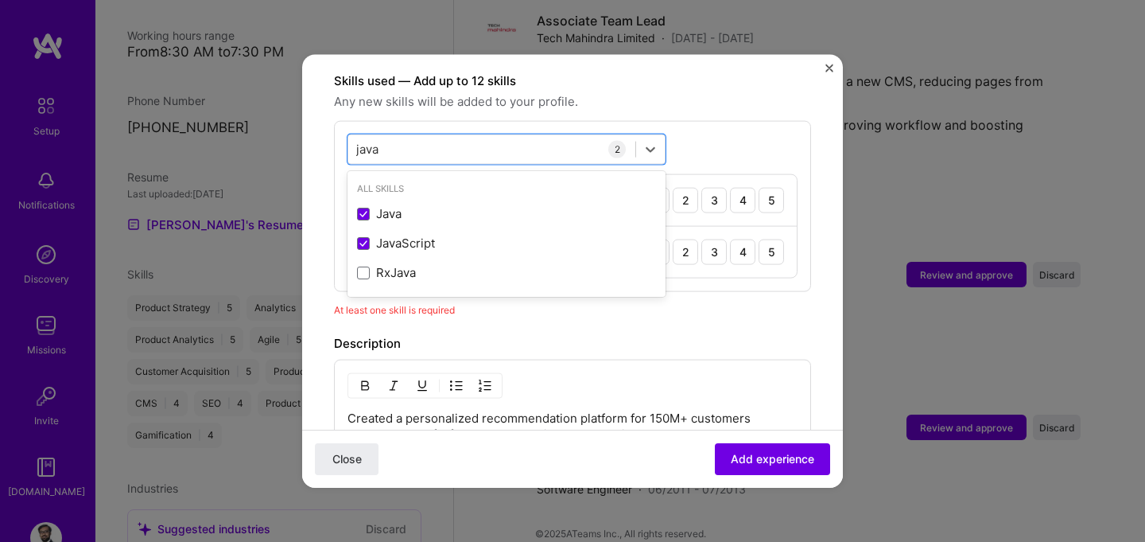
type input "java"
click at [822, 278] on form "Adding suggested job This job is suggested based on your LinkedIn, resume or [D…" at bounding box center [572, 181] width 541 height 1291
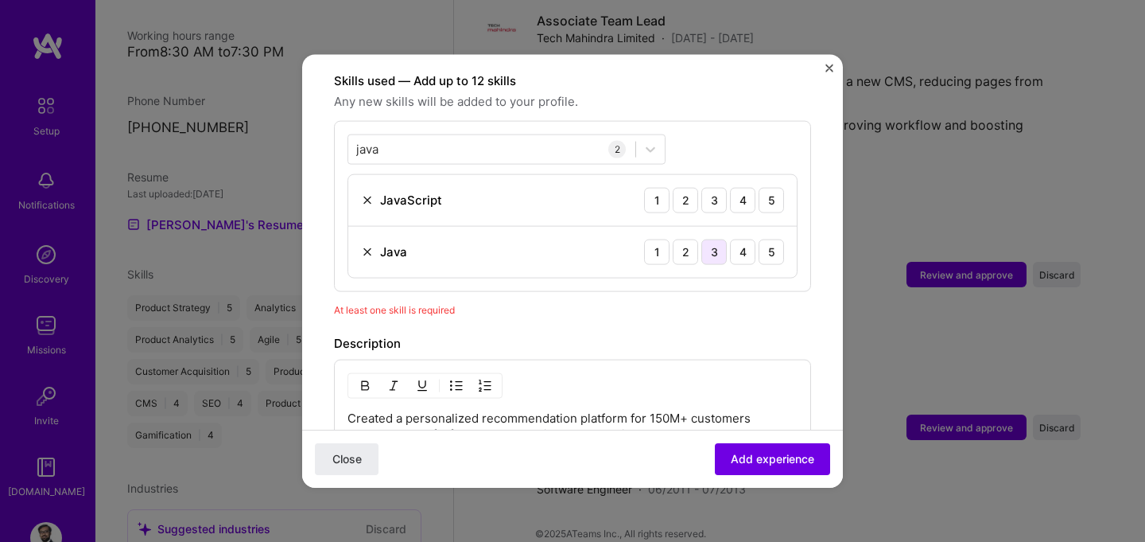
click at [713, 239] on div "3" at bounding box center [713, 251] width 25 height 25
click at [716, 187] on div "3" at bounding box center [713, 199] width 25 height 25
click at [843, 313] on div "Adding suggested job This job is suggested based on your LinkedIn, resume or [D…" at bounding box center [572, 271] width 1145 height 542
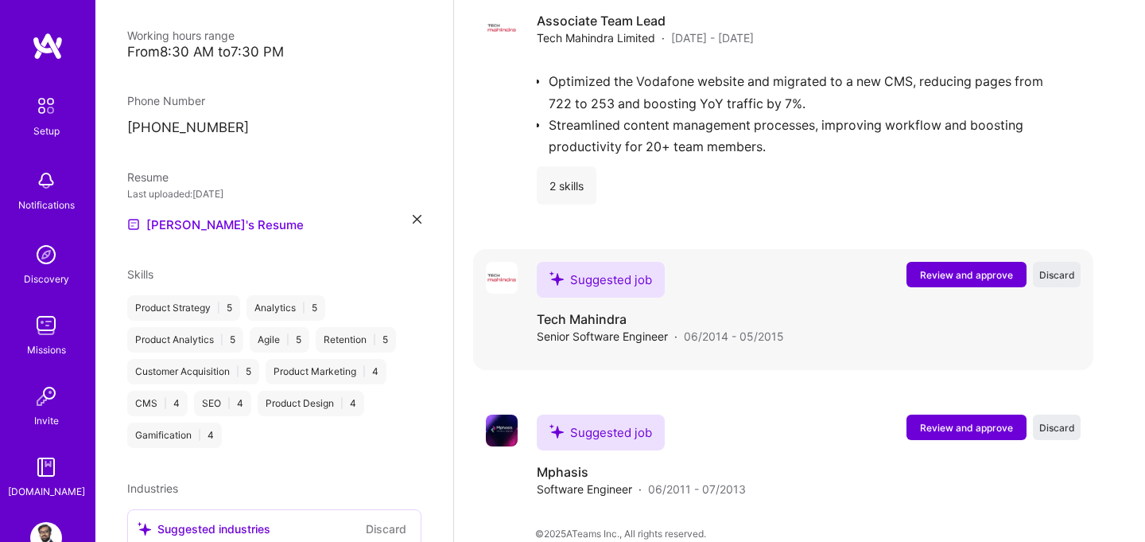
click at [929, 268] on span "Review and approve" at bounding box center [966, 275] width 93 height 14
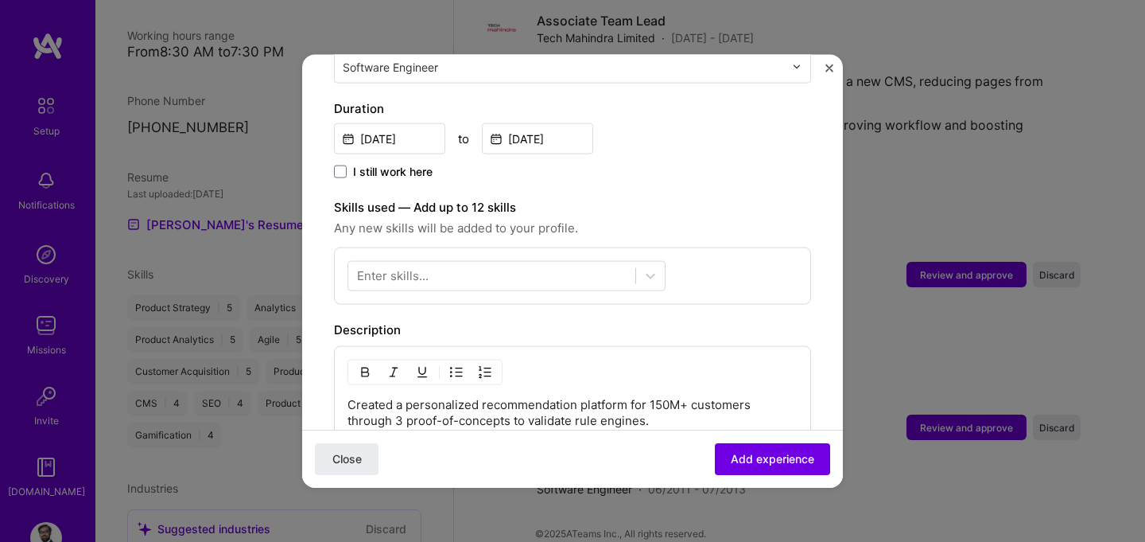
scroll to position [476, 0]
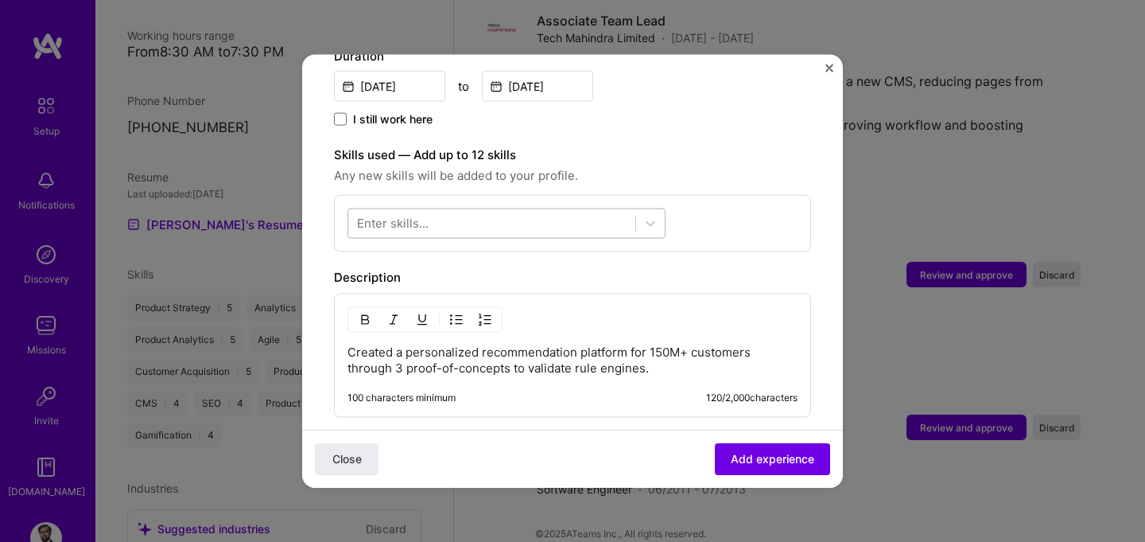
click at [455, 210] on div at bounding box center [491, 223] width 287 height 26
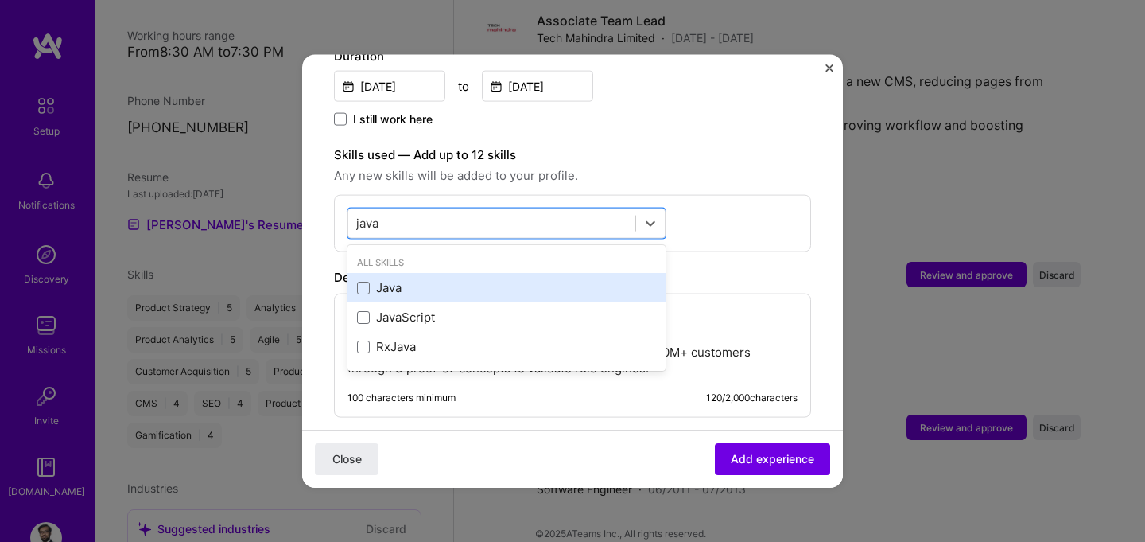
click at [378, 279] on div "Java" at bounding box center [506, 287] width 299 height 17
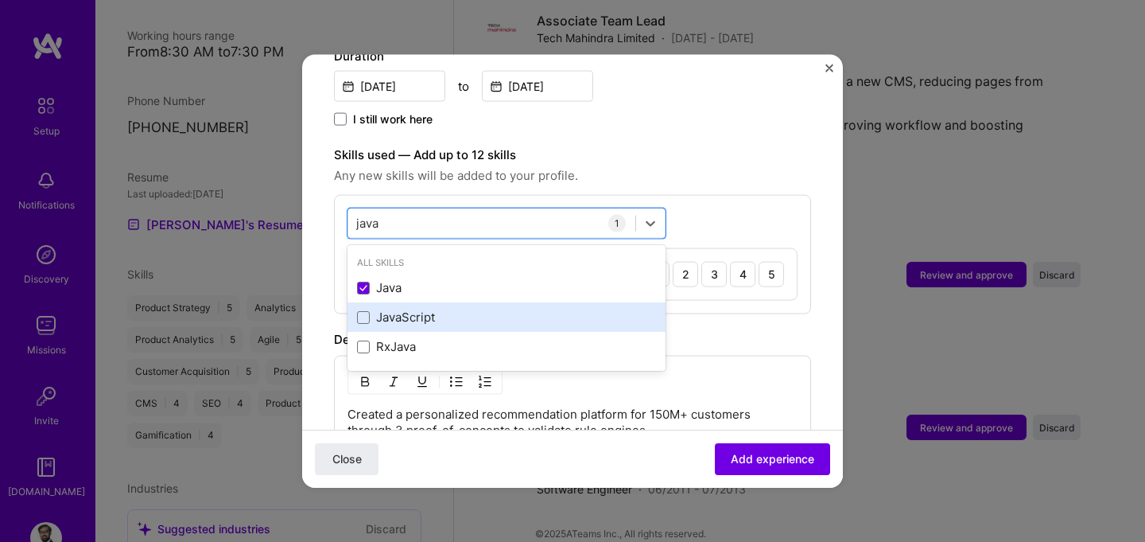
click at [379, 309] on div "JavaScript" at bounding box center [506, 317] width 299 height 17
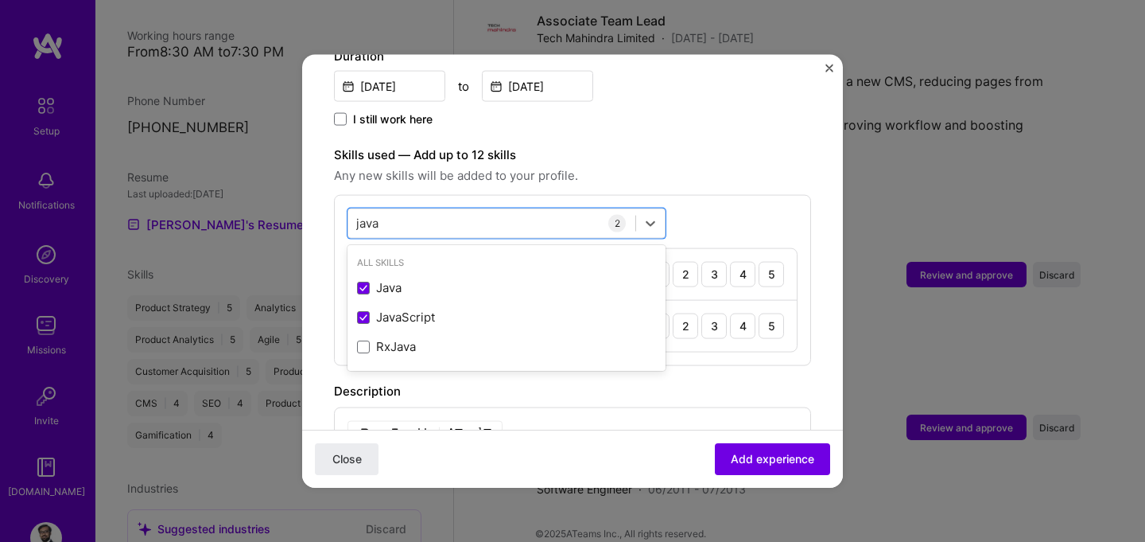
type input "java"
click at [685, 169] on div "Skills used — Add up to 12 skills Any new skills will be added to your profile.…" at bounding box center [572, 255] width 477 height 220
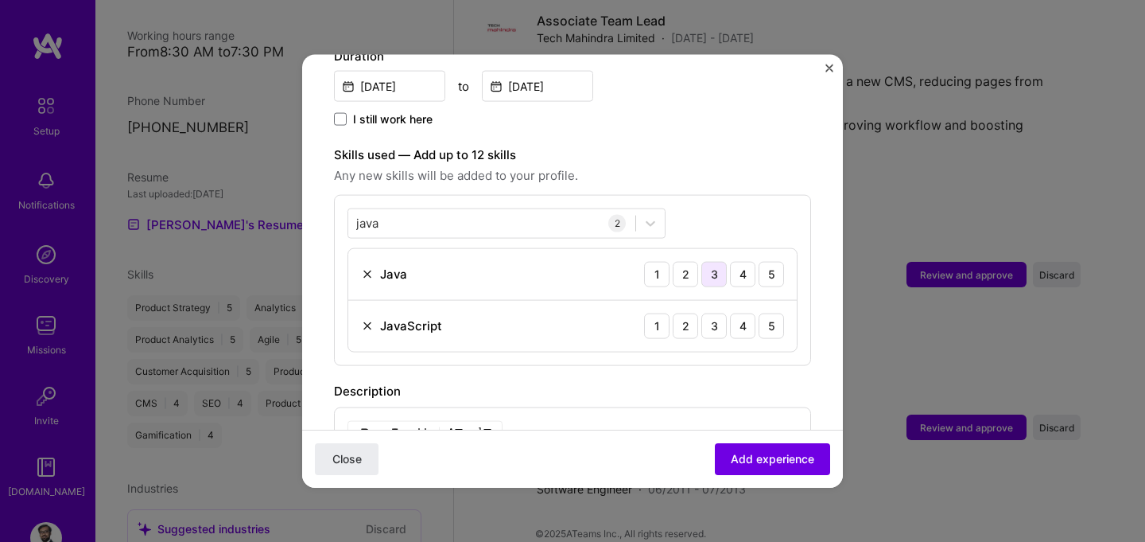
click at [716, 261] on div "3" at bounding box center [713, 273] width 25 height 25
click at [717, 313] on div "3" at bounding box center [713, 325] width 25 height 25
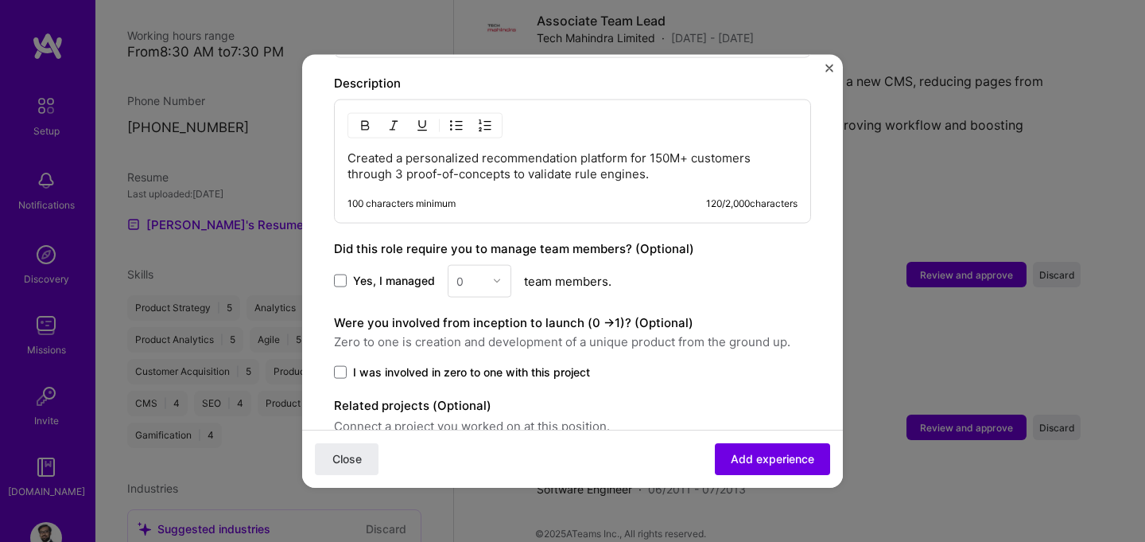
scroll to position [847, 0]
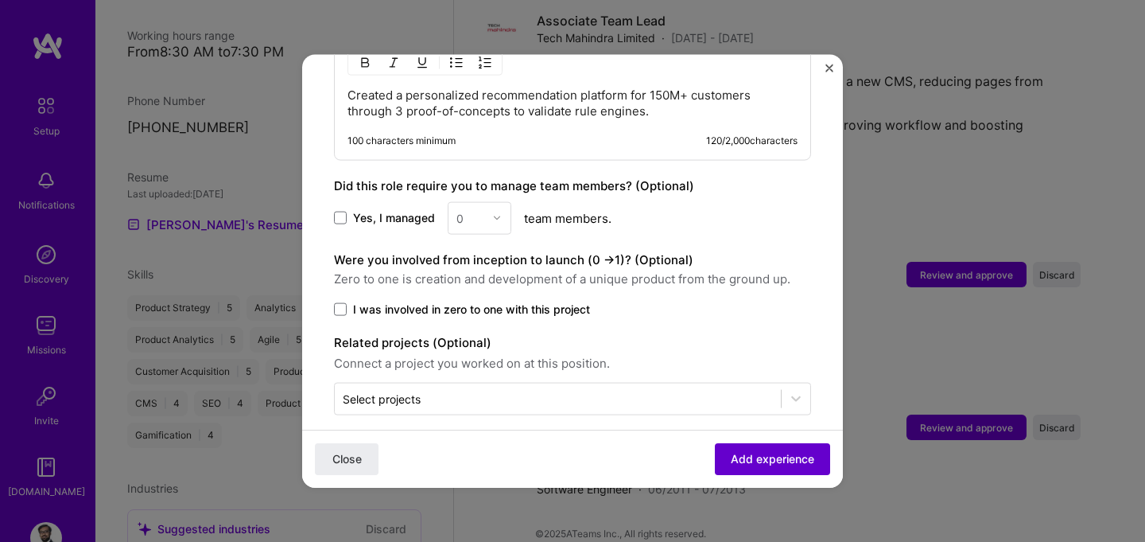
click at [761, 463] on span "Add experience" at bounding box center [772, 459] width 83 height 16
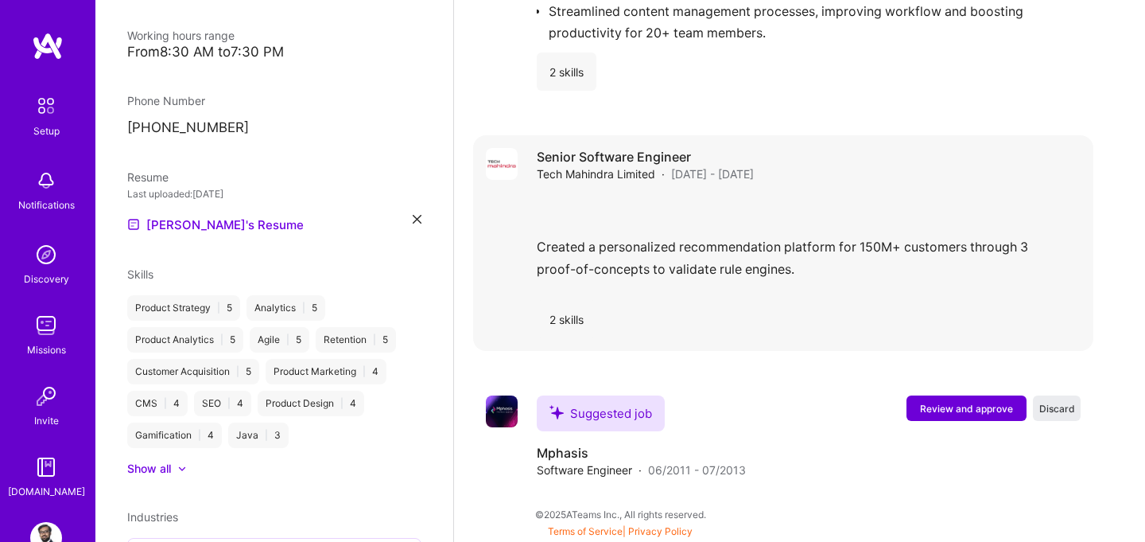
scroll to position [1594, 0]
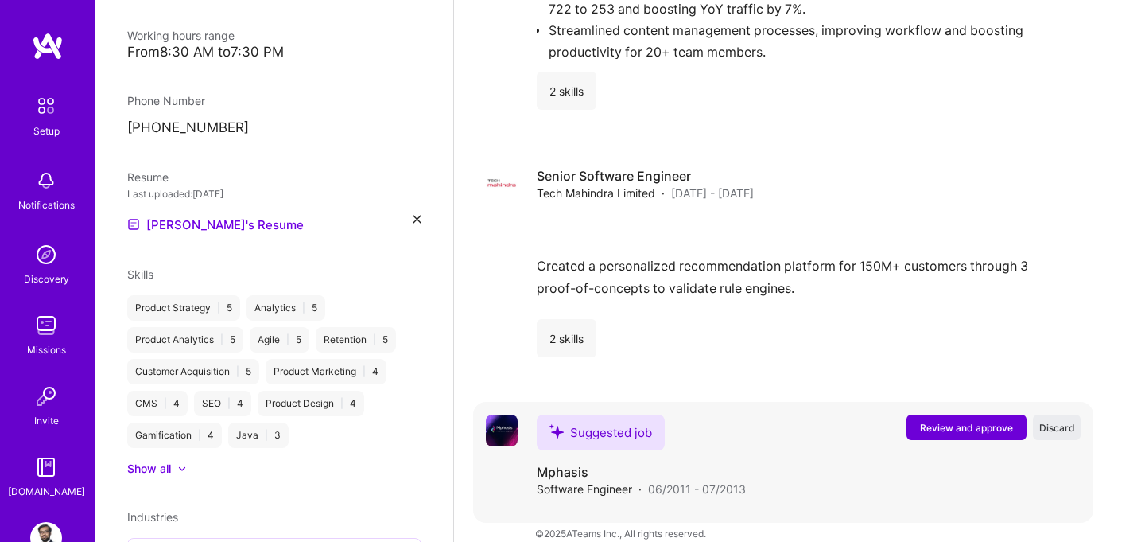
click at [944, 421] on span "Review and approve" at bounding box center [966, 428] width 93 height 14
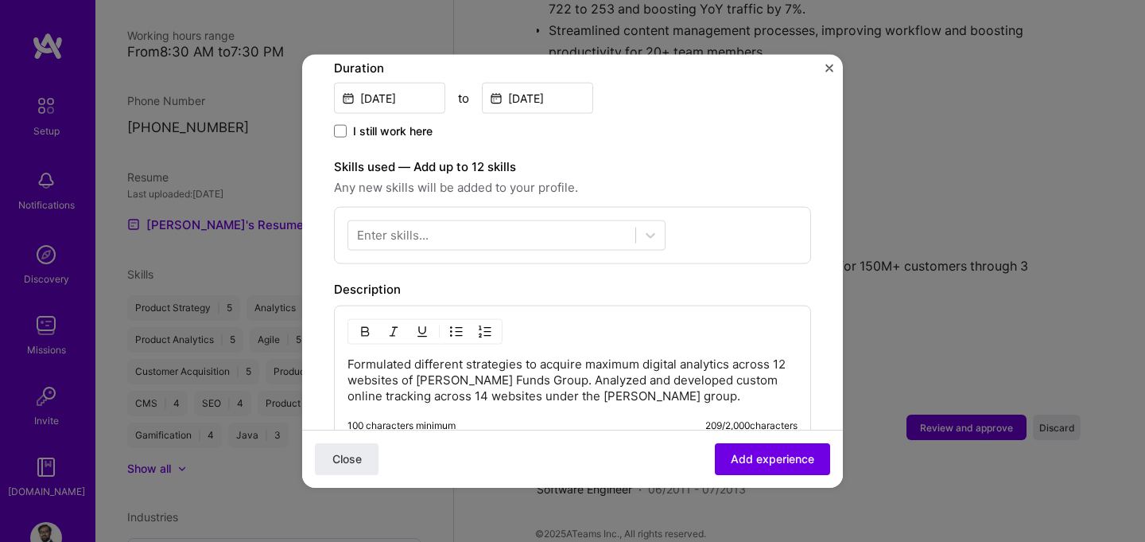
scroll to position [498, 0]
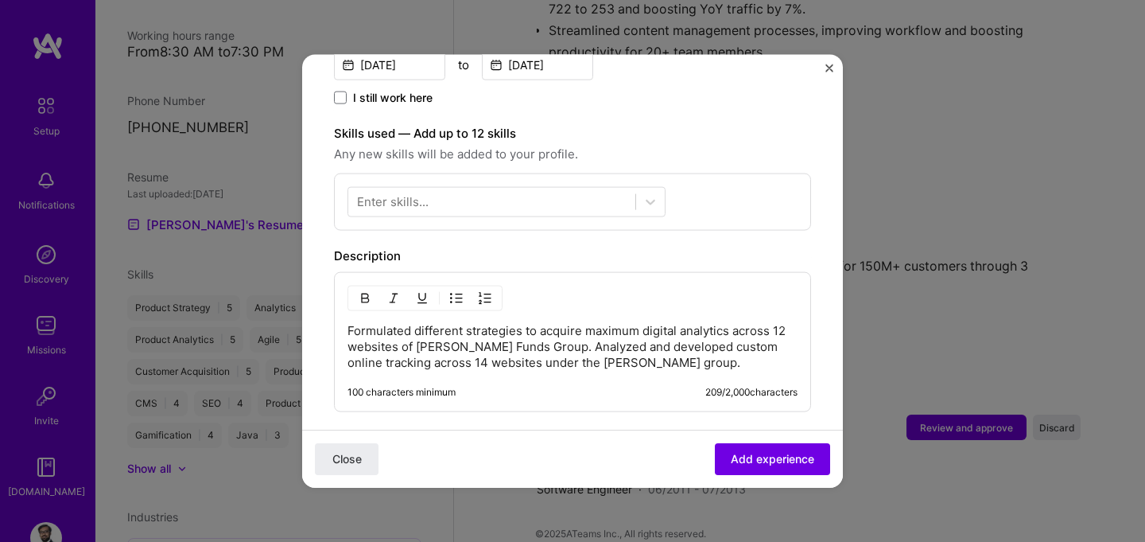
click at [461, 291] on img "button" at bounding box center [456, 297] width 13 height 13
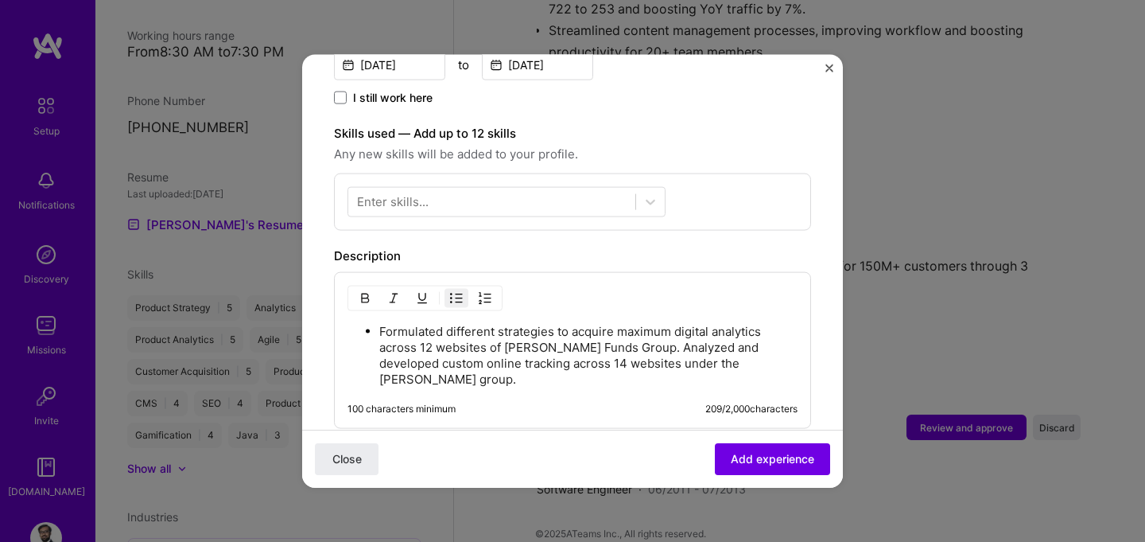
click at [655, 329] on p "Formulated different strategies to acquire maximum digital analytics across 12 …" at bounding box center [588, 355] width 418 height 64
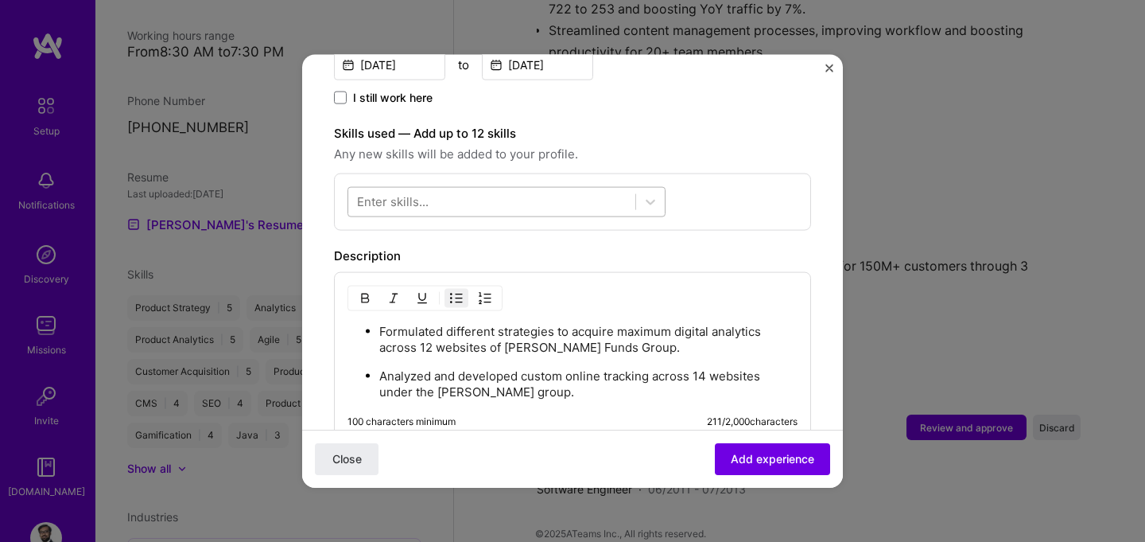
click at [457, 188] on div at bounding box center [491, 201] width 287 height 26
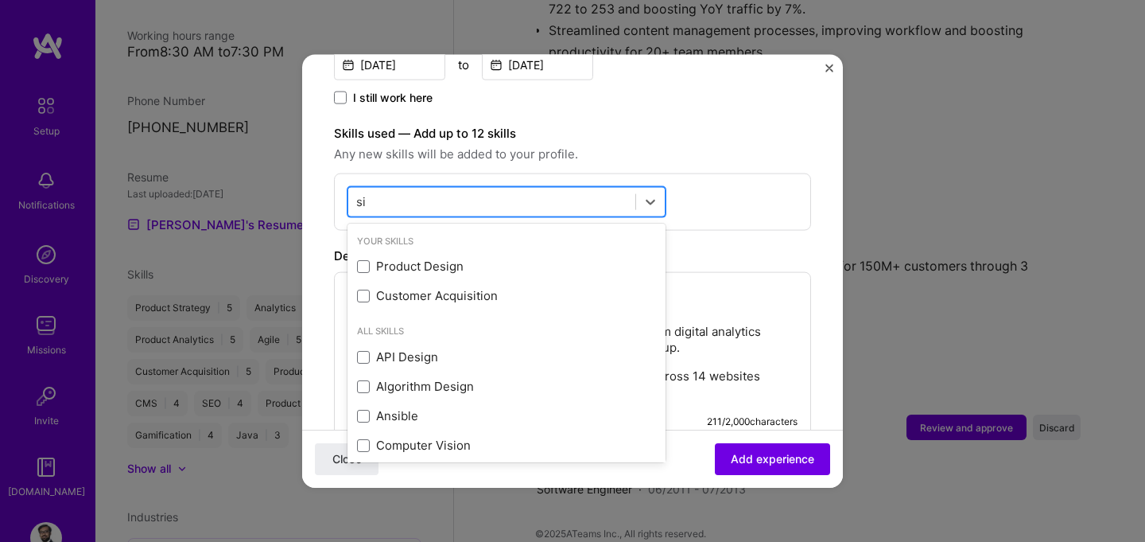
type input "s"
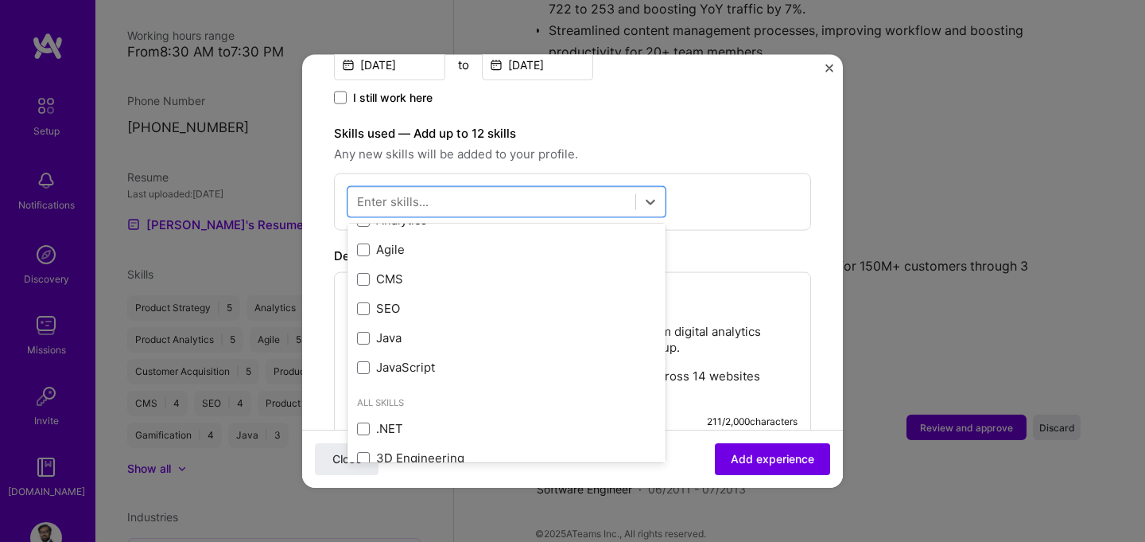
scroll to position [254, 0]
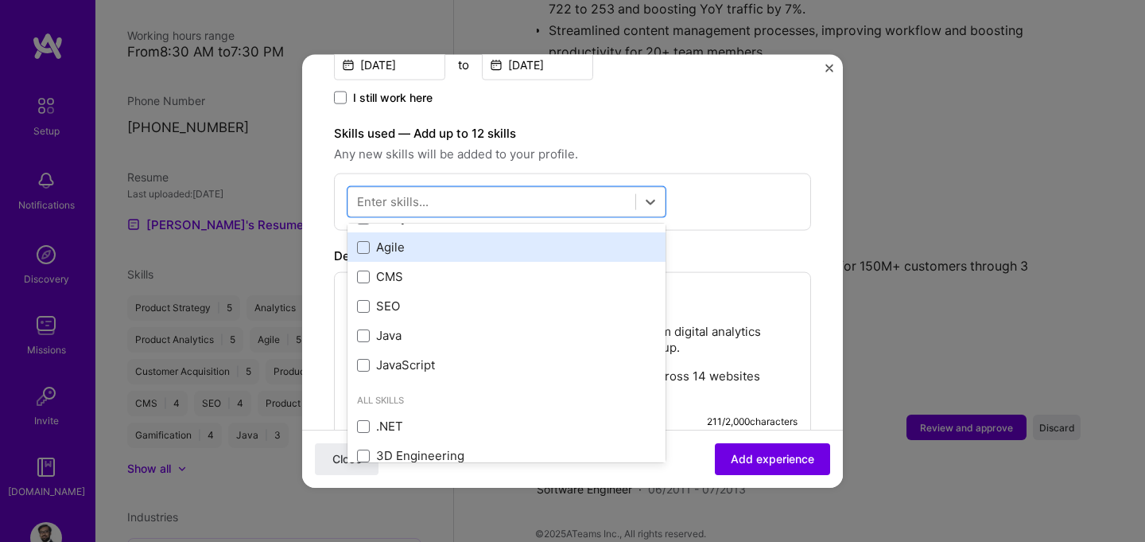
click at [417, 239] on div "Agile" at bounding box center [506, 247] width 299 height 17
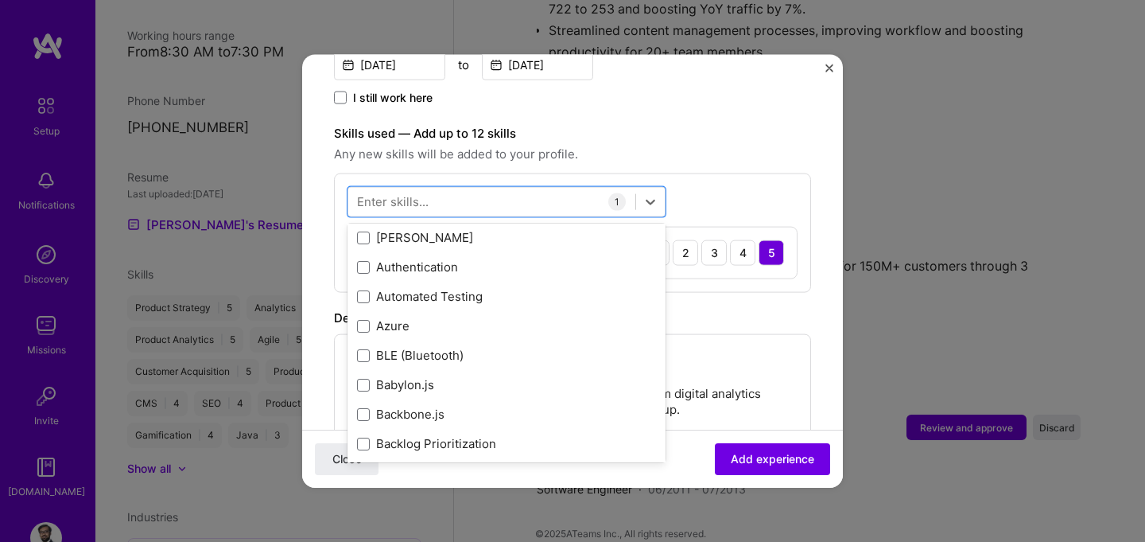
scroll to position [1596, 0]
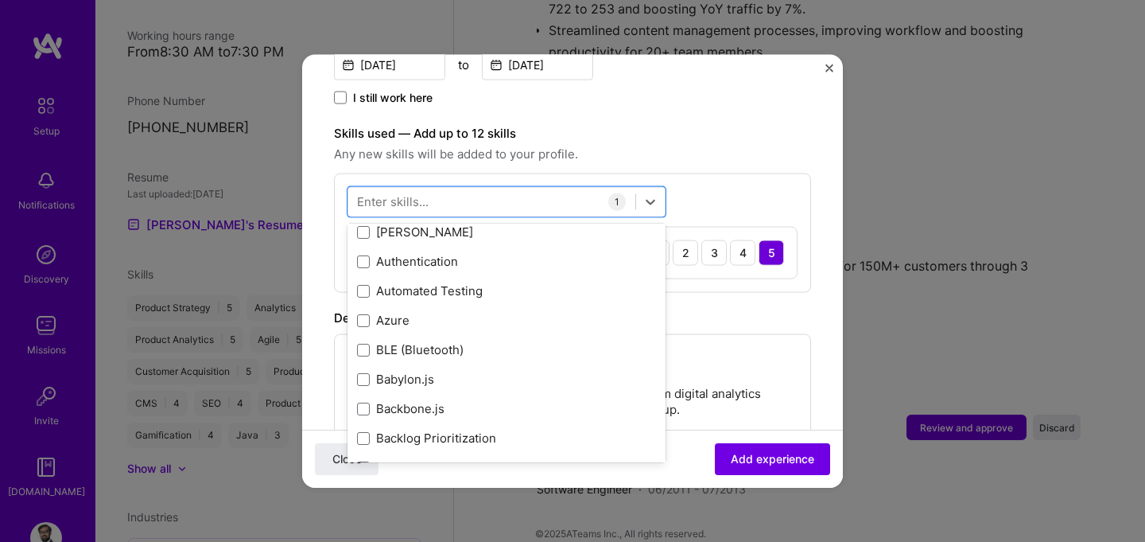
click at [832, 289] on form "Adding suggested job This job is suggested based on your LinkedIn, resume or [D…" at bounding box center [572, 217] width 541 height 1259
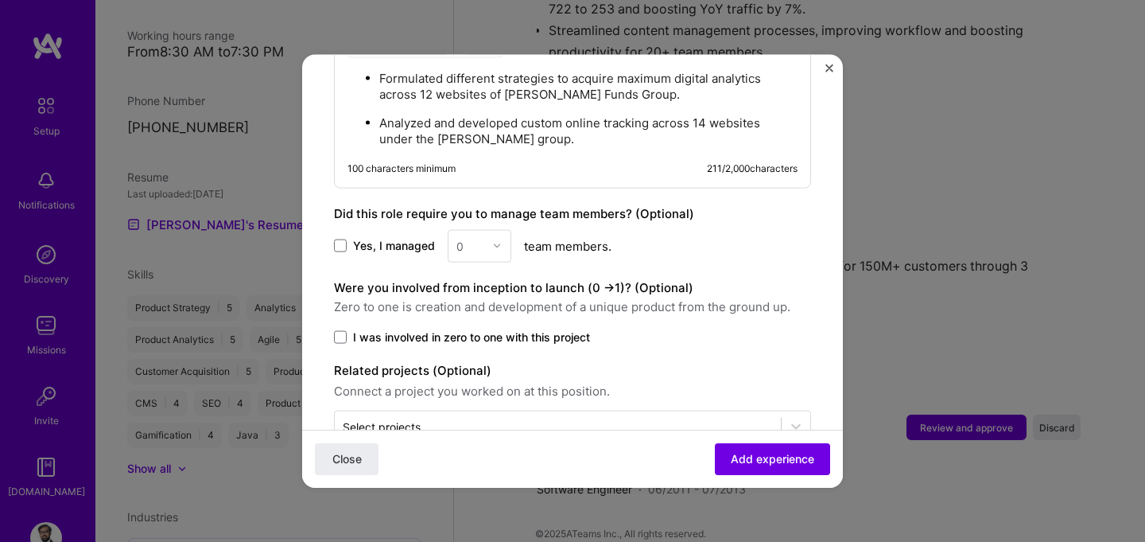
scroll to position [840, 0]
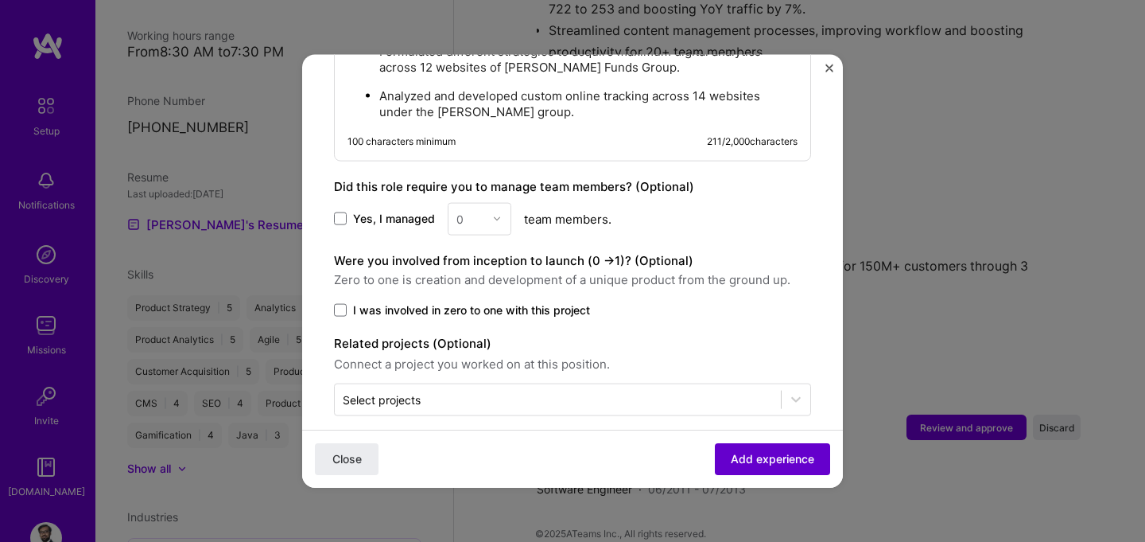
click at [740, 449] on button "Add experience" at bounding box center [772, 459] width 115 height 32
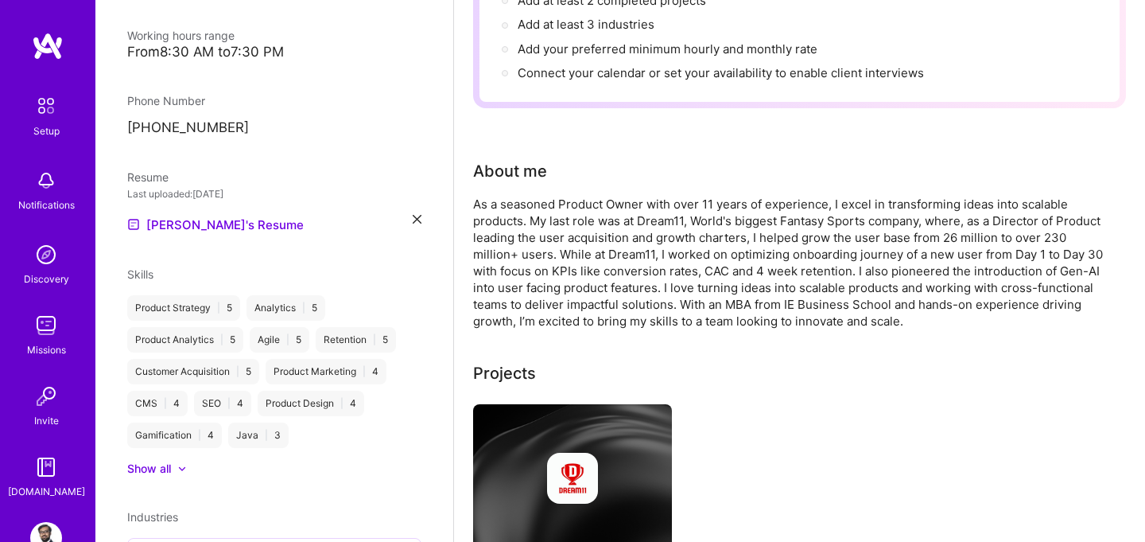
scroll to position [0, 0]
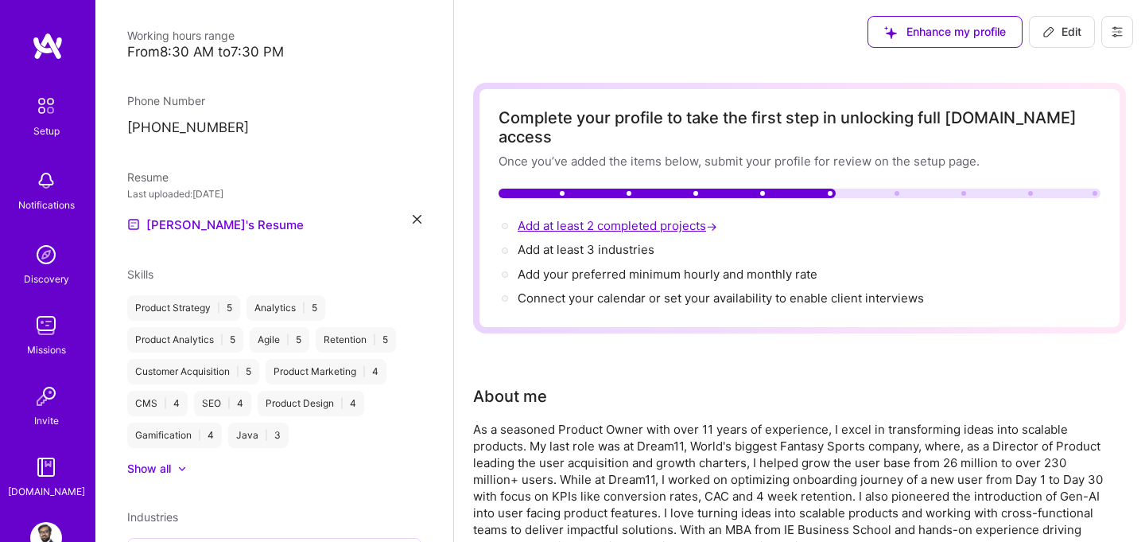
click at [605, 218] on span "Add at least 2 completed projects →" at bounding box center [619, 225] width 203 height 15
select select "IN"
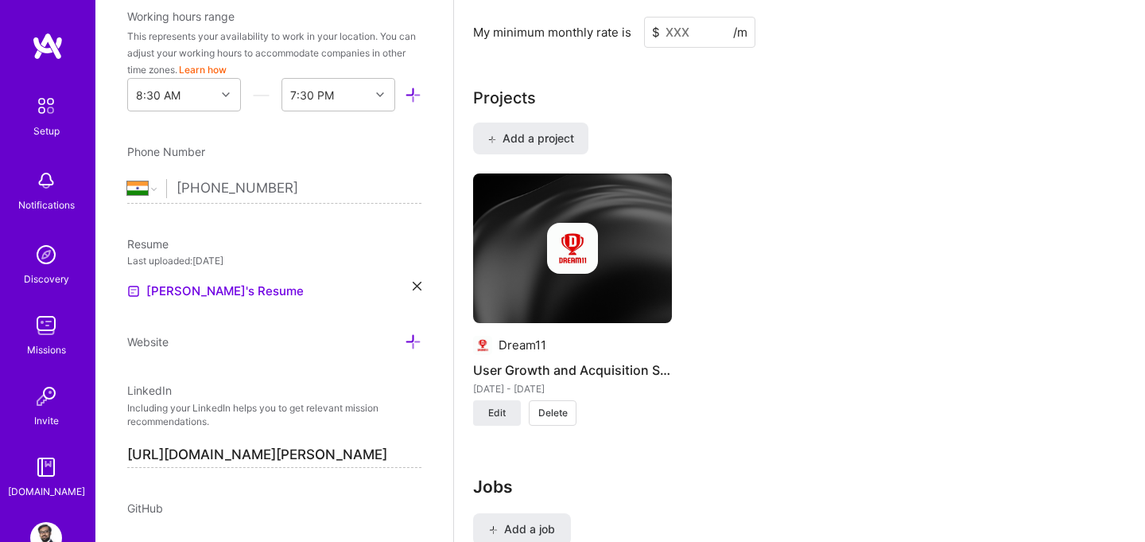
scroll to position [1306, 0]
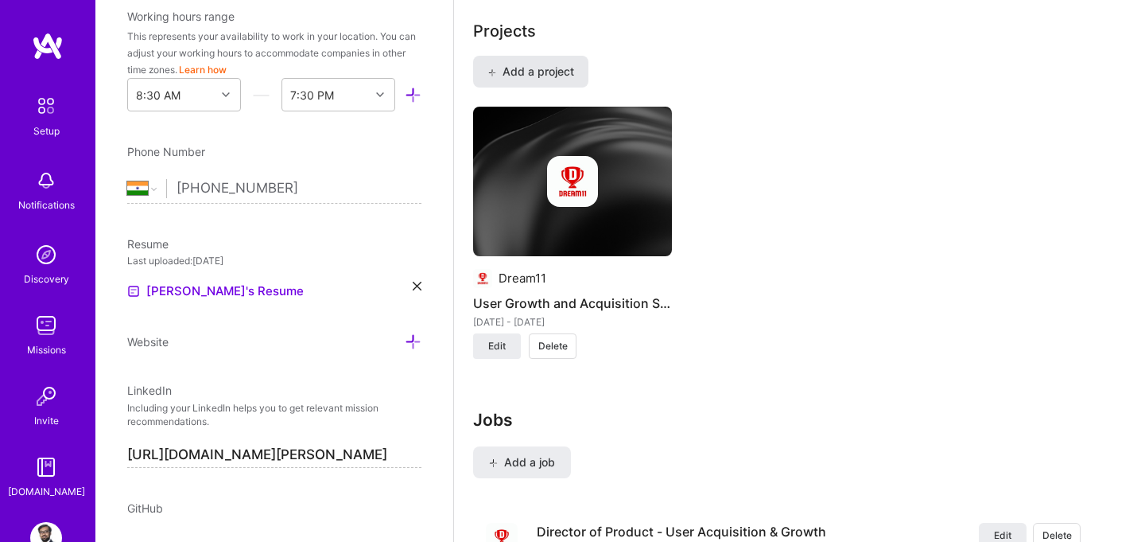
click at [536, 64] on span "Add a project" at bounding box center [530, 72] width 87 height 16
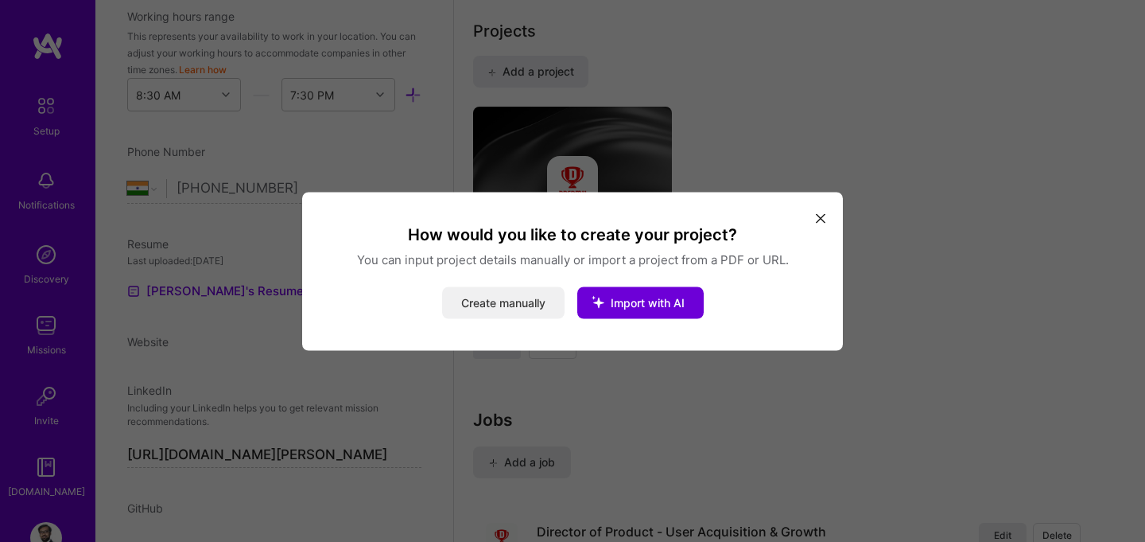
click at [528, 305] on button "Create manually" at bounding box center [503, 302] width 122 height 32
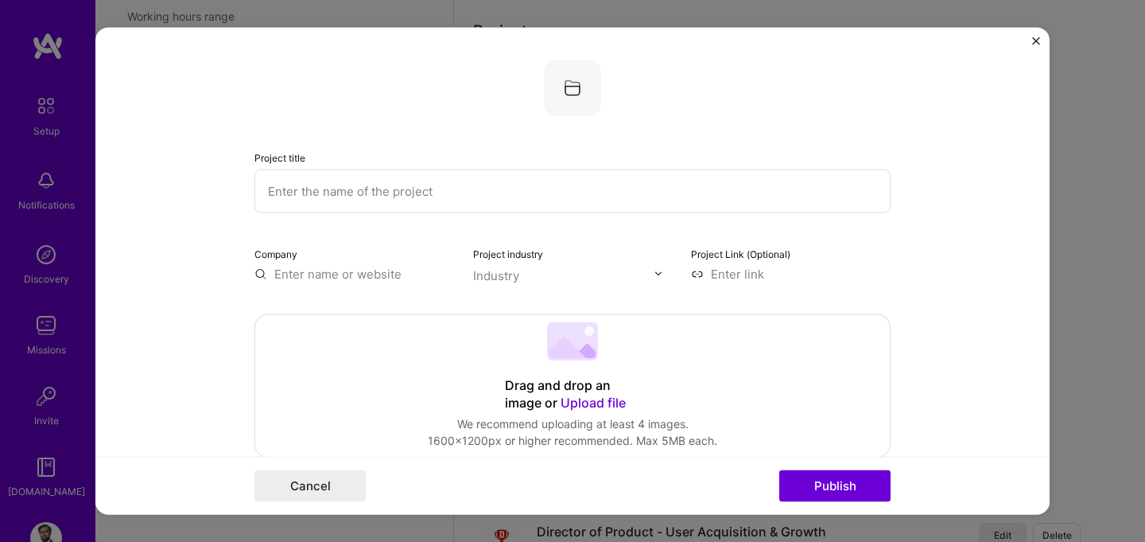
click at [436, 194] on input "text" at bounding box center [572, 191] width 636 height 44
type input "Referral Campaigns"
click at [370, 274] on input "text" at bounding box center [354, 273] width 200 height 17
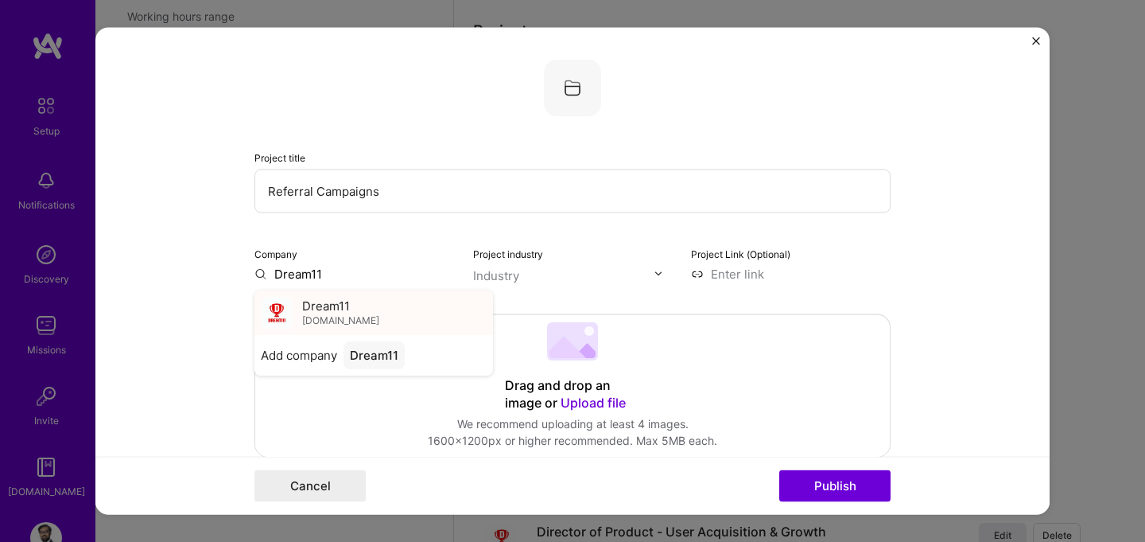
type input "Dream11"
click at [368, 309] on div "Dream11 [DOMAIN_NAME]" at bounding box center [373, 311] width 239 height 45
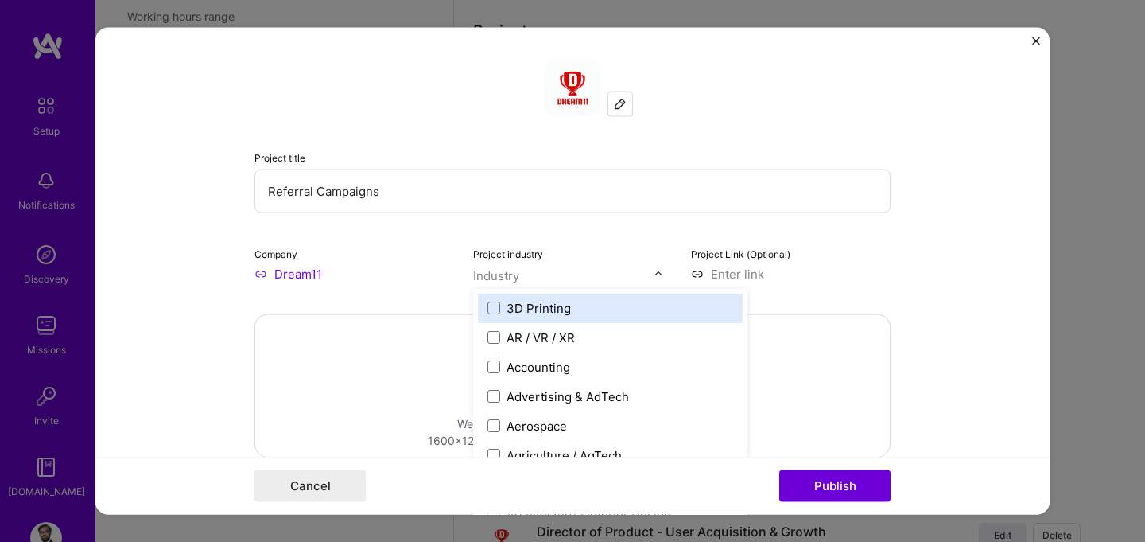
click at [592, 282] on input "text" at bounding box center [563, 274] width 181 height 17
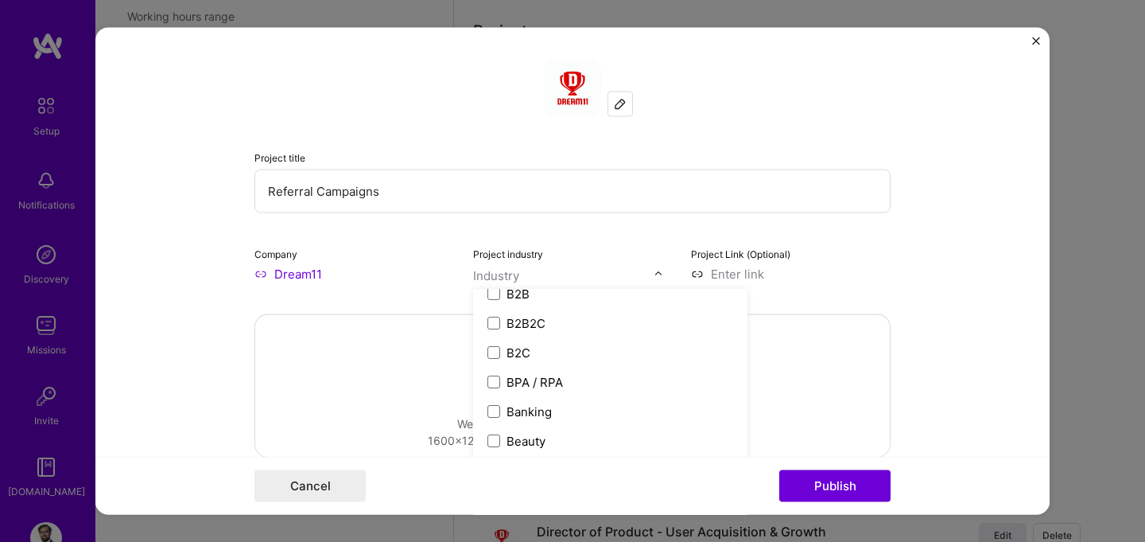
scroll to position [480, 0]
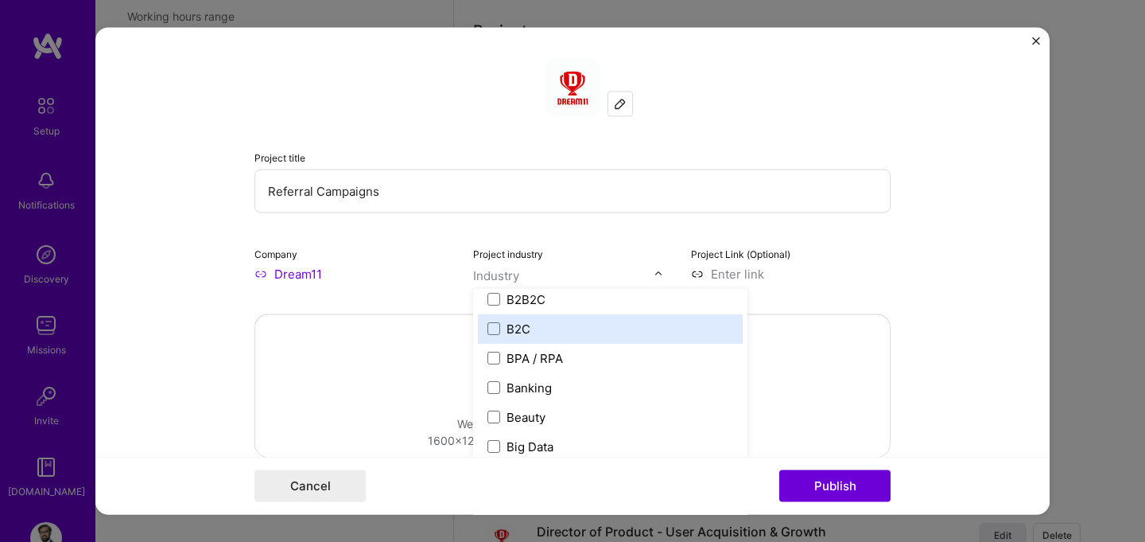
click at [515, 324] on div "B2C" at bounding box center [519, 328] width 24 height 17
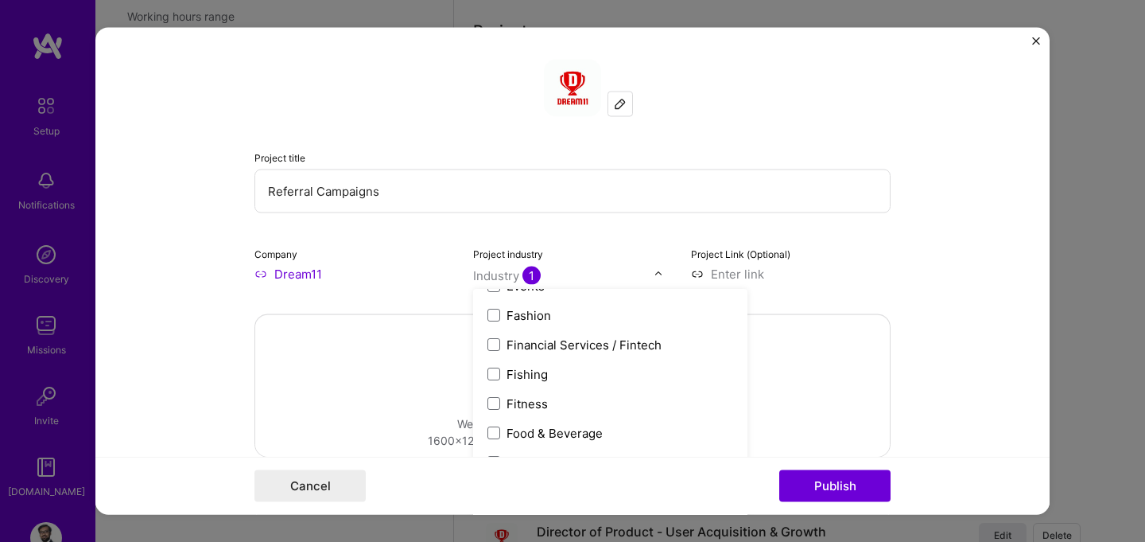
scroll to position [1660, 0]
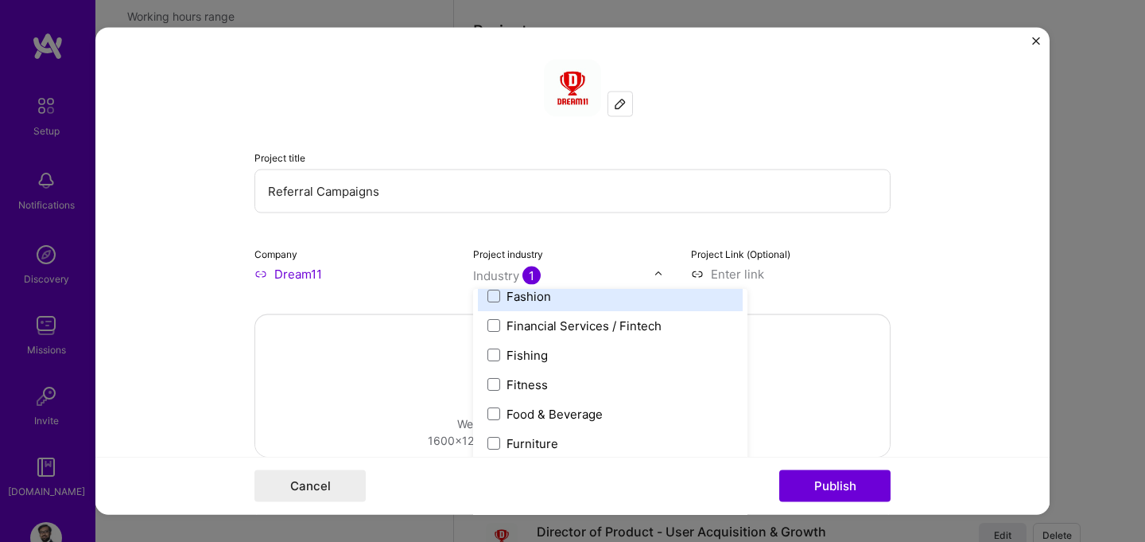
click at [640, 244] on div "Project industry option B2C, selected. option Fashion focused, 57 of 120. 120 r…" at bounding box center [573, 262] width 200 height 37
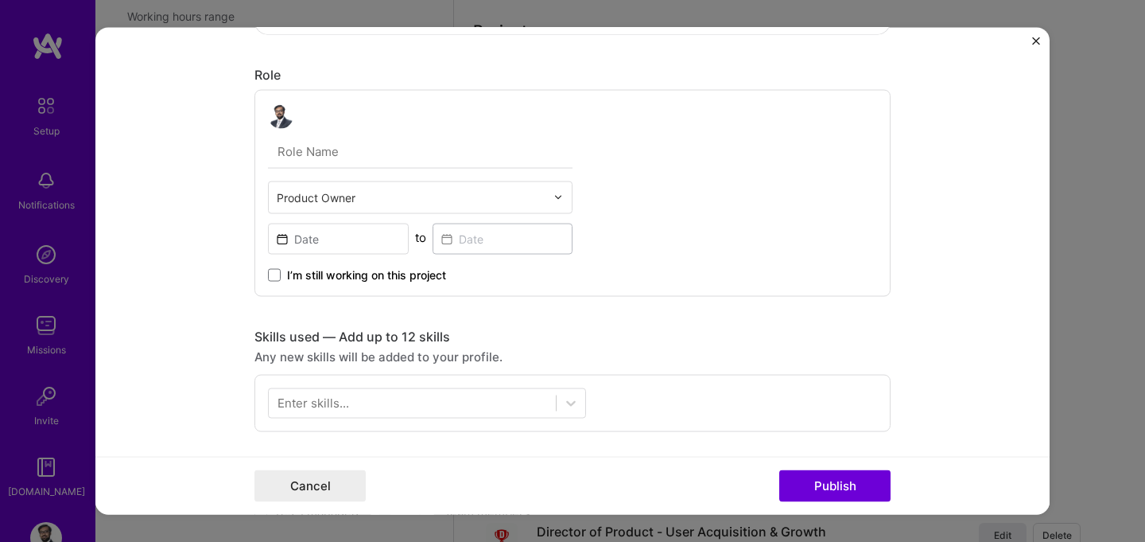
scroll to position [467, 0]
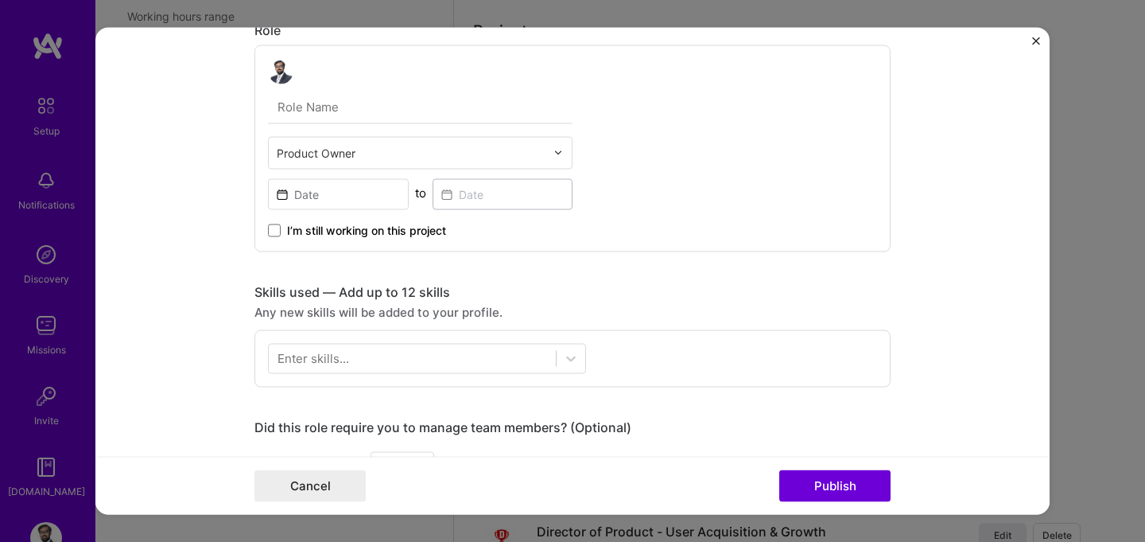
click at [338, 241] on div "Product Owner to I’m still working on this project" at bounding box center [572, 148] width 636 height 207
click at [322, 198] on input at bounding box center [338, 193] width 141 height 31
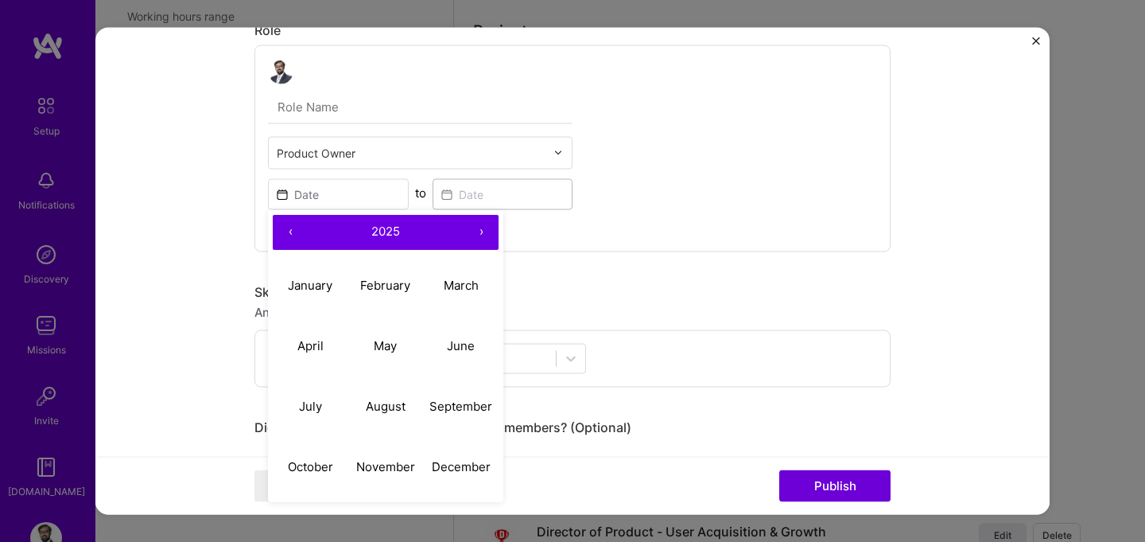
click at [291, 228] on button "‹" at bounding box center [290, 231] width 35 height 35
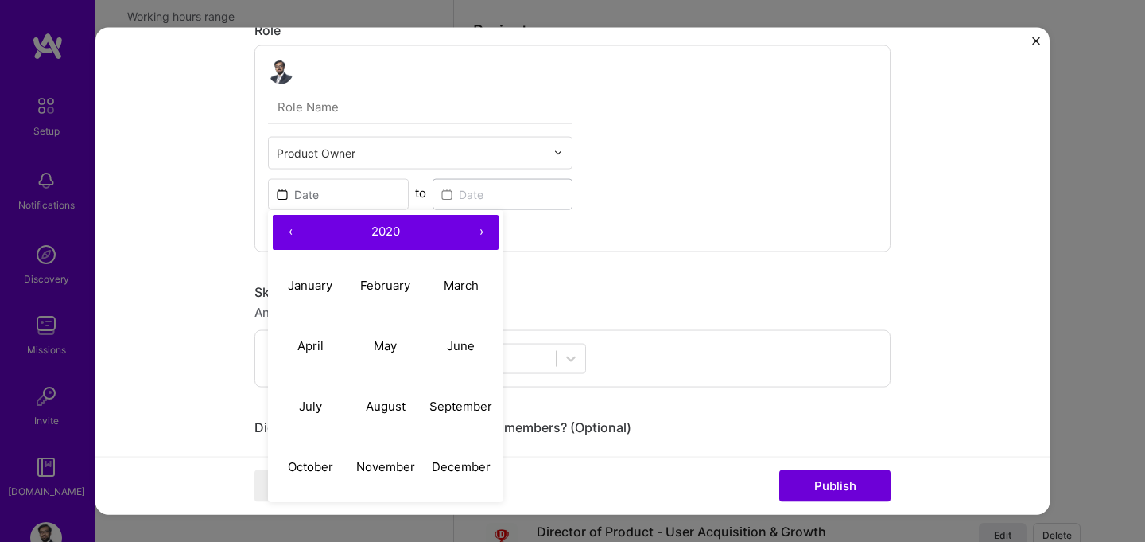
click at [291, 228] on button "‹" at bounding box center [290, 231] width 35 height 35
click at [374, 465] on abbr "November" at bounding box center [385, 466] width 59 height 15
type input "[DATE]"
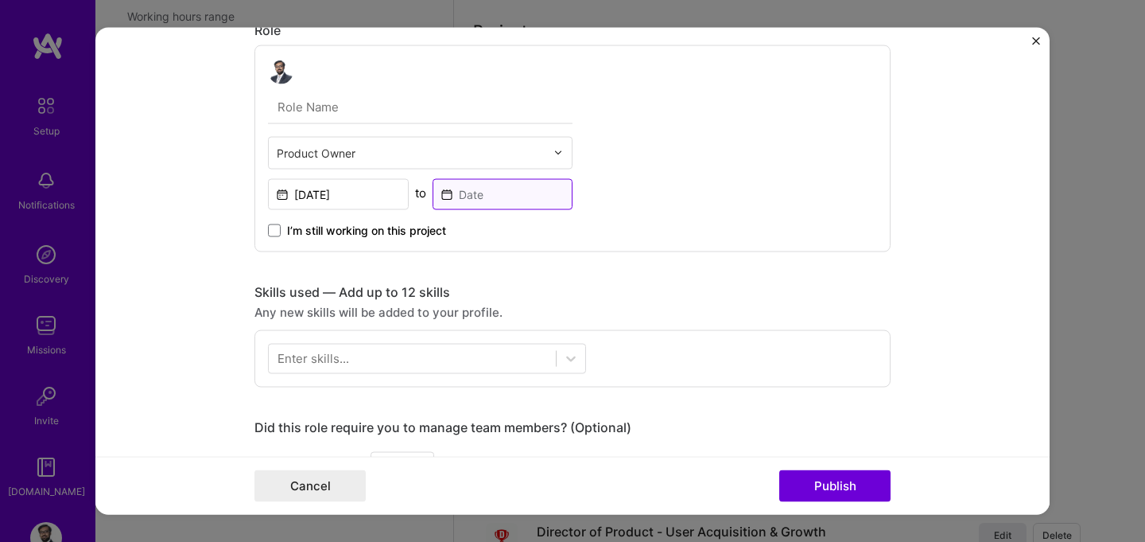
click at [468, 188] on input at bounding box center [503, 193] width 141 height 31
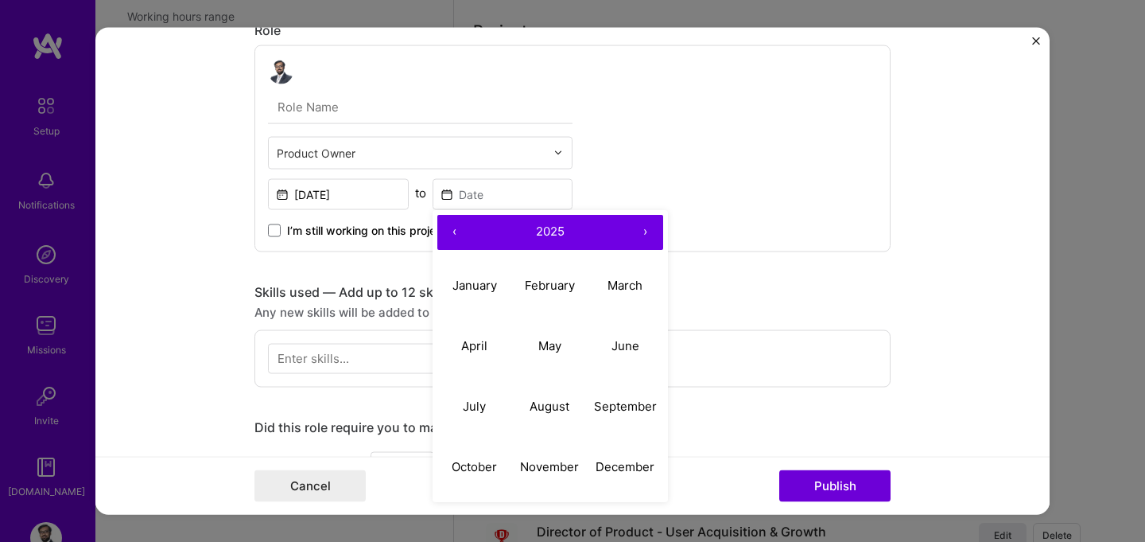
click at [458, 229] on button "‹" at bounding box center [454, 231] width 35 height 35
click at [566, 458] on button "November" at bounding box center [550, 467] width 76 height 60
type input "[DATE]"
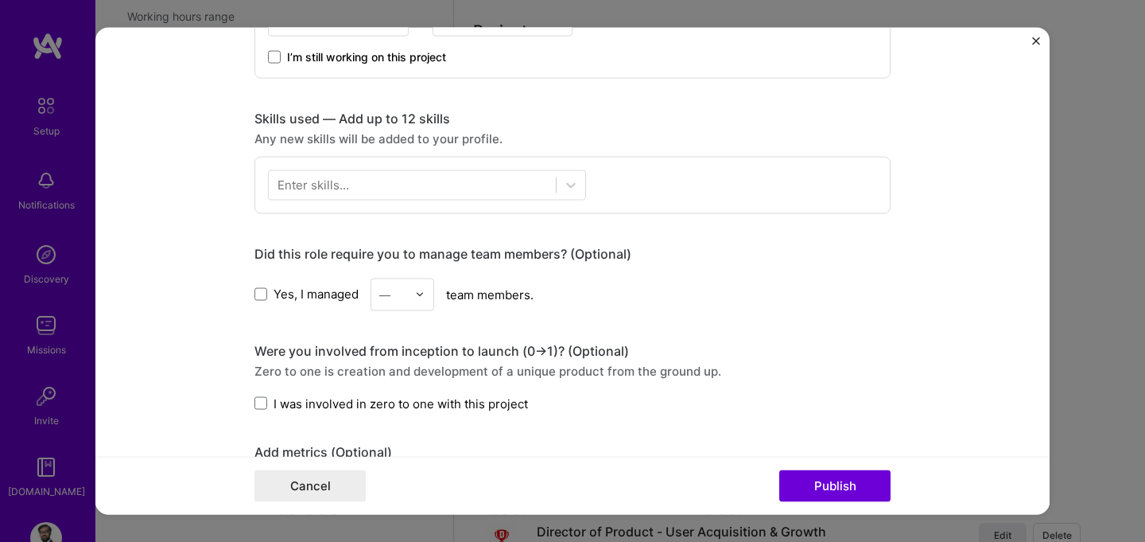
scroll to position [651, 0]
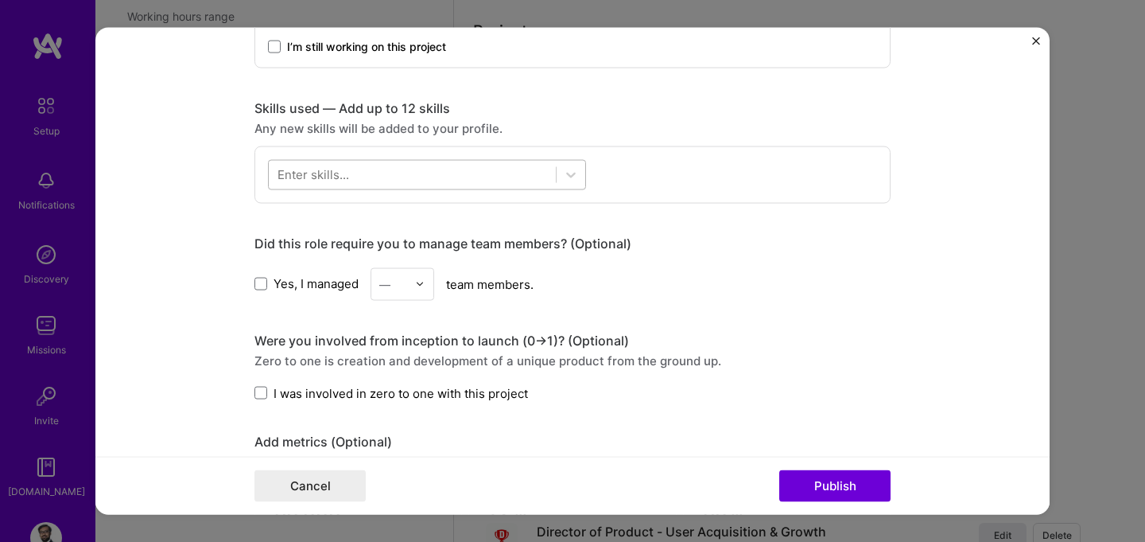
click at [334, 184] on div at bounding box center [412, 174] width 287 height 26
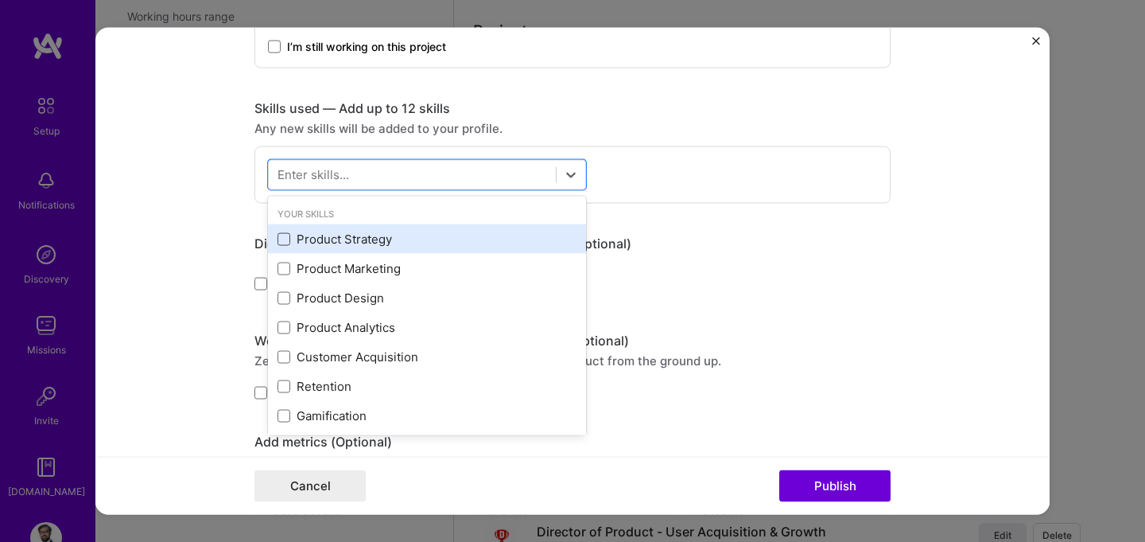
click at [279, 244] on span at bounding box center [284, 238] width 13 height 13
click at [0, 0] on input "checkbox" at bounding box center [0, 0] width 0 height 0
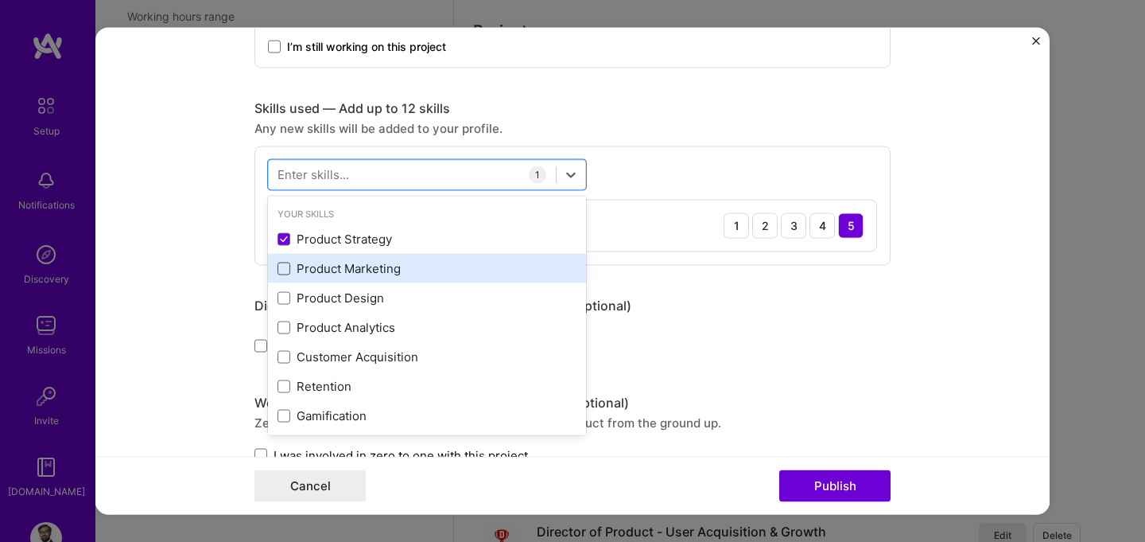
click at [281, 271] on span at bounding box center [284, 268] width 13 height 13
click at [0, 0] on input "checkbox" at bounding box center [0, 0] width 0 height 0
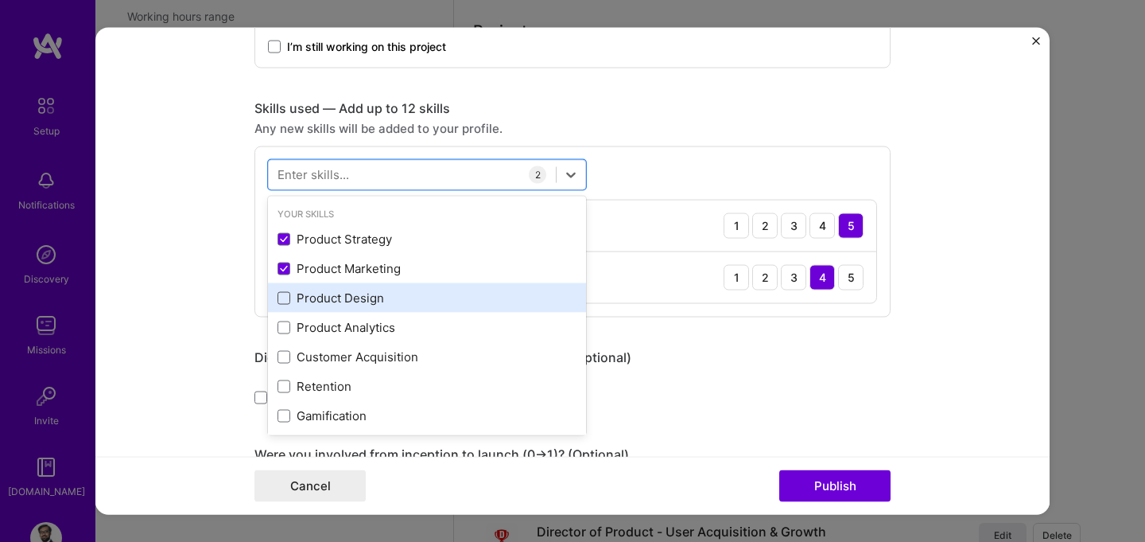
click at [284, 297] on span at bounding box center [284, 297] width 13 height 13
click at [0, 0] on input "checkbox" at bounding box center [0, 0] width 0 height 0
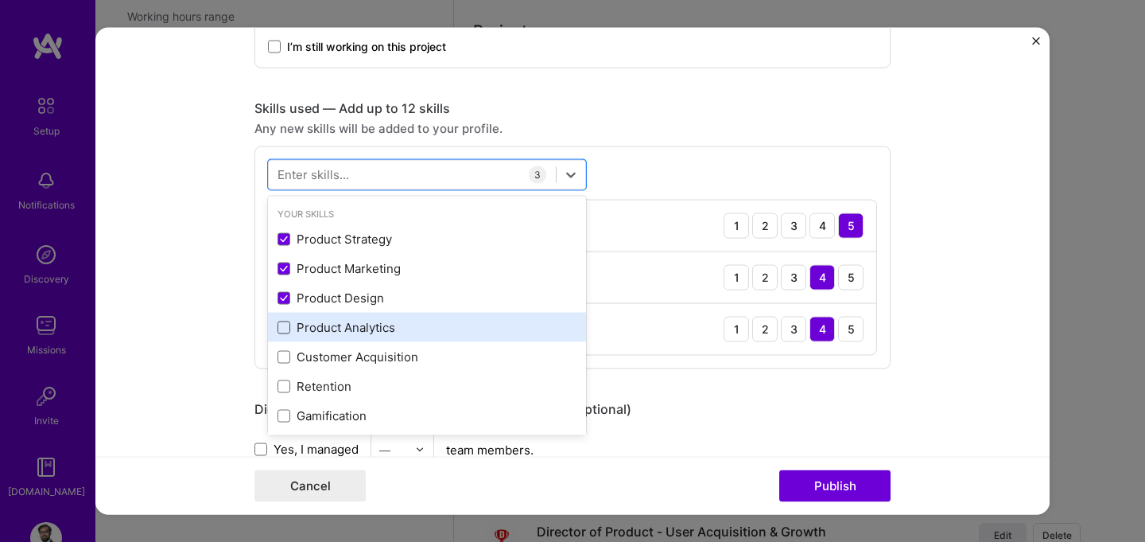
click at [286, 333] on span at bounding box center [284, 326] width 13 height 13
click at [0, 0] on input "checkbox" at bounding box center [0, 0] width 0 height 0
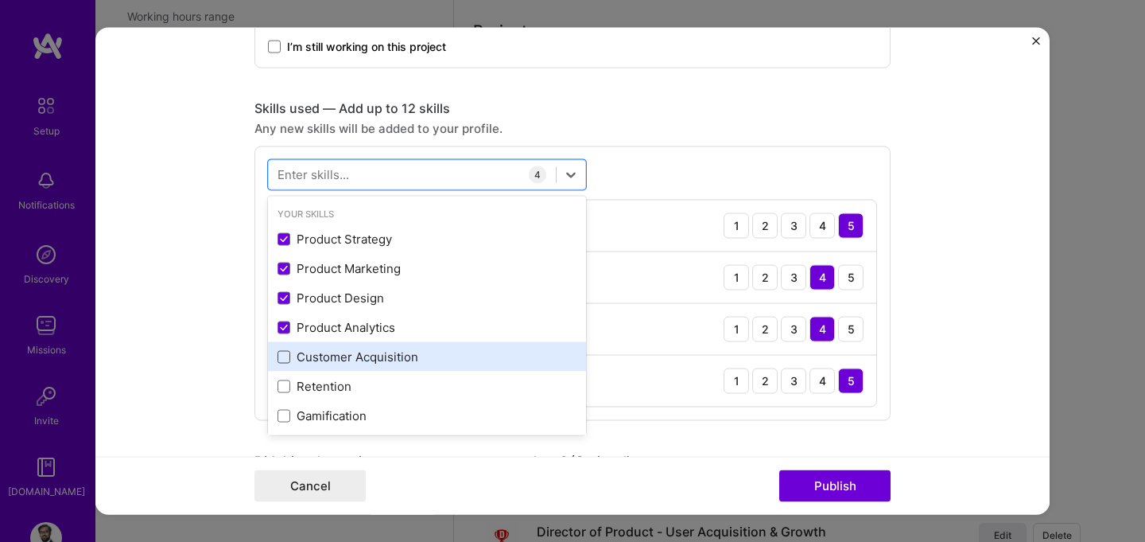
click at [285, 354] on span at bounding box center [284, 356] width 13 height 13
click at [0, 0] on input "checkbox" at bounding box center [0, 0] width 0 height 0
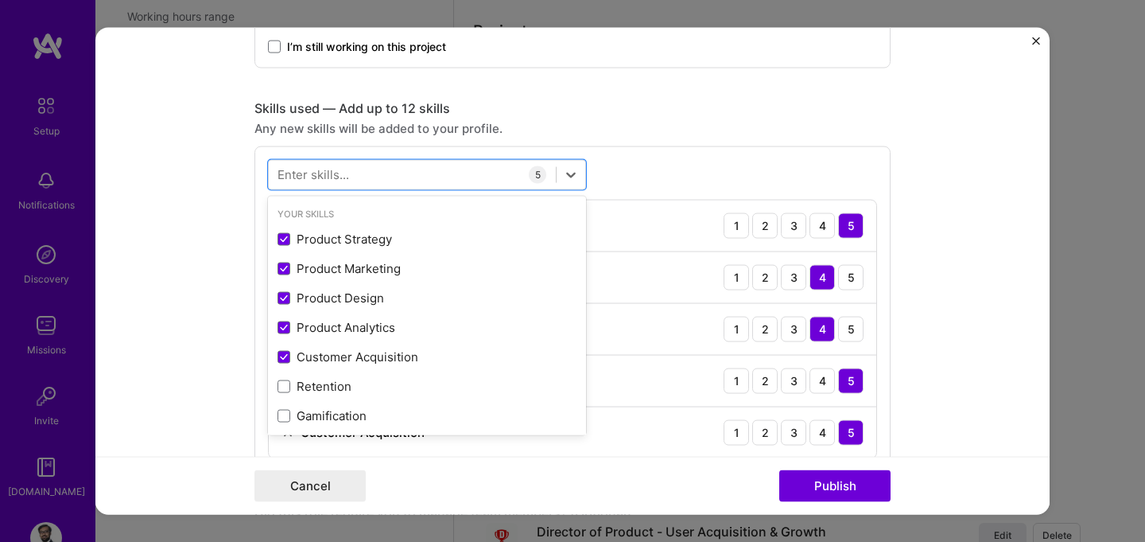
click at [188, 324] on form "Project title Referral Campaigns Company Dream11 Project industry Industry 1 Pr…" at bounding box center [572, 270] width 954 height 487
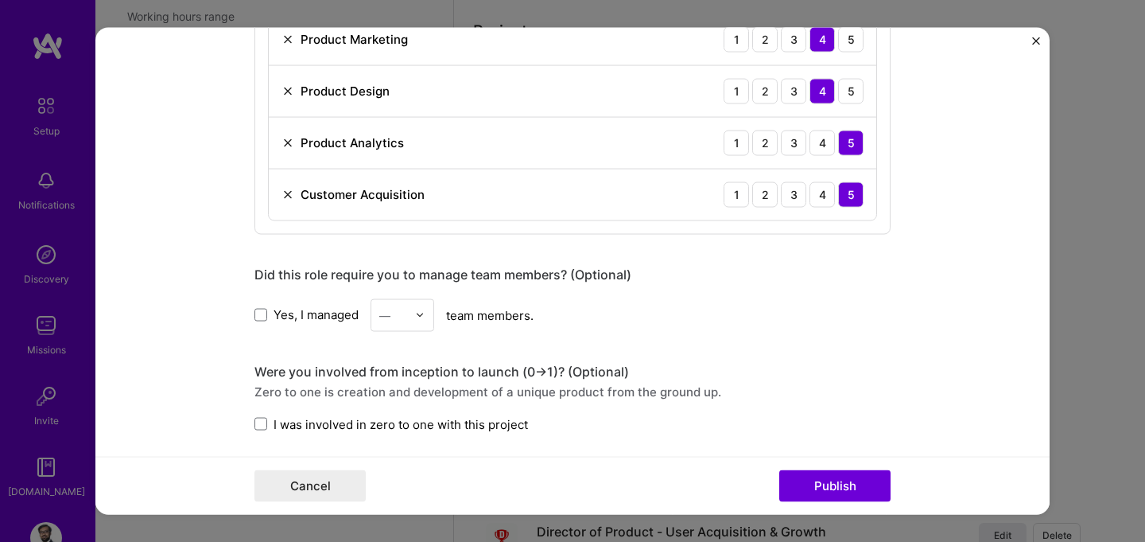
scroll to position [927, 0]
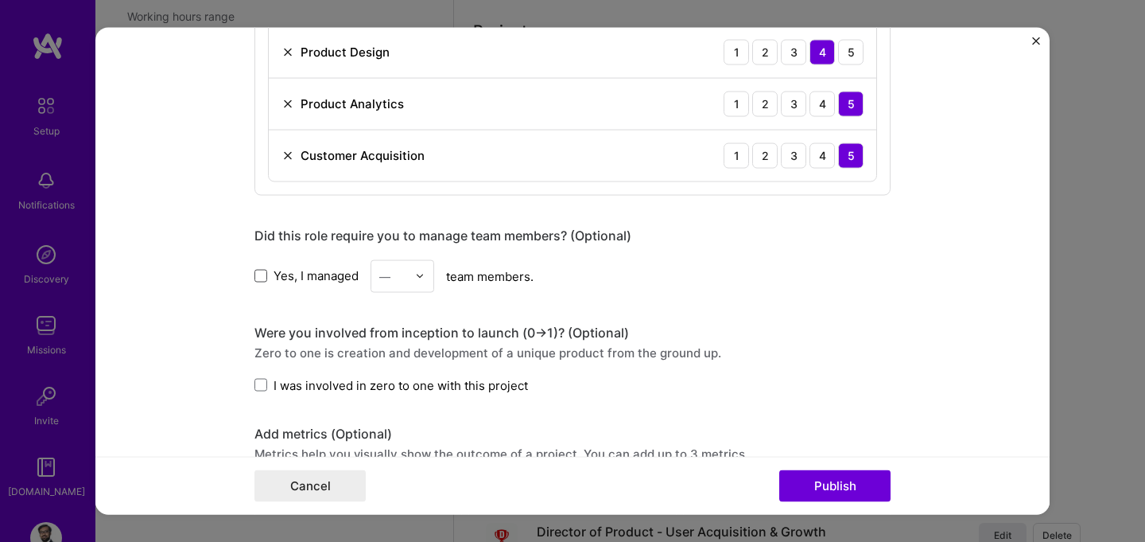
click at [262, 278] on span at bounding box center [260, 276] width 13 height 13
click at [0, 0] on input "Yes, I managed" at bounding box center [0, 0] width 0 height 0
click at [418, 274] on img at bounding box center [420, 276] width 10 height 10
click at [398, 395] on div "12" at bounding box center [402, 394] width 54 height 29
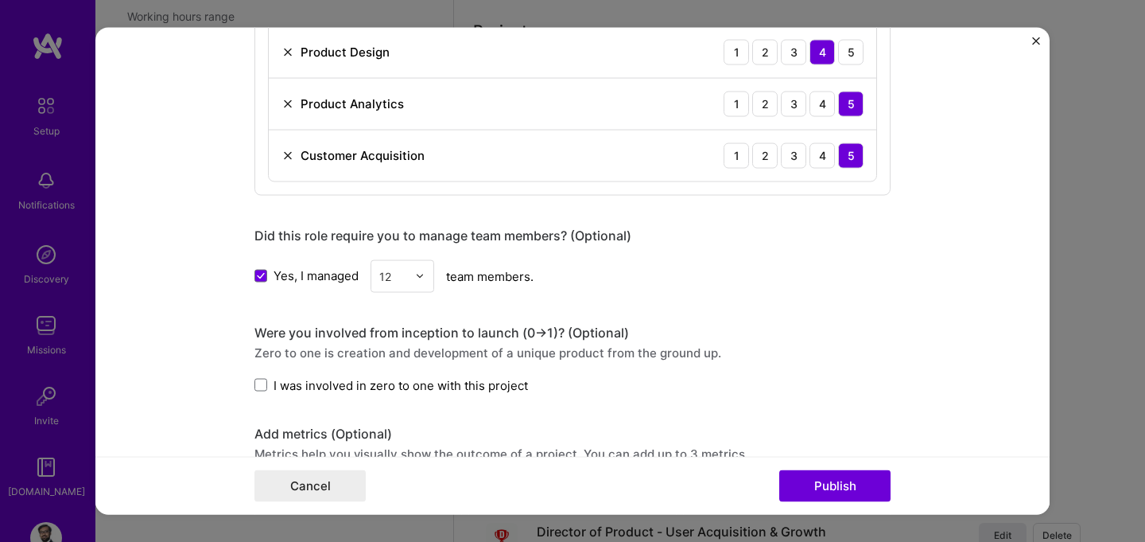
click at [386, 348] on div "Zero to one is creation and development of a unique product from the ground up." at bounding box center [572, 352] width 636 height 17
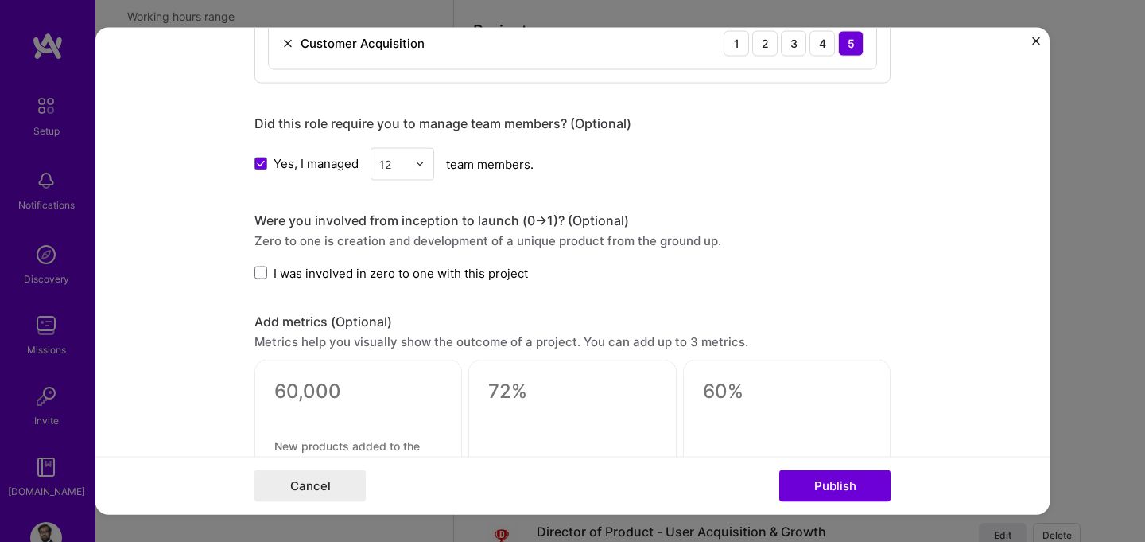
scroll to position [1063, 0]
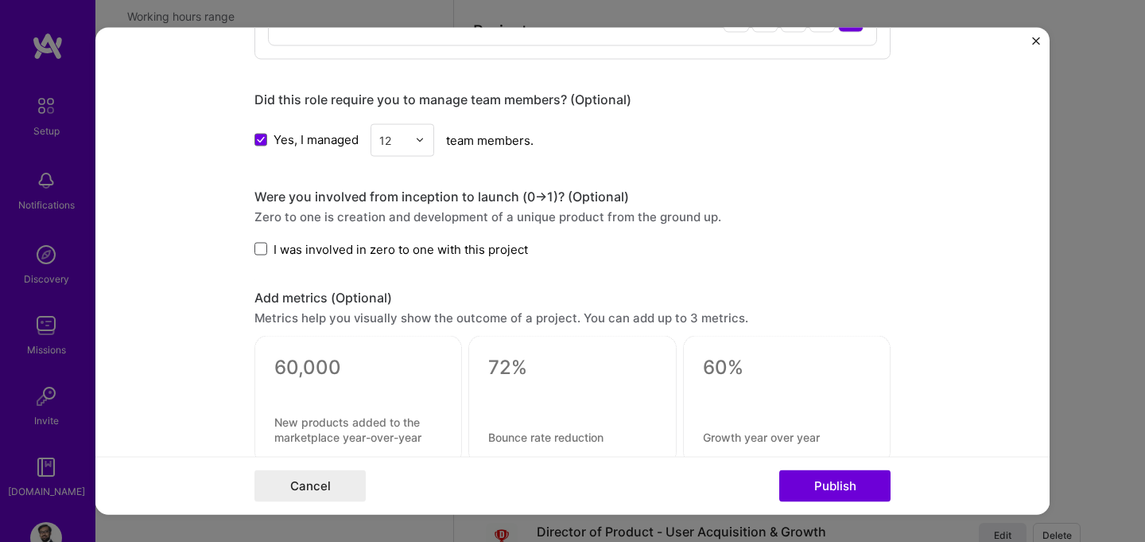
click at [262, 251] on span at bounding box center [260, 249] width 13 height 13
click at [0, 0] on input "I was involved in zero to one with this project" at bounding box center [0, 0] width 0 height 0
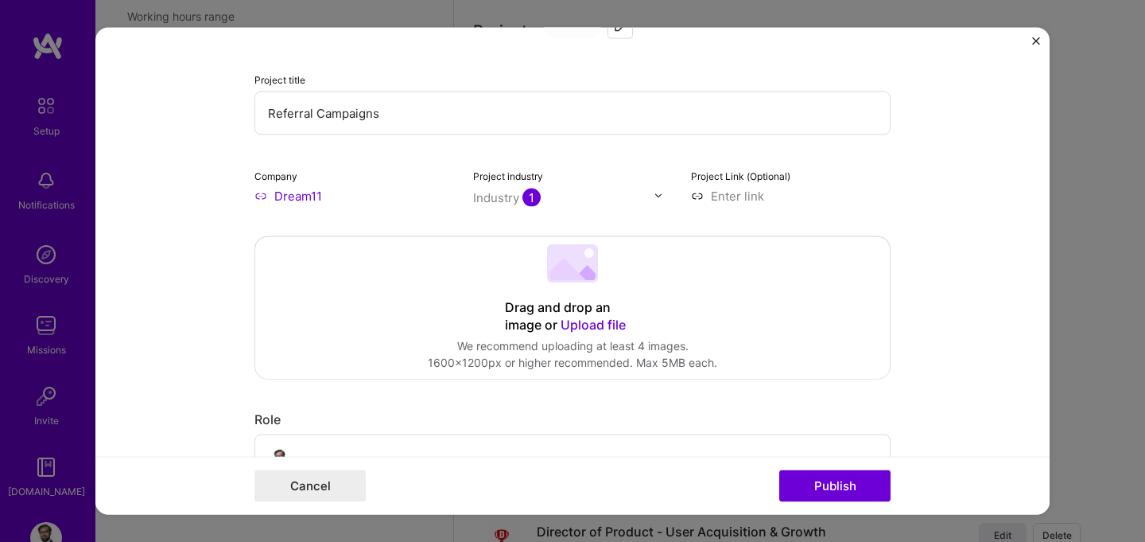
scroll to position [29, 0]
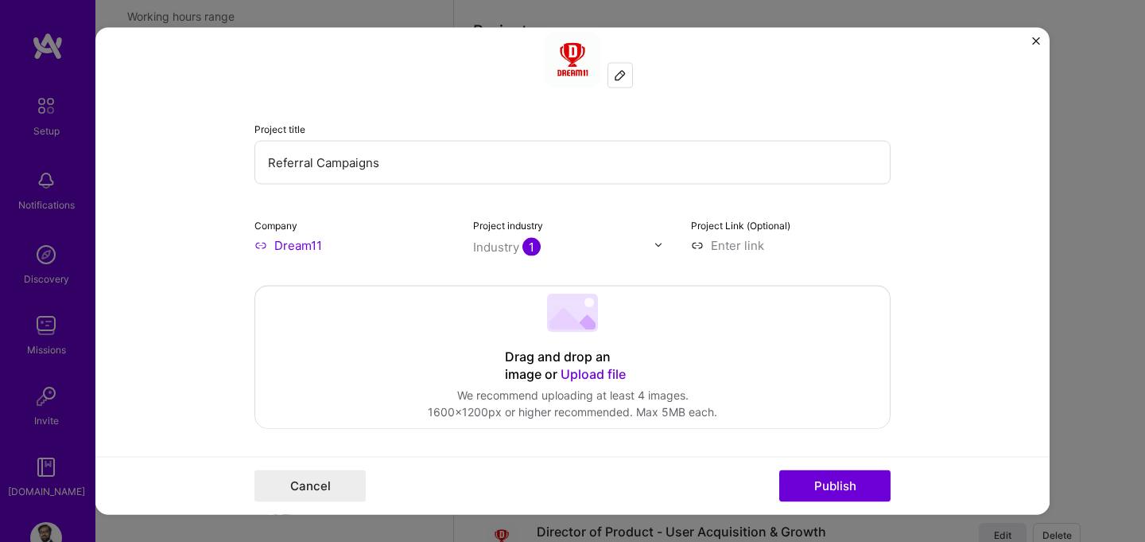
drag, startPoint x: 392, startPoint y: 160, endPoint x: 261, endPoint y: 157, distance: 131.2
click at [261, 157] on input "Referral Campaigns" at bounding box center [572, 162] width 636 height 44
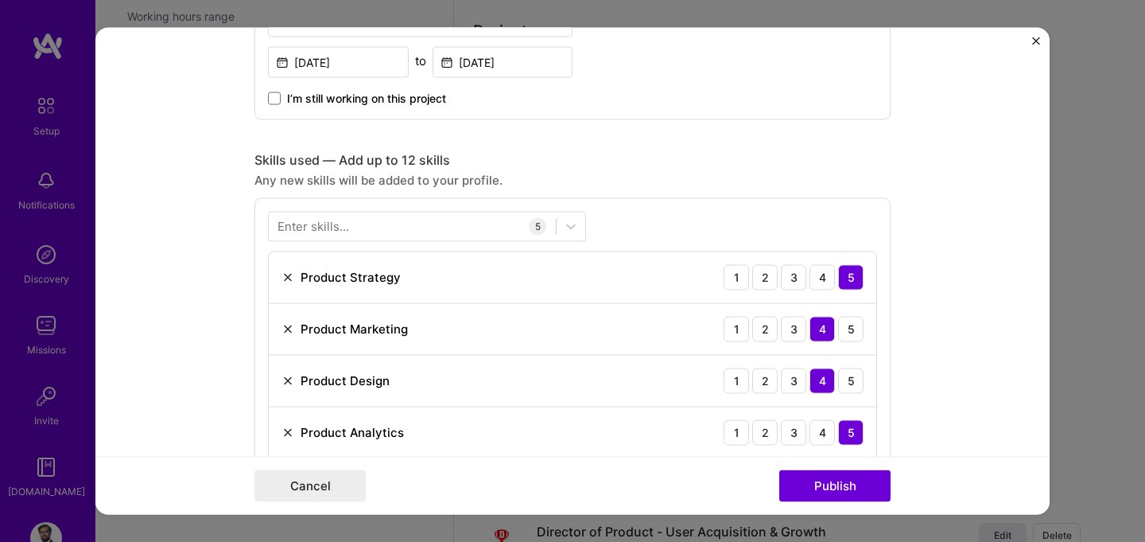
scroll to position [604, 0]
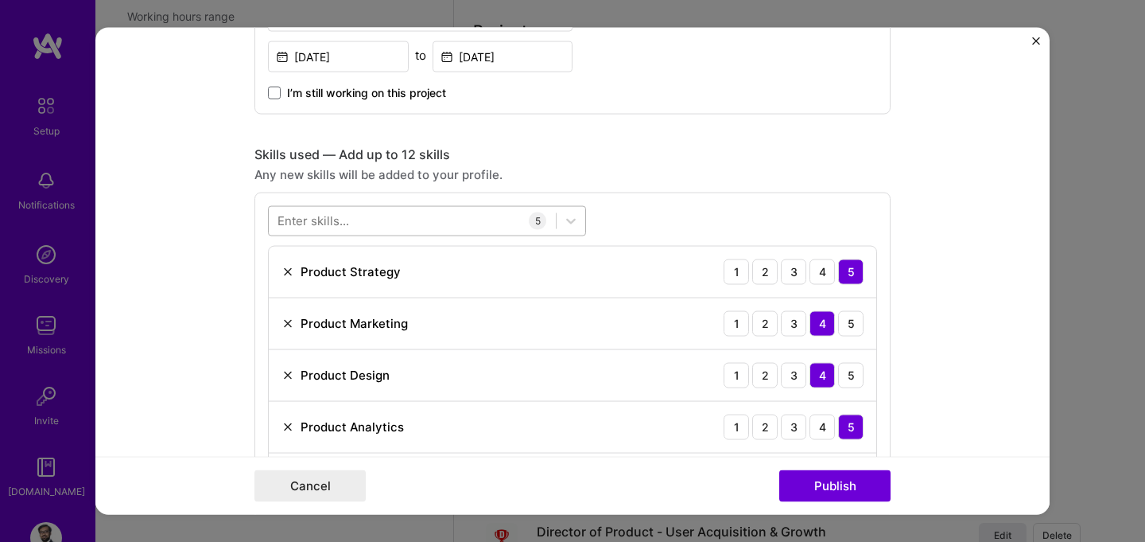
type input "Generative AI Product Feature"
click at [409, 222] on div at bounding box center [412, 221] width 287 height 26
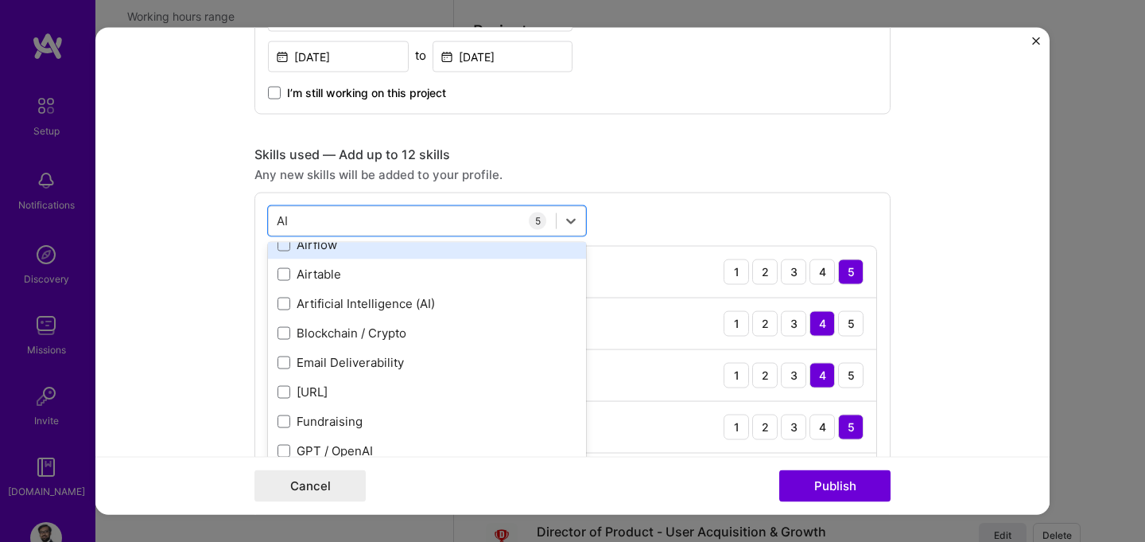
type input "A"
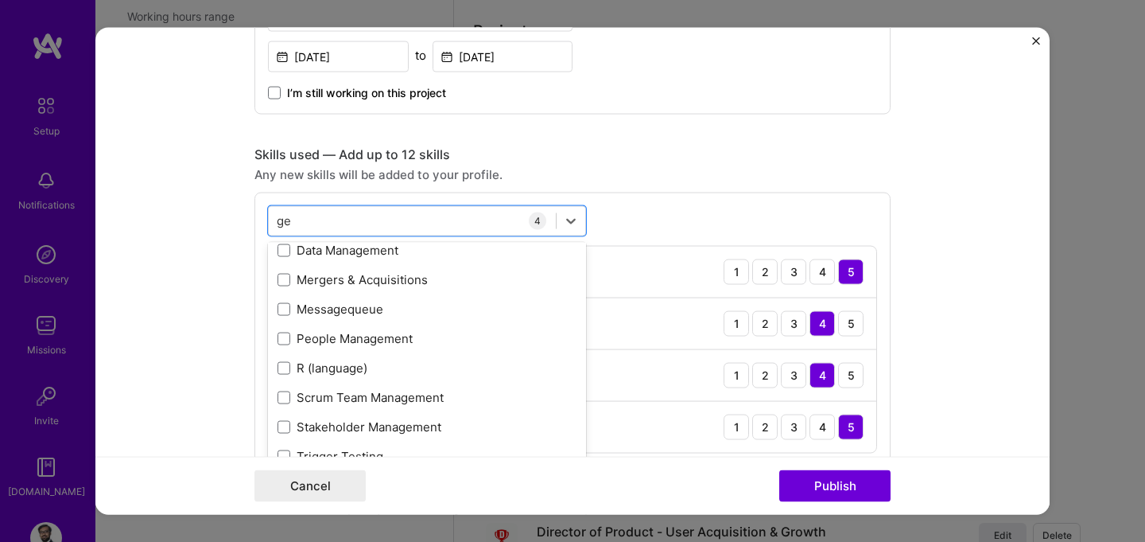
scroll to position [0, 0]
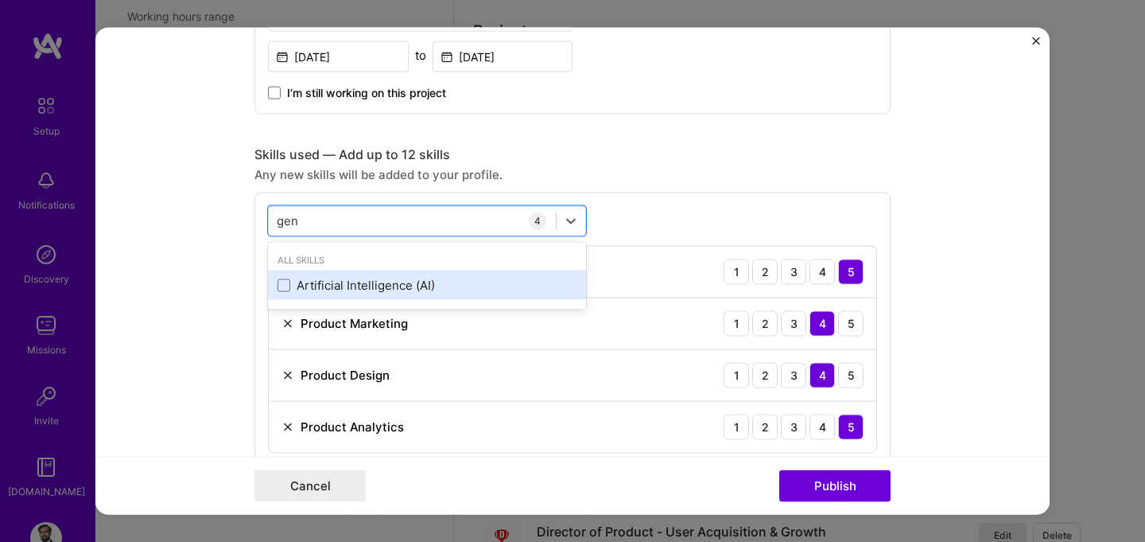
click at [348, 289] on div "Artificial Intelligence (AI)" at bounding box center [427, 285] width 299 height 17
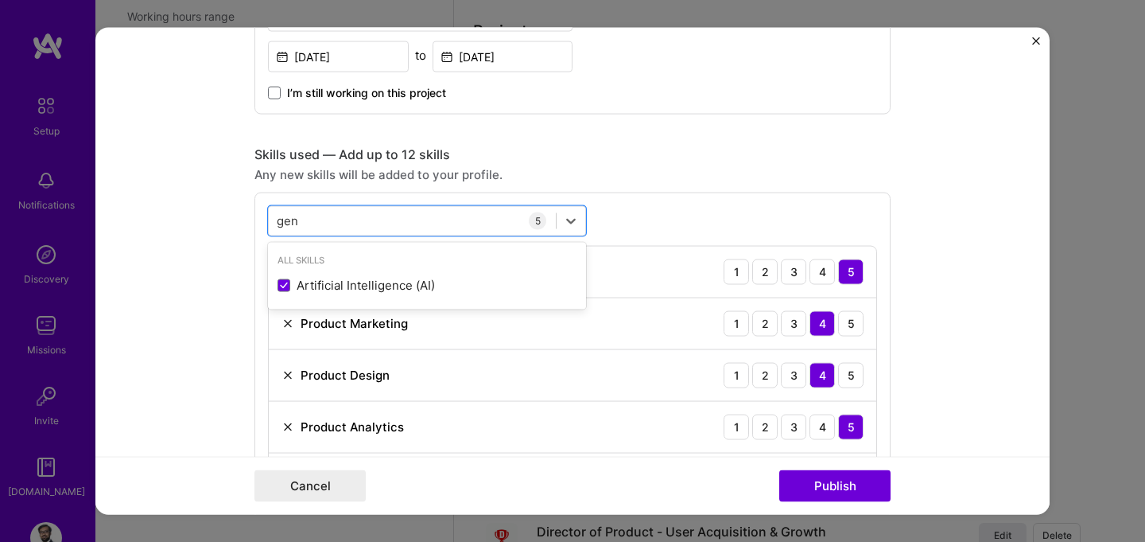
type input "gen"
click at [634, 184] on div "Skills used — Add up to 12 skills Any new skills will be added to your profile.…" at bounding box center [572, 332] width 636 height 372
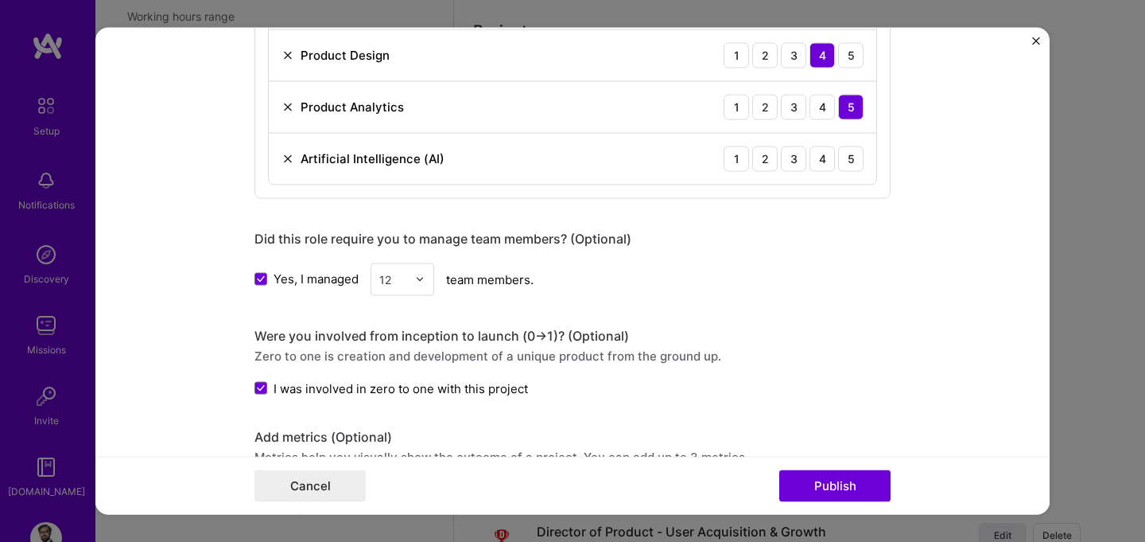
scroll to position [892, 0]
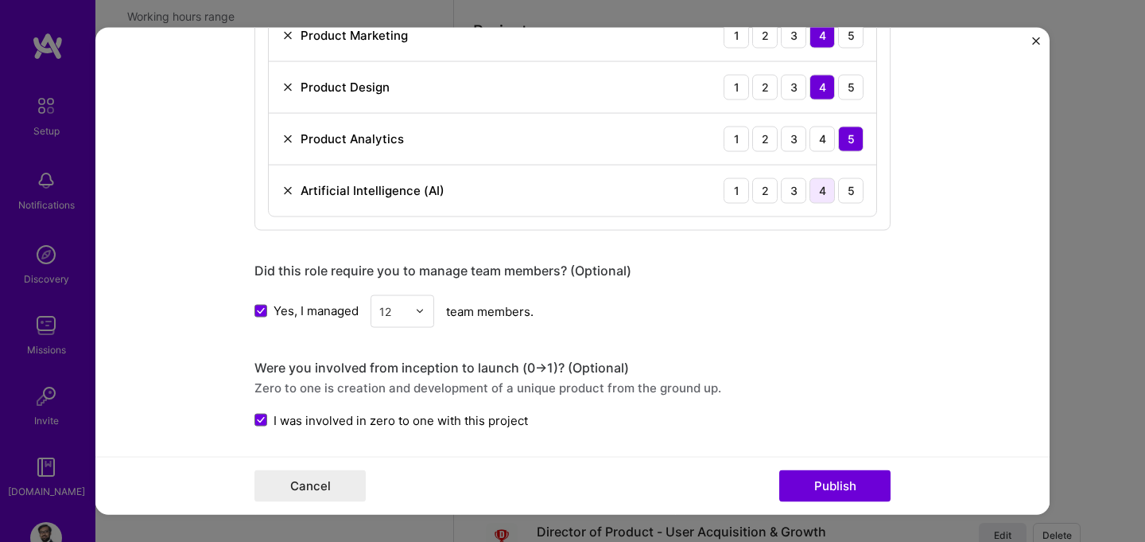
click at [812, 194] on div "4" at bounding box center [822, 189] width 25 height 25
click at [701, 230] on div "gen gen 5 Product Strategy 1 2 3 4 5 Product Marketing 1 2 3 4 5 Product Design…" at bounding box center [572, 67] width 636 height 326
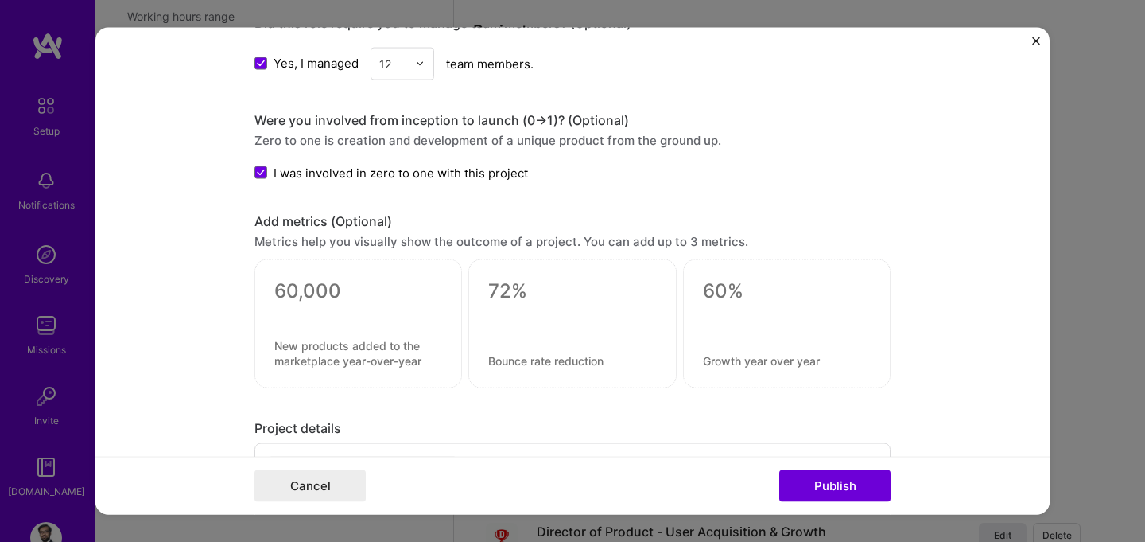
scroll to position [1143, 0]
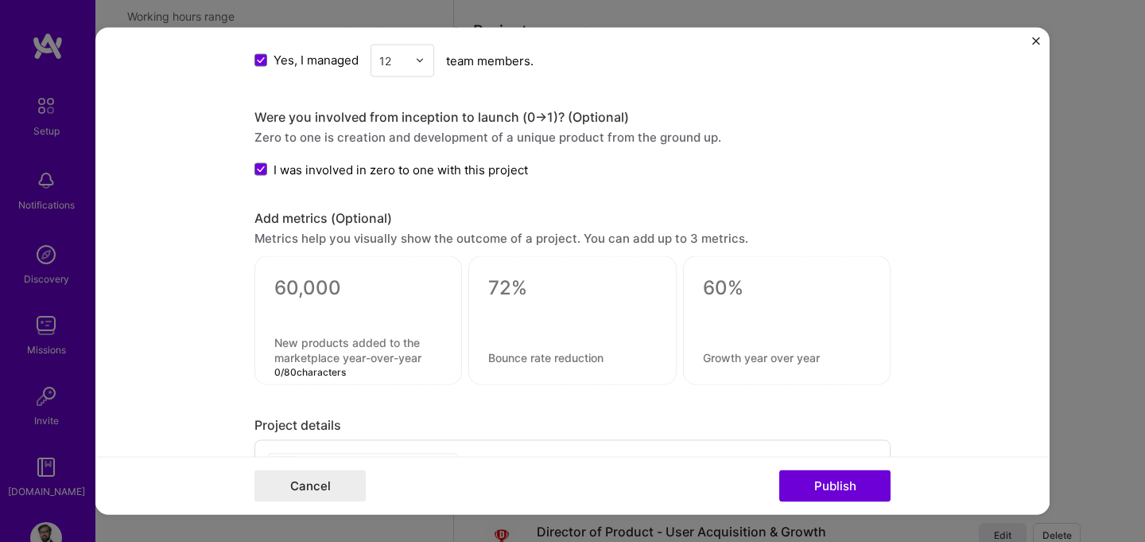
click at [332, 351] on textarea at bounding box center [358, 350] width 168 height 30
type textarea "e"
type textarea "G"
type textarea "Increase User Retention"
click at [297, 285] on textarea at bounding box center [358, 288] width 168 height 24
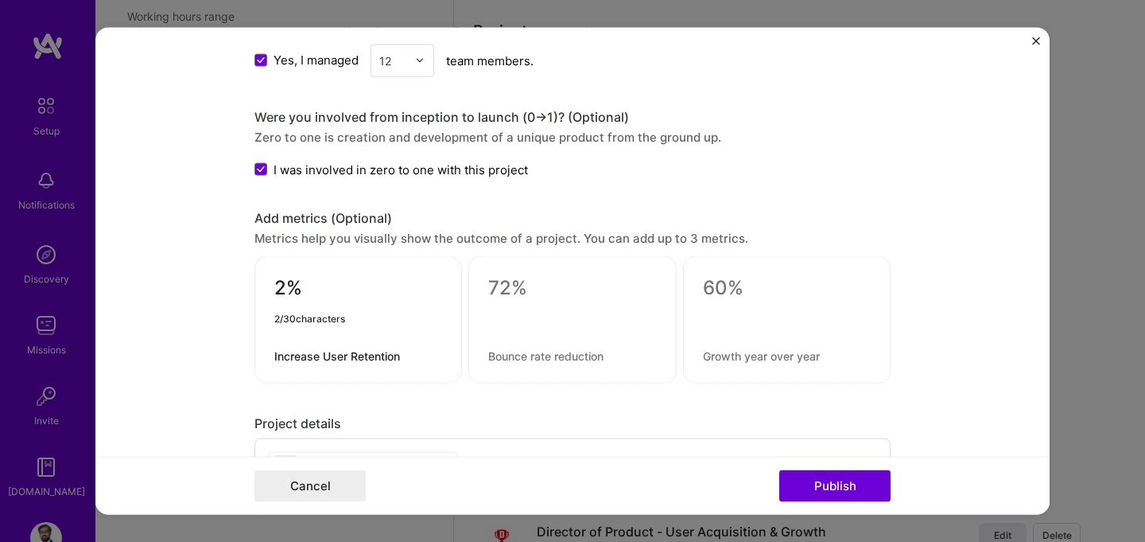
type textarea "2%"
click at [472, 421] on div "Project details" at bounding box center [572, 423] width 636 height 17
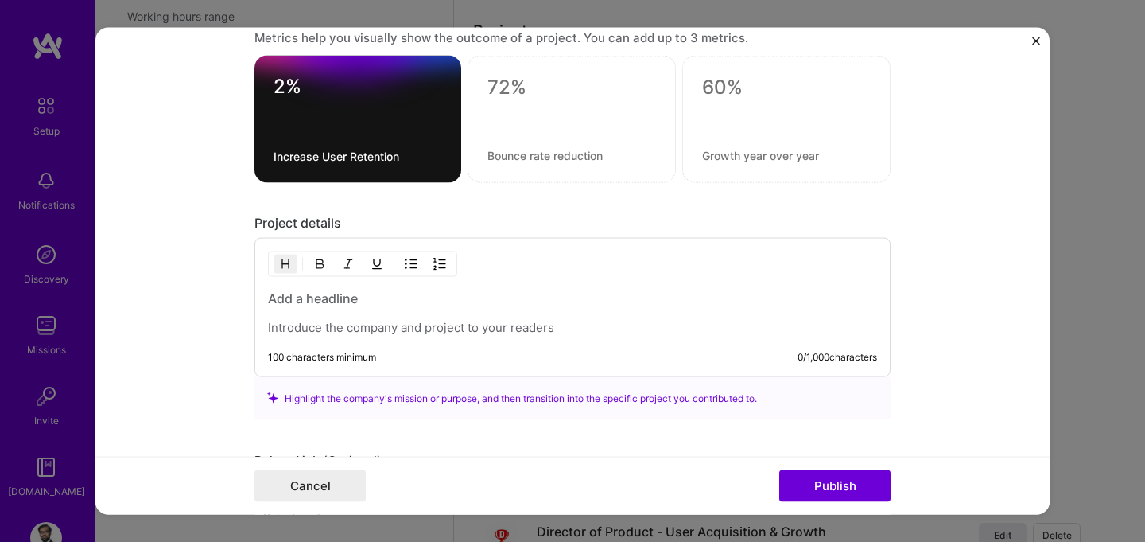
scroll to position [1365, 0]
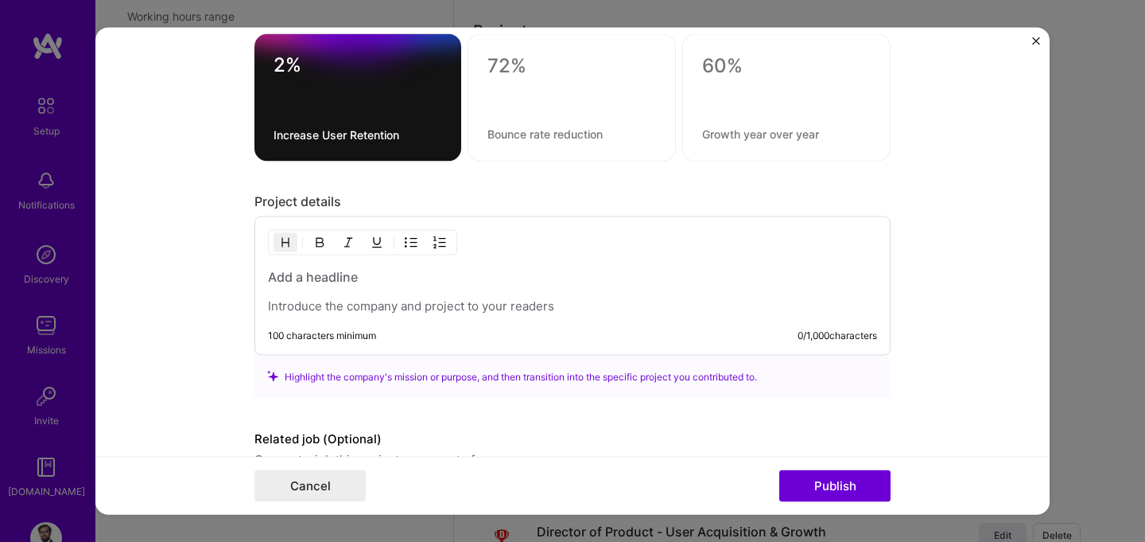
click at [452, 296] on div at bounding box center [572, 291] width 609 height 46
click at [350, 291] on div at bounding box center [572, 291] width 609 height 46
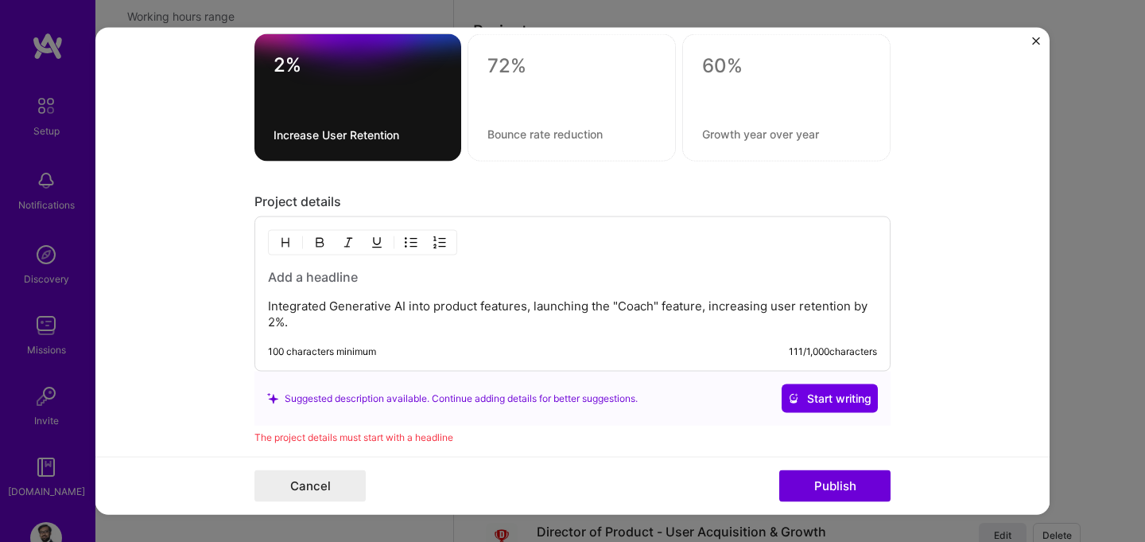
click at [410, 244] on img "button" at bounding box center [411, 242] width 13 height 13
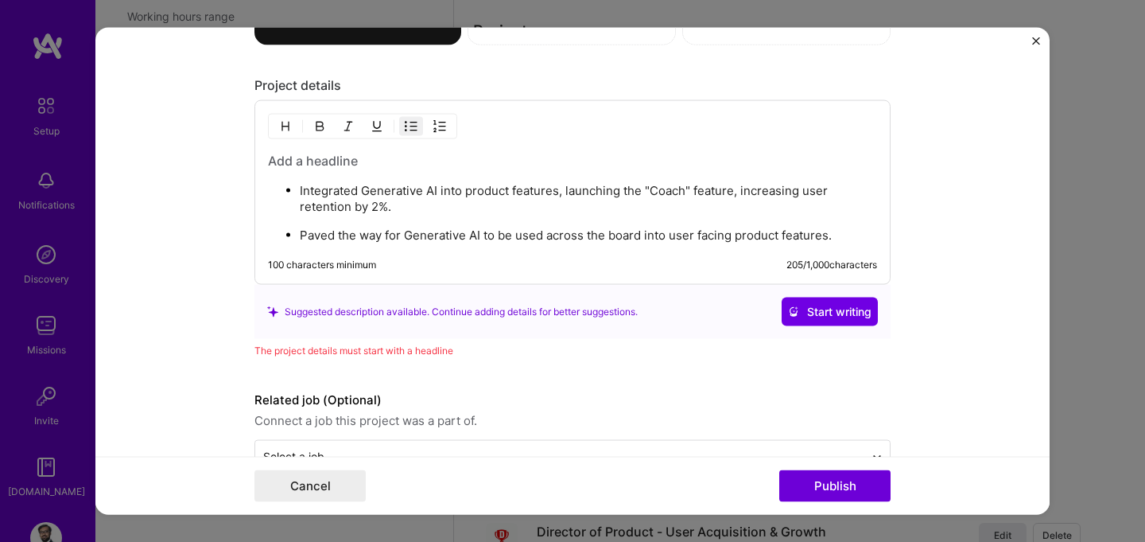
scroll to position [1525, 0]
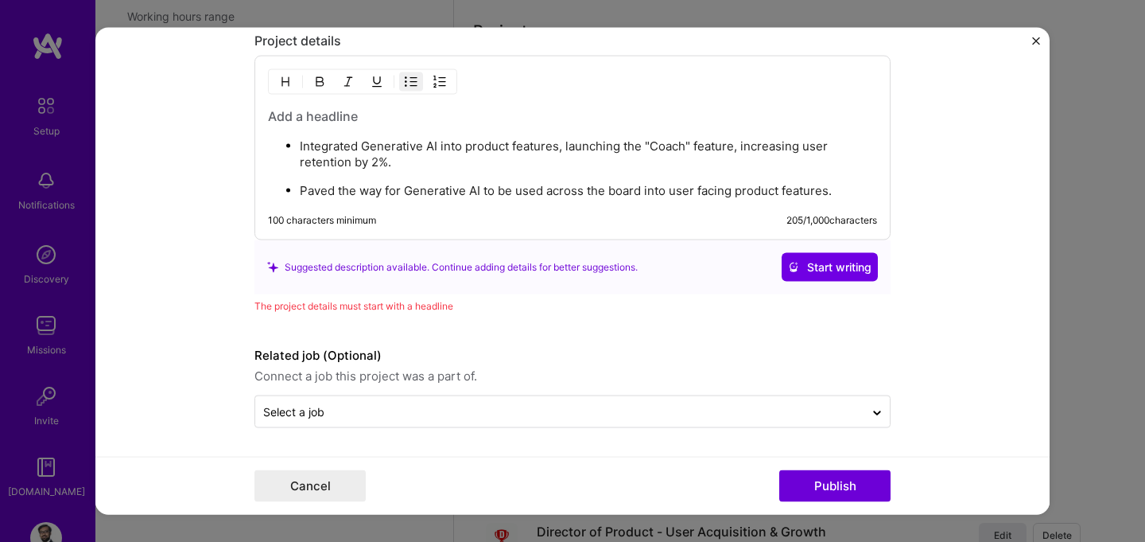
click at [313, 118] on h3 at bounding box center [572, 115] width 609 height 17
click at [317, 113] on h3 at bounding box center [572, 115] width 609 height 17
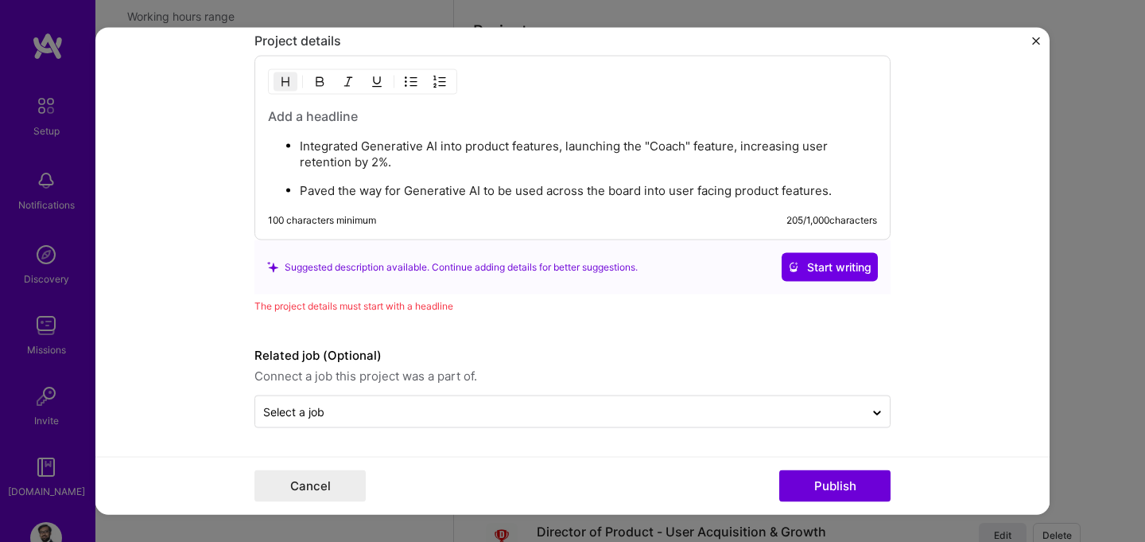
scroll to position [1505, 0]
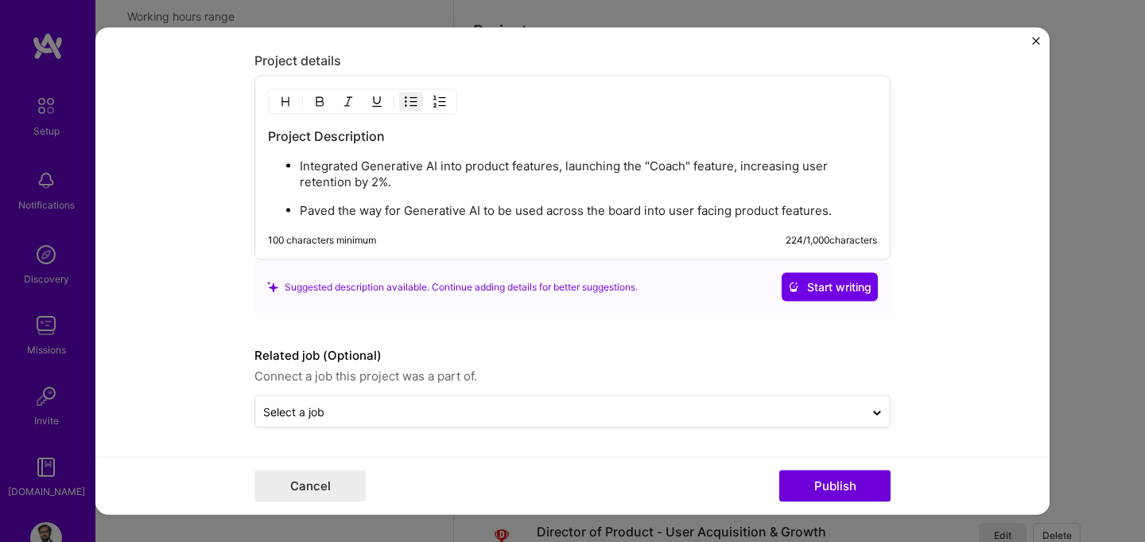
click at [418, 182] on p "Integrated Generative AI into product features, launching the "Coach" feature, …" at bounding box center [588, 174] width 577 height 32
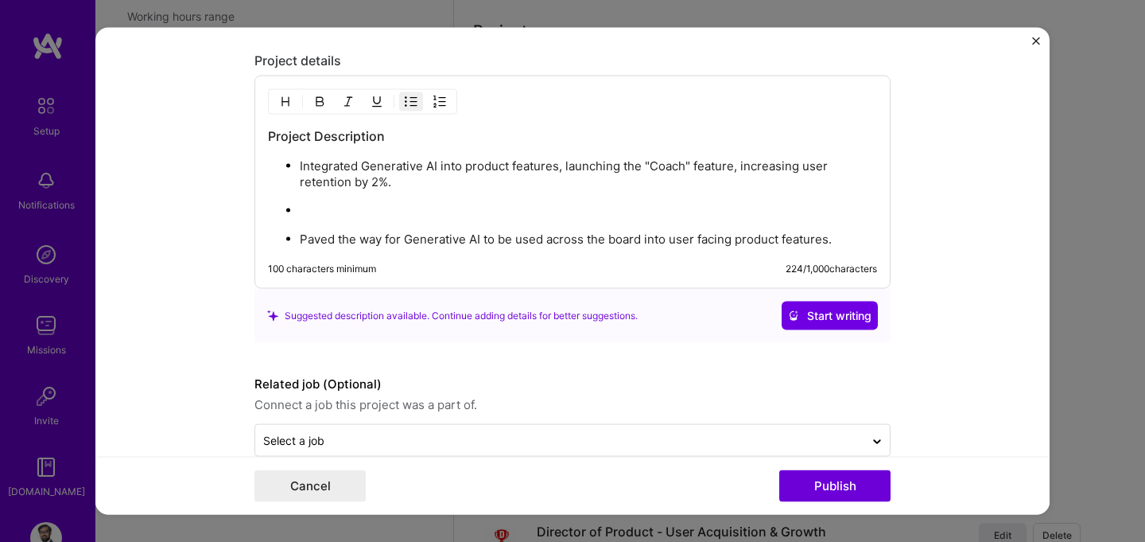
scroll to position [1525, 0]
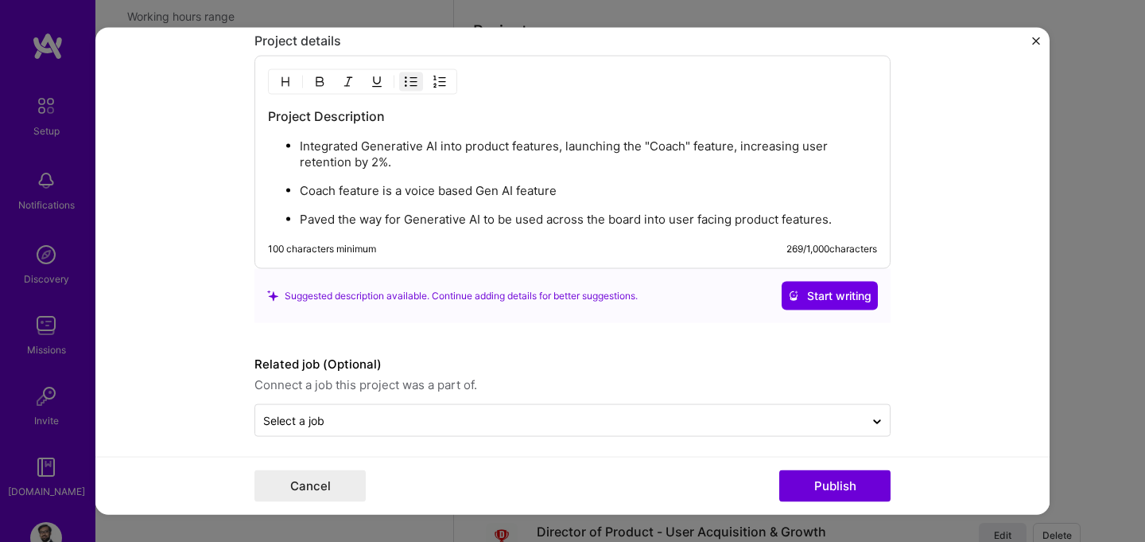
click at [359, 192] on p "Coach feature is a voice based Gen AI feature" at bounding box center [588, 191] width 577 height 16
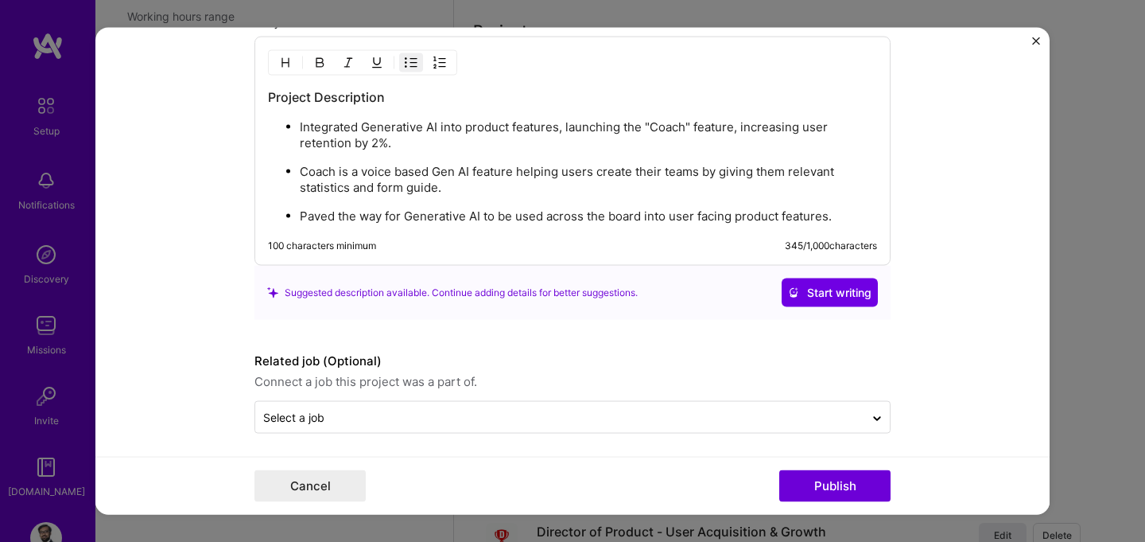
scroll to position [1550, 0]
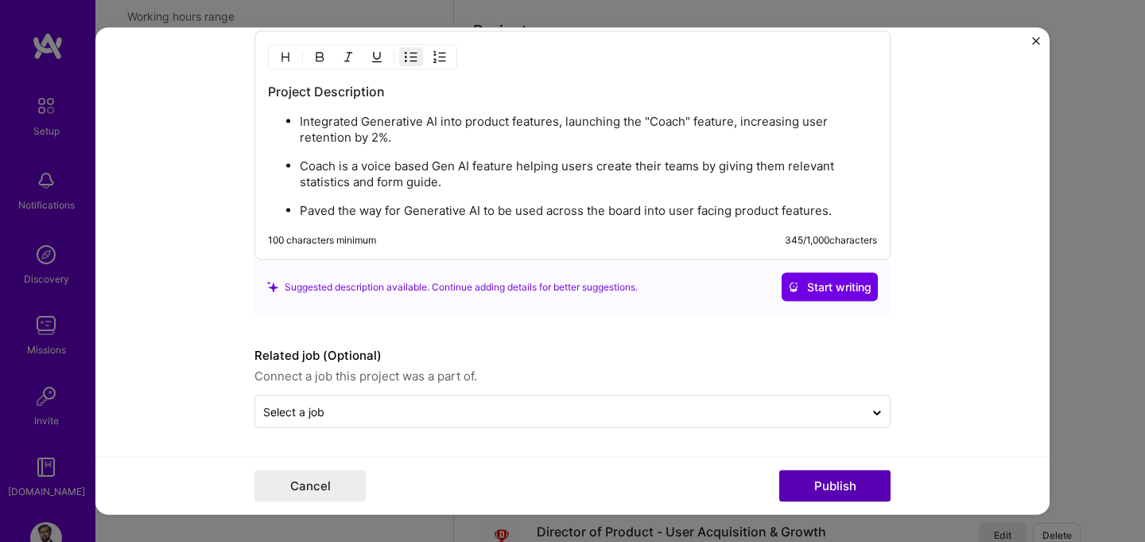
click at [825, 495] on button "Publish" at bounding box center [834, 486] width 111 height 32
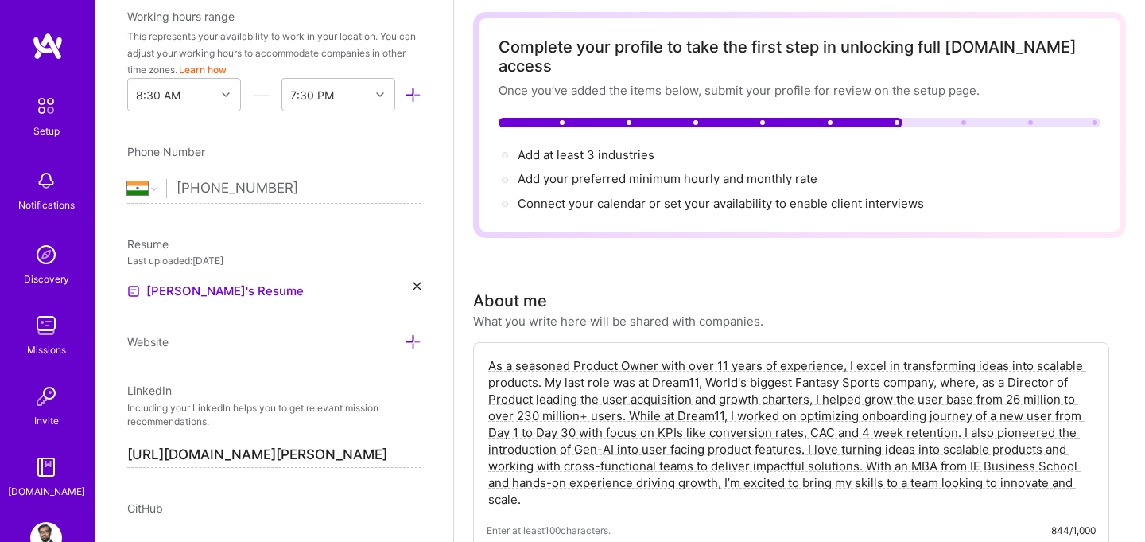
scroll to position [0, 0]
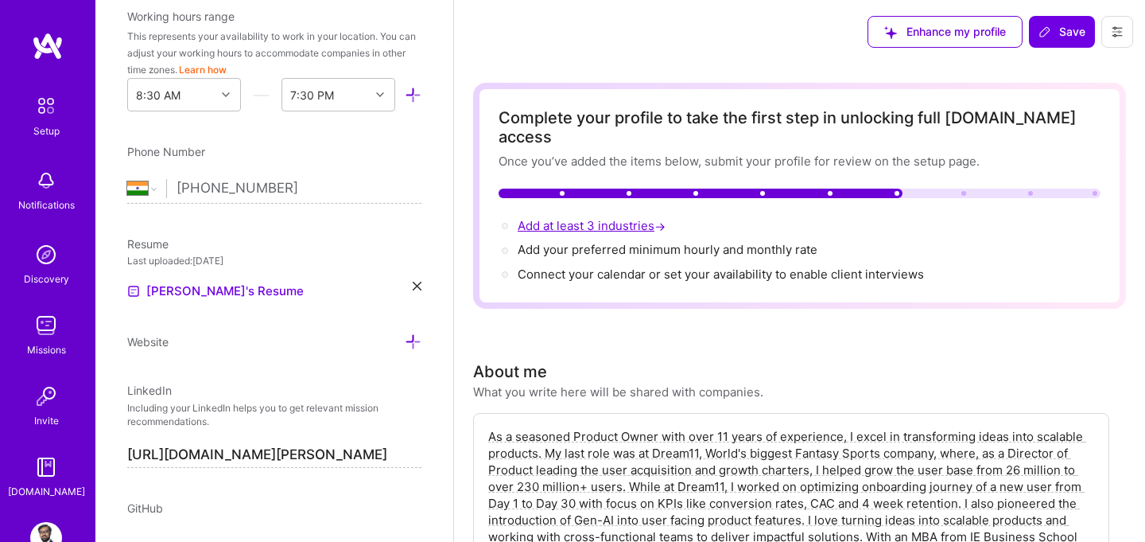
click at [608, 218] on span "Add at least 3 industries →" at bounding box center [593, 225] width 151 height 15
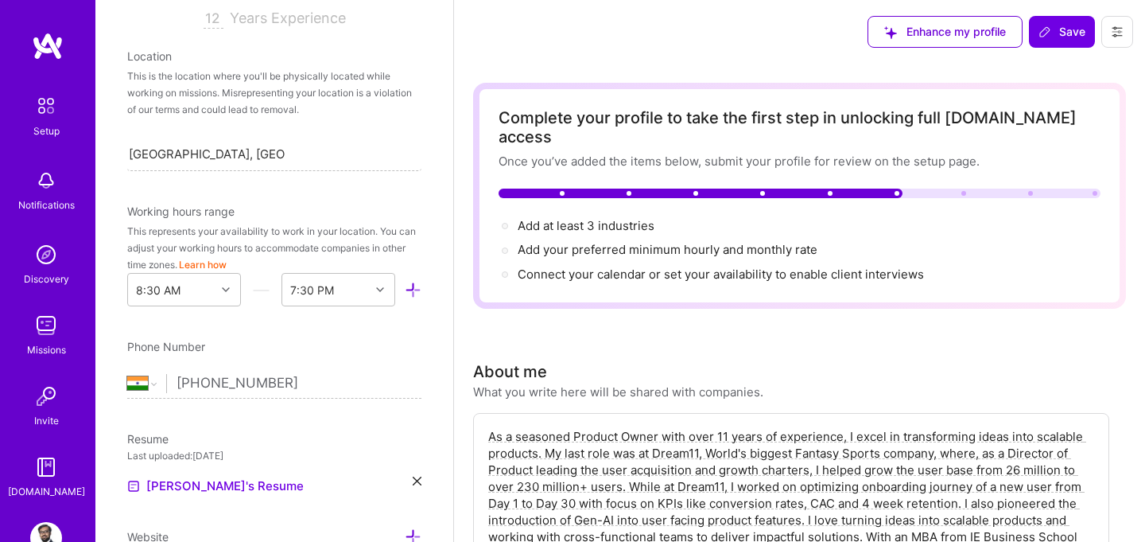
scroll to position [278, 0]
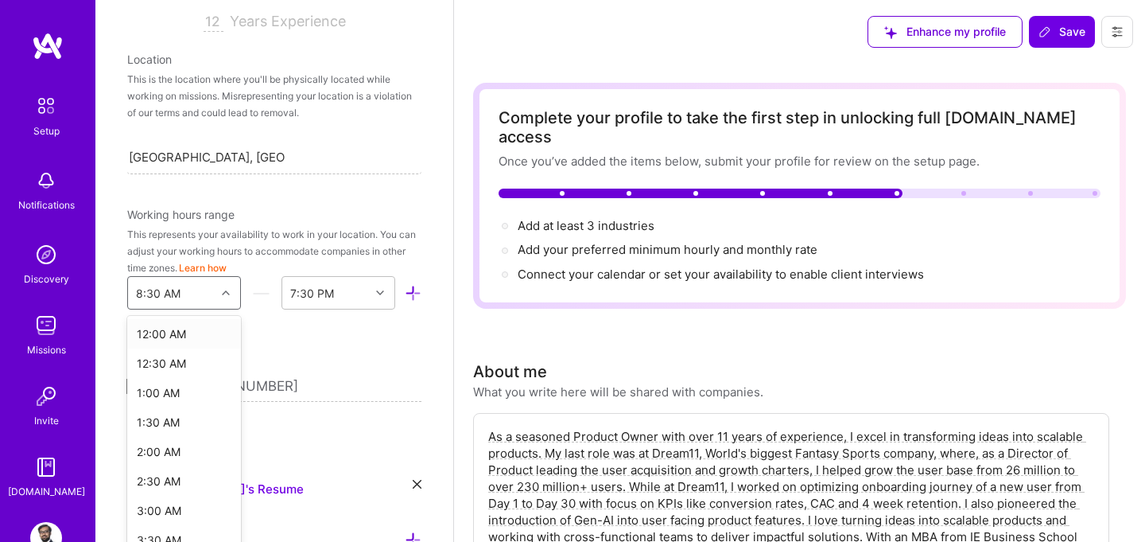
click at [227, 293] on div "Edit photo [PERSON_NAME] Product Owner 12 Years Experience Location This is the…" at bounding box center [274, 271] width 358 height 542
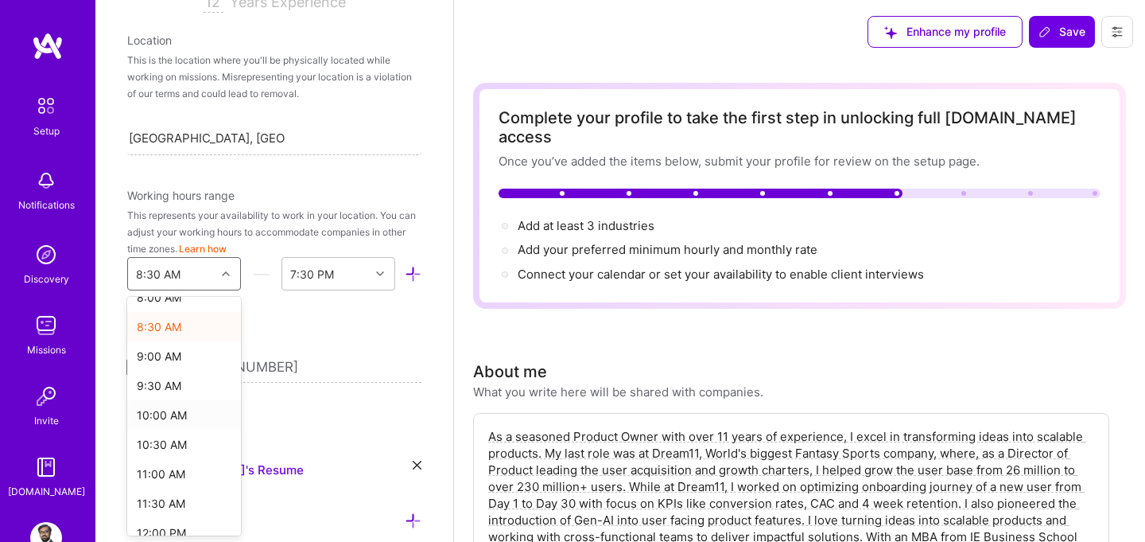
scroll to position [489, 0]
click at [175, 411] on div "10:00 AM" at bounding box center [184, 413] width 114 height 29
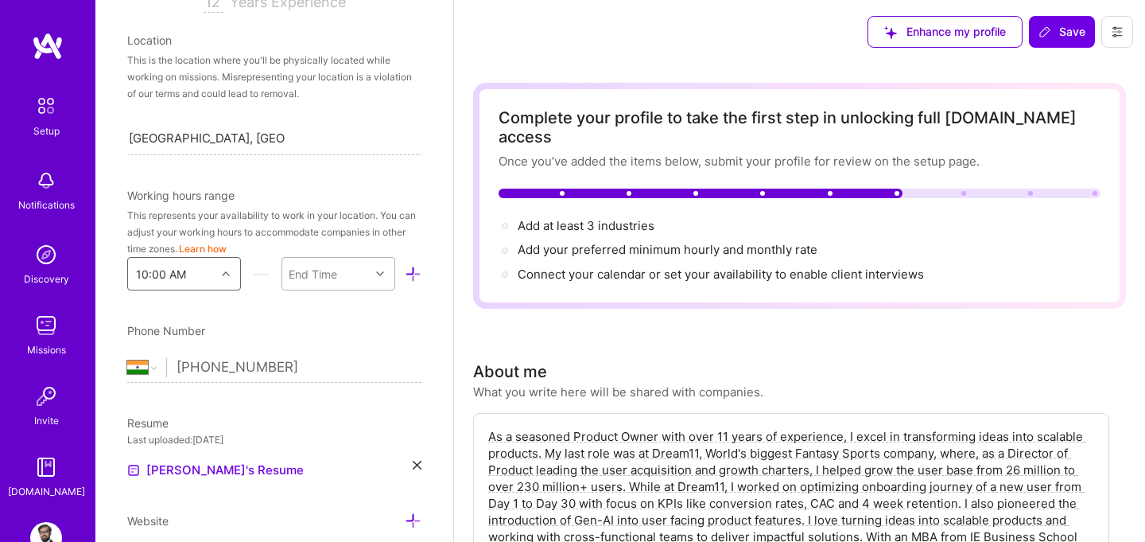
click at [377, 274] on icon at bounding box center [380, 274] width 8 height 8
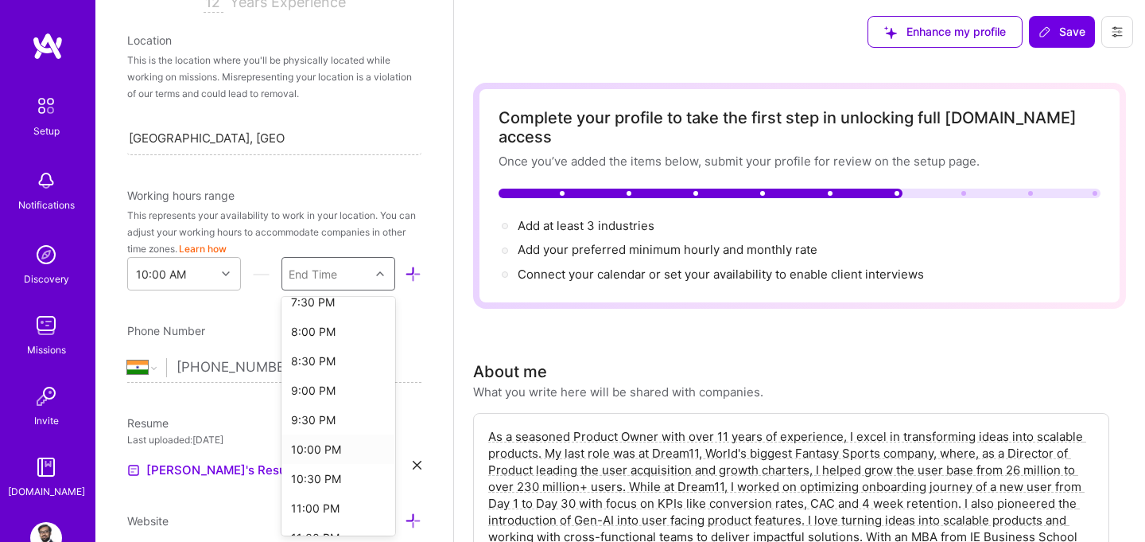
scroll to position [550, 0]
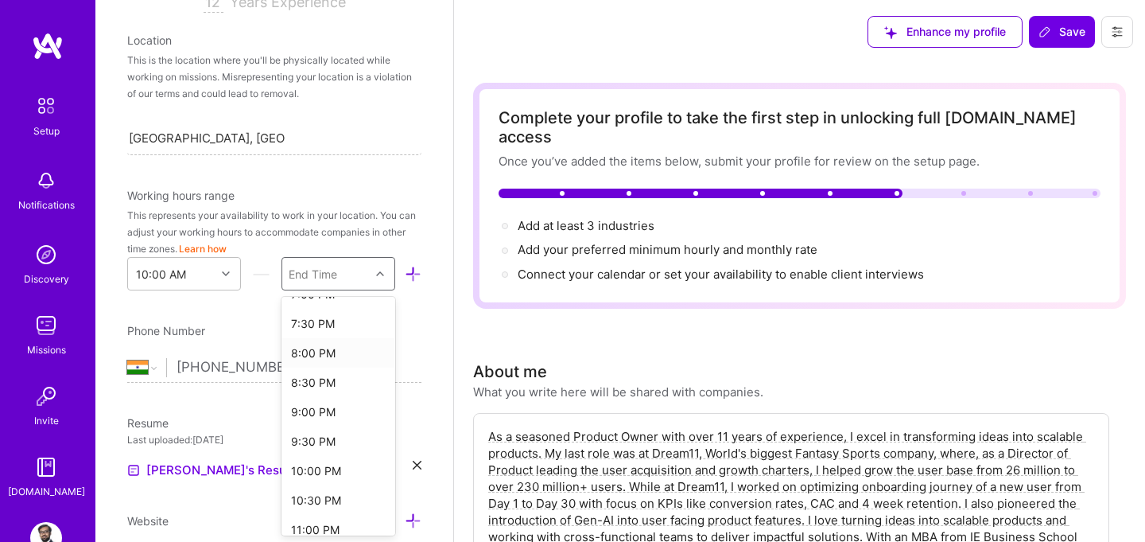
click at [315, 349] on div "8:00 PM" at bounding box center [339, 352] width 114 height 29
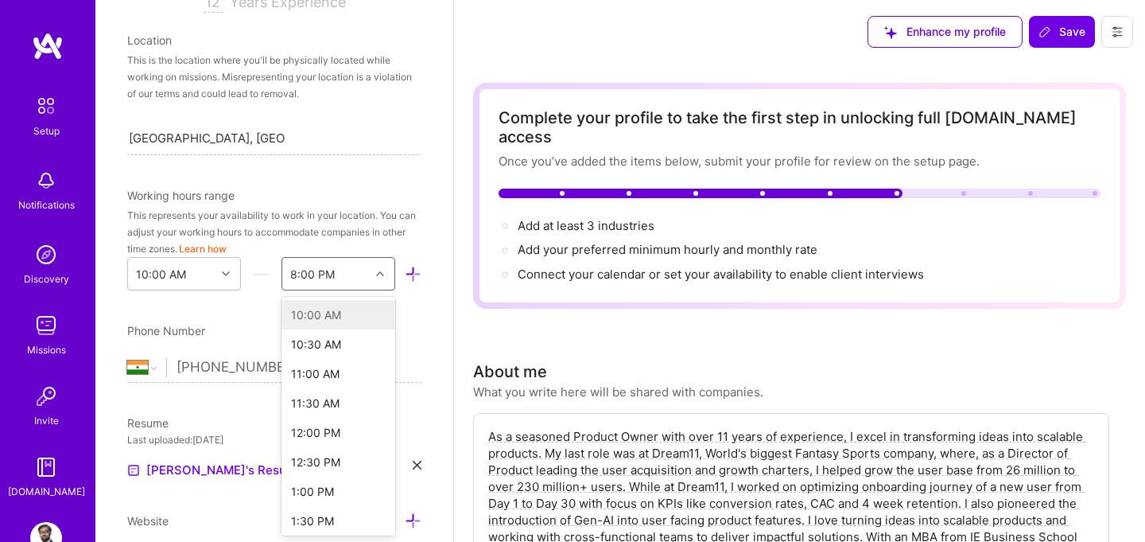
click at [336, 278] on div "8:00 PM" at bounding box center [325, 274] width 87 height 32
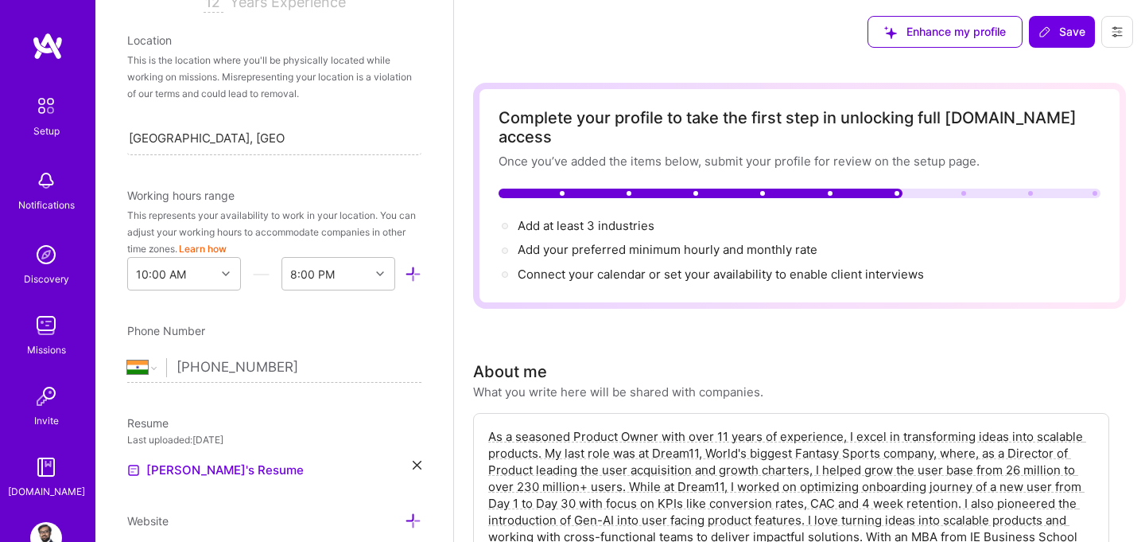
click at [257, 315] on div "Edit photo [PERSON_NAME] Product Owner 12 Years Experience Location This is the…" at bounding box center [274, 271] width 358 height 542
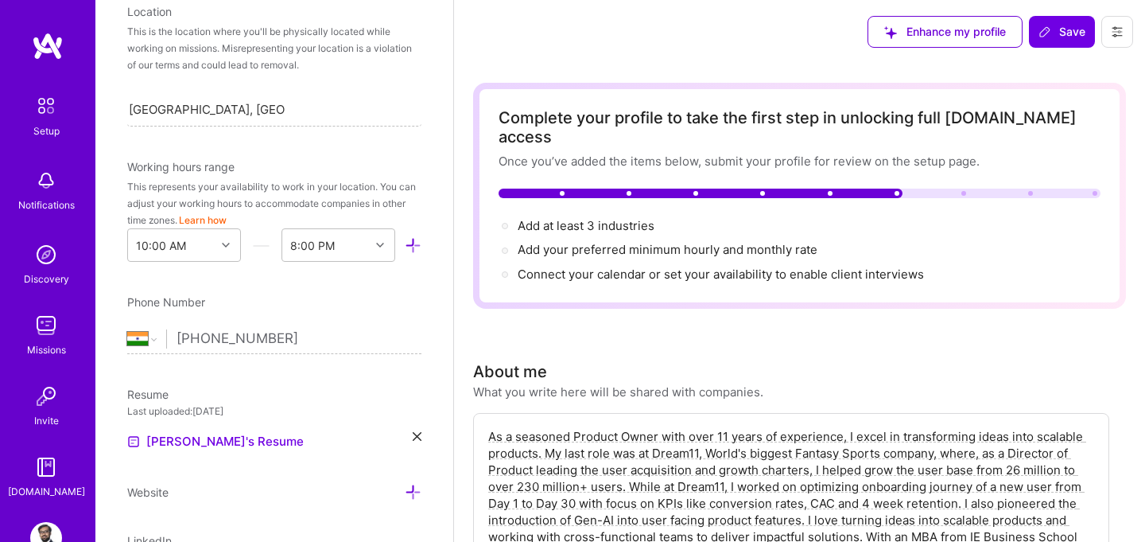
scroll to position [328, 0]
click at [370, 242] on div at bounding box center [382, 243] width 25 height 21
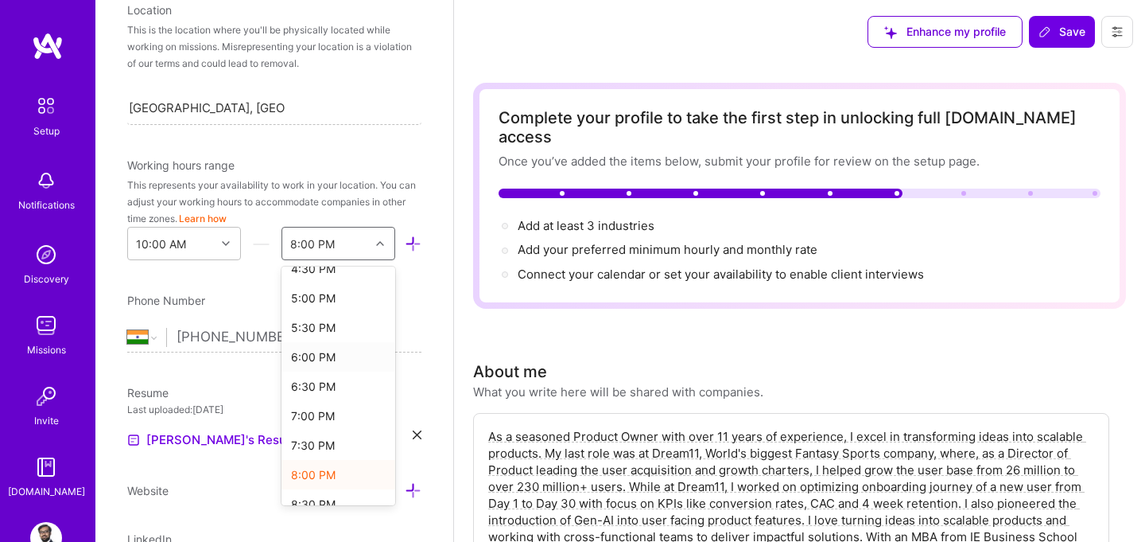
scroll to position [402, 0]
click at [320, 408] on div "7:00 PM" at bounding box center [339, 411] width 114 height 29
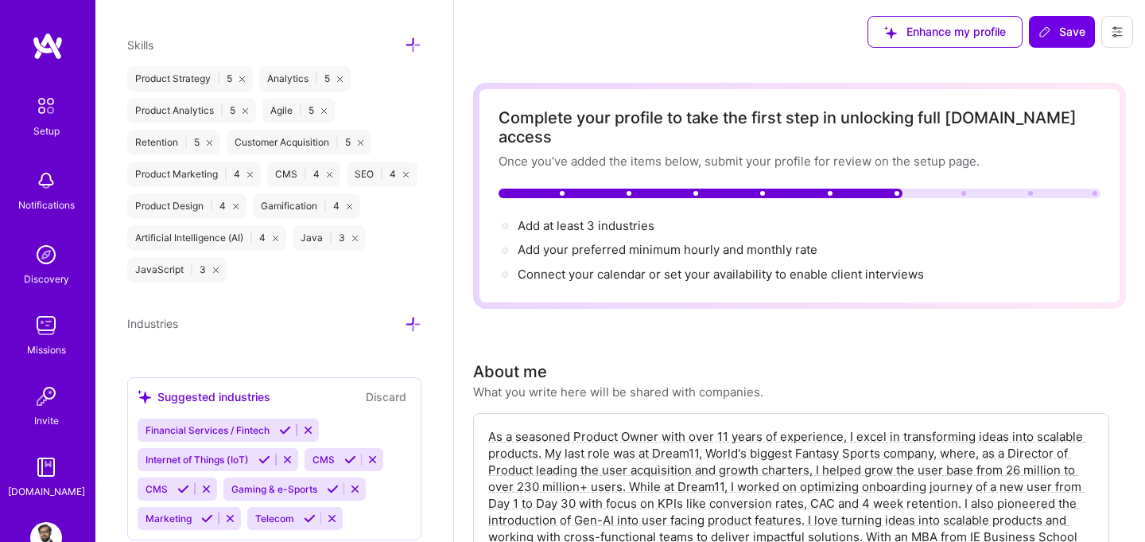
scroll to position [1164, 0]
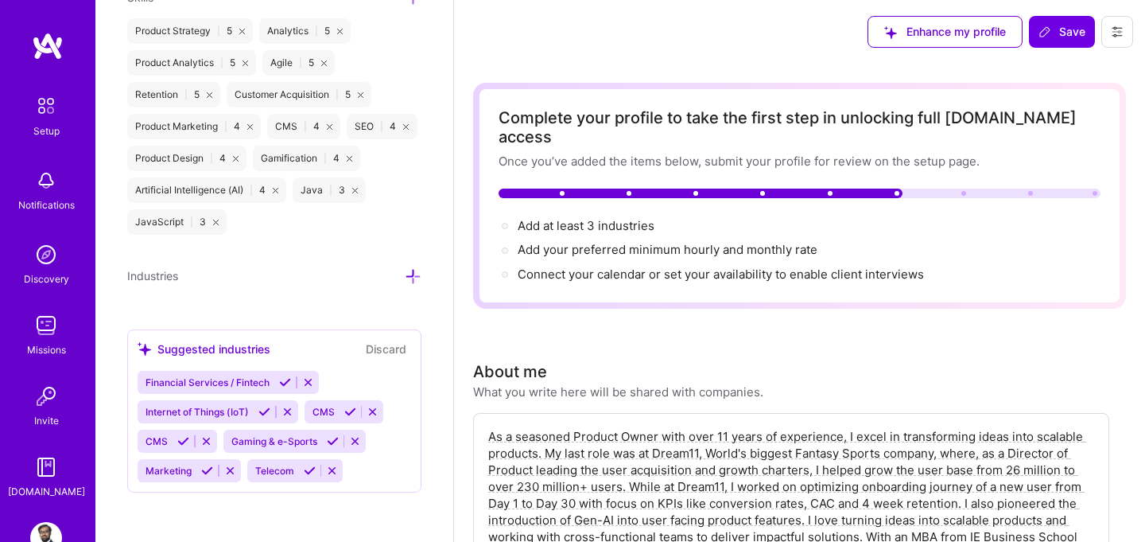
click at [393, 347] on button "Discard" at bounding box center [386, 349] width 50 height 18
click at [411, 269] on icon at bounding box center [413, 276] width 17 height 17
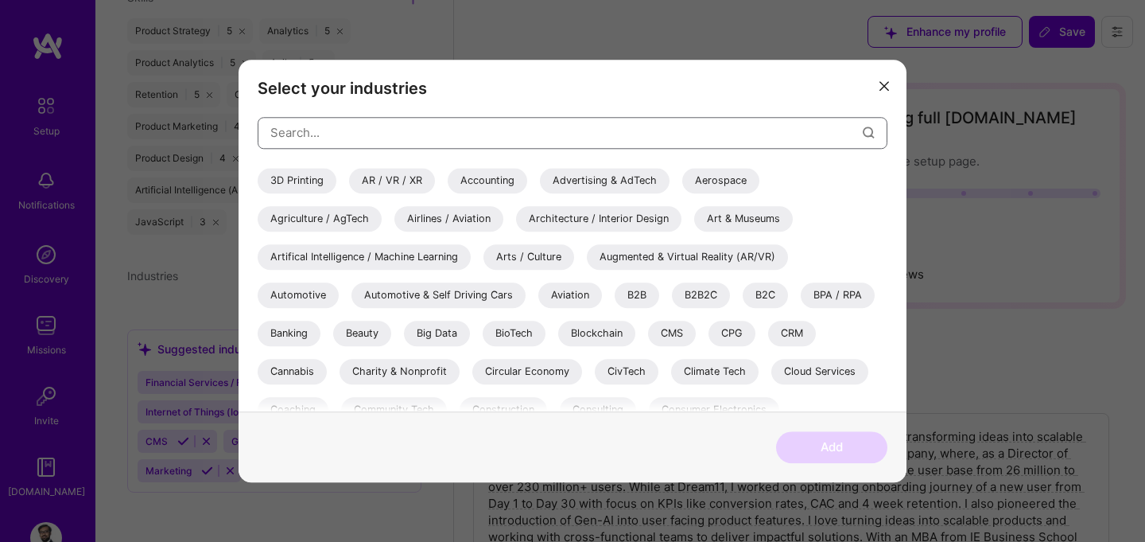
click at [340, 138] on input "modal" at bounding box center [566, 132] width 592 height 41
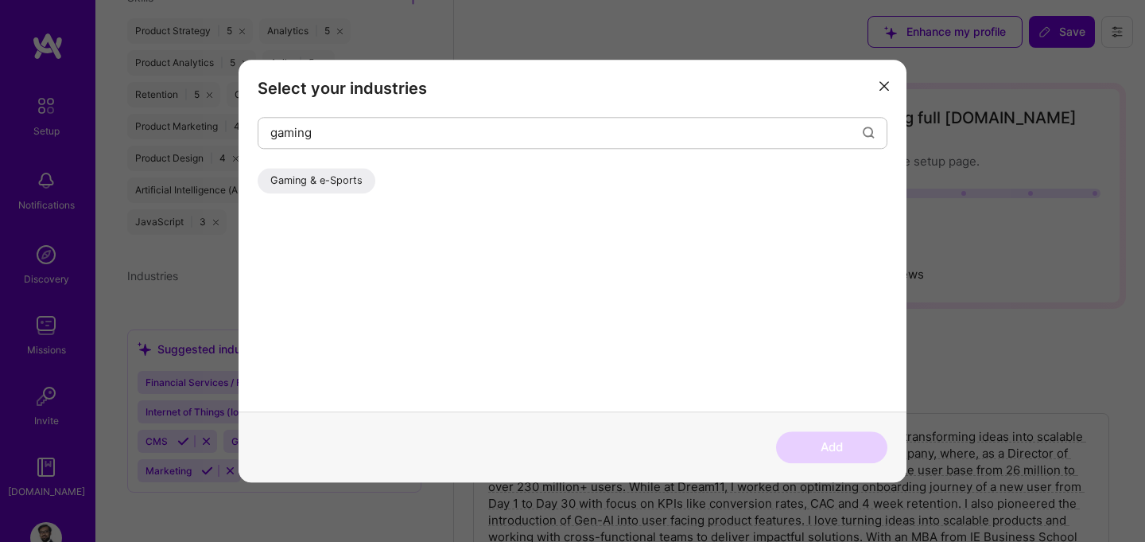
click at [343, 190] on div "Gaming & e-Sports" at bounding box center [317, 180] width 118 height 25
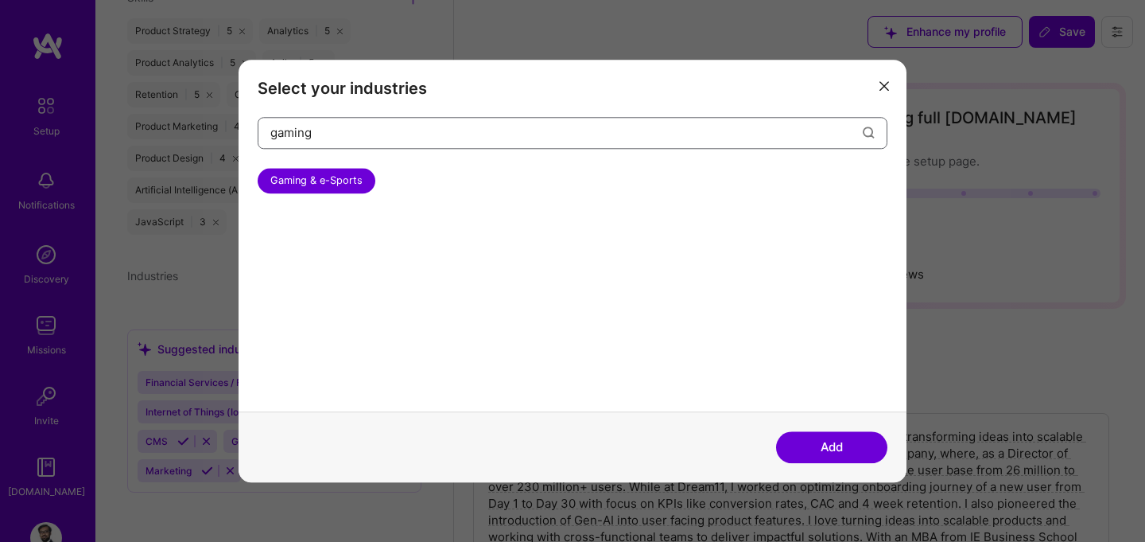
click at [355, 135] on input "gaming" at bounding box center [566, 132] width 592 height 41
type input "g"
click at [356, 183] on div "B2C" at bounding box center [350, 180] width 45 height 25
click at [320, 132] on input "b2c" at bounding box center [566, 132] width 592 height 41
type input "b"
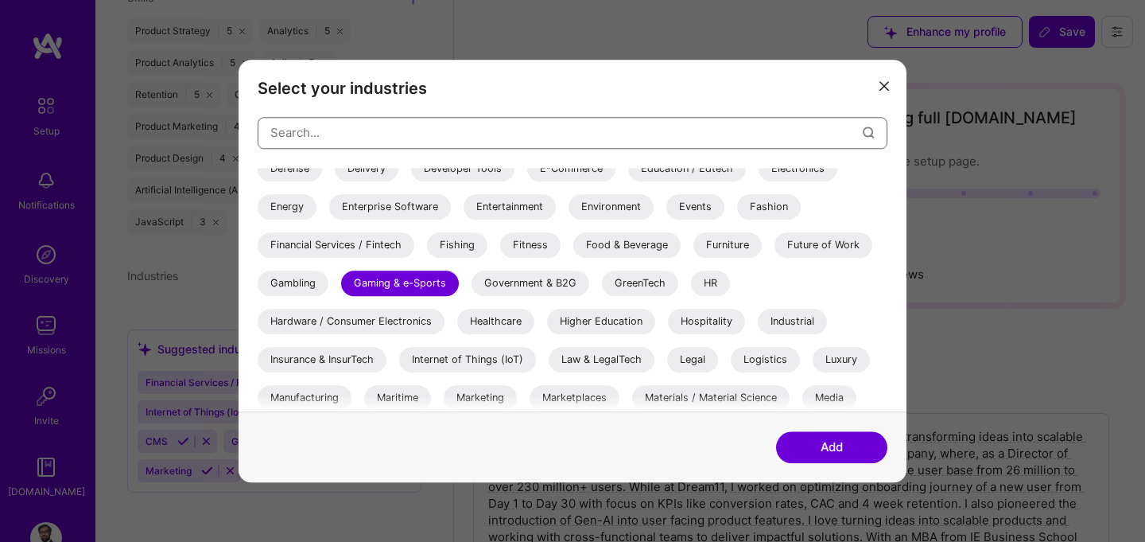
scroll to position [323, 0]
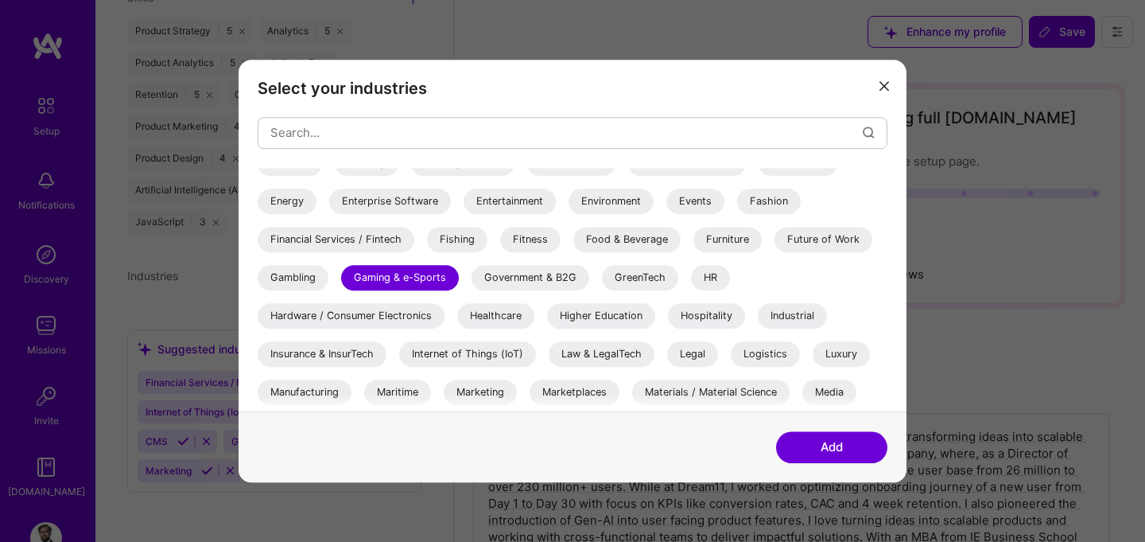
click at [288, 278] on div "Gambling" at bounding box center [293, 277] width 71 height 25
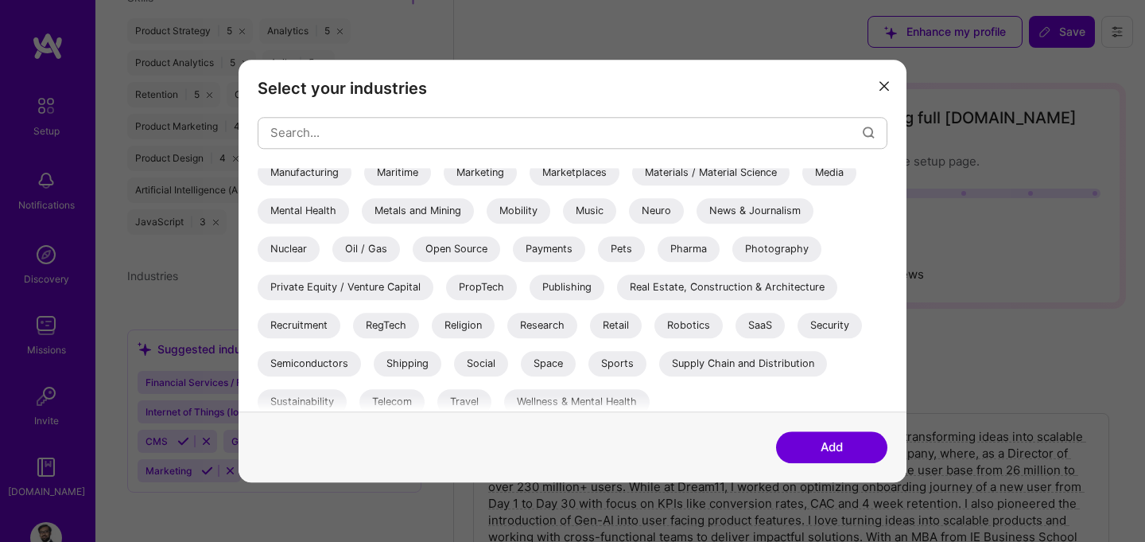
scroll to position [551, 0]
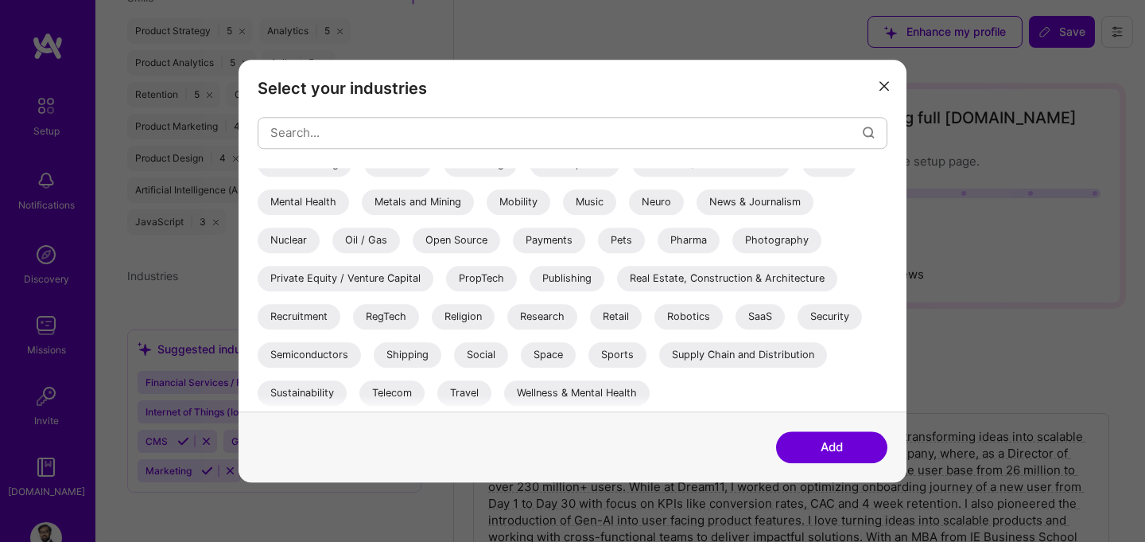
click at [826, 445] on button "Add" at bounding box center [831, 447] width 111 height 32
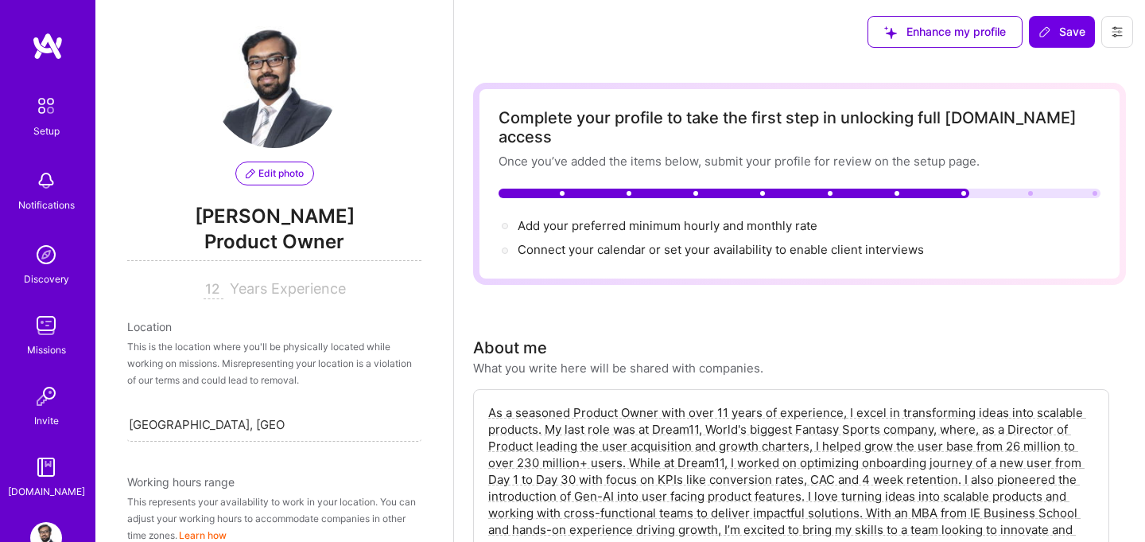
scroll to position [0, 0]
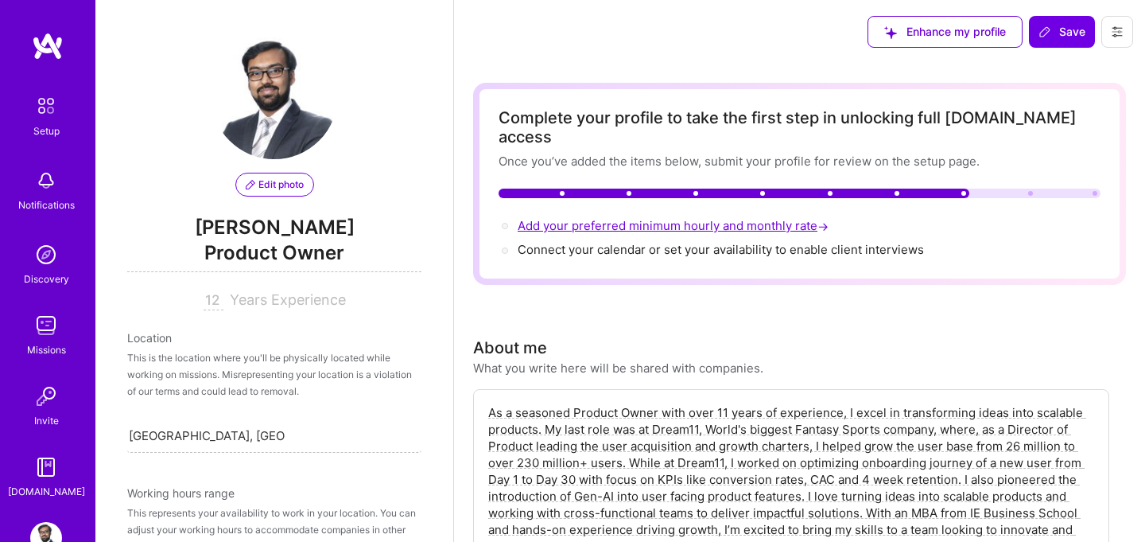
click at [594, 218] on span "Add your preferred minimum hourly and monthly rate →" at bounding box center [675, 225] width 314 height 15
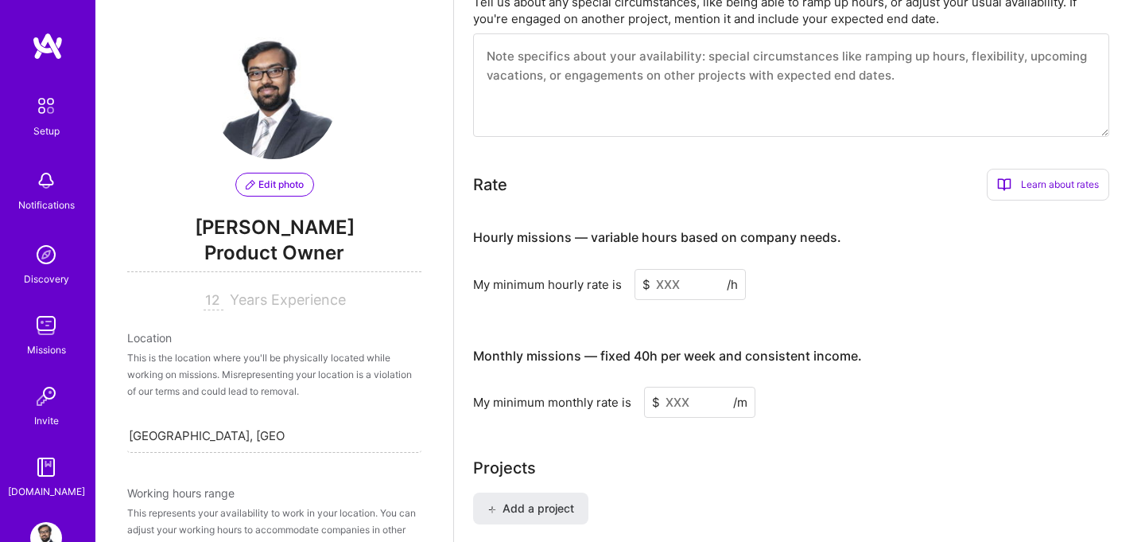
scroll to position [830, 0]
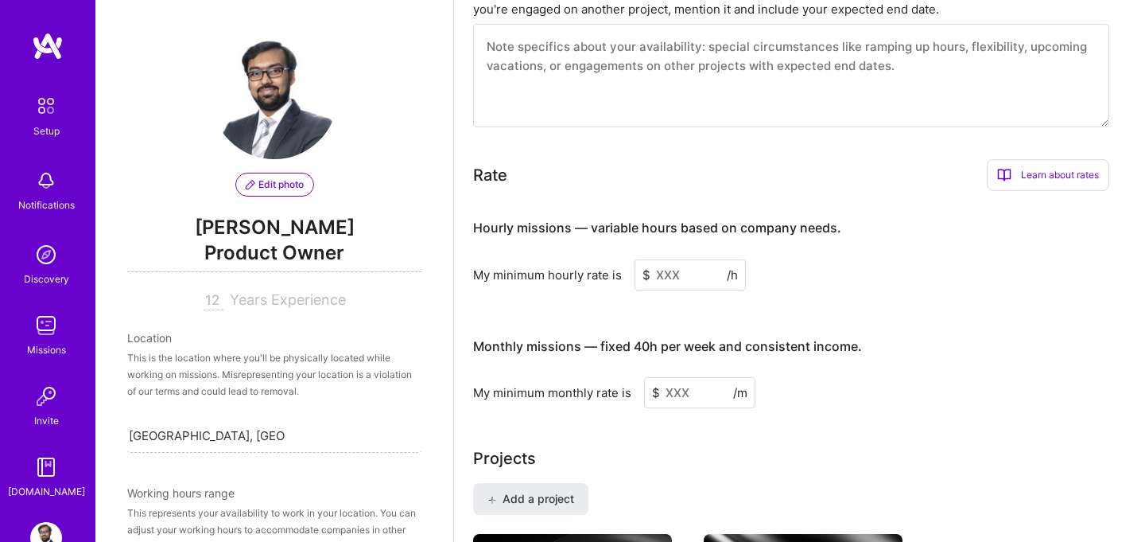
click at [1078, 159] on div "Learn about rates" at bounding box center [1048, 175] width 122 height 32
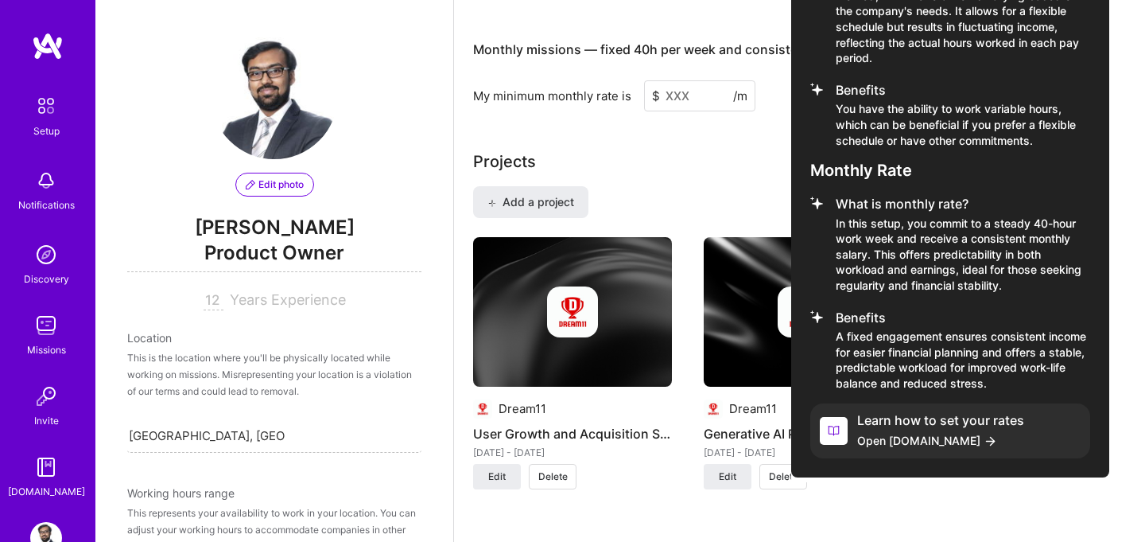
scroll to position [1129, 0]
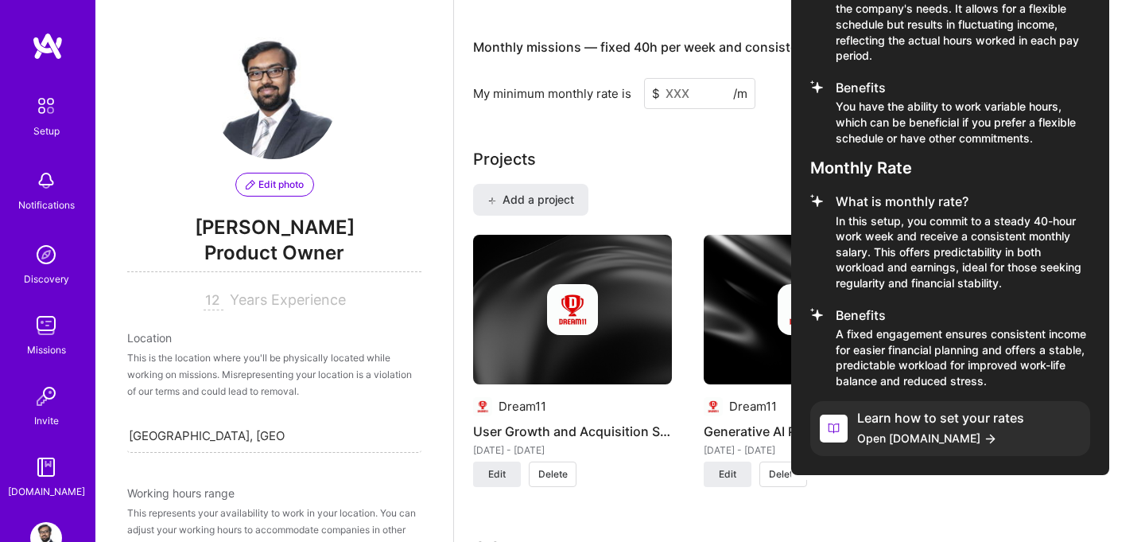
click at [947, 410] on h4 "Learn how to set your rates" at bounding box center [940, 417] width 167 height 15
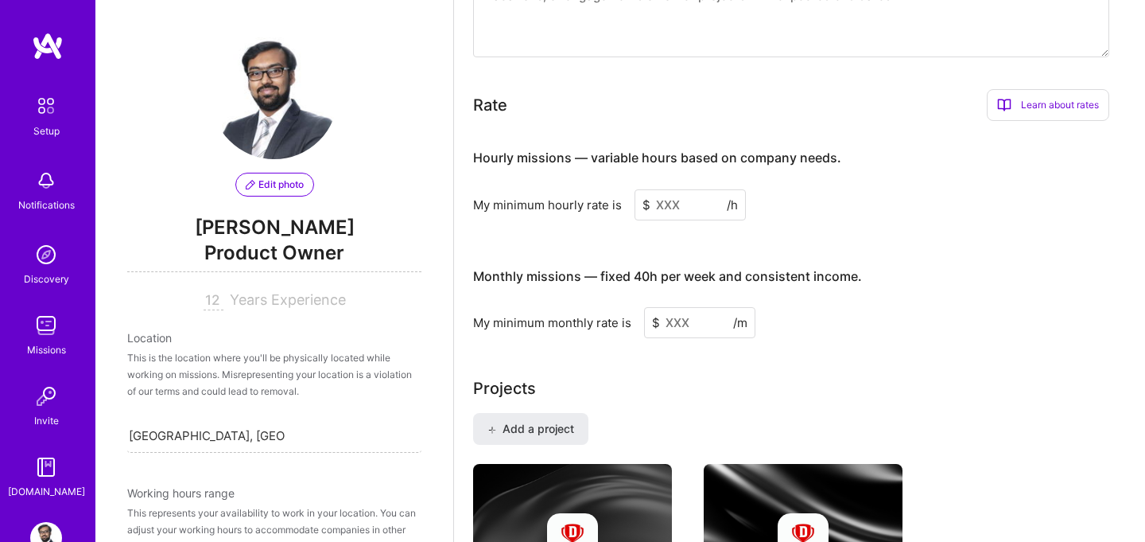
scroll to position [875, 0]
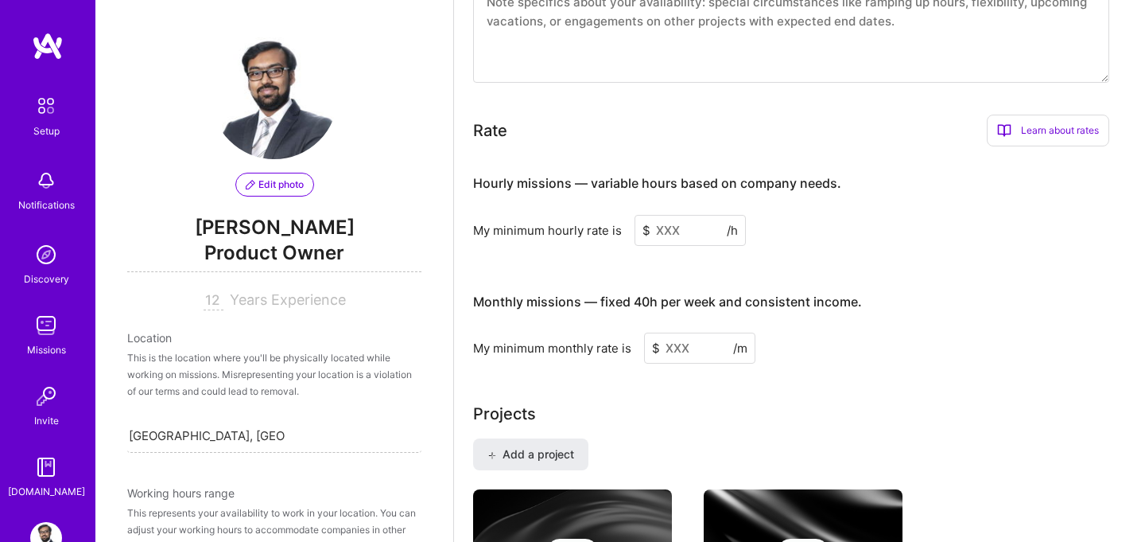
click at [680, 332] on input at bounding box center [699, 347] width 111 height 31
click at [596, 332] on div "My minimum monthly rate is $ 10000 /m" at bounding box center [791, 347] width 636 height 31
click at [677, 332] on input "10000" at bounding box center [699, 347] width 111 height 31
type input "1000"
type input "8000"
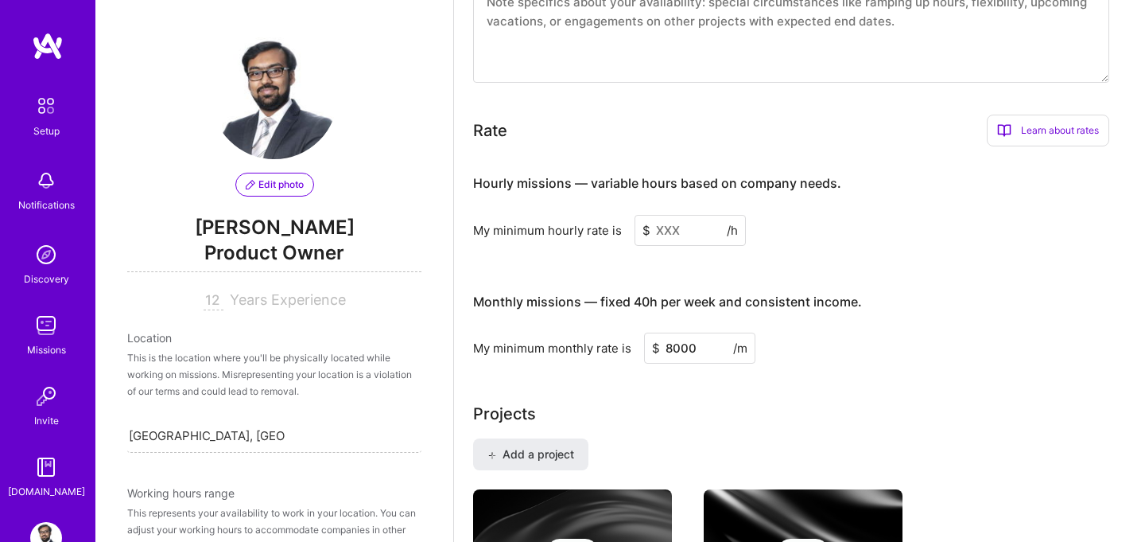
click at [666, 307] on div "Monthly missions — fixed 40h per week and consistent income. My minimum monthly…" at bounding box center [791, 321] width 636 height 87
click at [667, 215] on input at bounding box center [690, 230] width 111 height 31
click at [674, 215] on input at bounding box center [690, 230] width 111 height 31
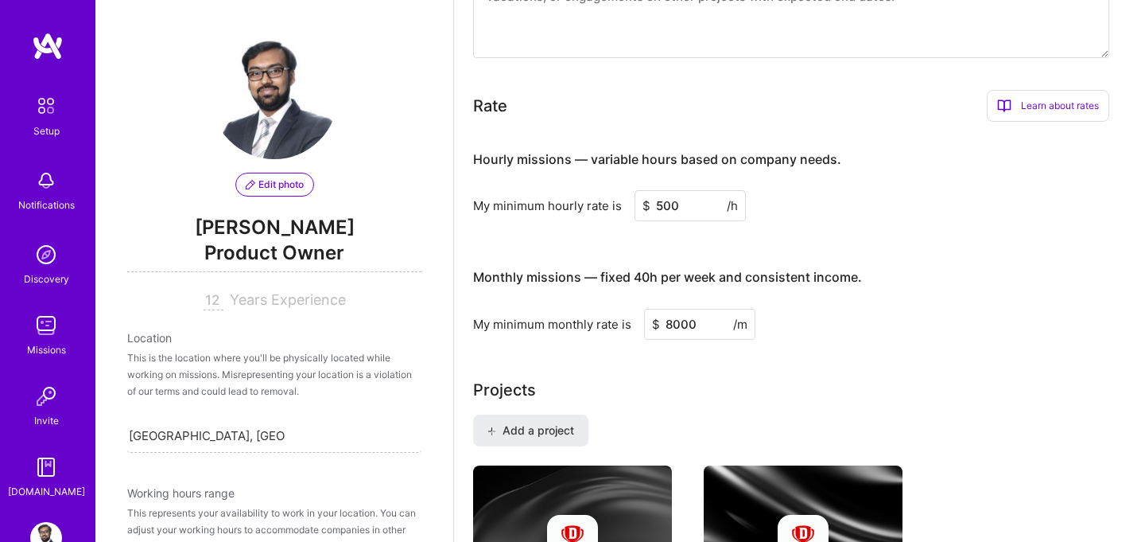
type input "500"
click at [689, 253] on div "Monthly missions — fixed 40h per week and consistent income." at bounding box center [667, 277] width 389 height 49
click at [661, 190] on input "500" at bounding box center [690, 205] width 111 height 31
type input "400"
click at [696, 270] on h4 "Monthly missions — fixed 40h per week and consistent income." at bounding box center [667, 277] width 389 height 15
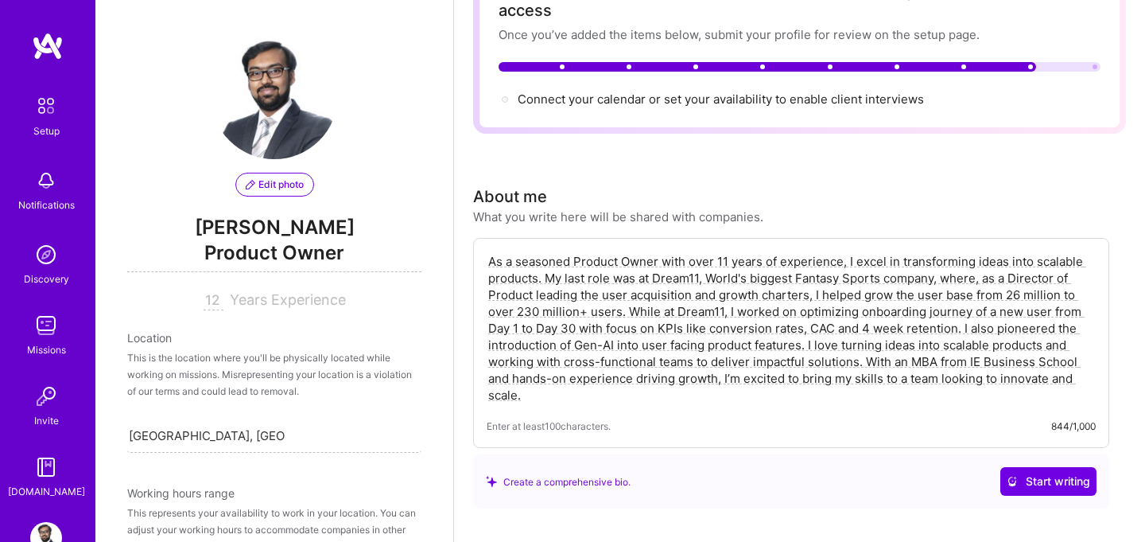
scroll to position [0, 0]
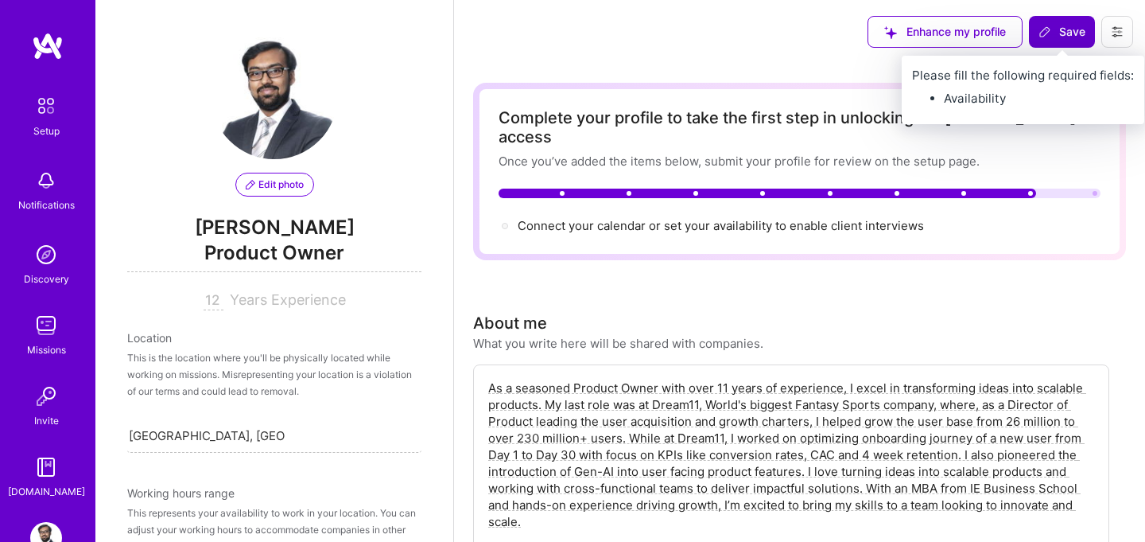
click at [1079, 25] on span "Save" at bounding box center [1062, 32] width 47 height 16
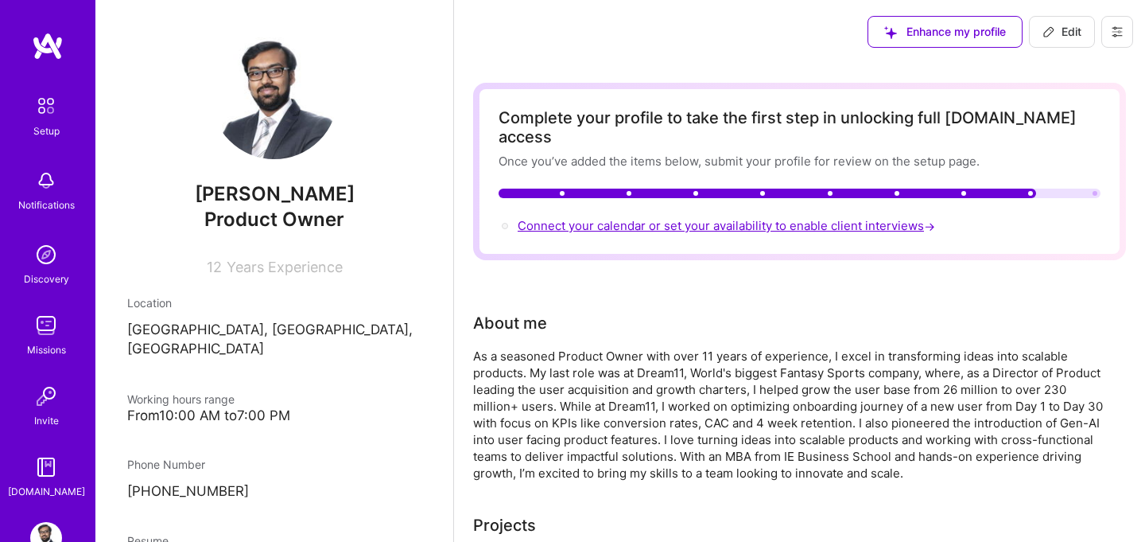
click at [718, 218] on span "Connect your calendar or set your availability to enable client interviews →" at bounding box center [728, 225] width 421 height 15
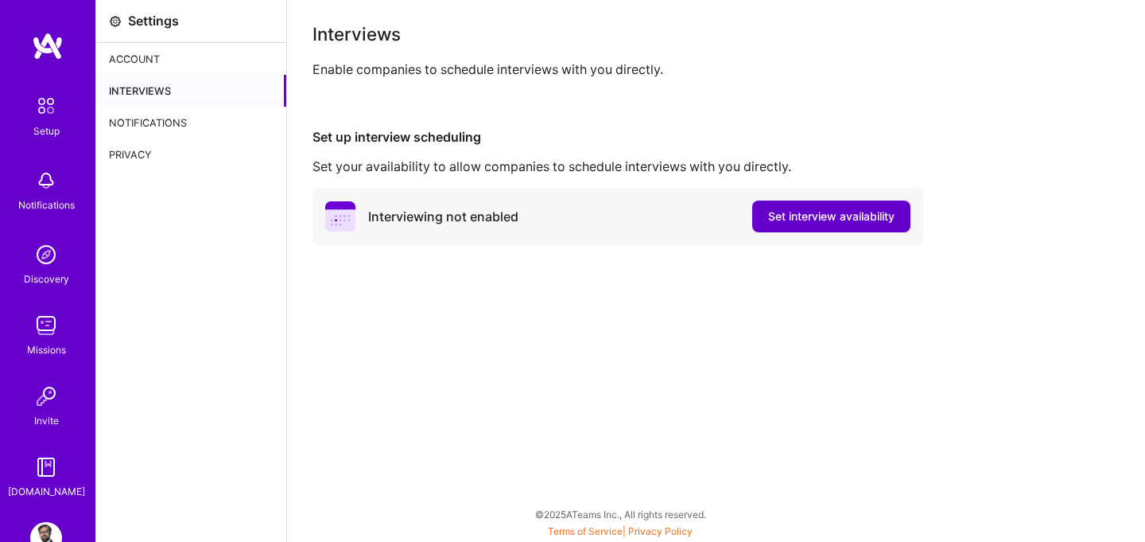
click at [795, 219] on span "Set interview availability" at bounding box center [831, 216] width 126 height 16
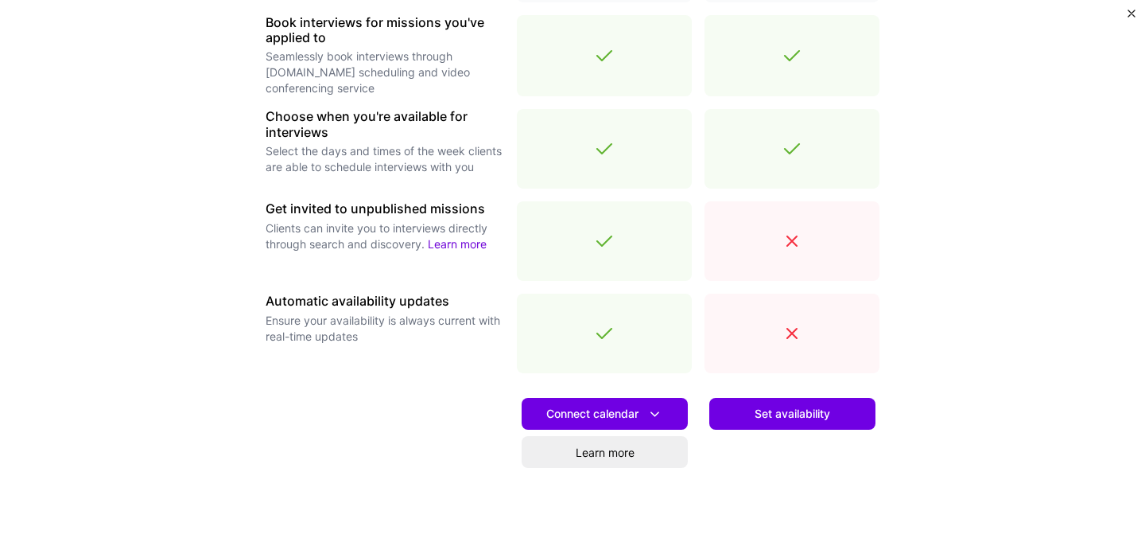
scroll to position [513, 0]
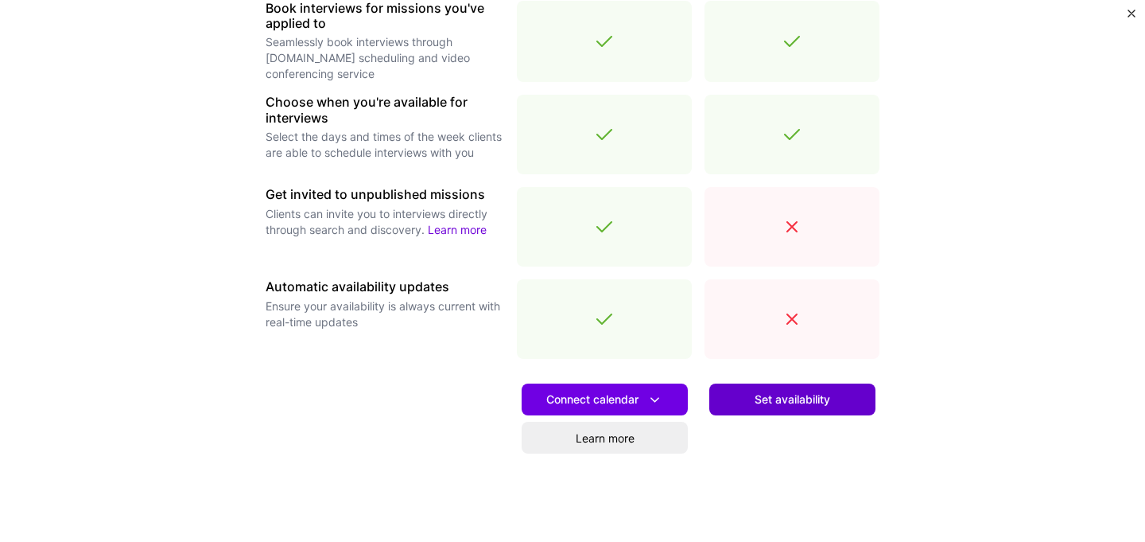
click at [746, 396] on button "Set availability" at bounding box center [792, 399] width 166 height 32
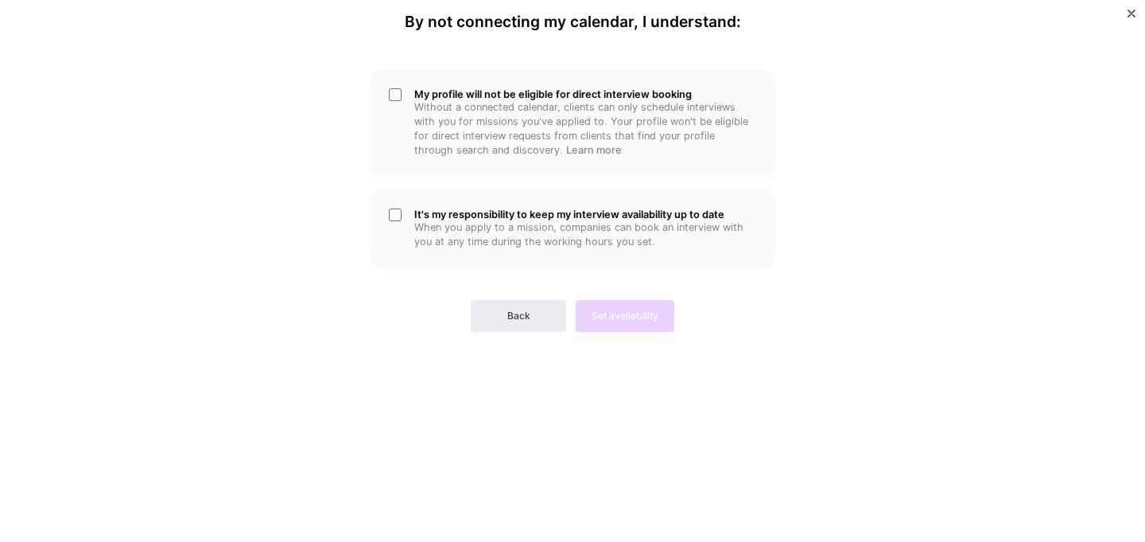
scroll to position [0, 0]
click at [507, 314] on span "Back" at bounding box center [518, 316] width 23 height 14
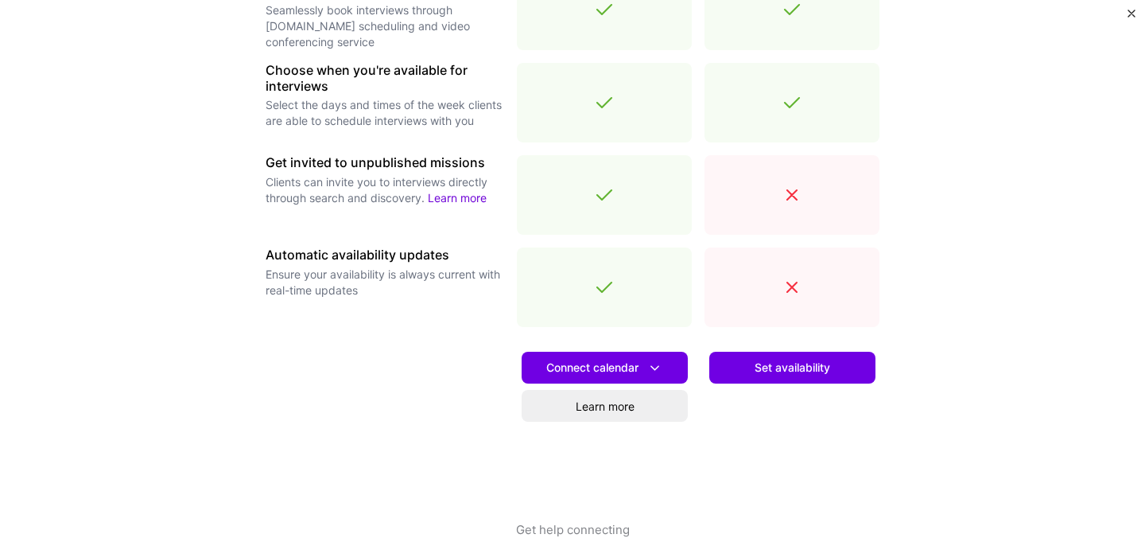
scroll to position [573, 0]
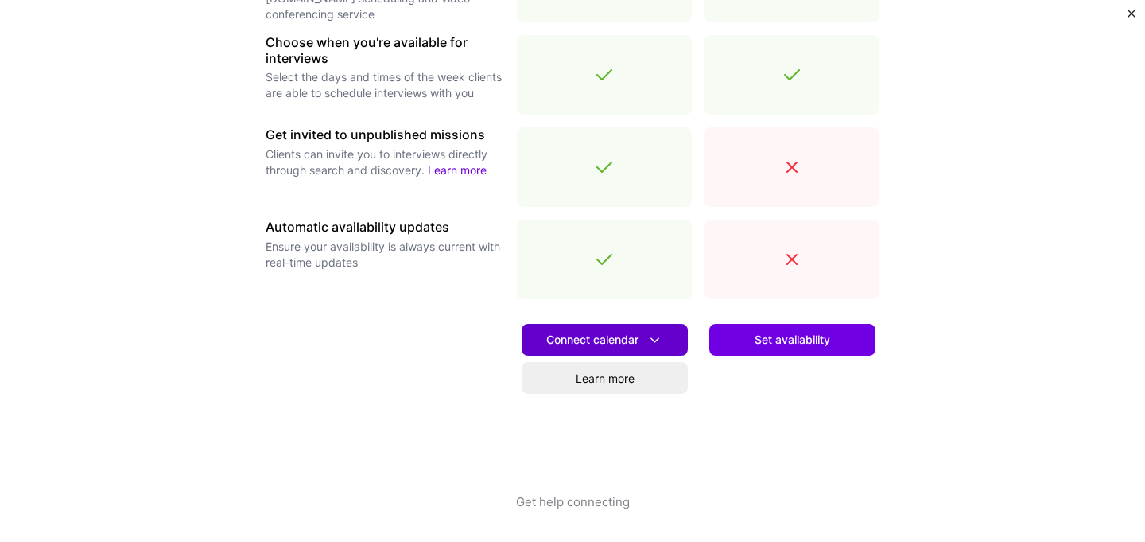
click at [593, 338] on span "Connect calendar" at bounding box center [604, 340] width 117 height 17
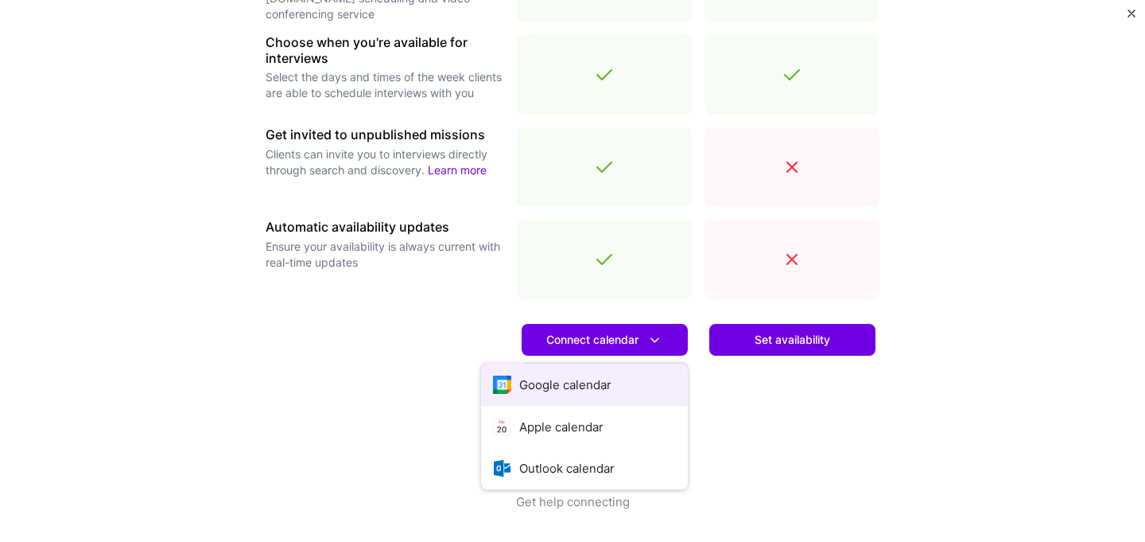
click at [581, 378] on button "Google calendar" at bounding box center [584, 384] width 207 height 42
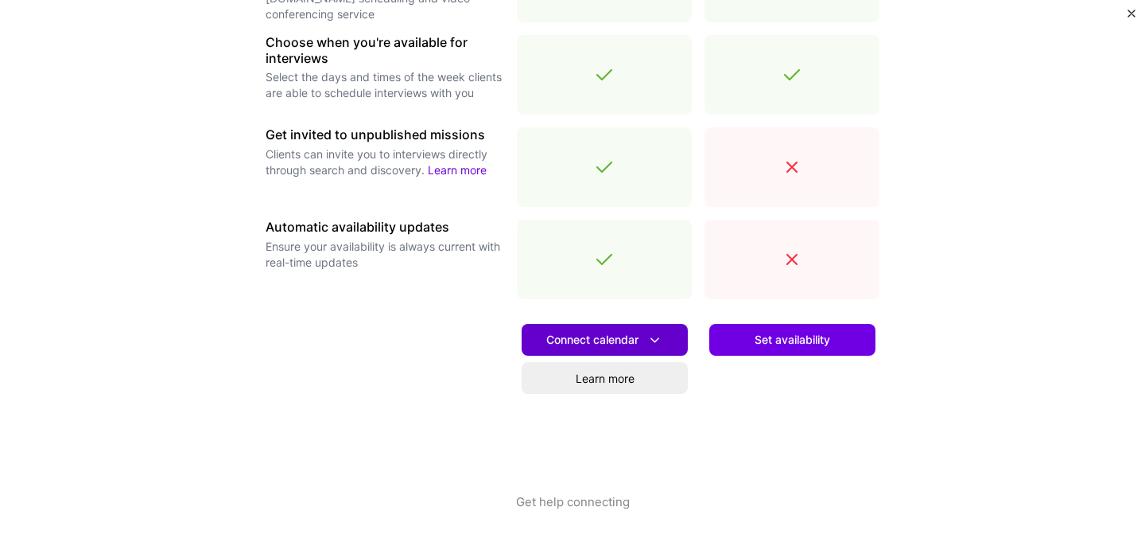
click at [645, 341] on span "Connect calendar" at bounding box center [604, 340] width 117 height 17
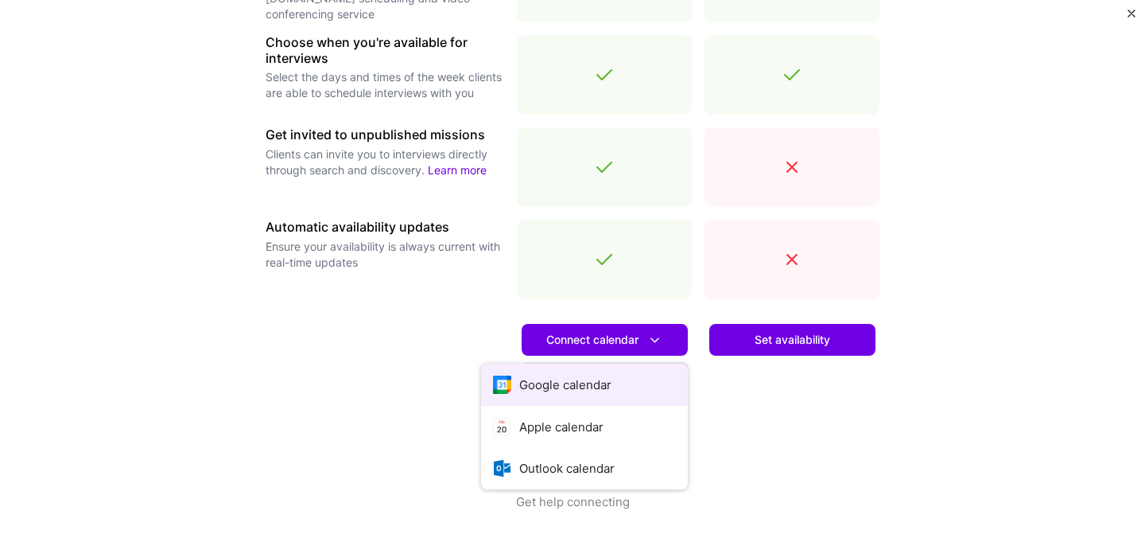
click at [617, 382] on button "Google calendar" at bounding box center [584, 384] width 207 height 42
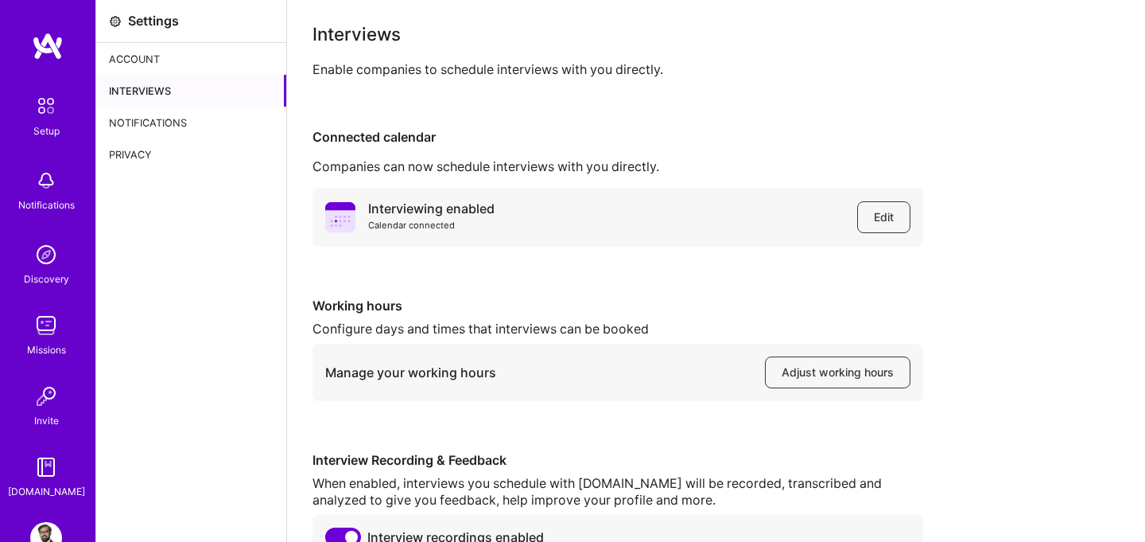
click at [56, 114] on img at bounding box center [45, 105] width 33 height 33
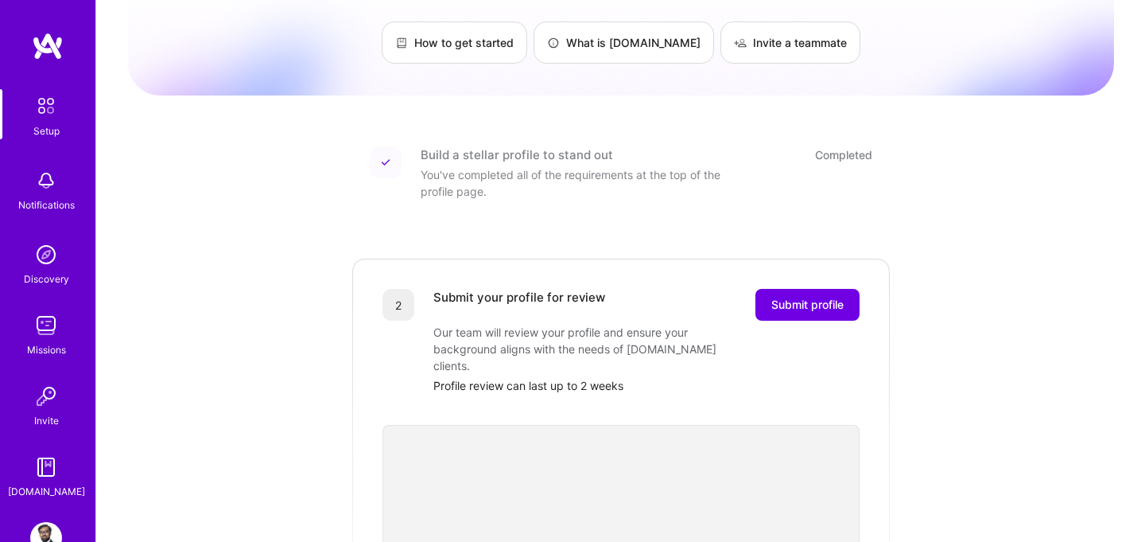
scroll to position [113, 0]
click at [781, 294] on span "Submit profile" at bounding box center [807, 302] width 72 height 16
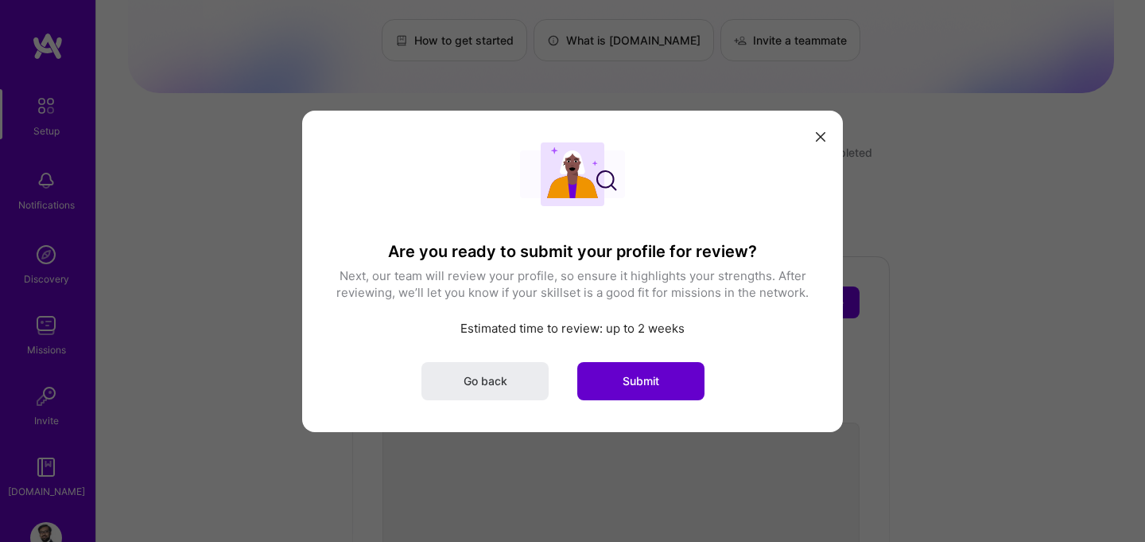
click at [638, 375] on span "Submit" at bounding box center [641, 380] width 37 height 16
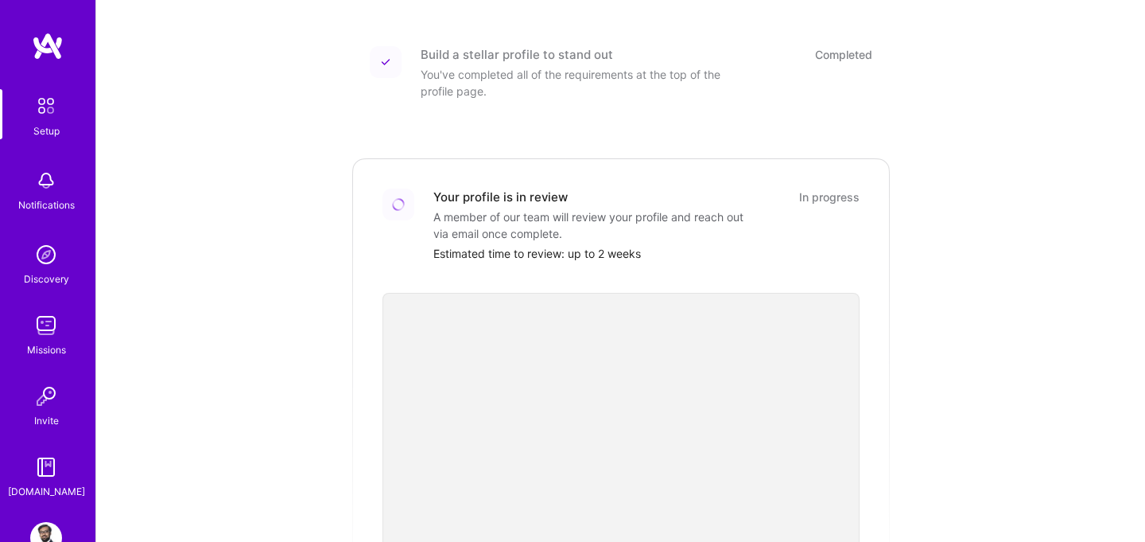
scroll to position [207, 0]
click at [45, 254] on img at bounding box center [46, 255] width 32 height 32
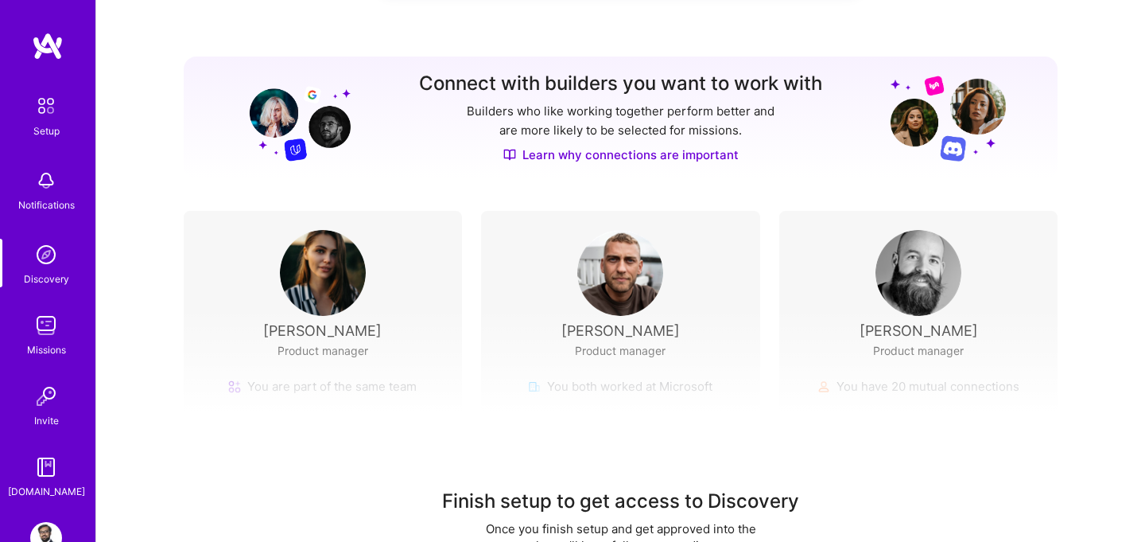
scroll to position [219, 0]
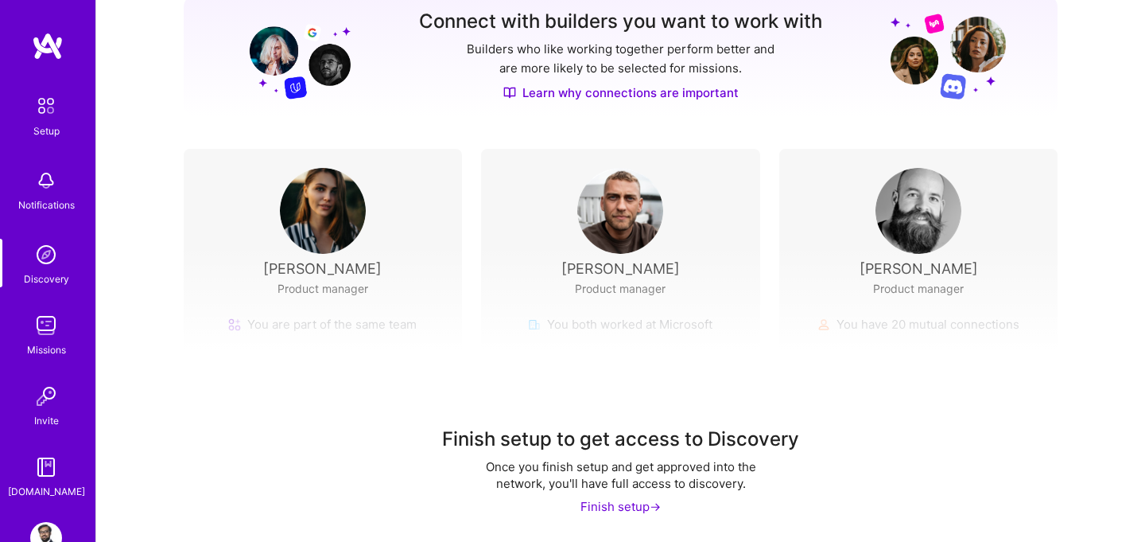
click at [38, 324] on img at bounding box center [46, 325] width 32 height 32
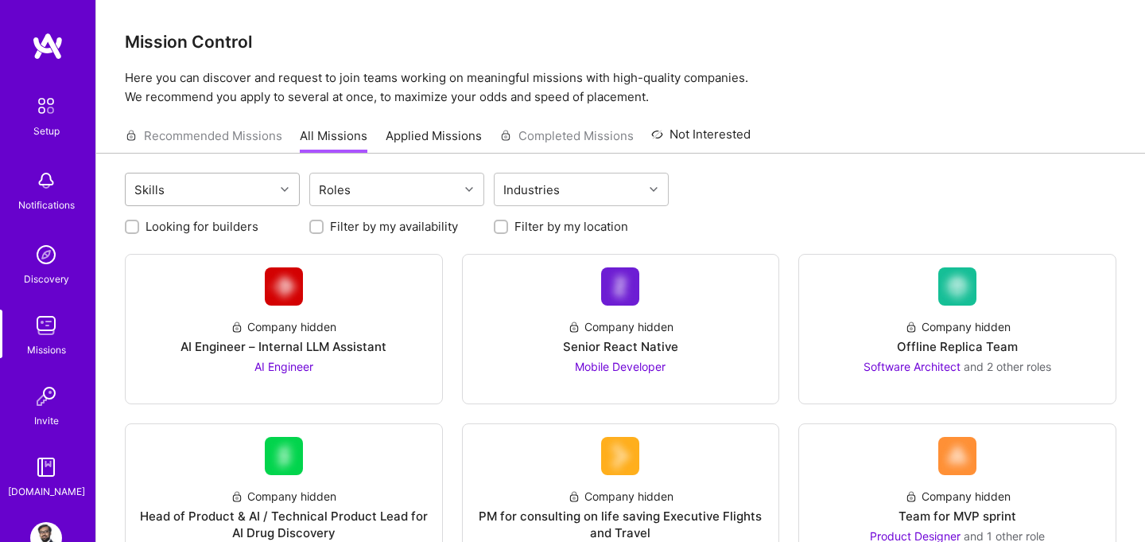
click at [281, 190] on icon at bounding box center [285, 189] width 8 height 8
click at [281, 189] on icon at bounding box center [285, 189] width 8 height 8
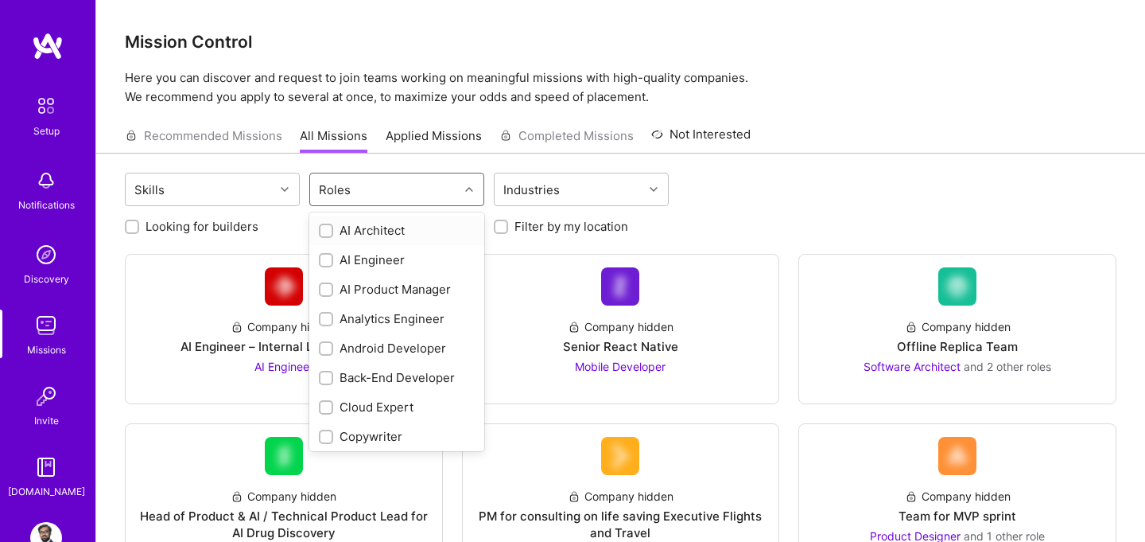
click at [423, 190] on div "Roles" at bounding box center [384, 189] width 149 height 32
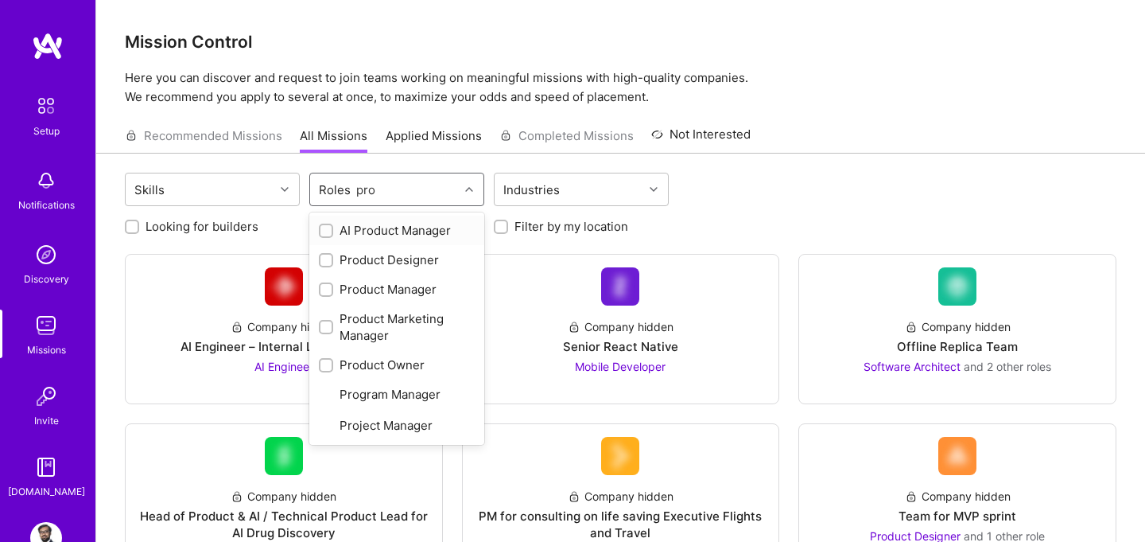
type input "prod"
click at [327, 292] on input "checkbox" at bounding box center [327, 290] width 11 height 11
checkbox input "true"
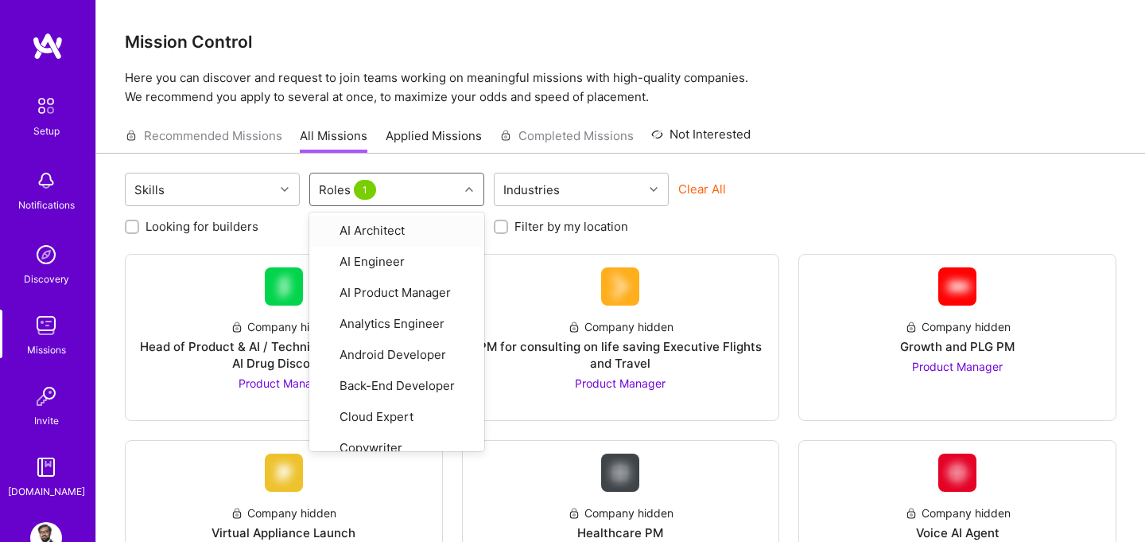
click at [415, 192] on div "Roles 1" at bounding box center [384, 189] width 149 height 32
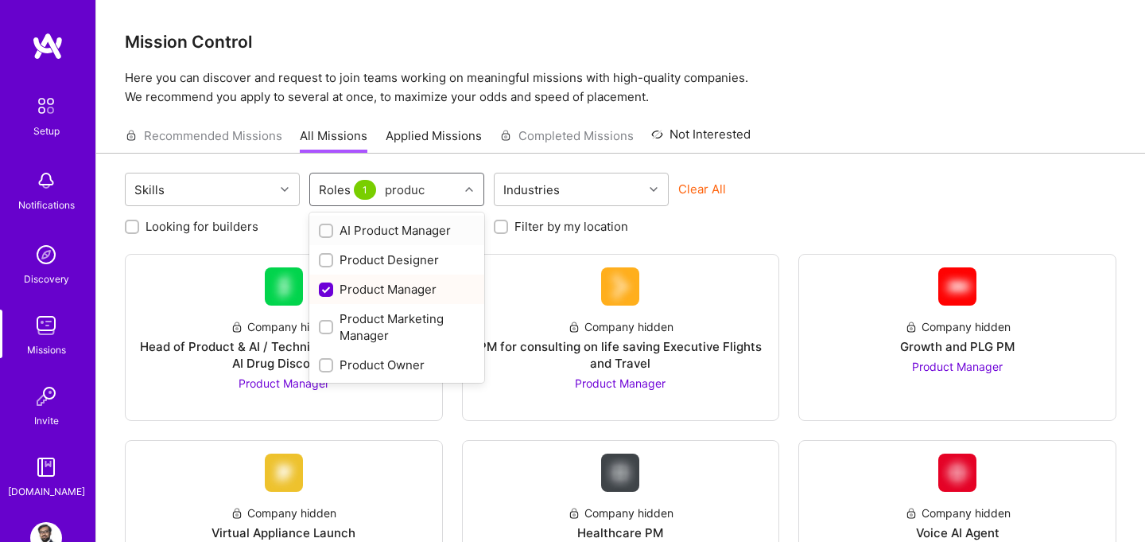
type input "product"
click at [380, 365] on div "Product Owner" at bounding box center [397, 364] width 156 height 17
checkbox input "true"
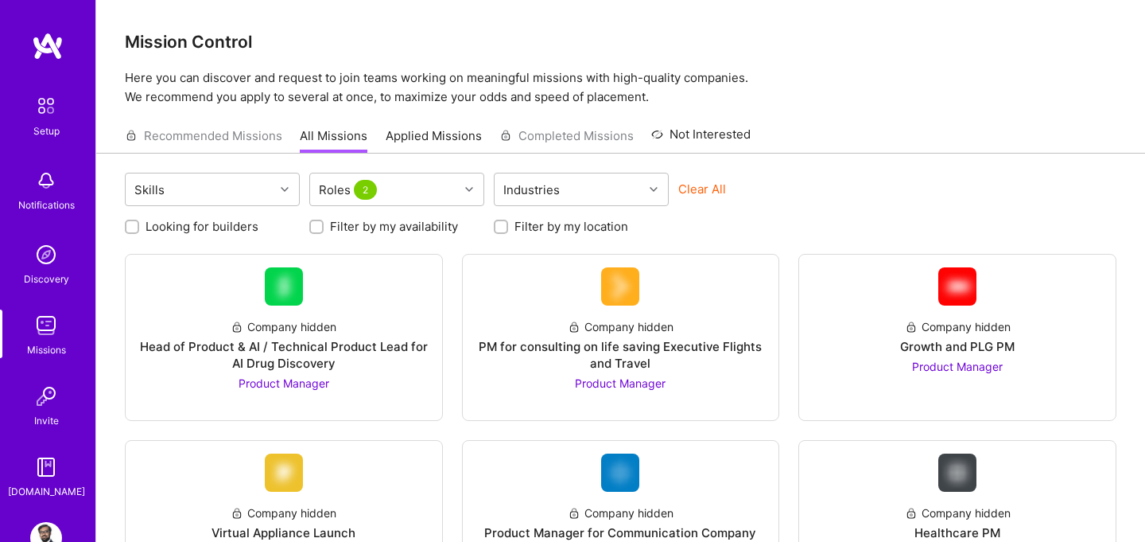
click at [804, 200] on div "Clear All" at bounding box center [765, 195] width 175 height 29
click at [302, 355] on div "Head of Product & AI / Technical Product Lead for AI Drug Discovery" at bounding box center [283, 354] width 291 height 33
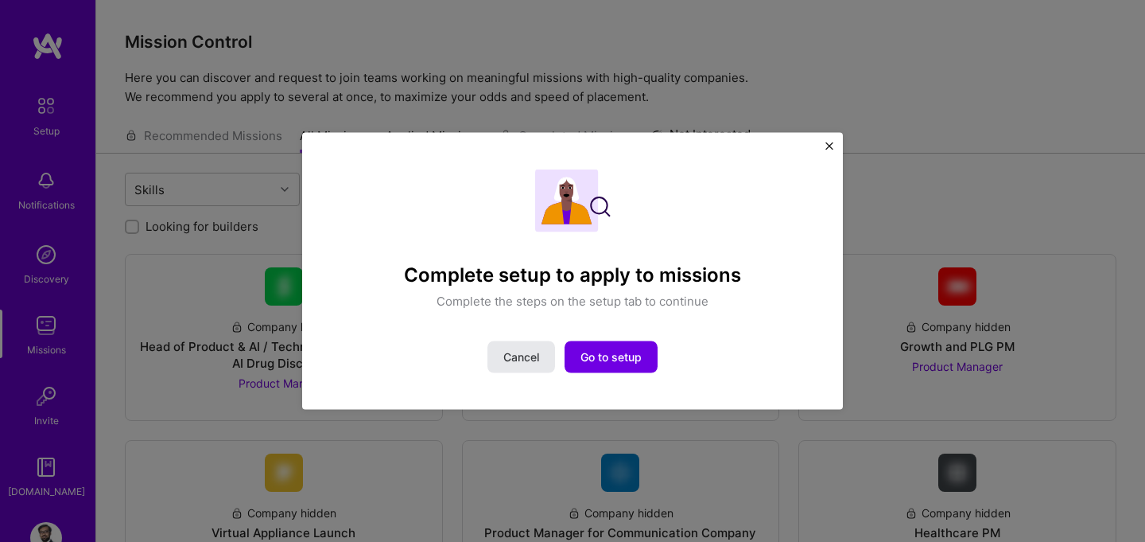
click at [533, 358] on span "Cancel" at bounding box center [521, 357] width 36 height 16
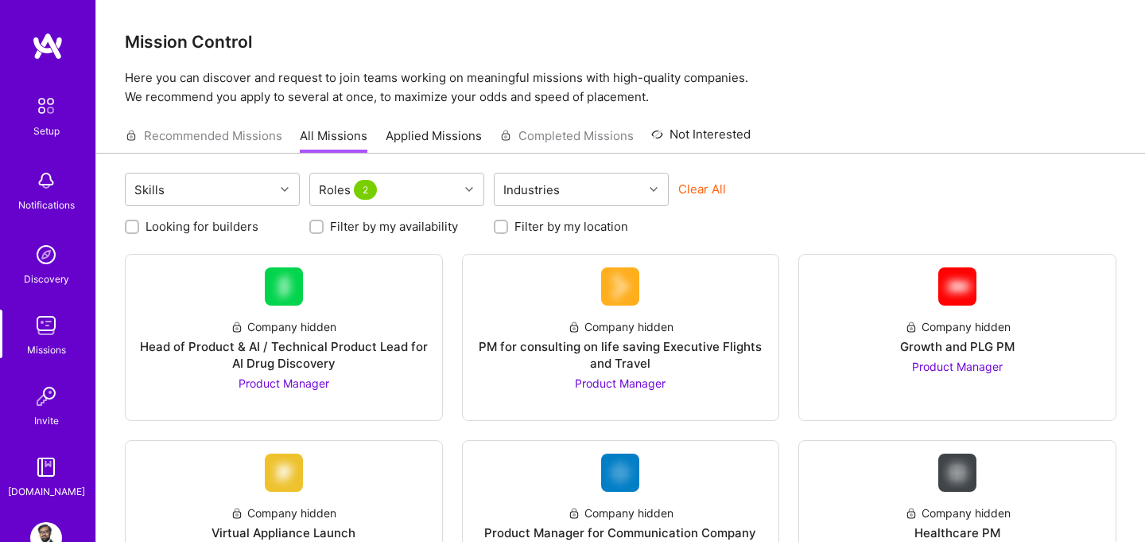
click at [49, 102] on img at bounding box center [45, 105] width 33 height 33
